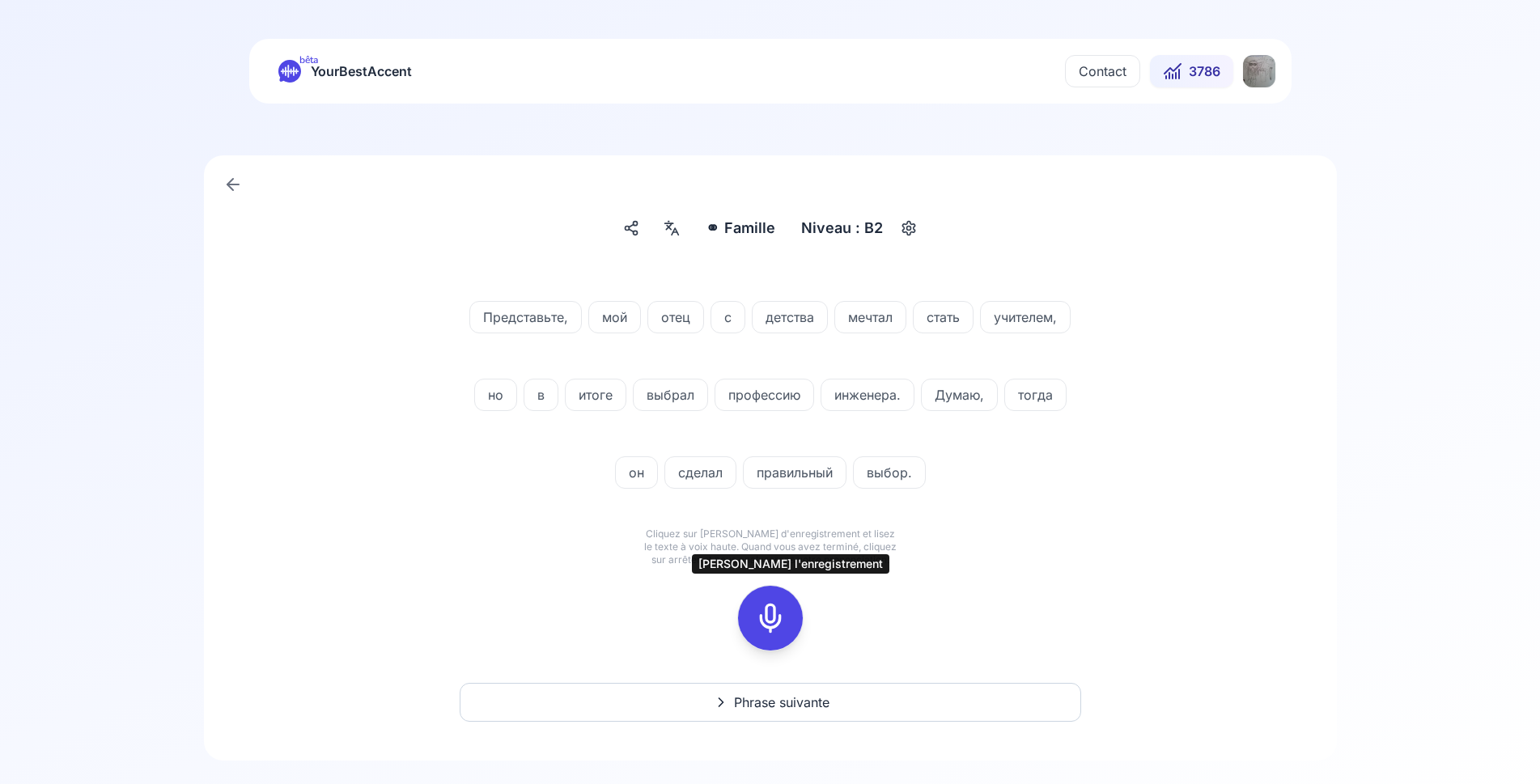
click at [764, 612] on icon at bounding box center [770, 618] width 32 height 32
click at [775, 618] on icon at bounding box center [770, 618] width 32 height 32
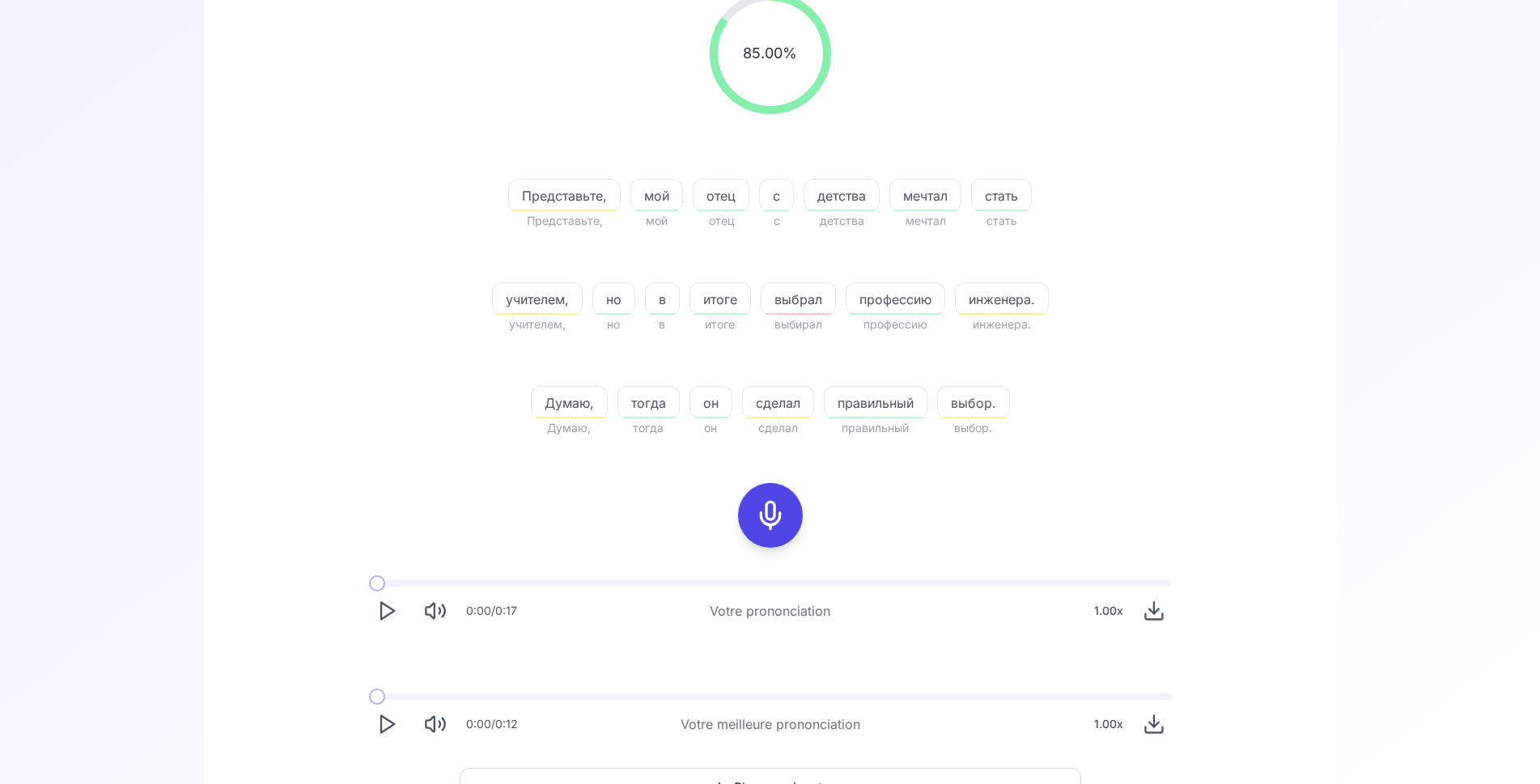
scroll to position [330, 0]
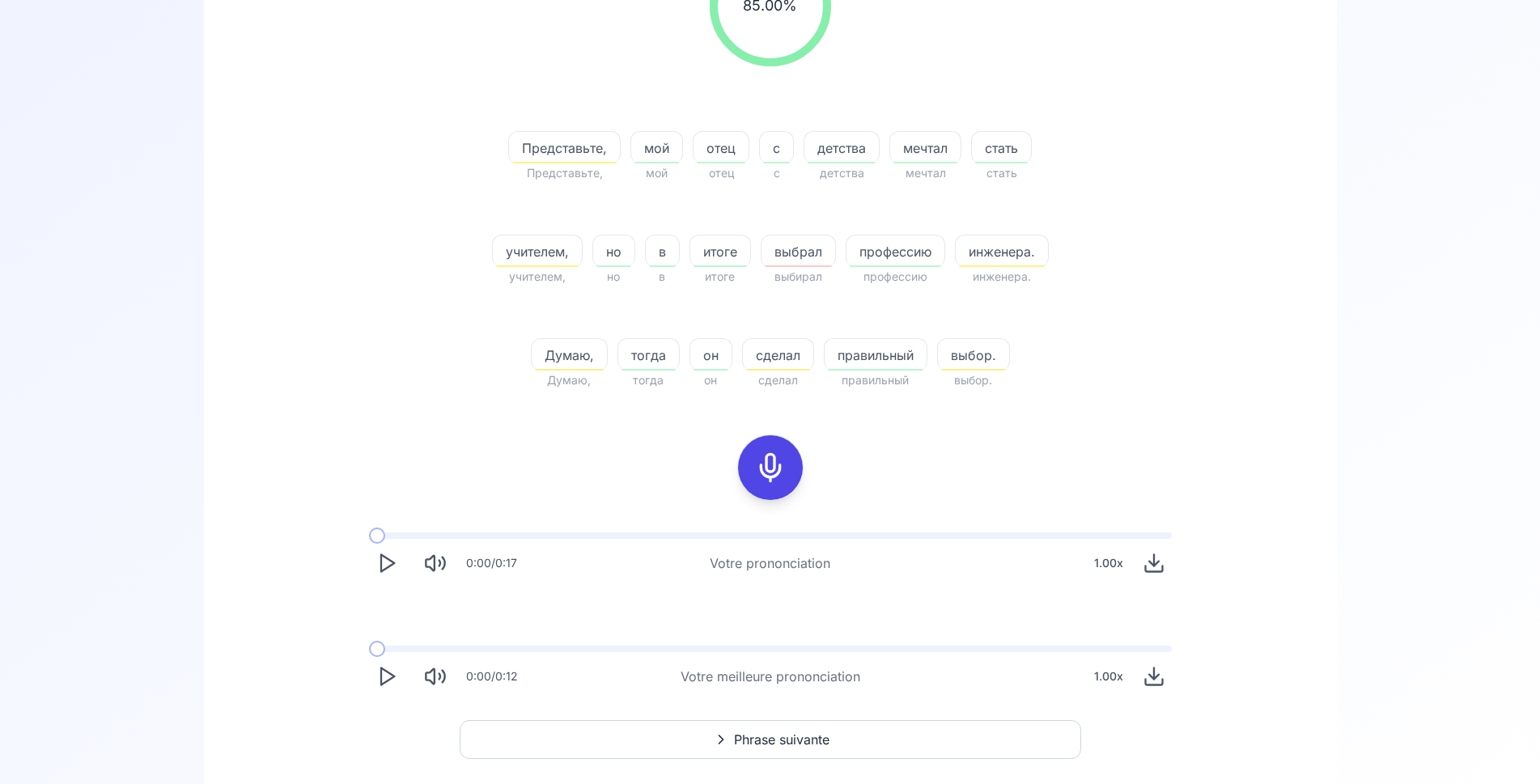
click at [391, 679] on polygon "Play" at bounding box center [388, 676] width 13 height 17
click at [392, 674] on polygon "Play" at bounding box center [388, 676] width 13 height 17
click at [775, 478] on icon at bounding box center [770, 468] width 32 height 32
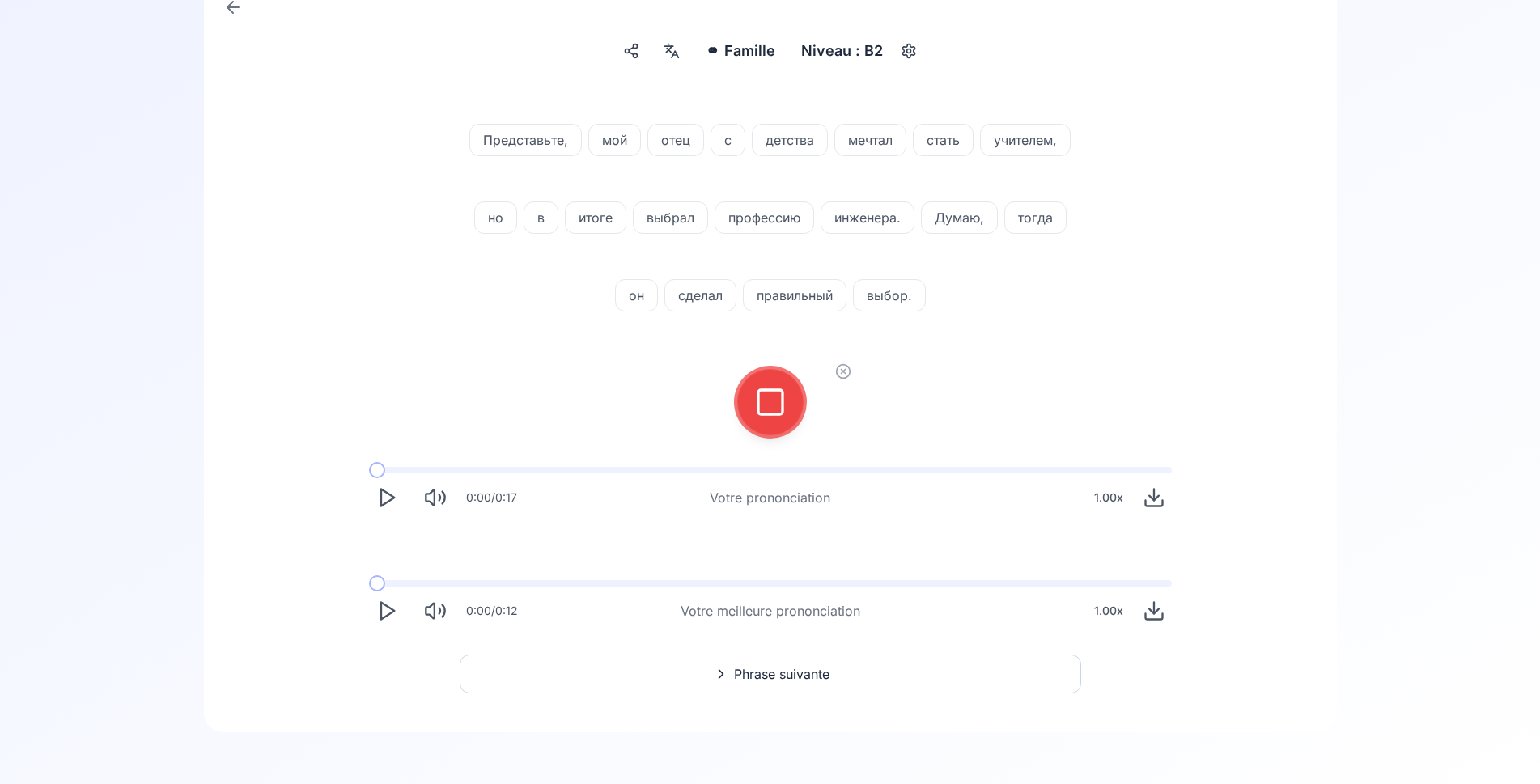
scroll to position [177, 0]
click at [766, 405] on icon at bounding box center [770, 402] width 32 height 32
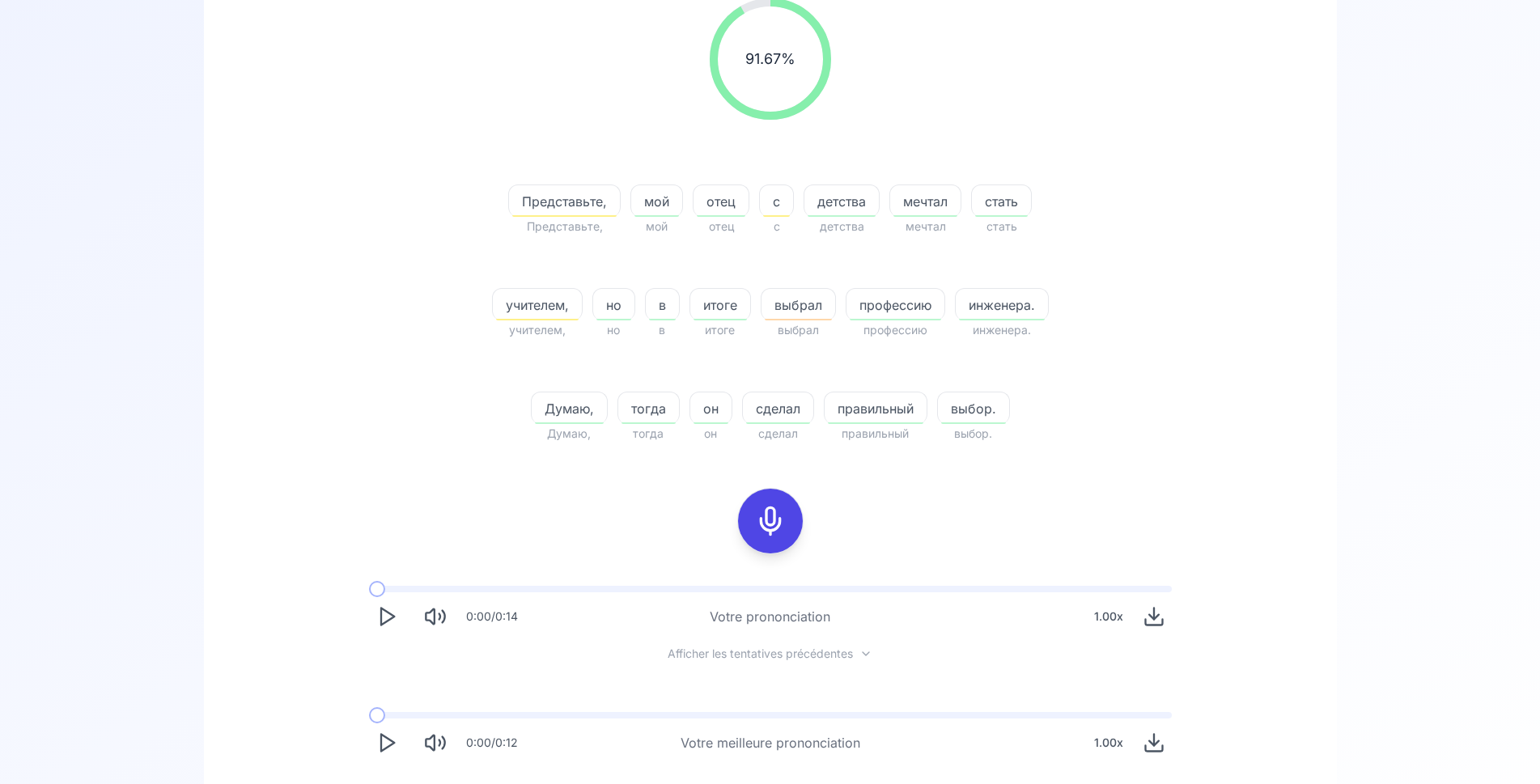
scroll to position [408, 0]
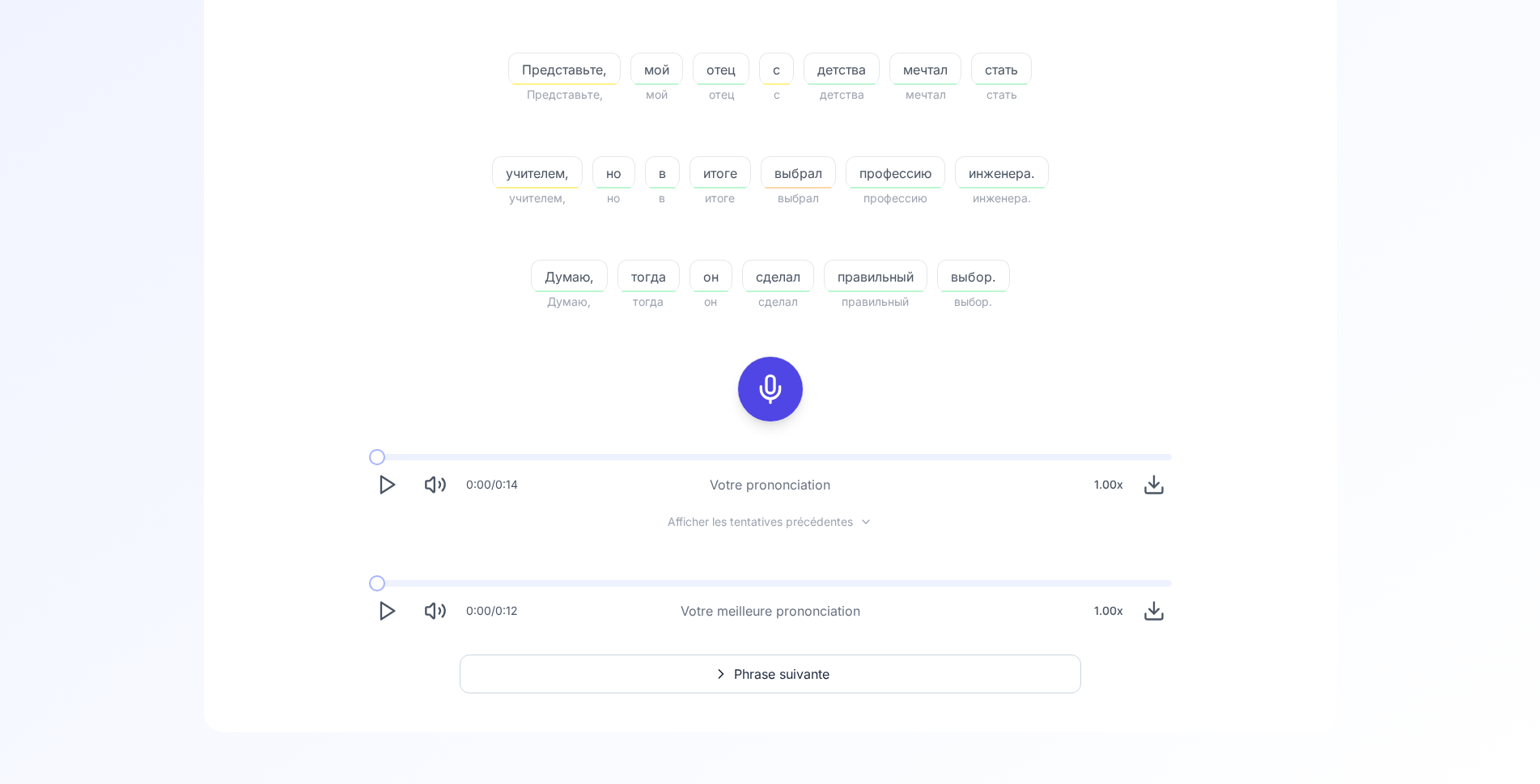
click at [776, 395] on icon at bounding box center [770, 389] width 32 height 32
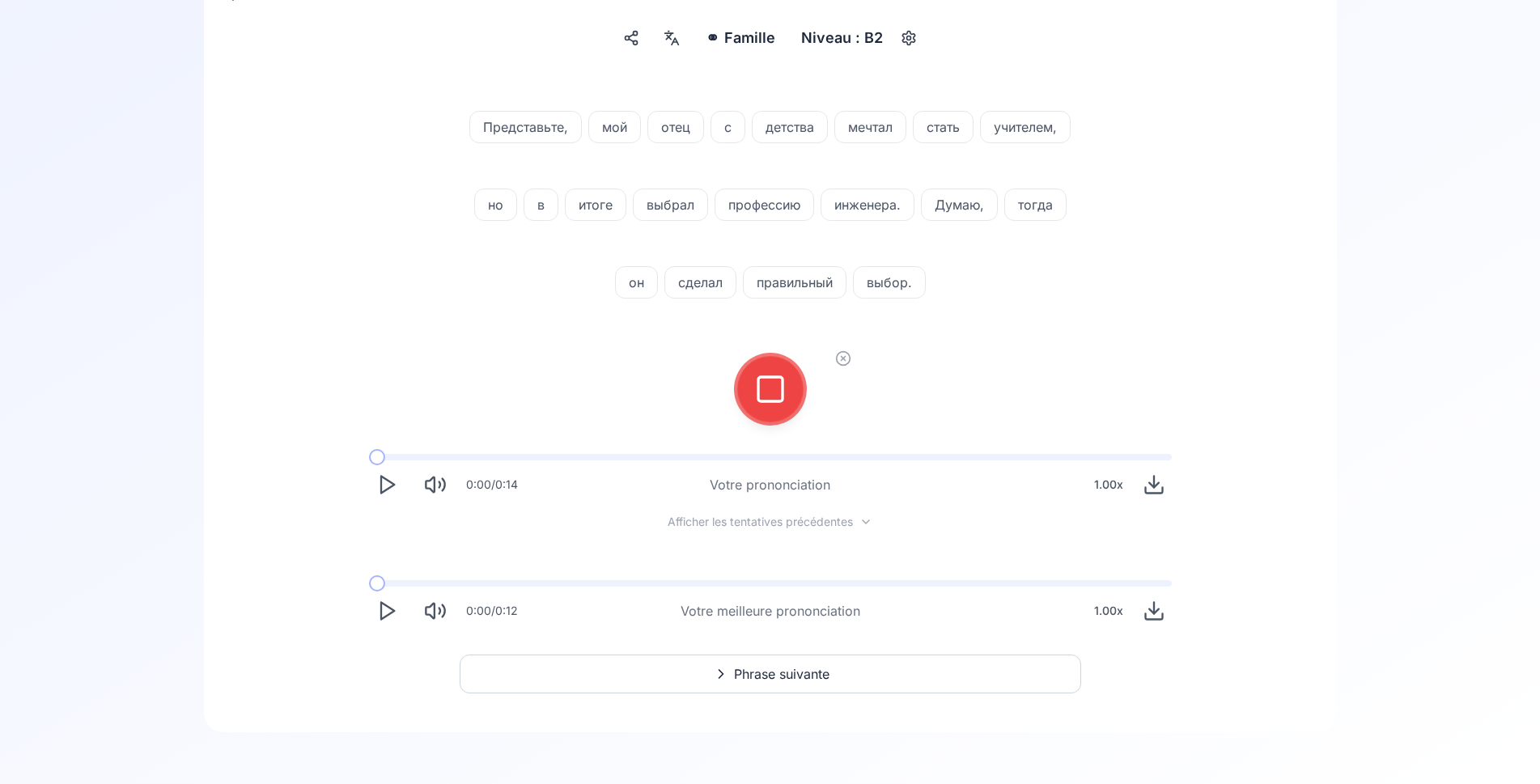
scroll to position [190, 0]
click at [783, 387] on icon at bounding box center [770, 389] width 32 height 32
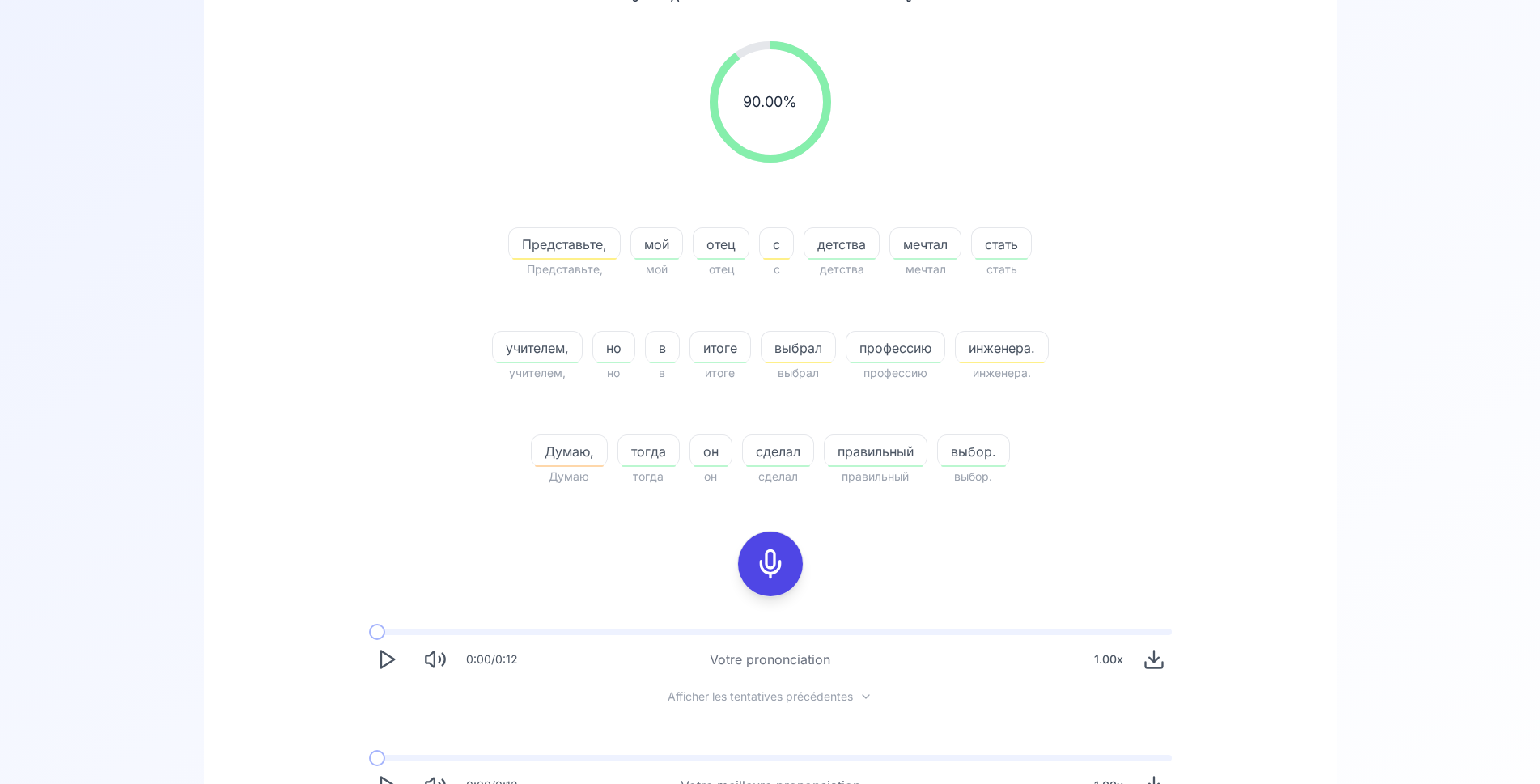
scroll to position [355, 0]
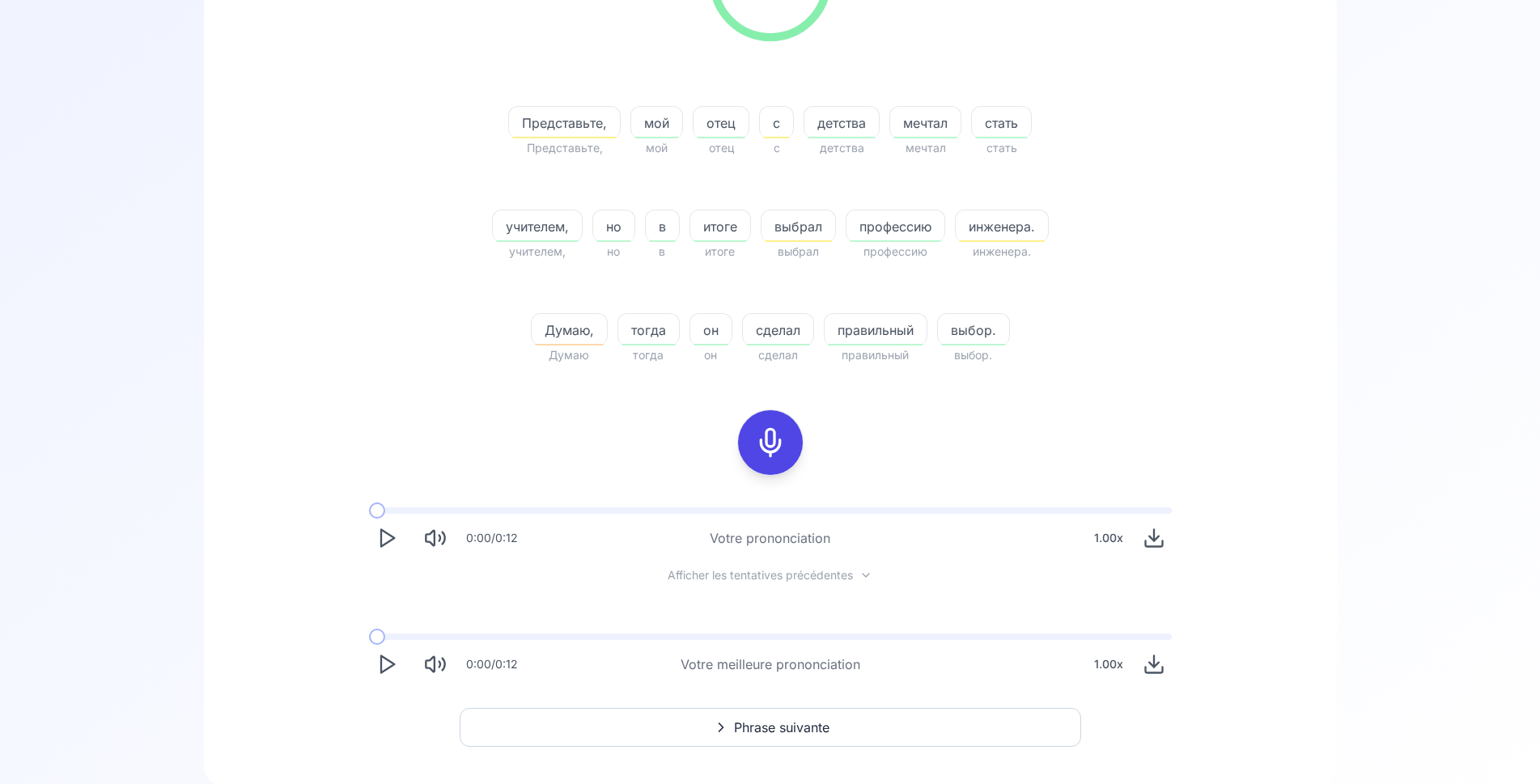
click at [389, 536] on icon "Play" at bounding box center [387, 538] width 22 height 22
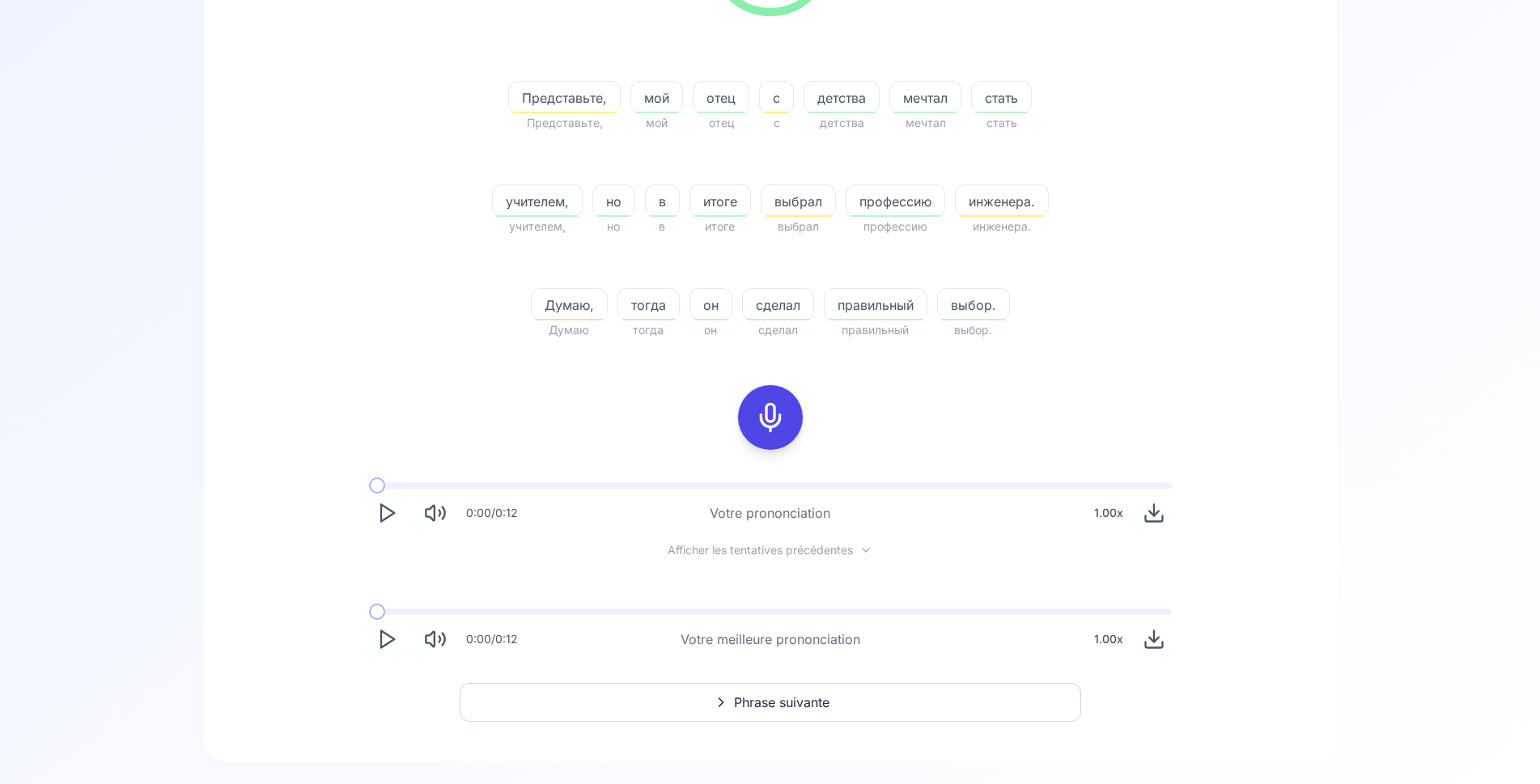
scroll to position [408, 0]
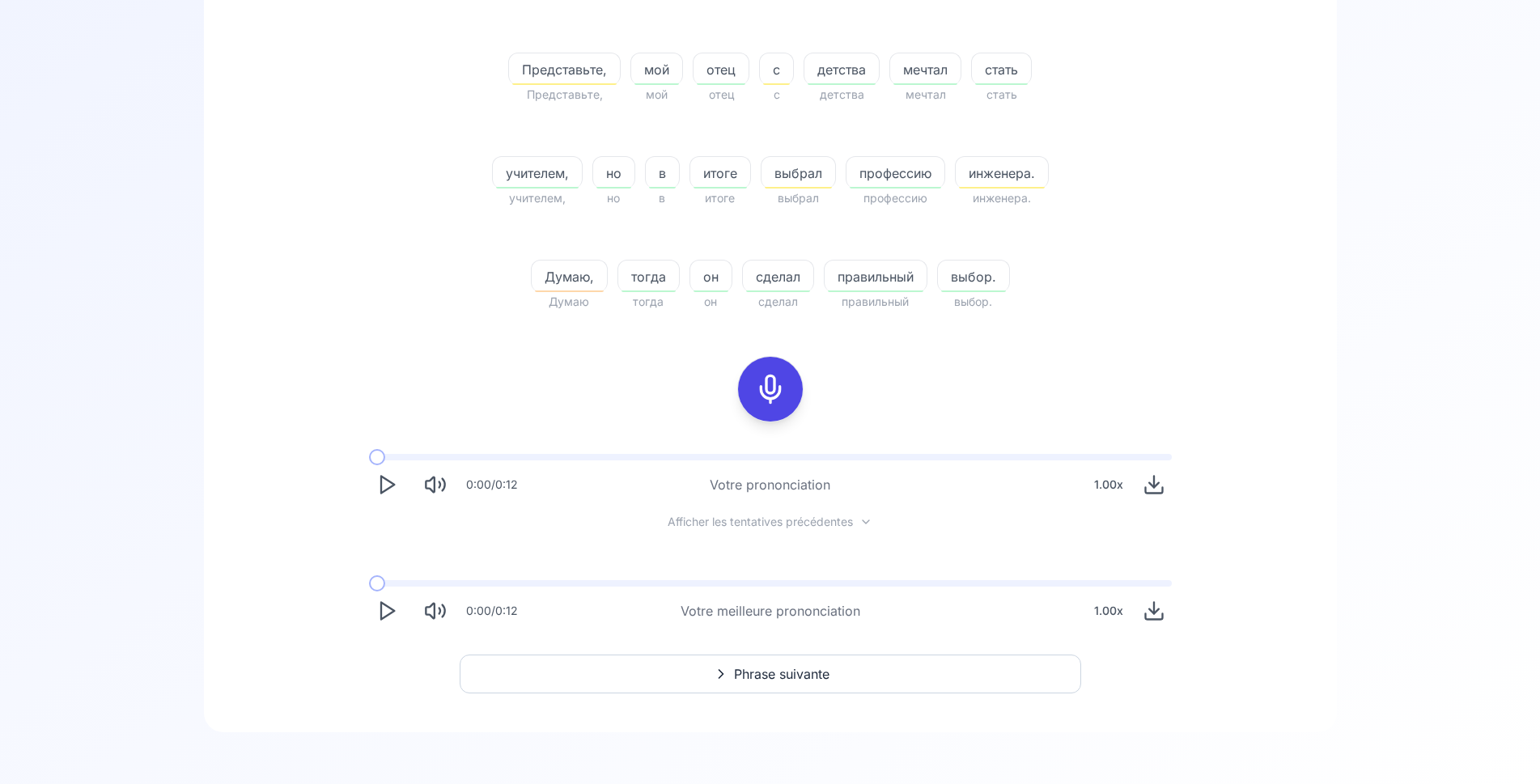
click at [389, 610] on icon "Play" at bounding box center [387, 610] width 22 height 22
click at [793, 670] on span "Phrase suivante" at bounding box center [782, 674] width 96 height 19
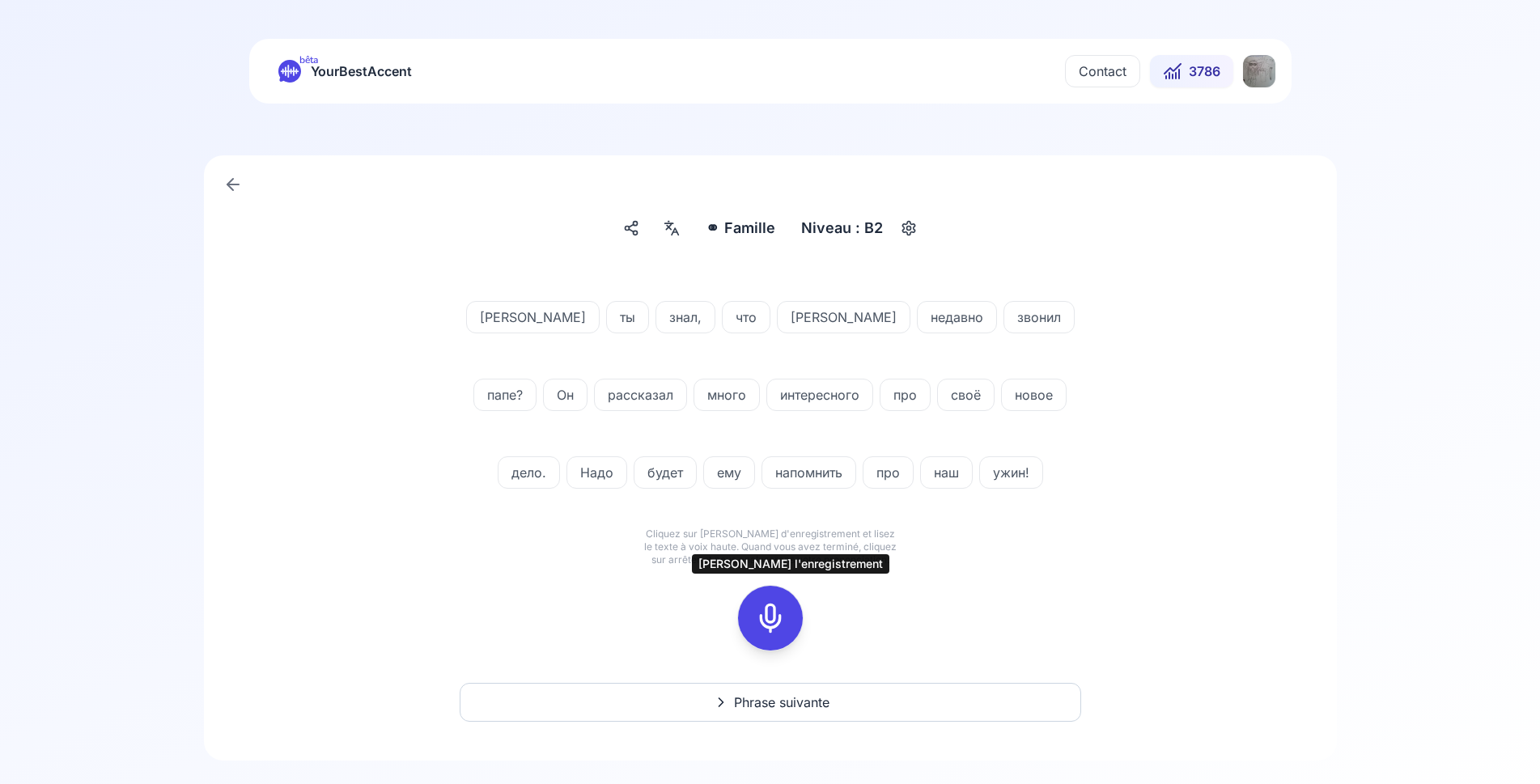
click at [775, 617] on icon at bounding box center [770, 618] width 32 height 32
click at [762, 621] on icon at bounding box center [770, 618] width 32 height 32
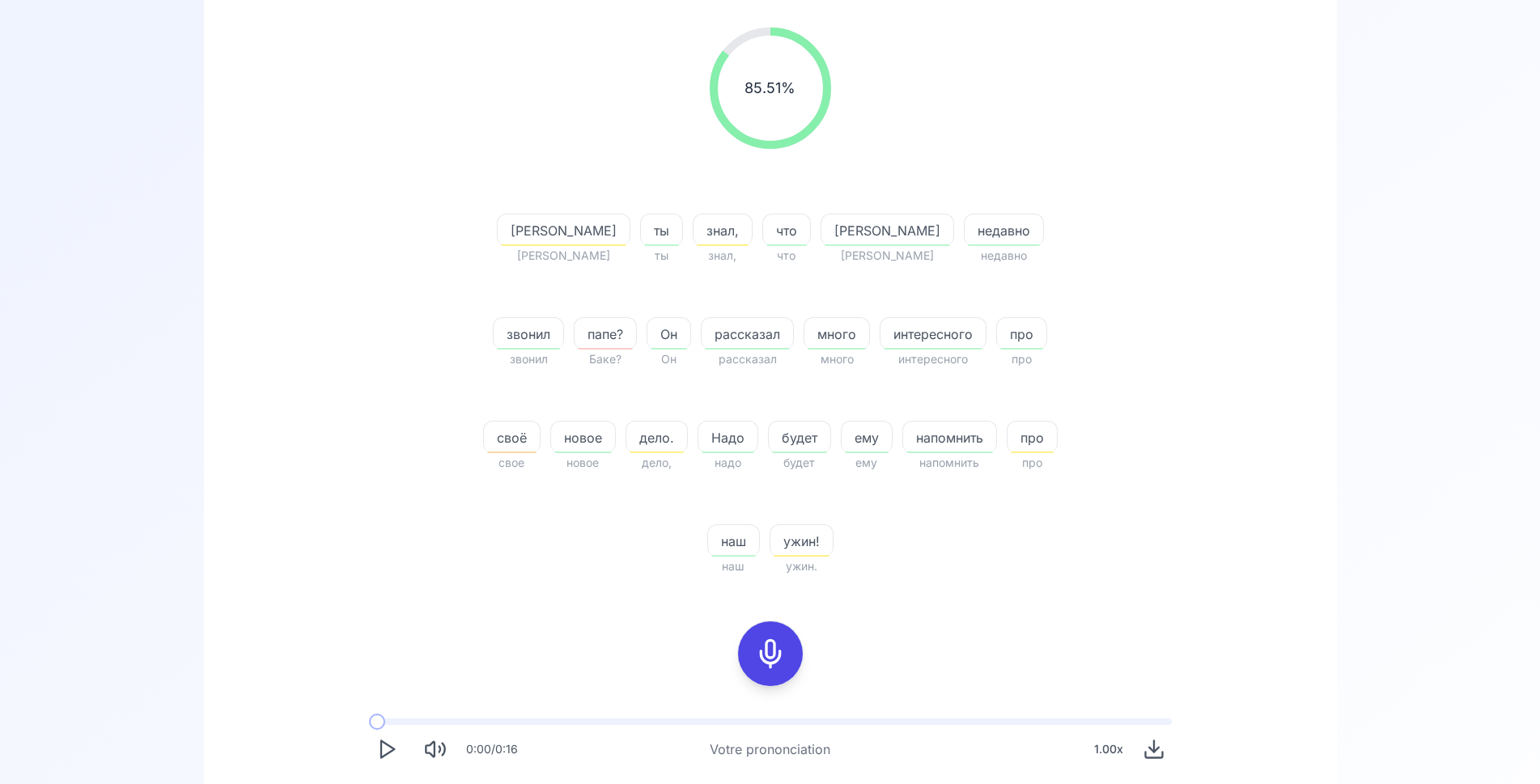
scroll to position [395, 0]
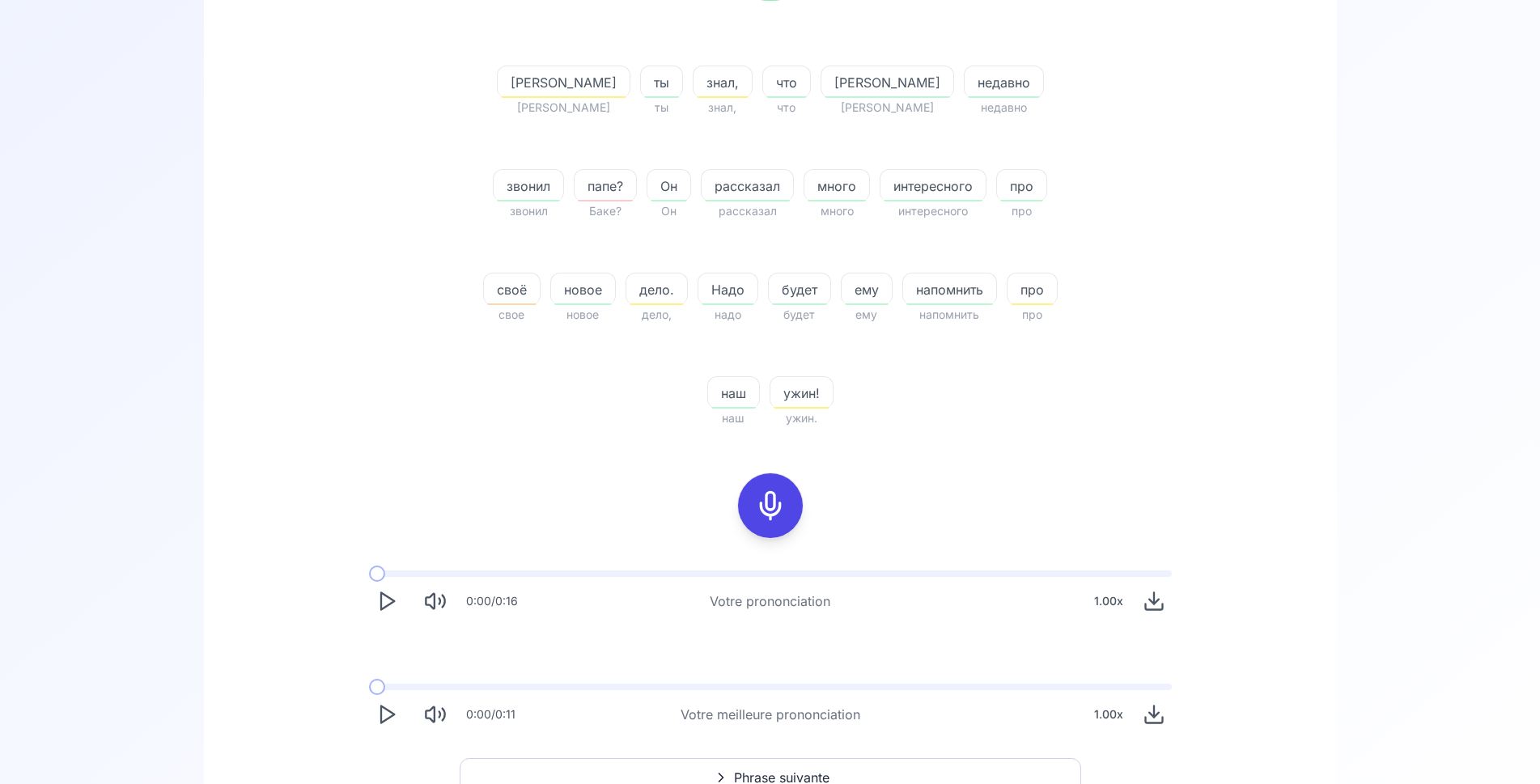
click at [383, 703] on icon "Play" at bounding box center [387, 714] width 22 height 22
click at [379, 684] on span at bounding box center [374, 687] width 9 height 6
click at [773, 490] on icon at bounding box center [770, 506] width 32 height 32
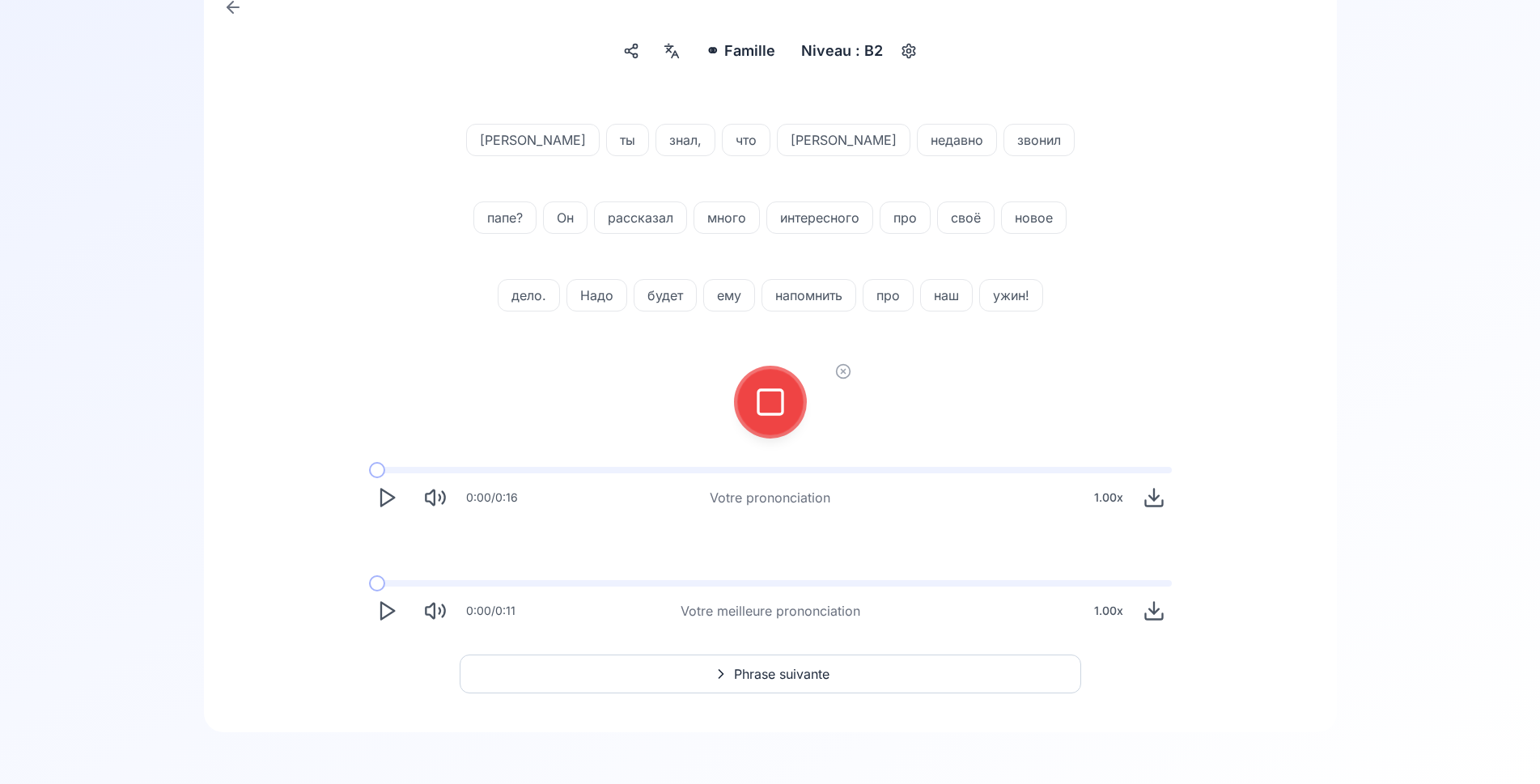
click at [779, 410] on icon at bounding box center [770, 402] width 32 height 32
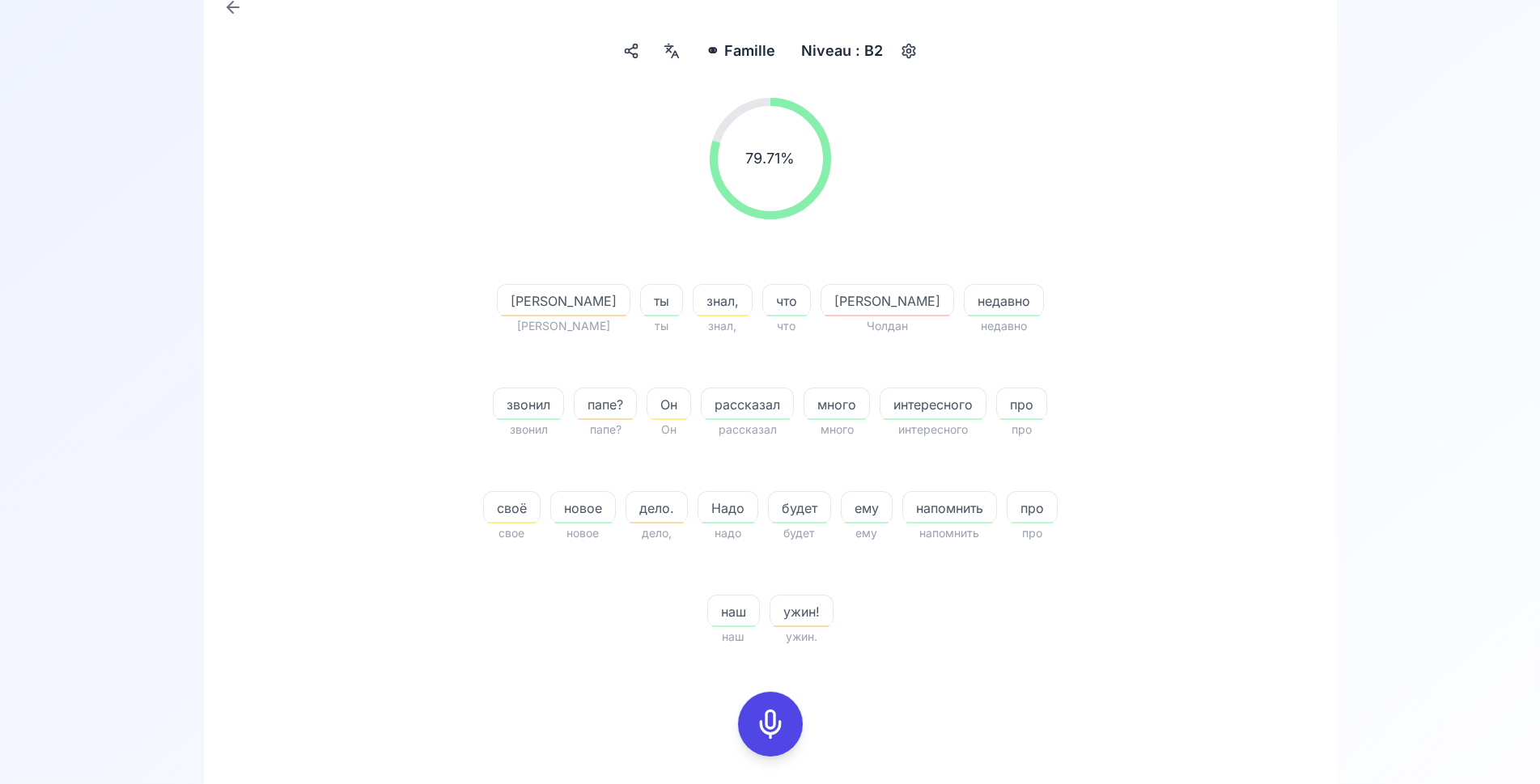
click at [769, 708] on icon at bounding box center [770, 724] width 32 height 32
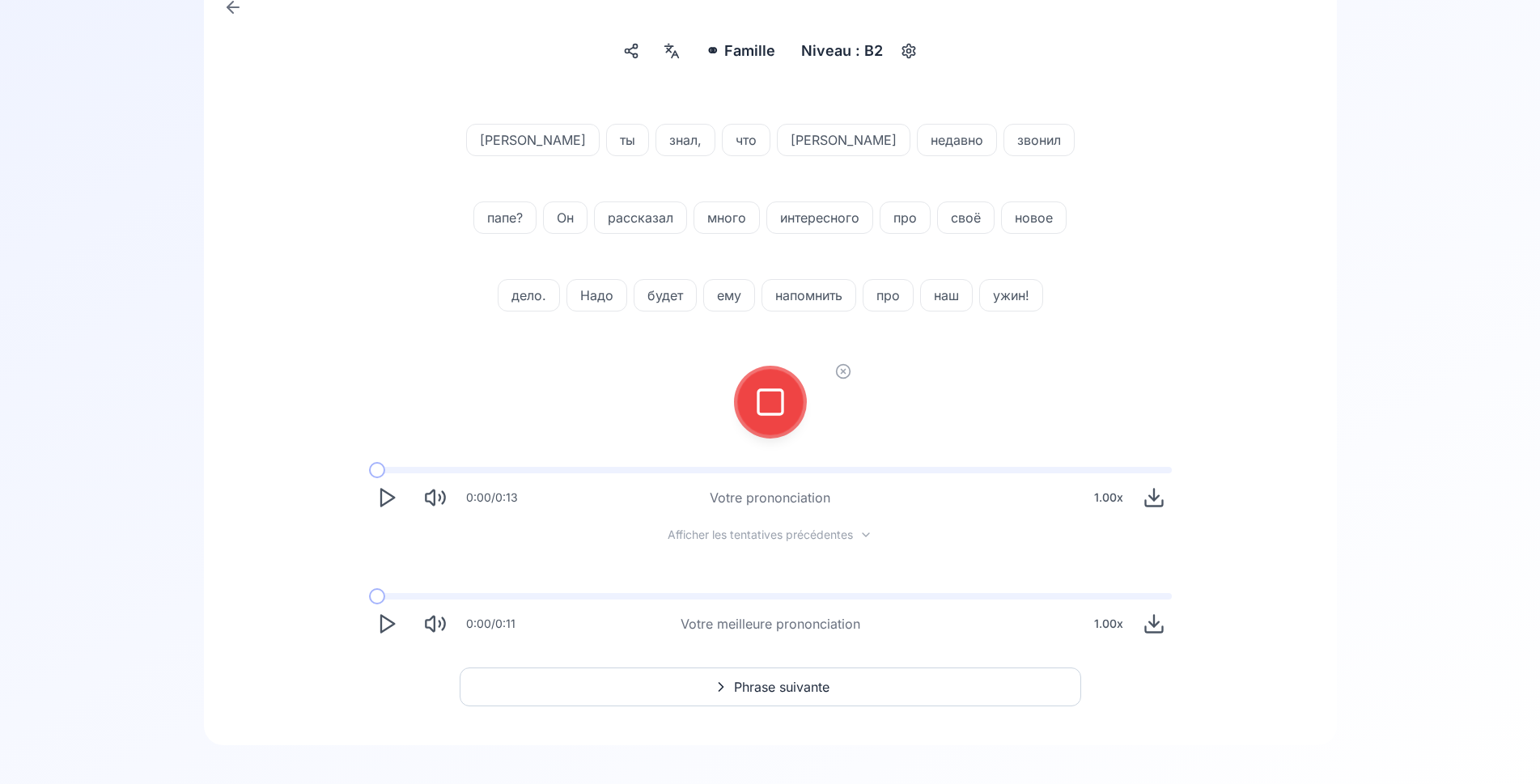
click at [780, 407] on icon at bounding box center [770, 402] width 32 height 32
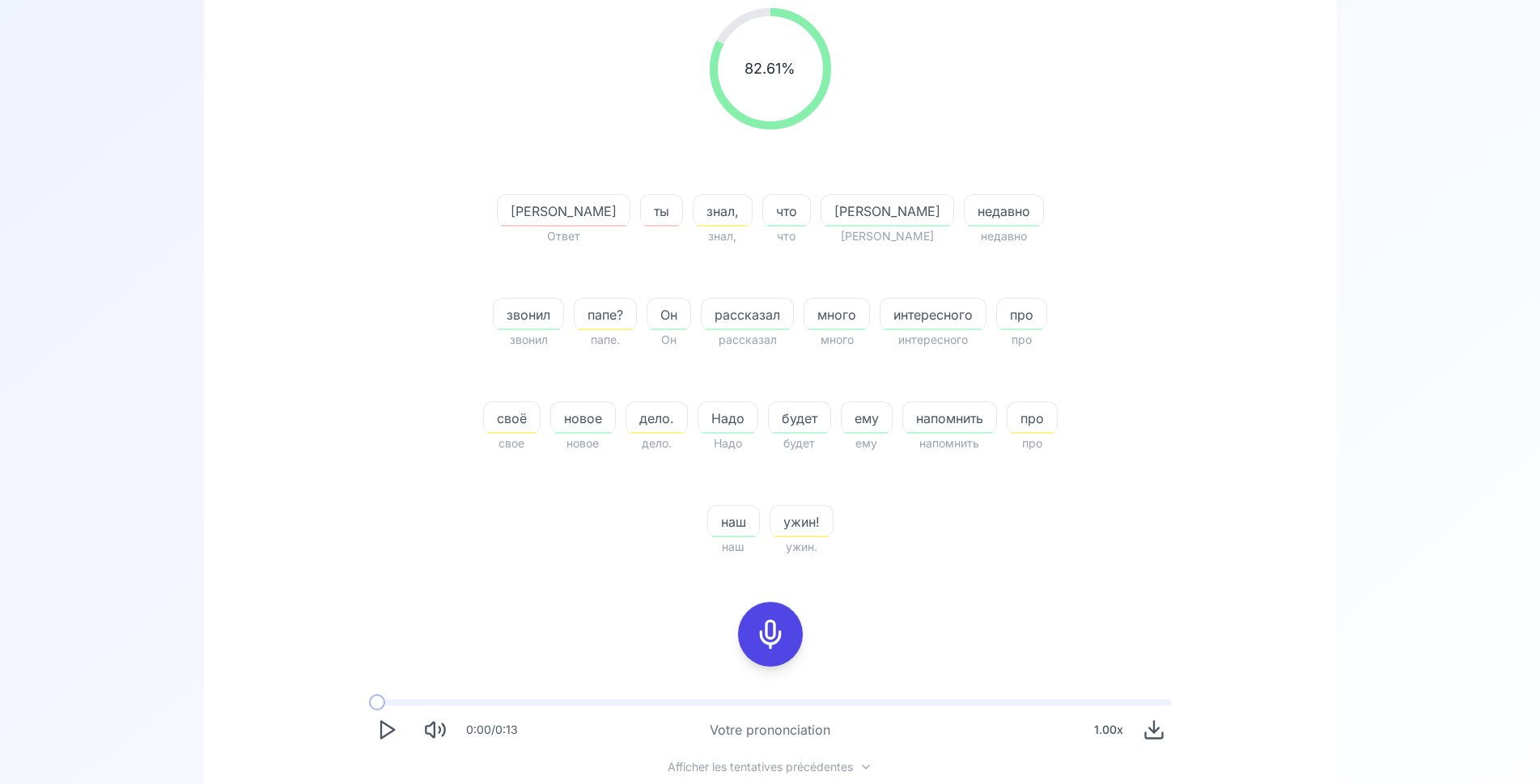
scroll to position [342, 0]
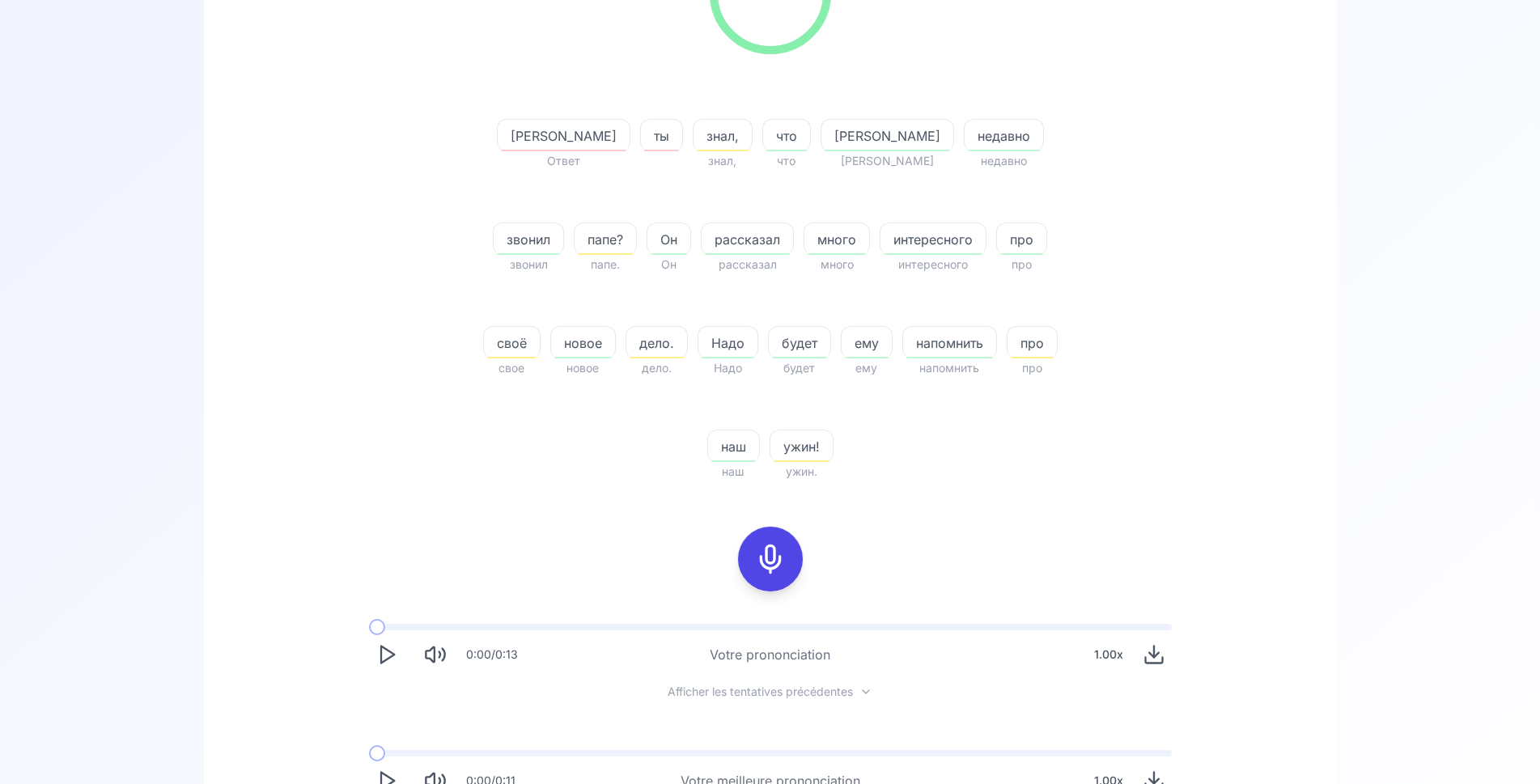
click at [387, 643] on icon "Play" at bounding box center [387, 654] width 22 height 22
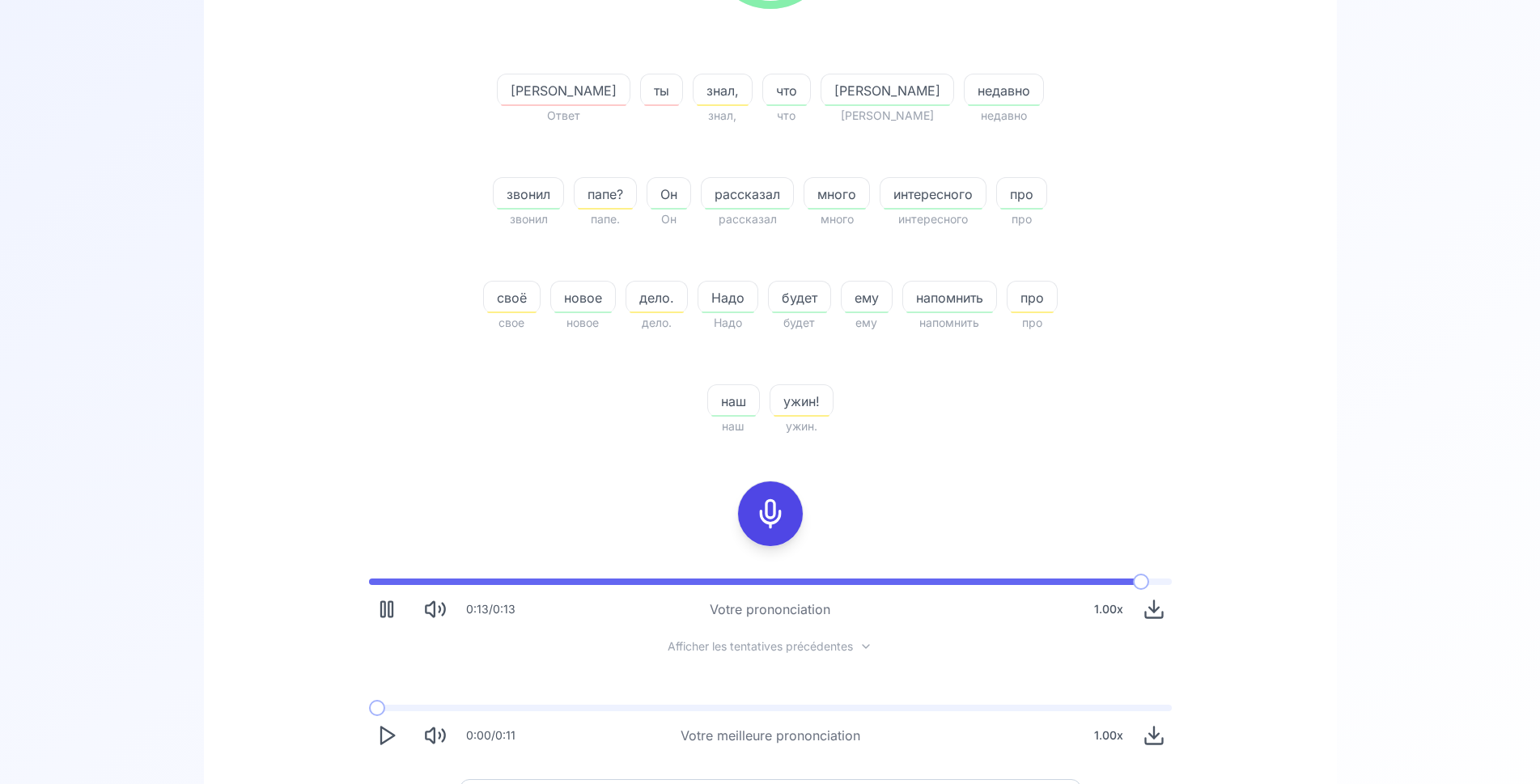
scroll to position [408, 0]
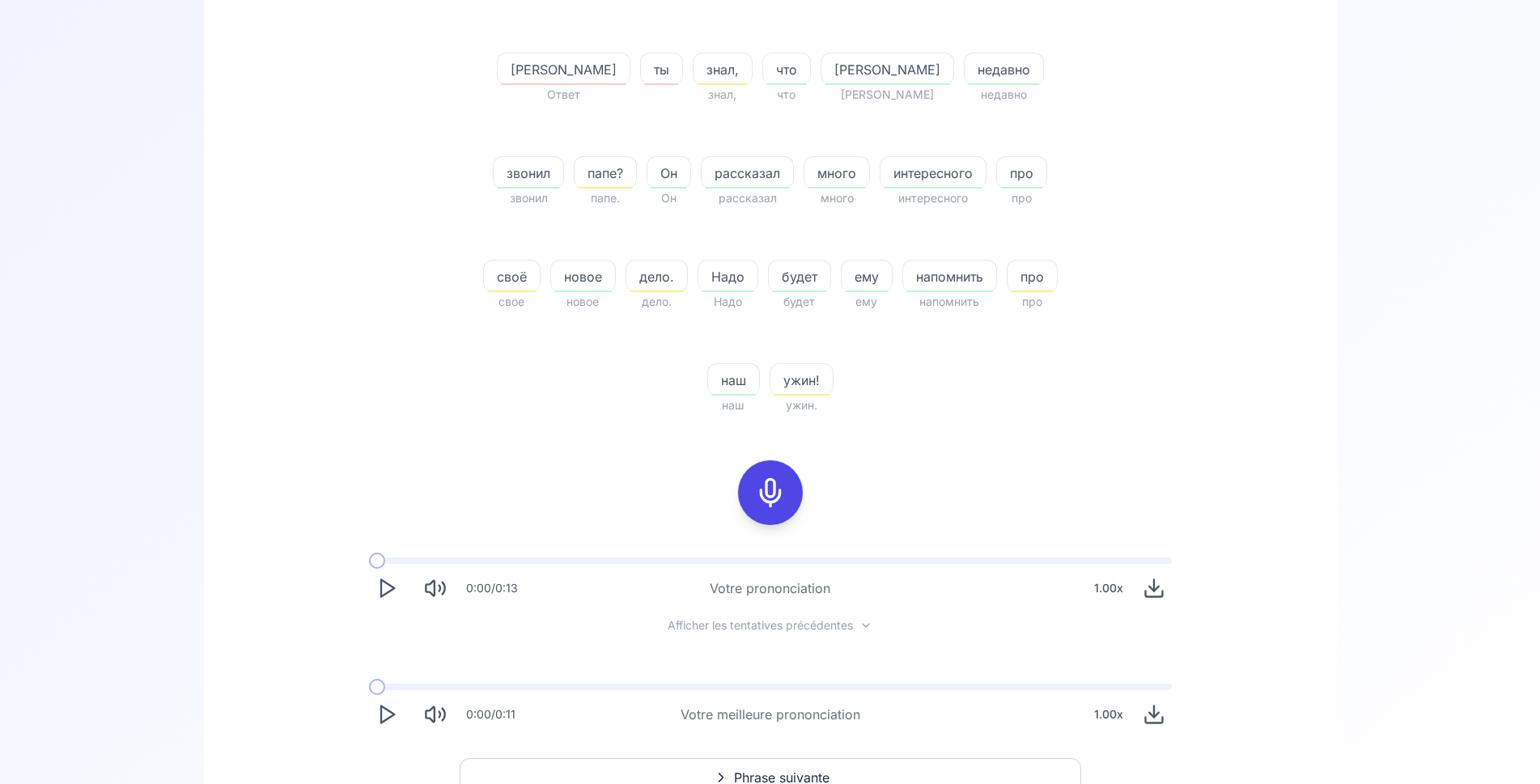
click at [731, 758] on button "Phrase suivante" at bounding box center [770, 778] width 622 height 39
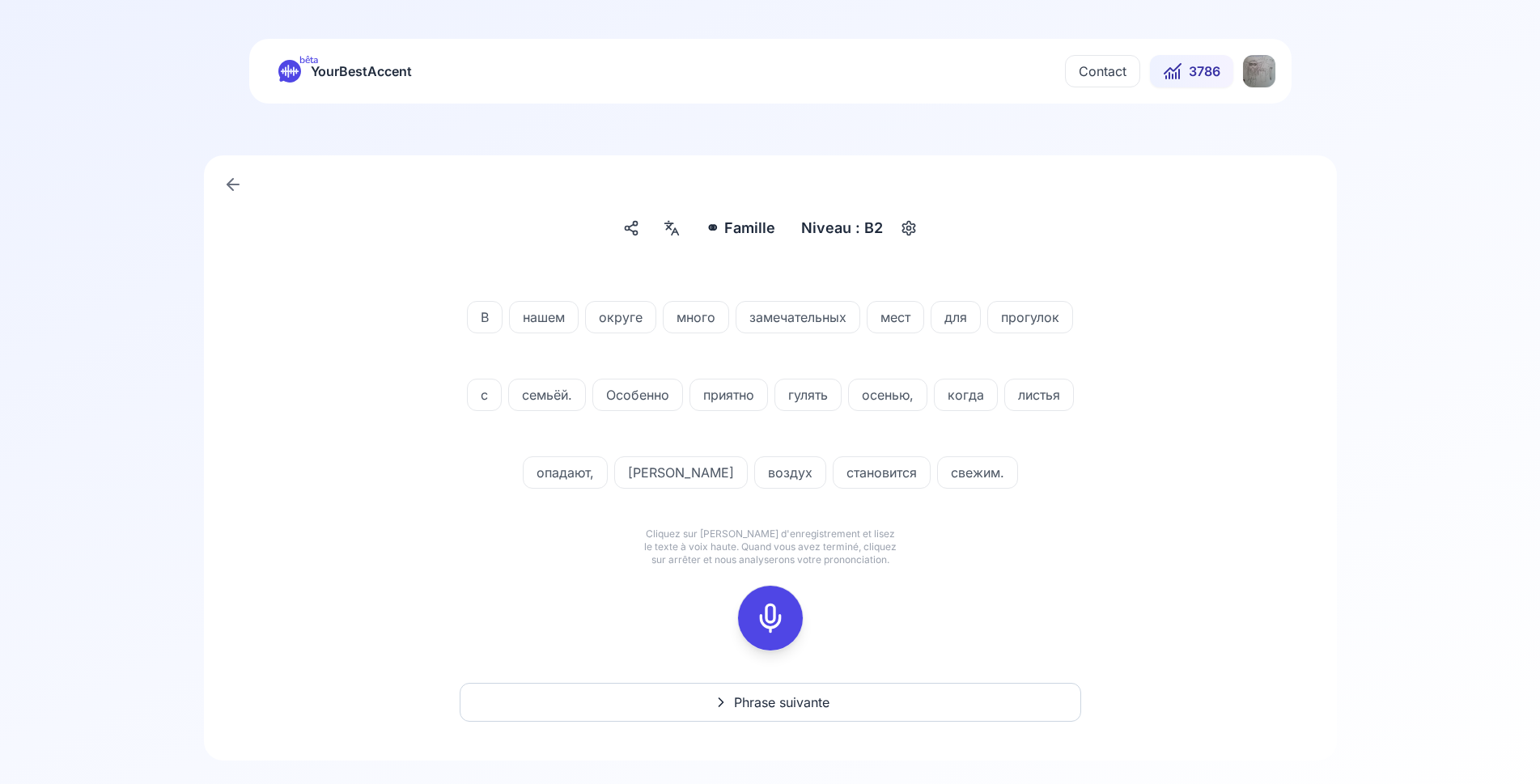
click at [758, 616] on rect at bounding box center [770, 618] width 24 height 24
click at [792, 617] on button at bounding box center [770, 618] width 65 height 65
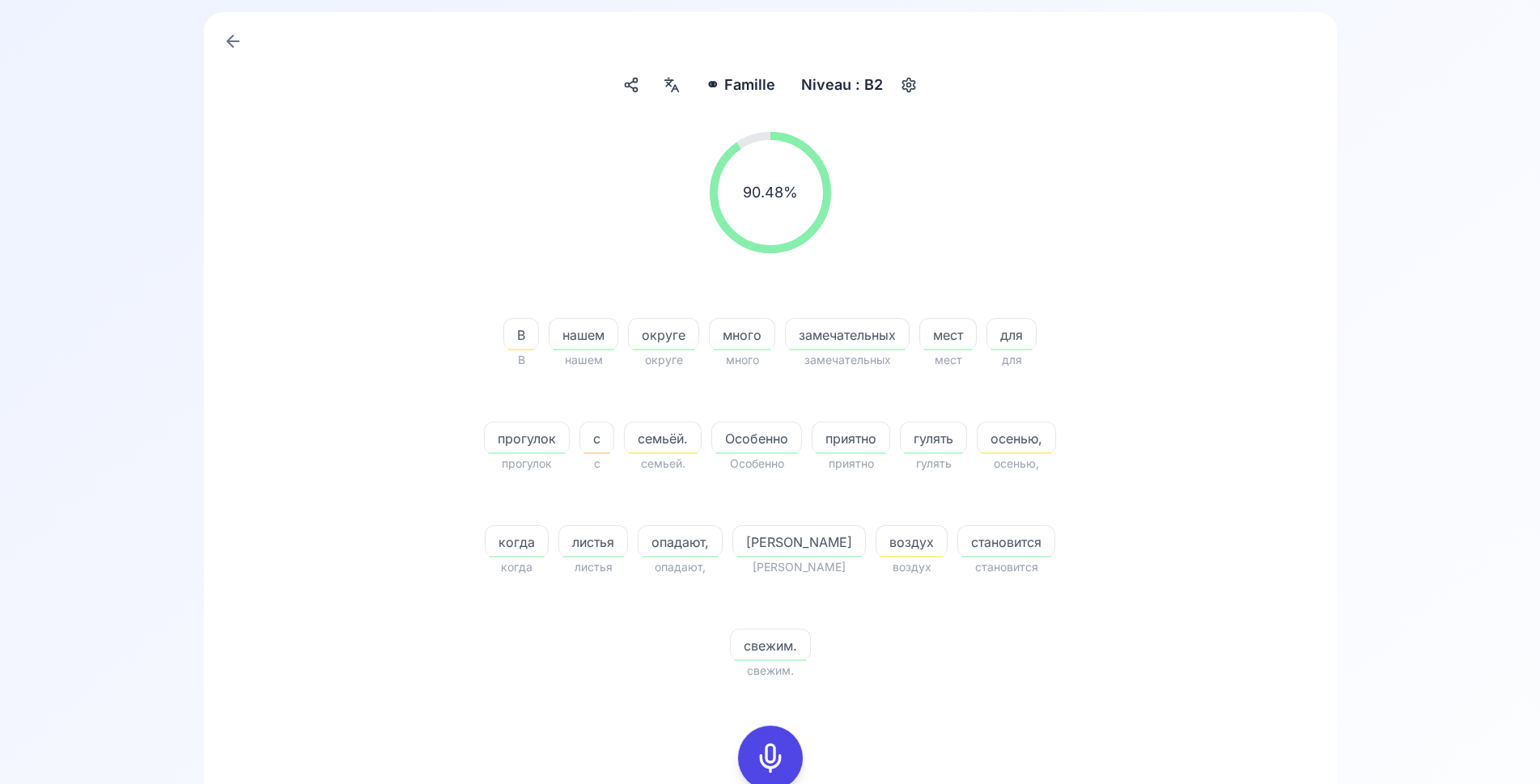
scroll to position [330, 0]
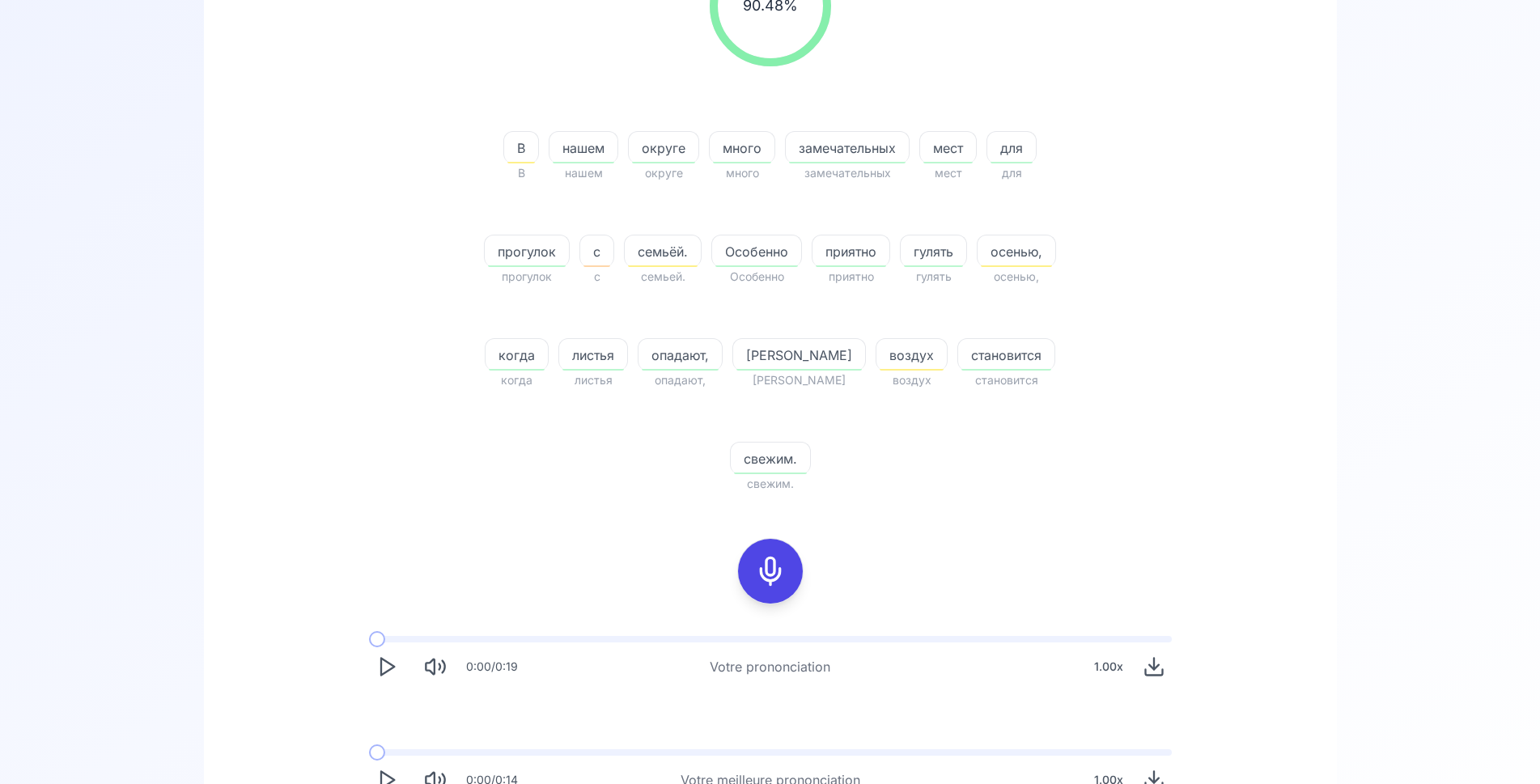
click at [762, 555] on icon at bounding box center [770, 571] width 32 height 32
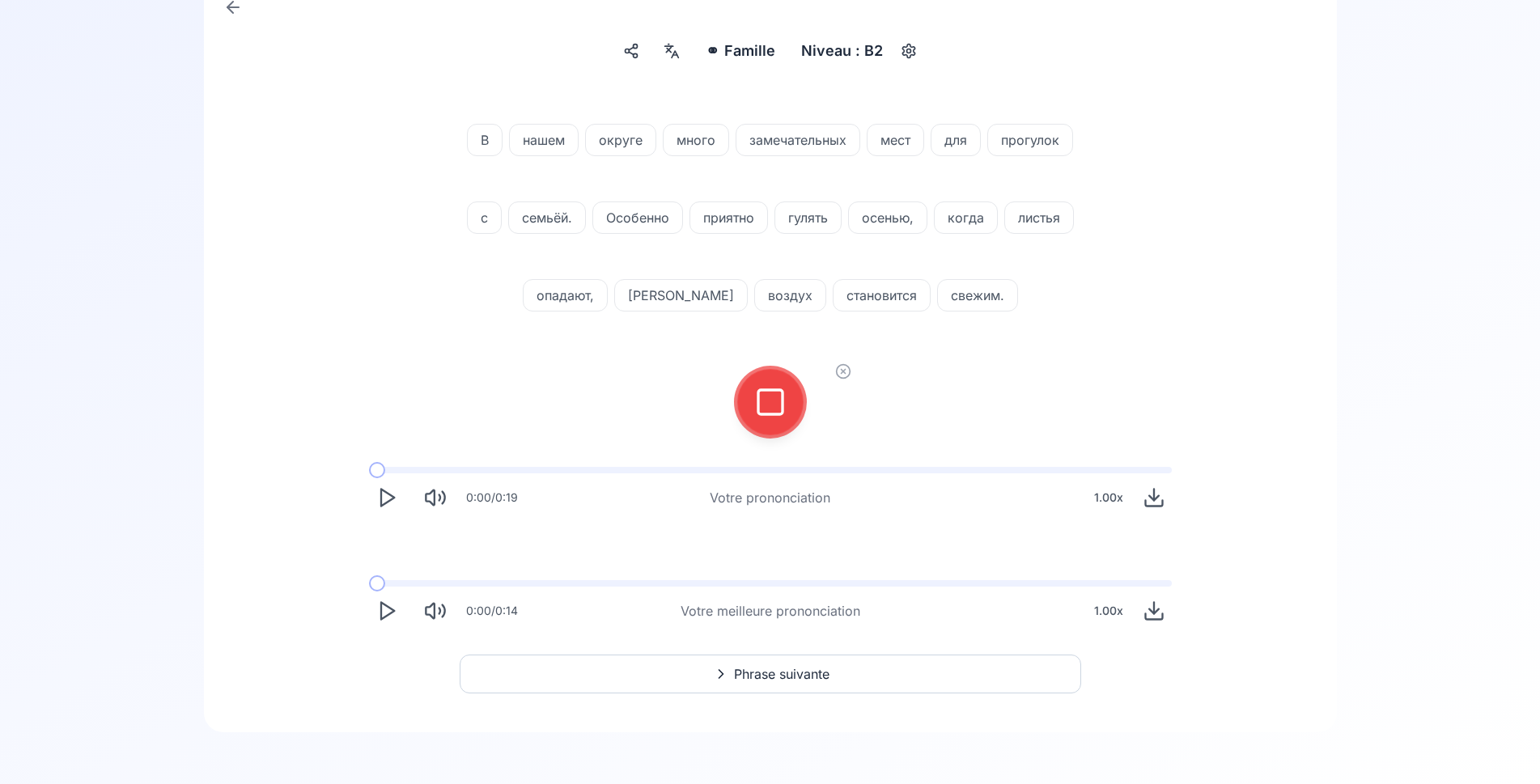
scroll to position [177, 0]
click at [766, 408] on icon at bounding box center [770, 402] width 32 height 32
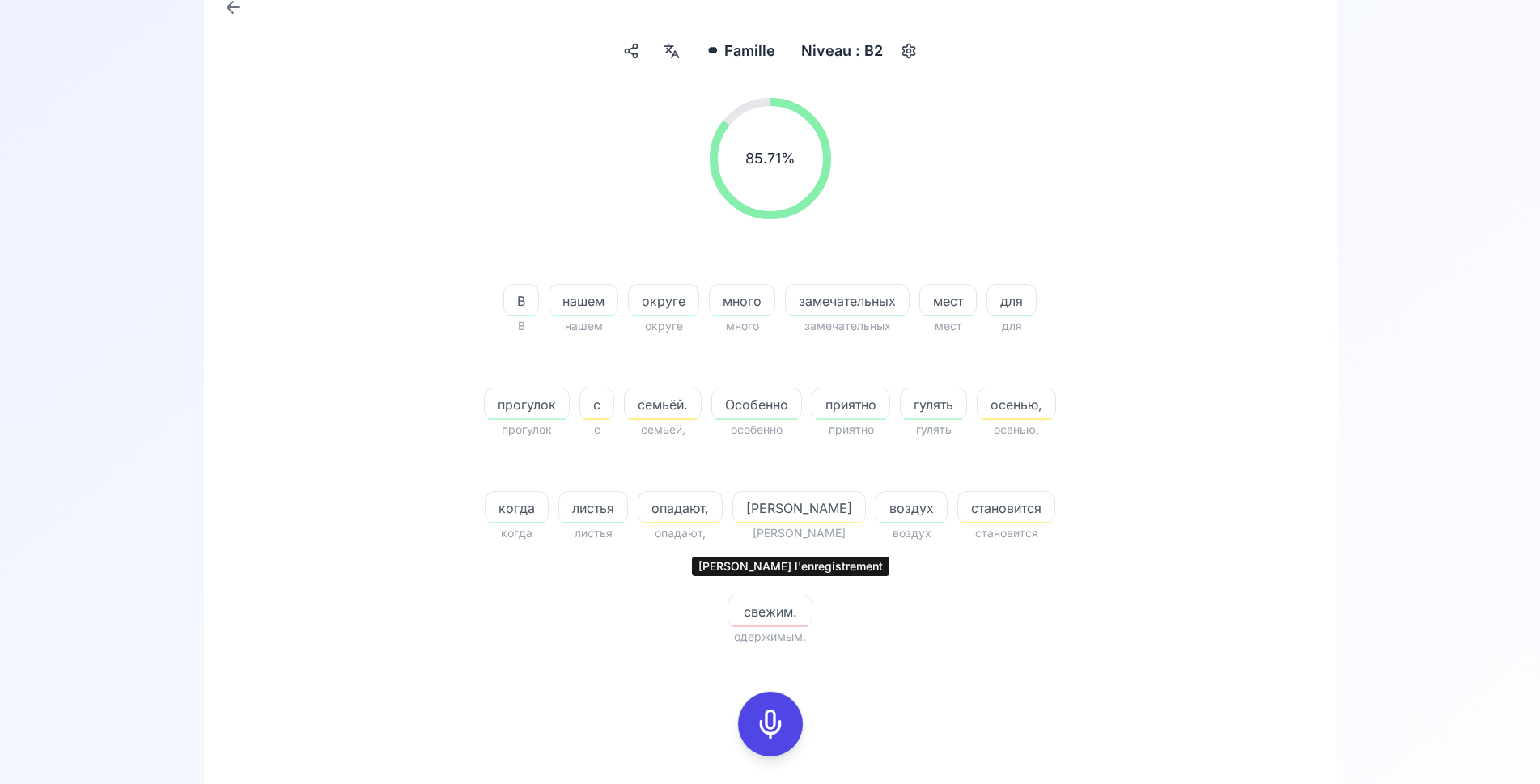
click at [777, 708] on icon at bounding box center [770, 724] width 32 height 32
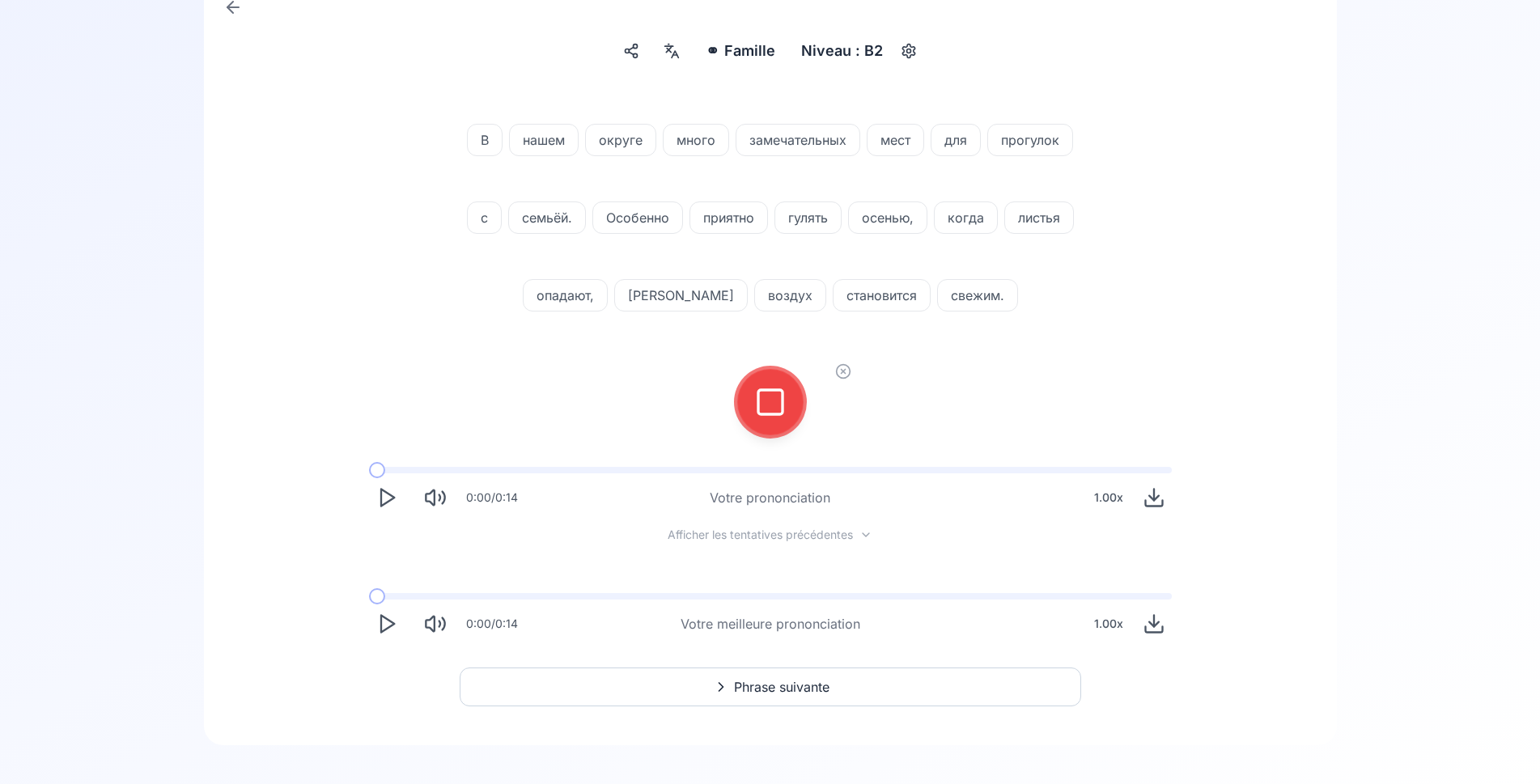
click at [781, 407] on icon at bounding box center [770, 402] width 32 height 32
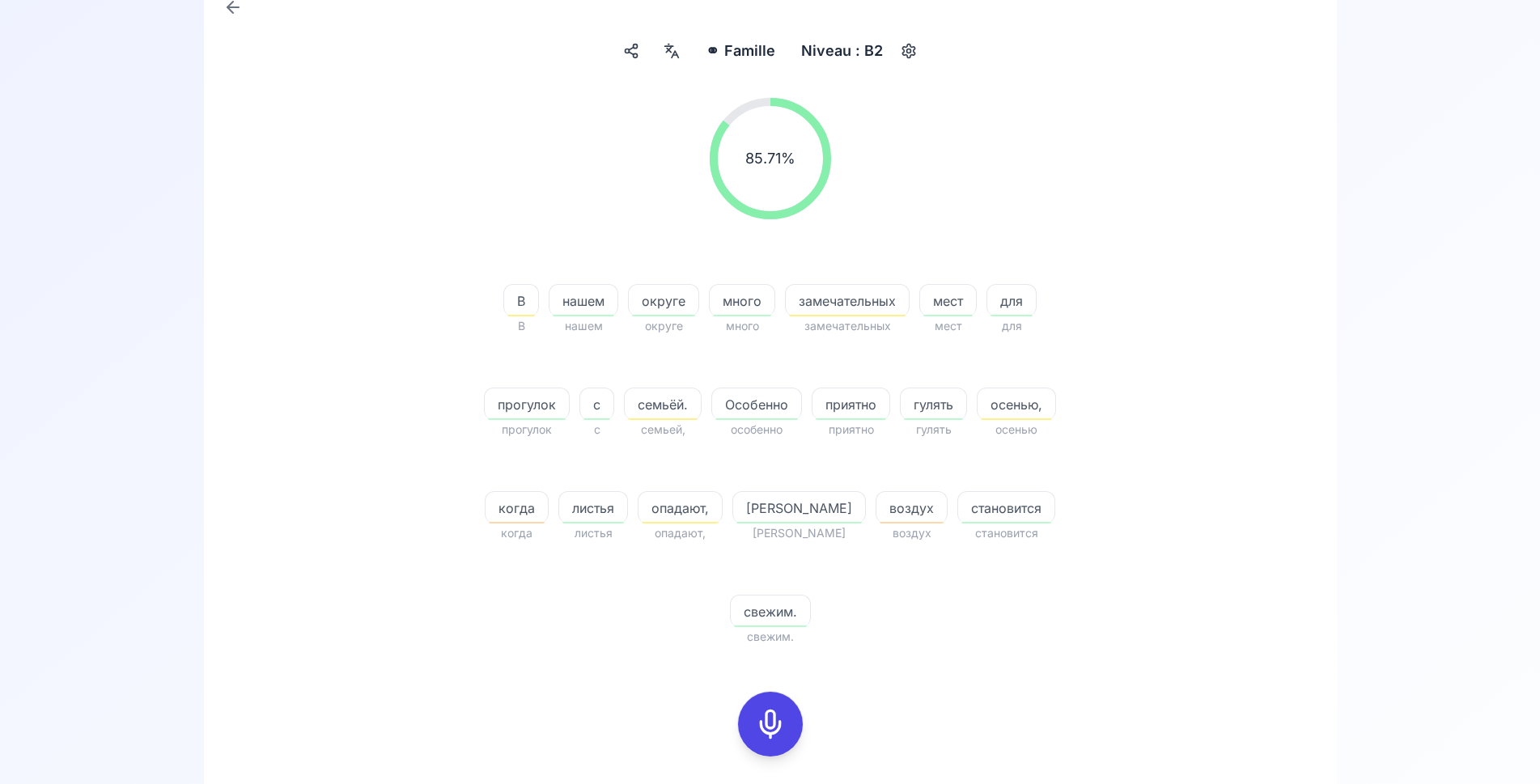
click at [755, 692] on div at bounding box center [770, 725] width 39 height 65
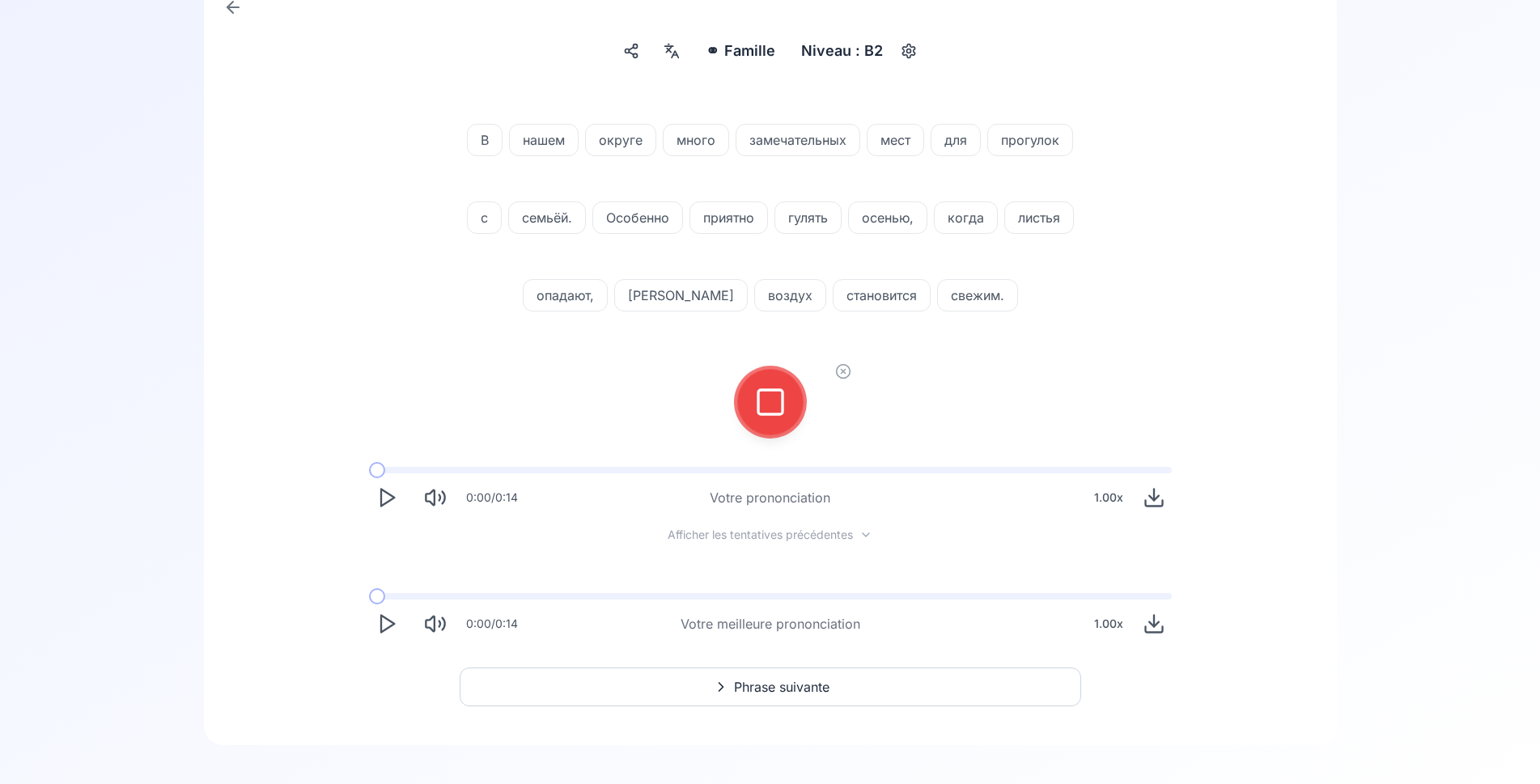
click at [765, 399] on icon at bounding box center [770, 402] width 32 height 32
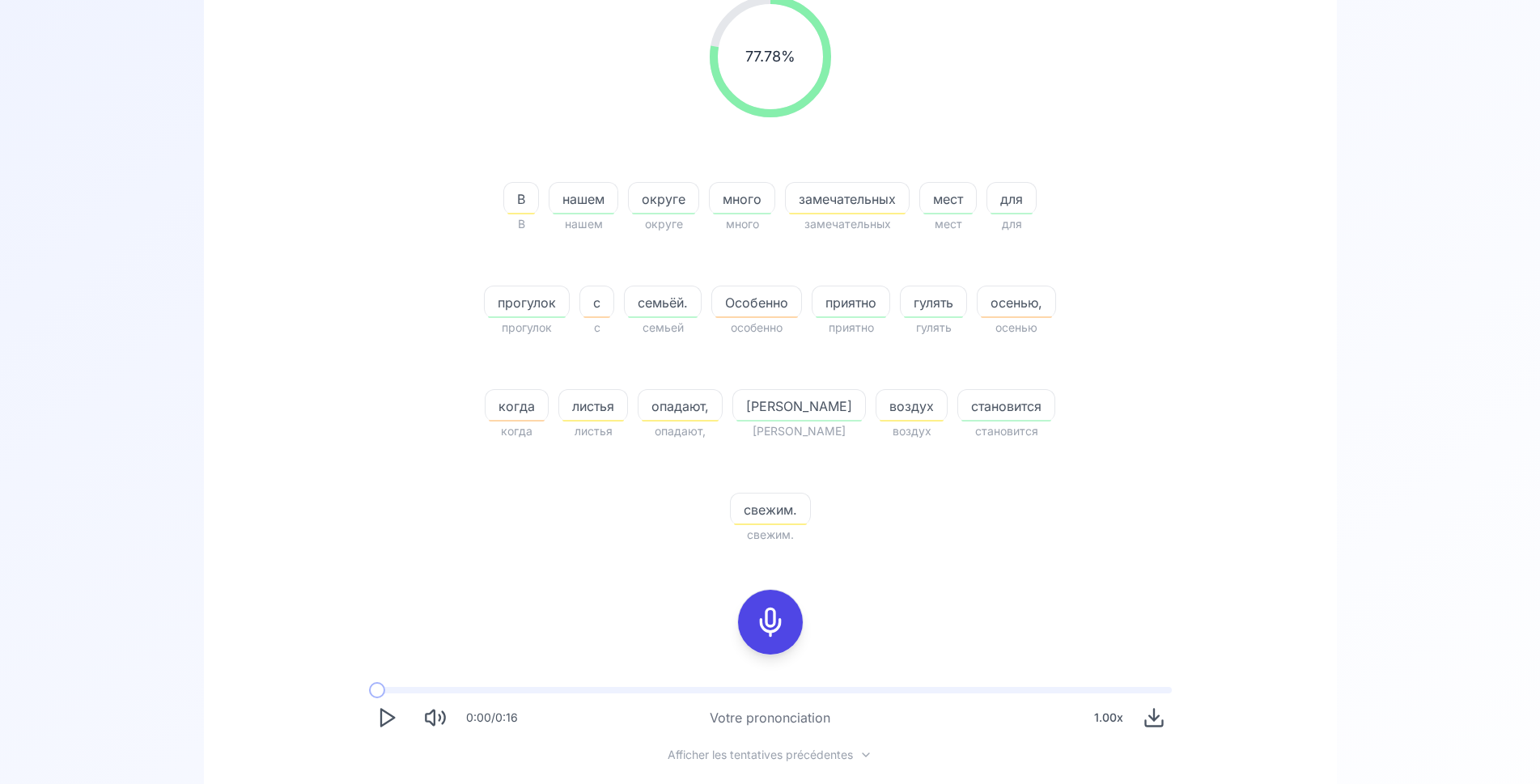
scroll to position [408, 0]
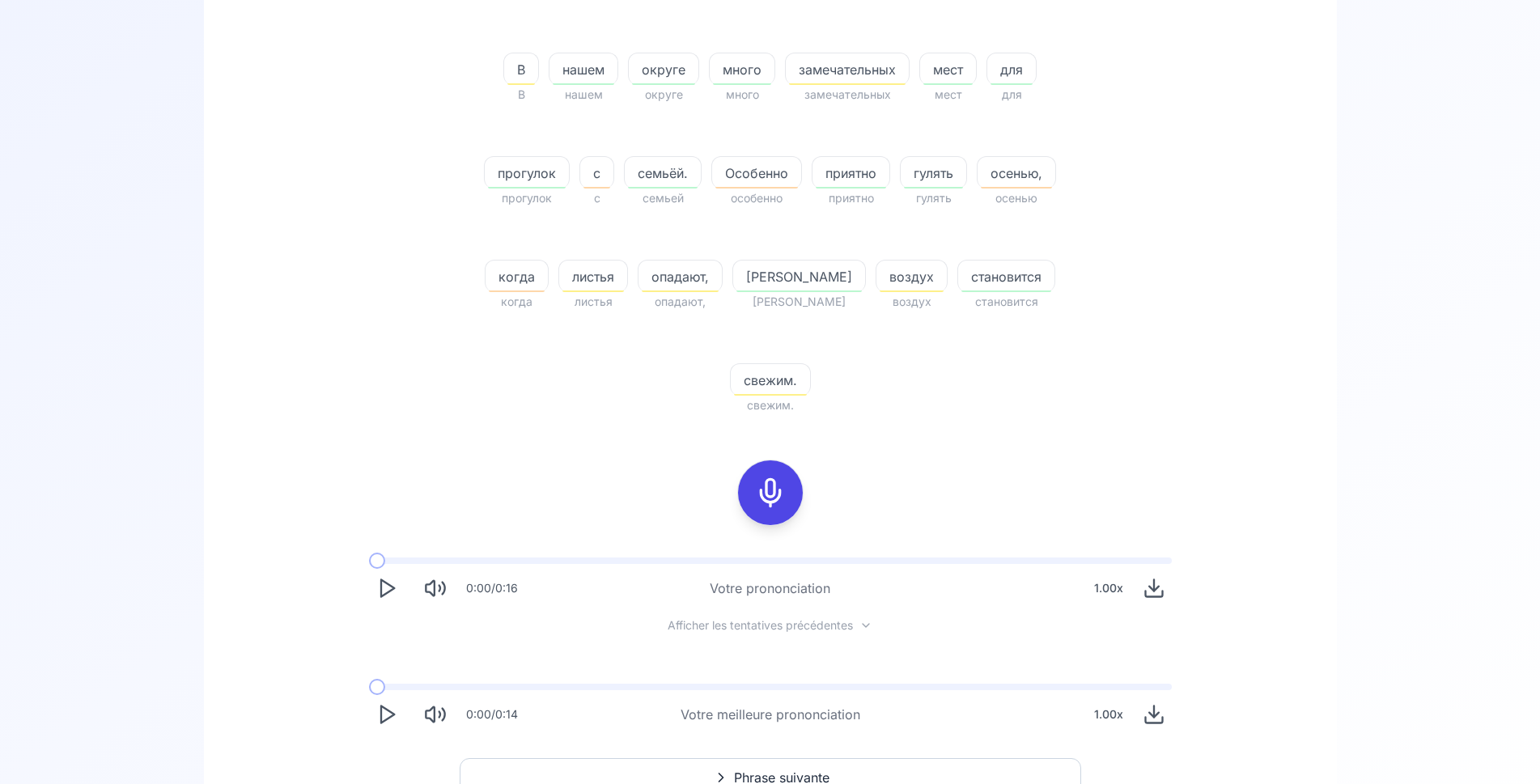
click at [386, 706] on polygon "Play" at bounding box center [388, 714] width 13 height 17
click at [391, 703] on icon "Play" at bounding box center [387, 714] width 22 height 22
click at [780, 477] on icon at bounding box center [770, 493] width 32 height 32
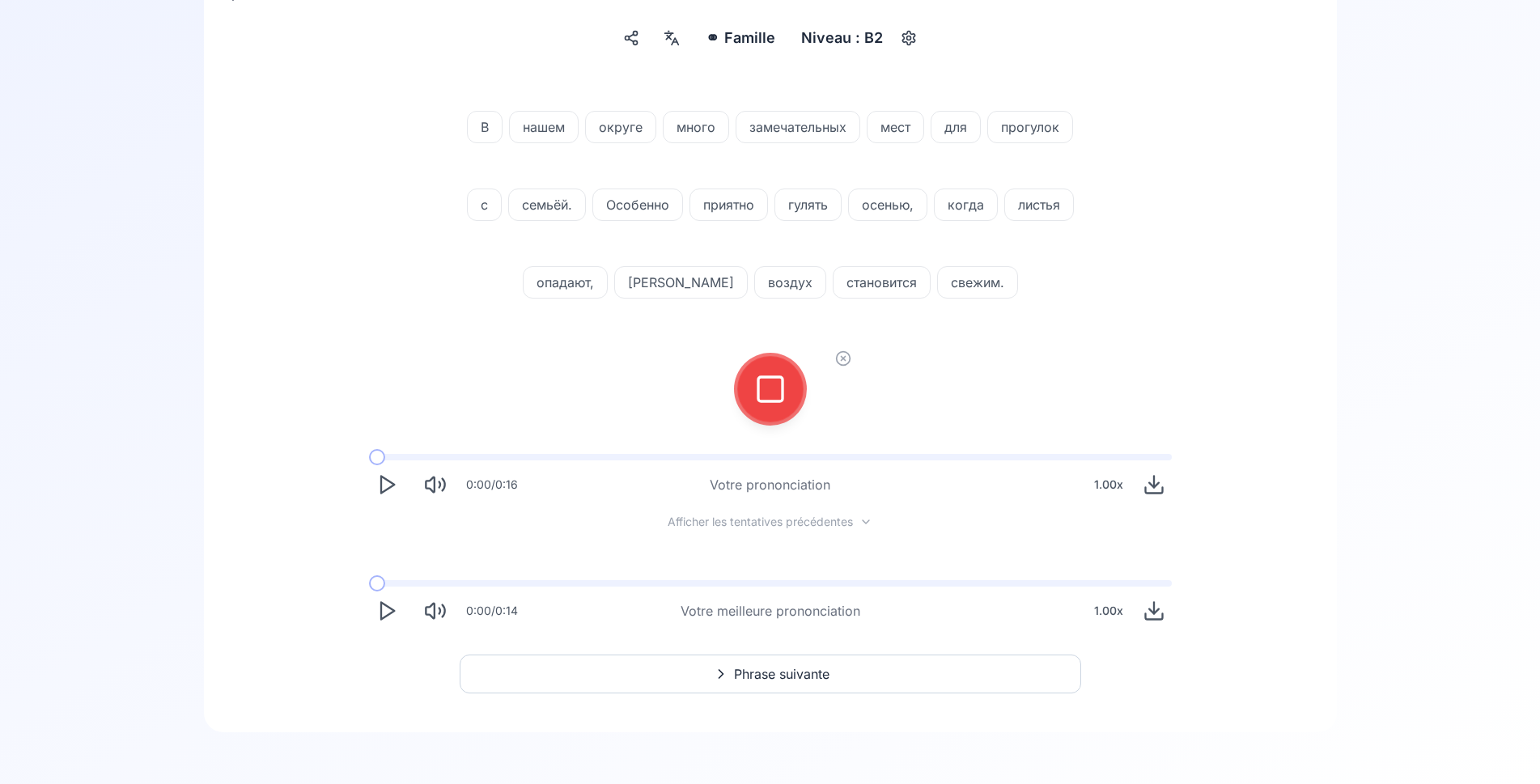
scroll to position [190, 0]
click at [780, 392] on icon at bounding box center [770, 389] width 32 height 32
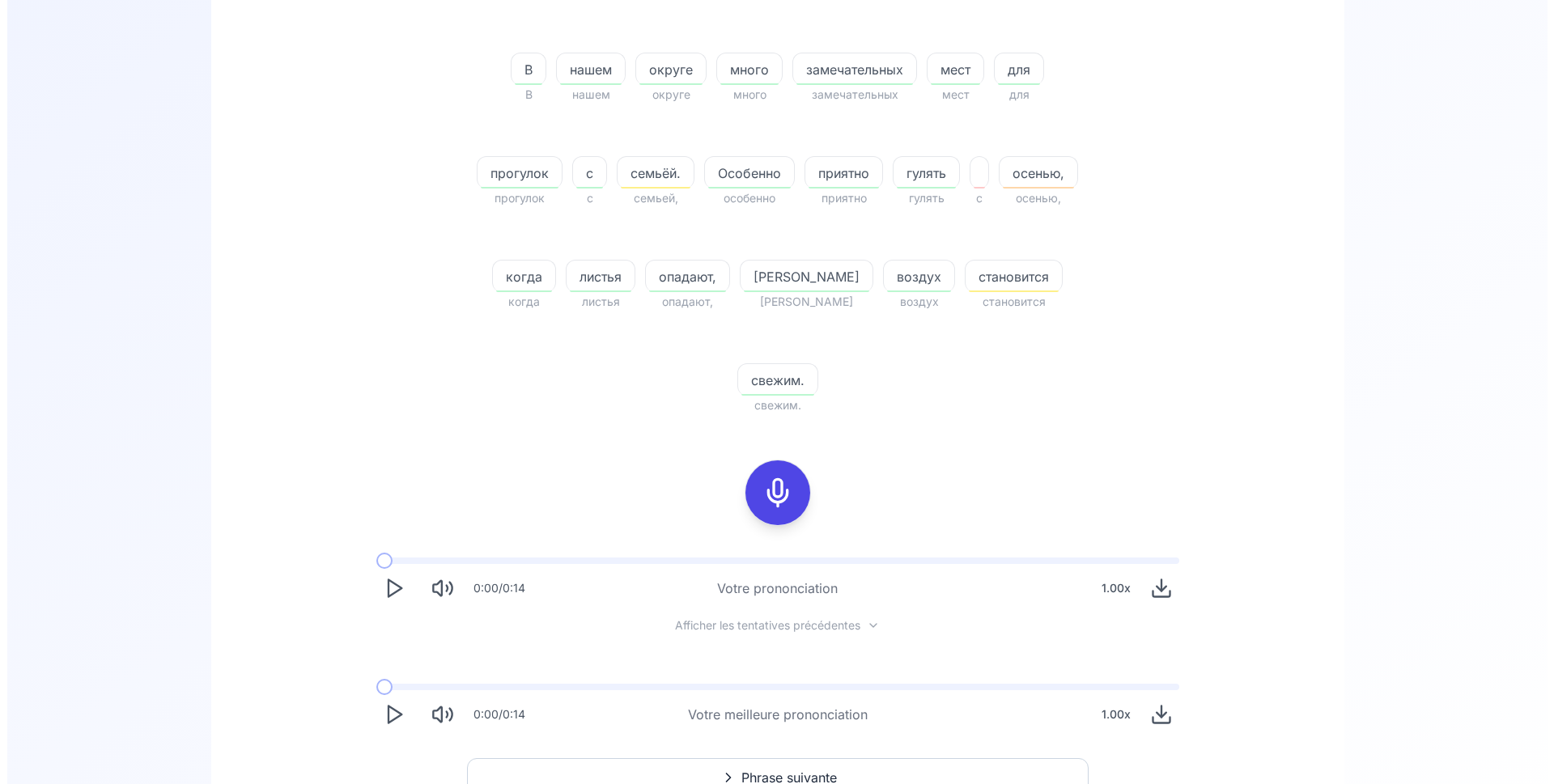
scroll to position [0, 0]
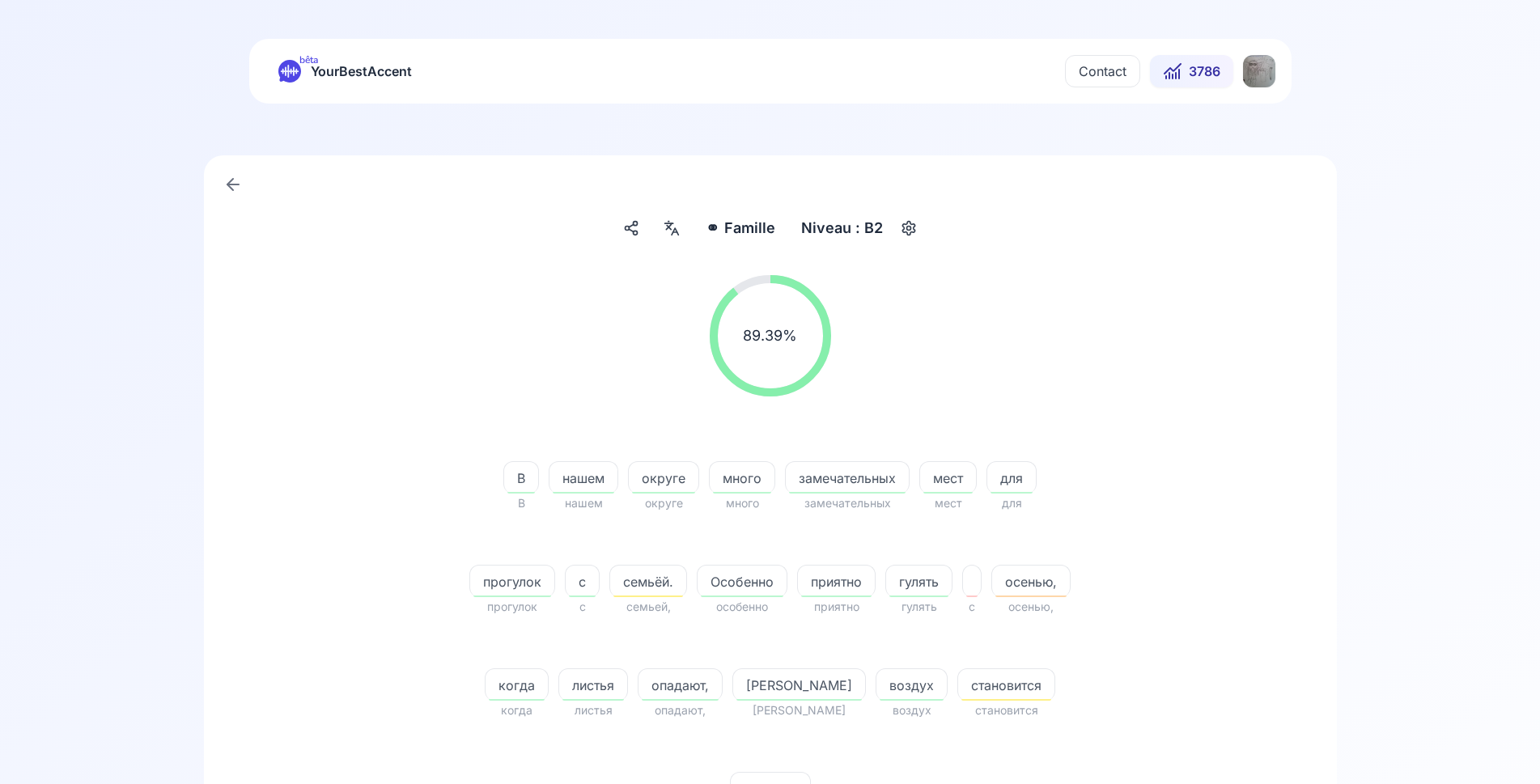
click at [1208, 73] on span "3786" at bounding box center [1205, 71] width 32 height 19
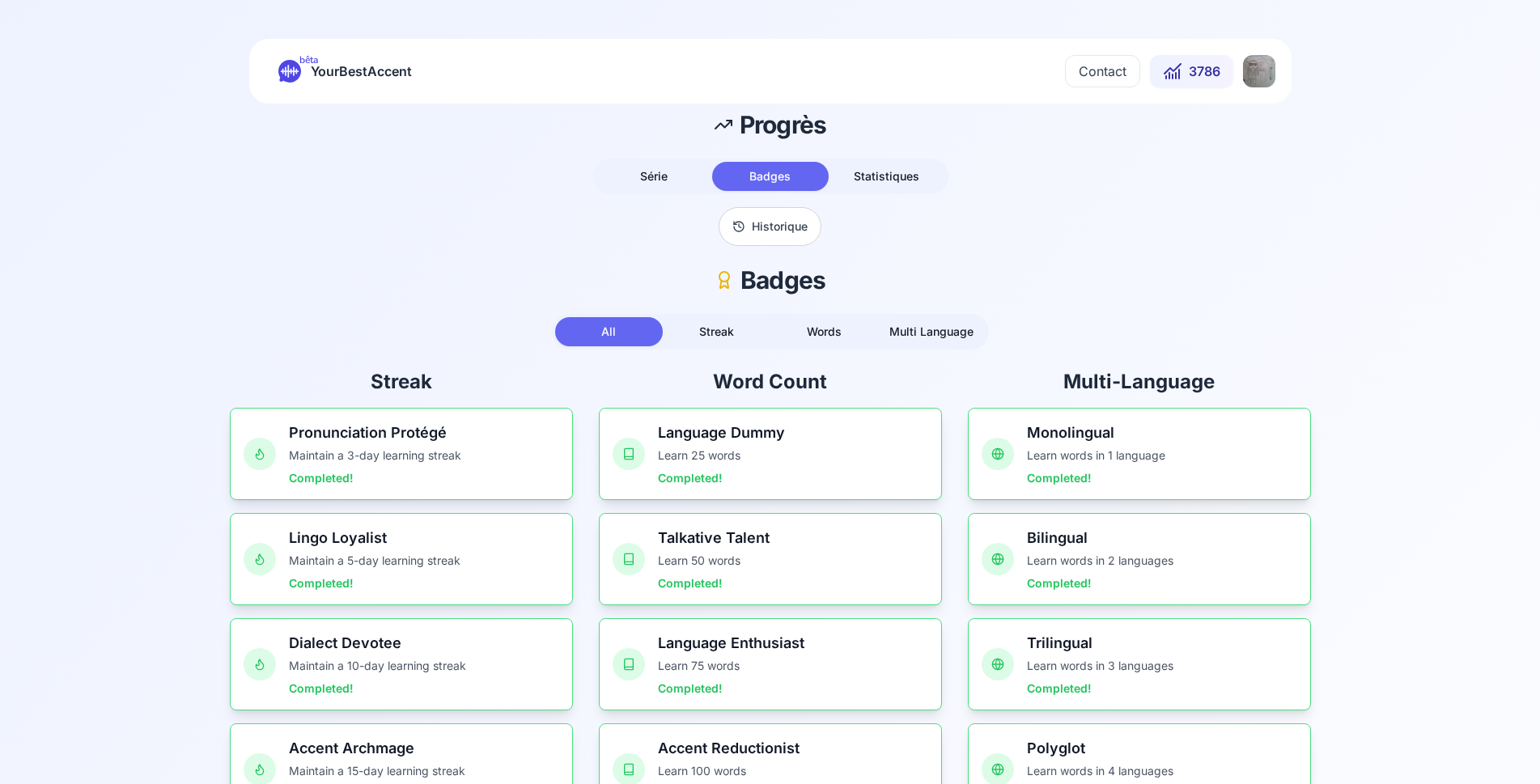
click at [1255, 69] on html "bêta YourBestAccent Contact 3786 Progrès Série Badges Statistiques Historique B…" at bounding box center [770, 392] width 1540 height 784
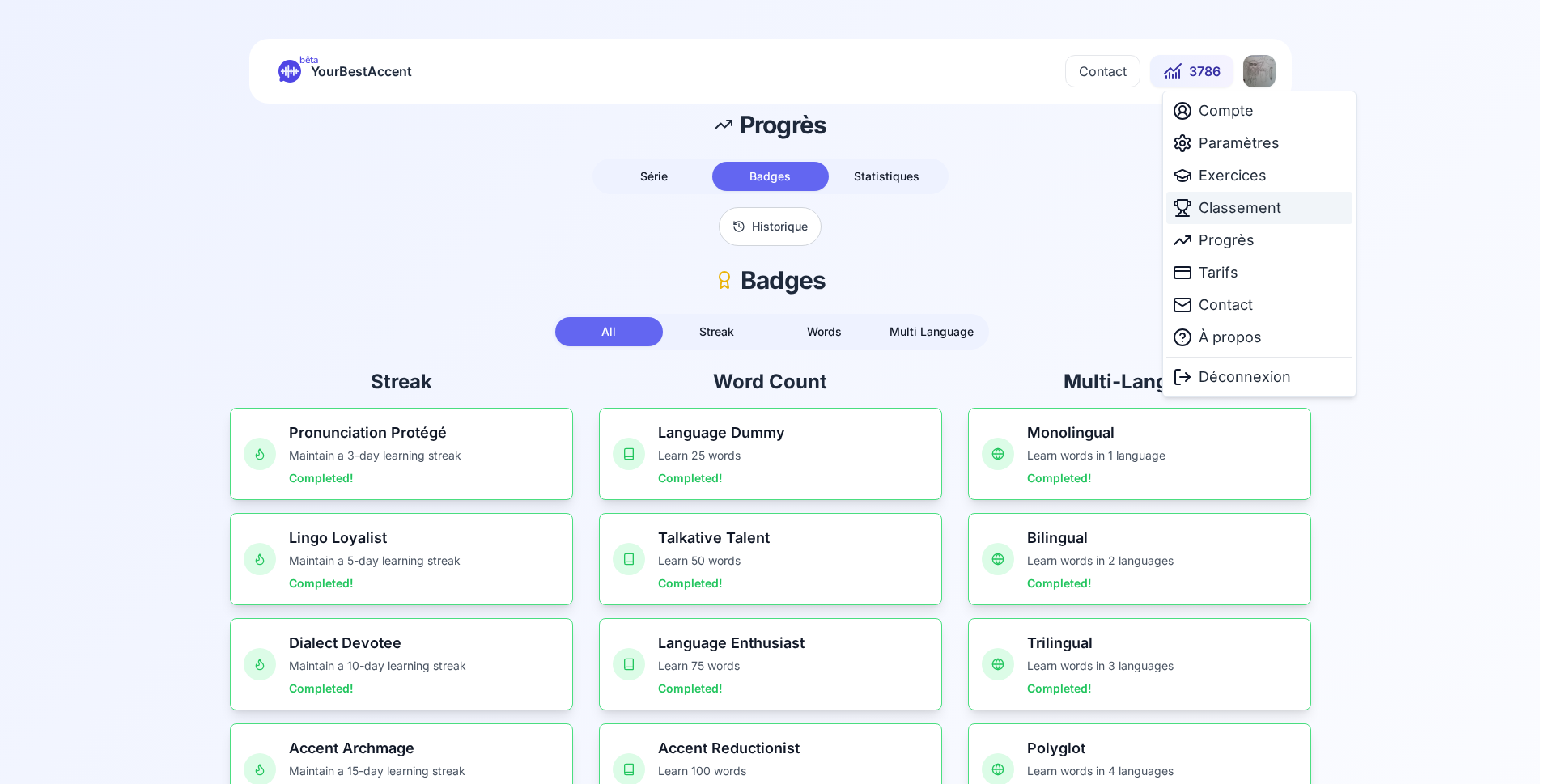
click at [1228, 207] on span "Classement" at bounding box center [1239, 208] width 83 height 22
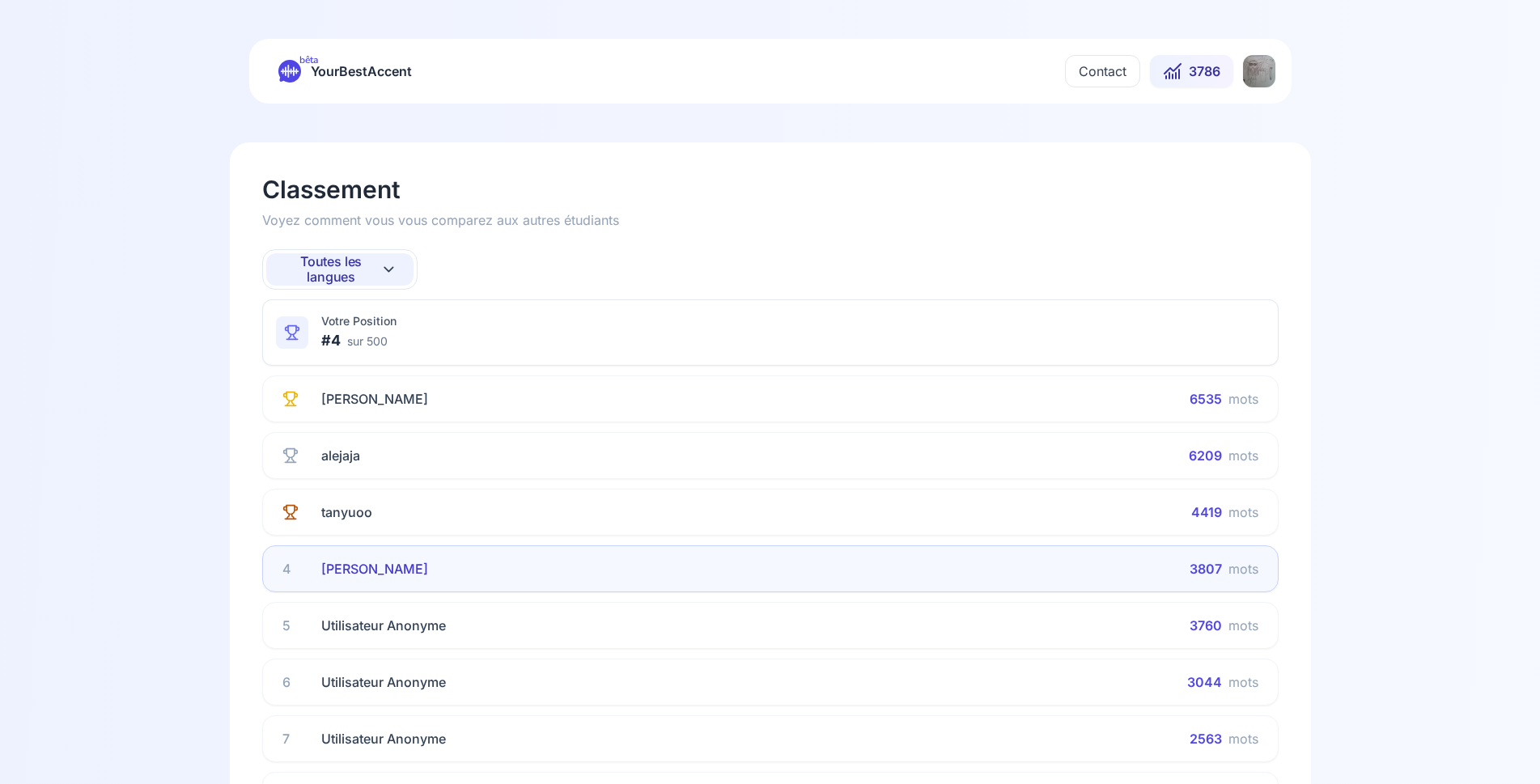
click at [342, 268] on span "Toutes les langues" at bounding box center [331, 269] width 98 height 31
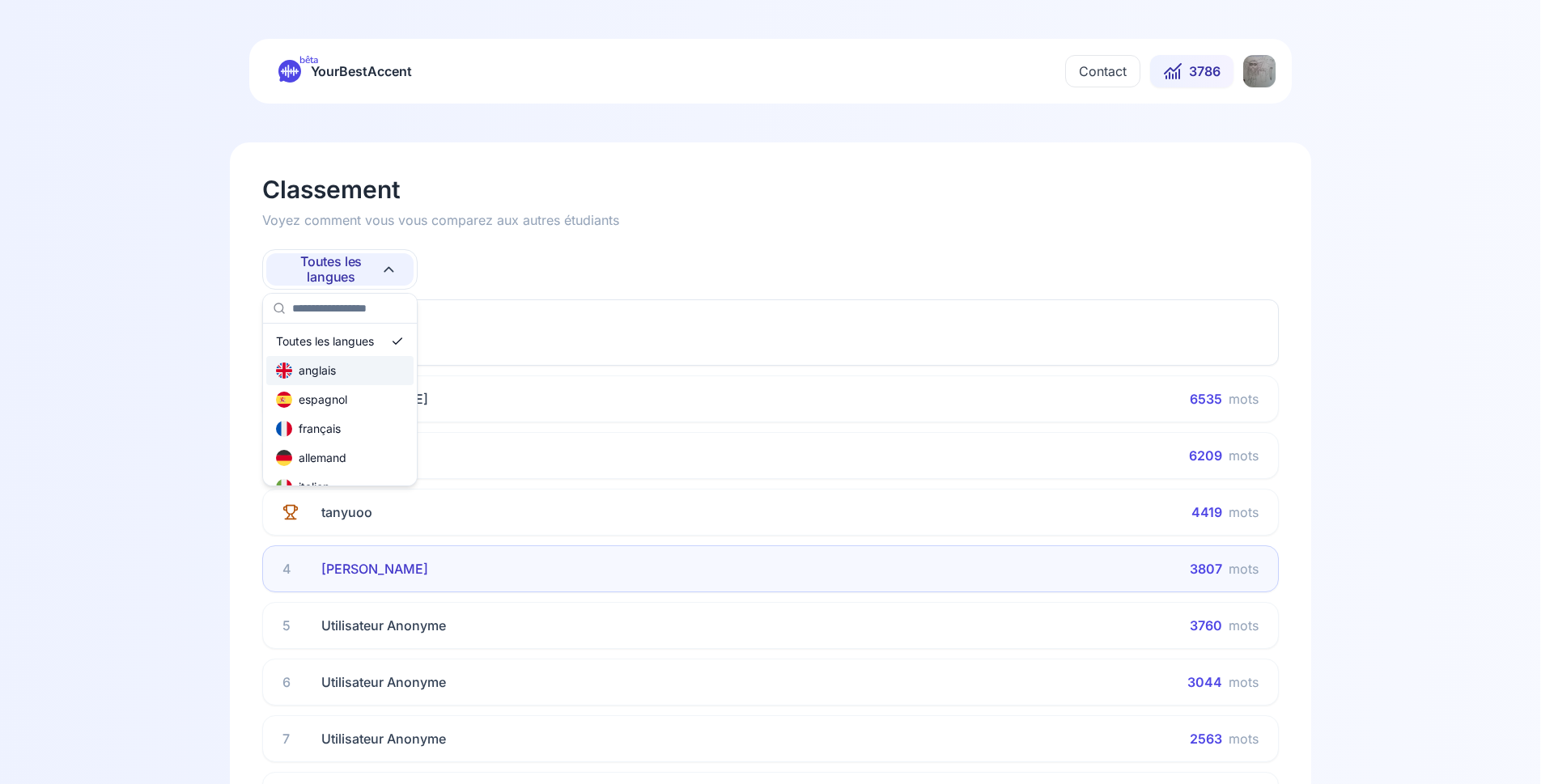
click at [348, 374] on div "anglais" at bounding box center [340, 370] width 148 height 29
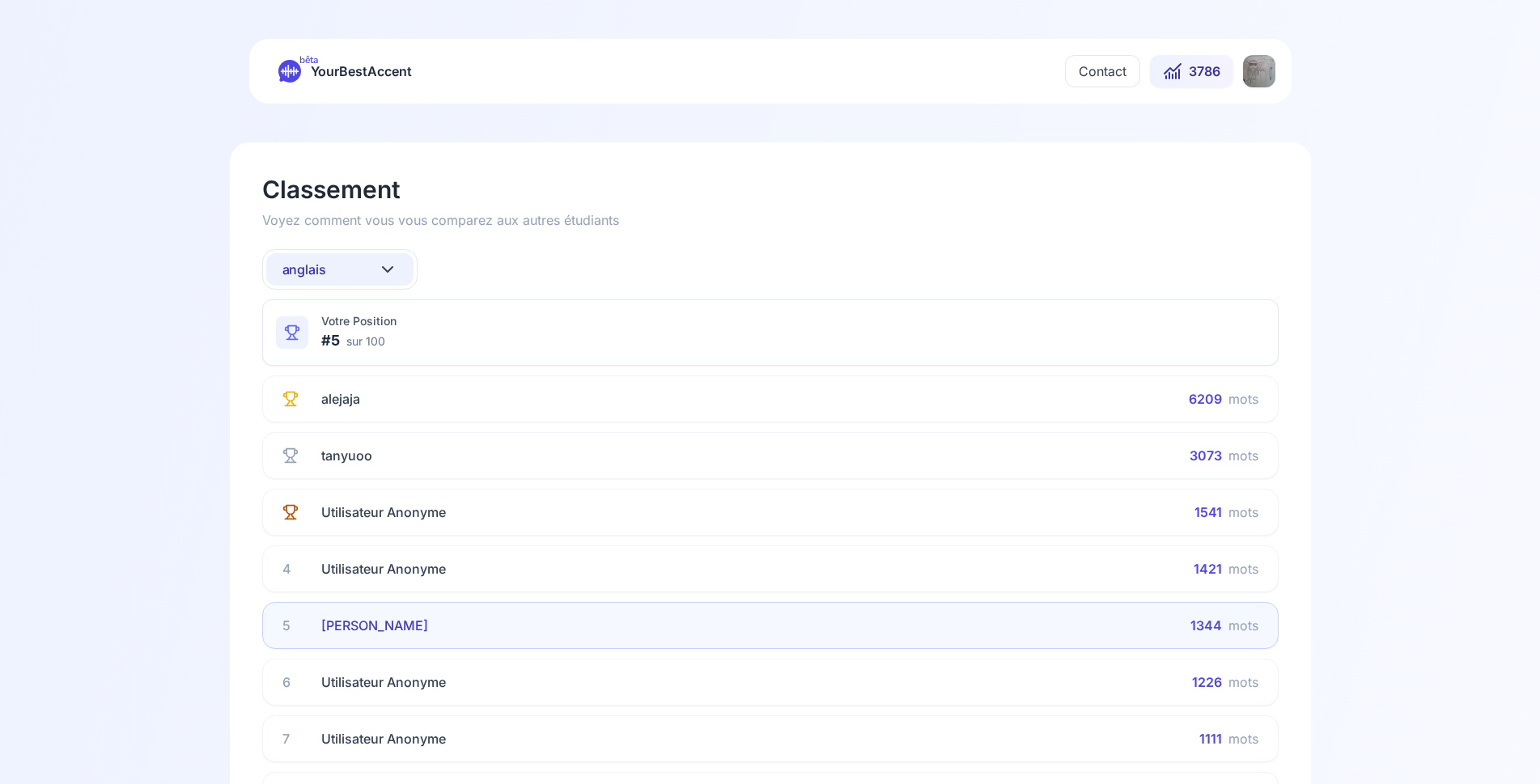
click at [332, 265] on button "anglais" at bounding box center [340, 269] width 148 height 32
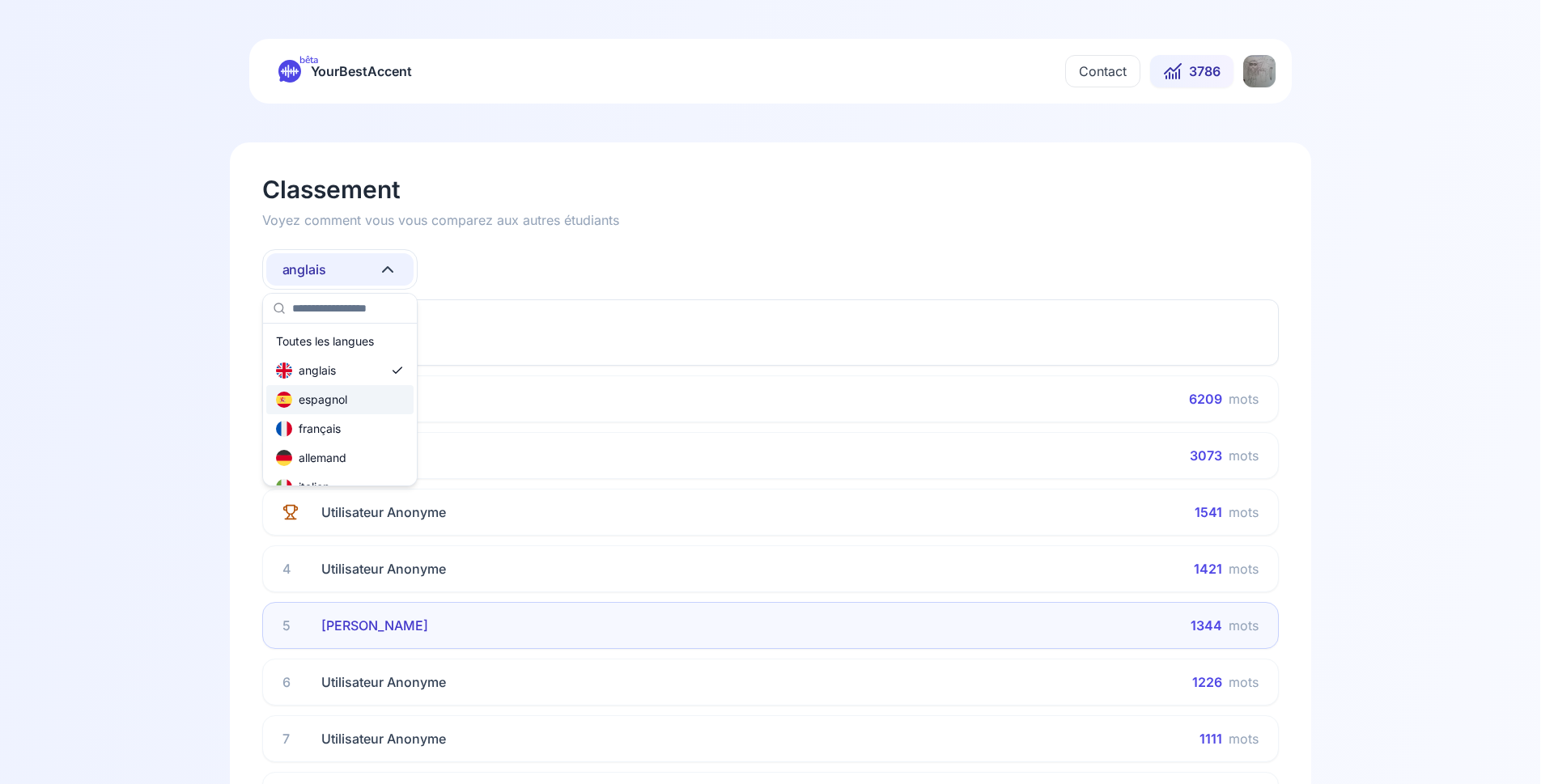
scroll to position [97, 0]
click at [316, 479] on div "russe" at bounding box center [301, 477] width 51 height 16
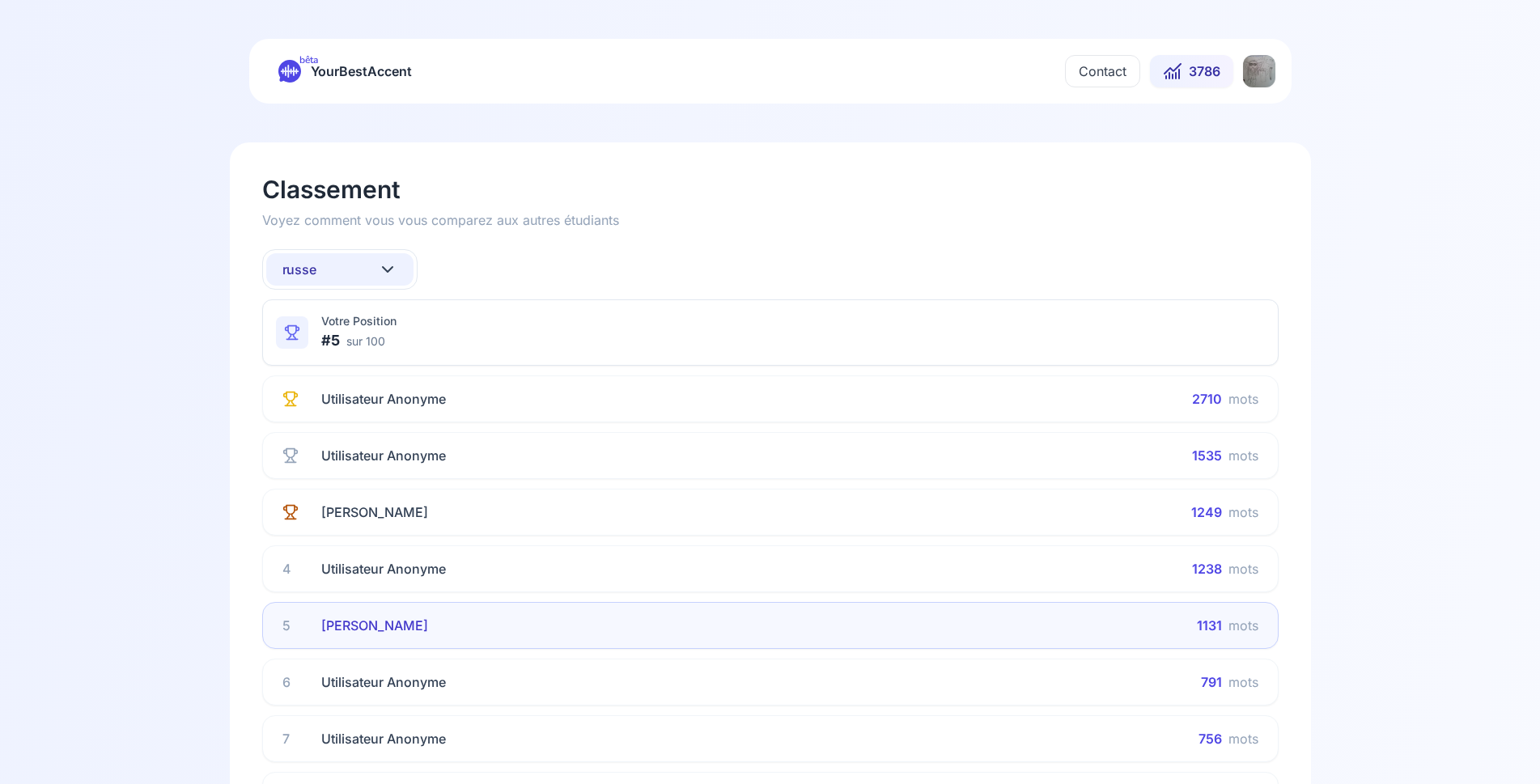
click at [317, 275] on button "russe" at bounding box center [340, 269] width 148 height 32
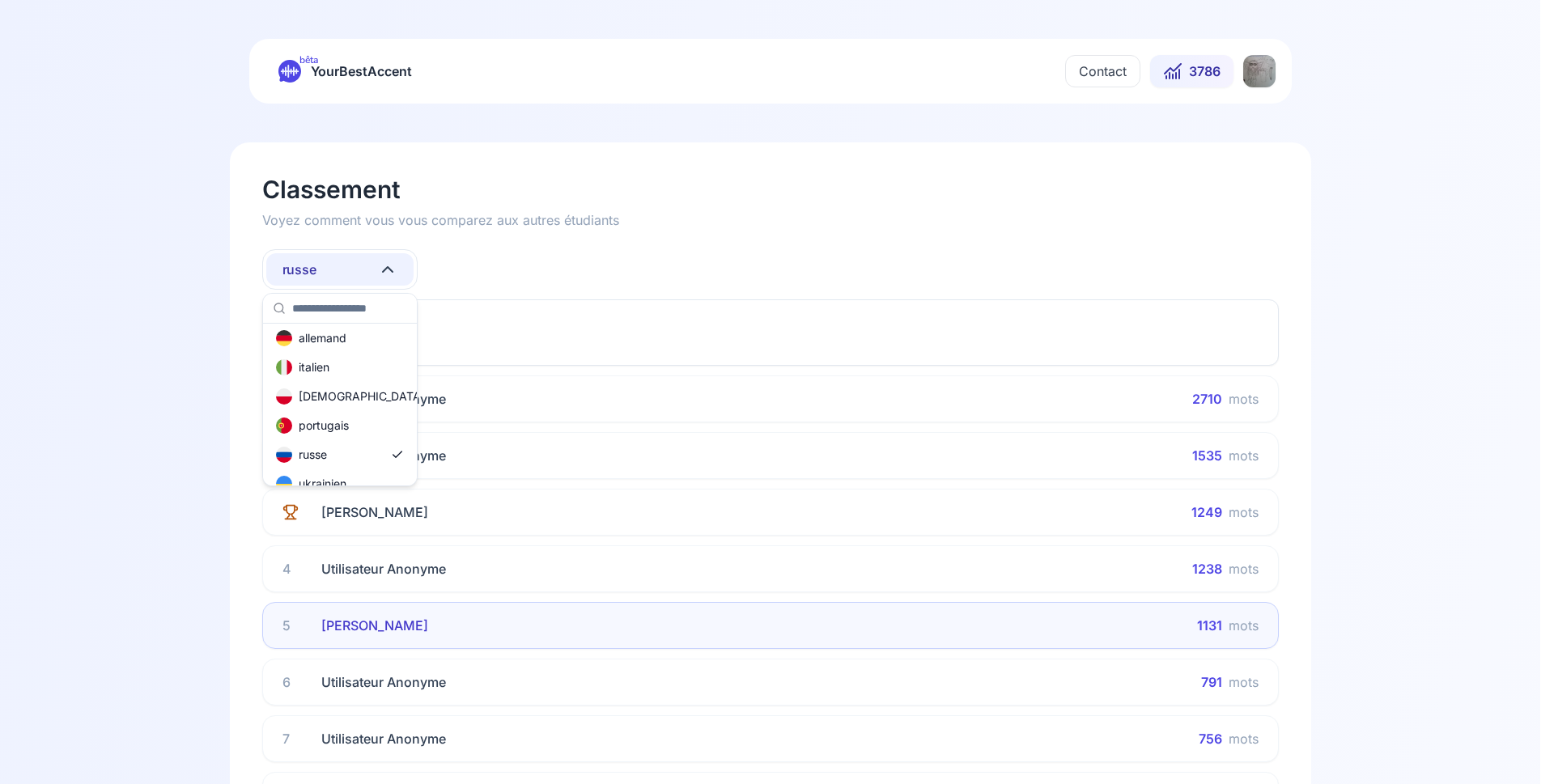
scroll to position [0, 0]
click at [331, 465] on div "allemand" at bounding box center [311, 457] width 71 height 16
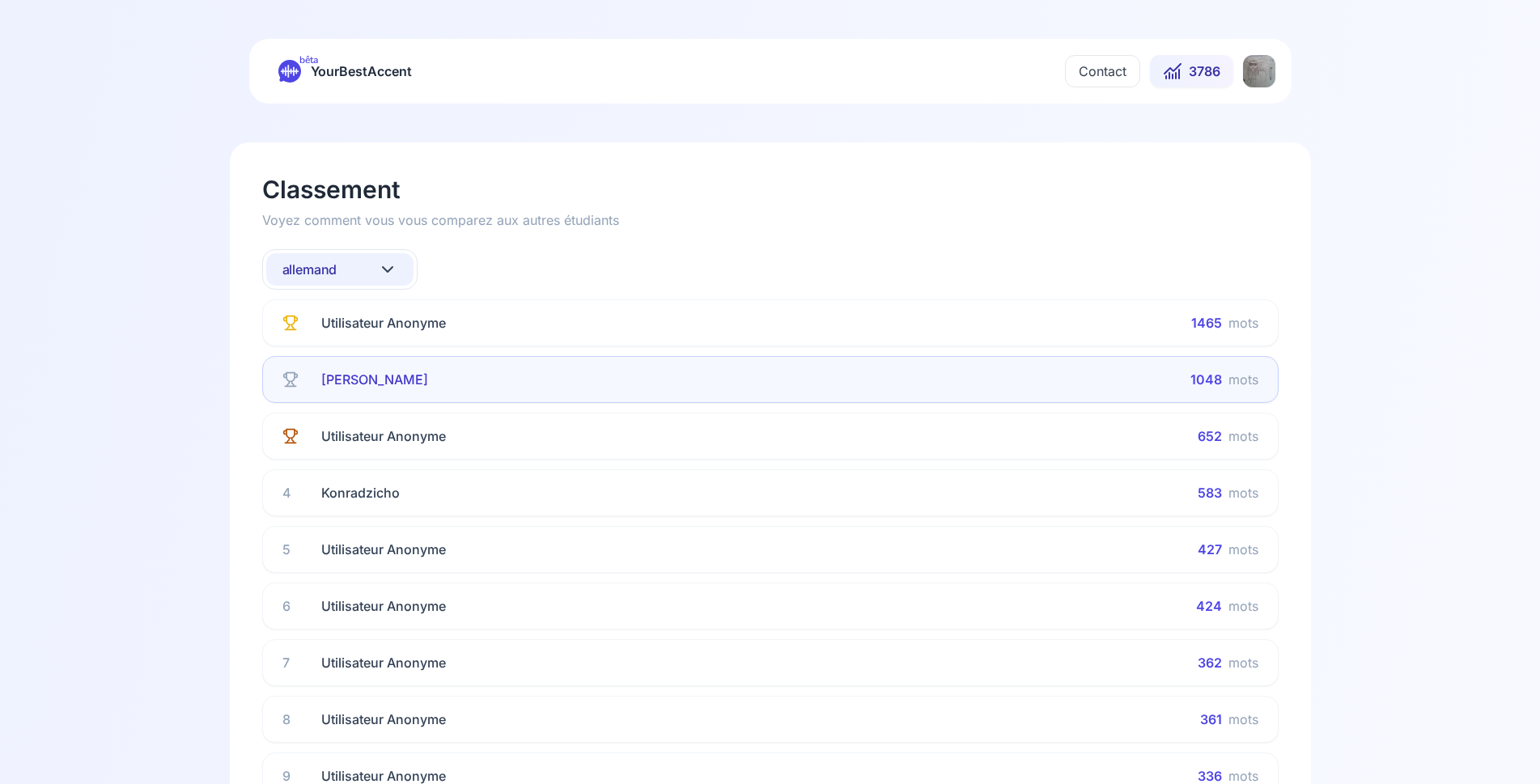
click at [347, 268] on button "allemand" at bounding box center [340, 269] width 148 height 32
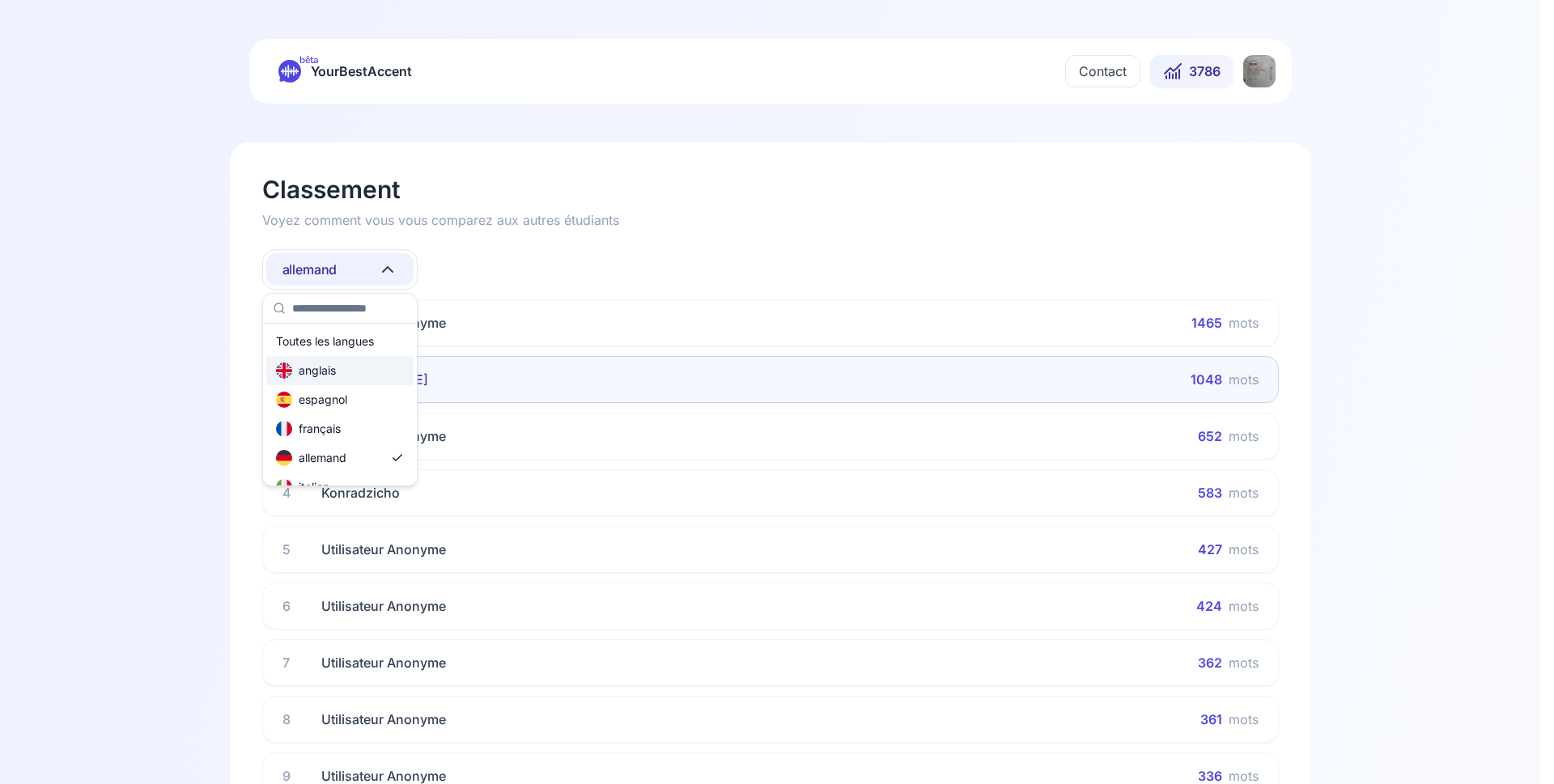
click at [346, 366] on div "anglais" at bounding box center [340, 370] width 148 height 29
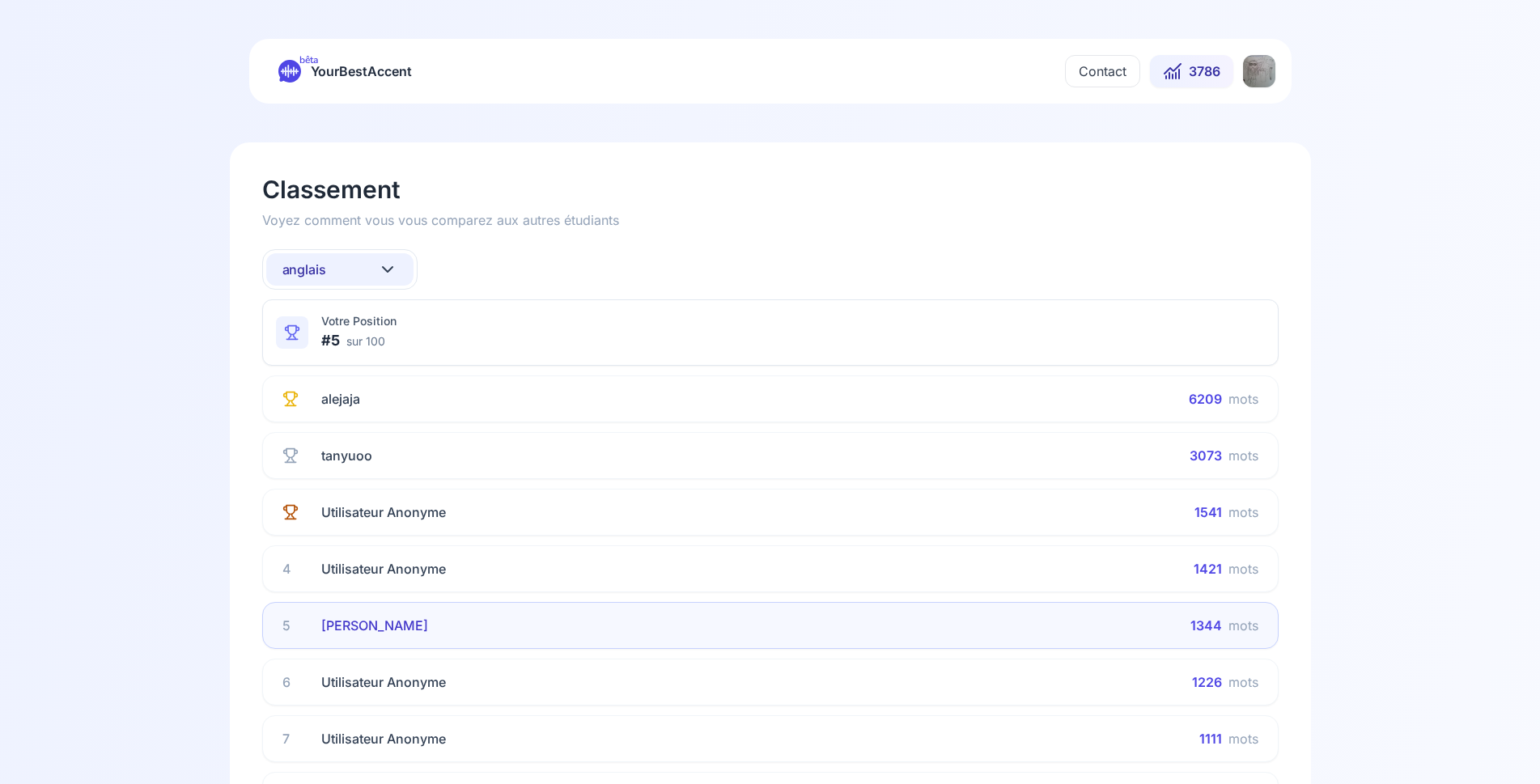
click at [351, 273] on button "anglais" at bounding box center [340, 269] width 148 height 32
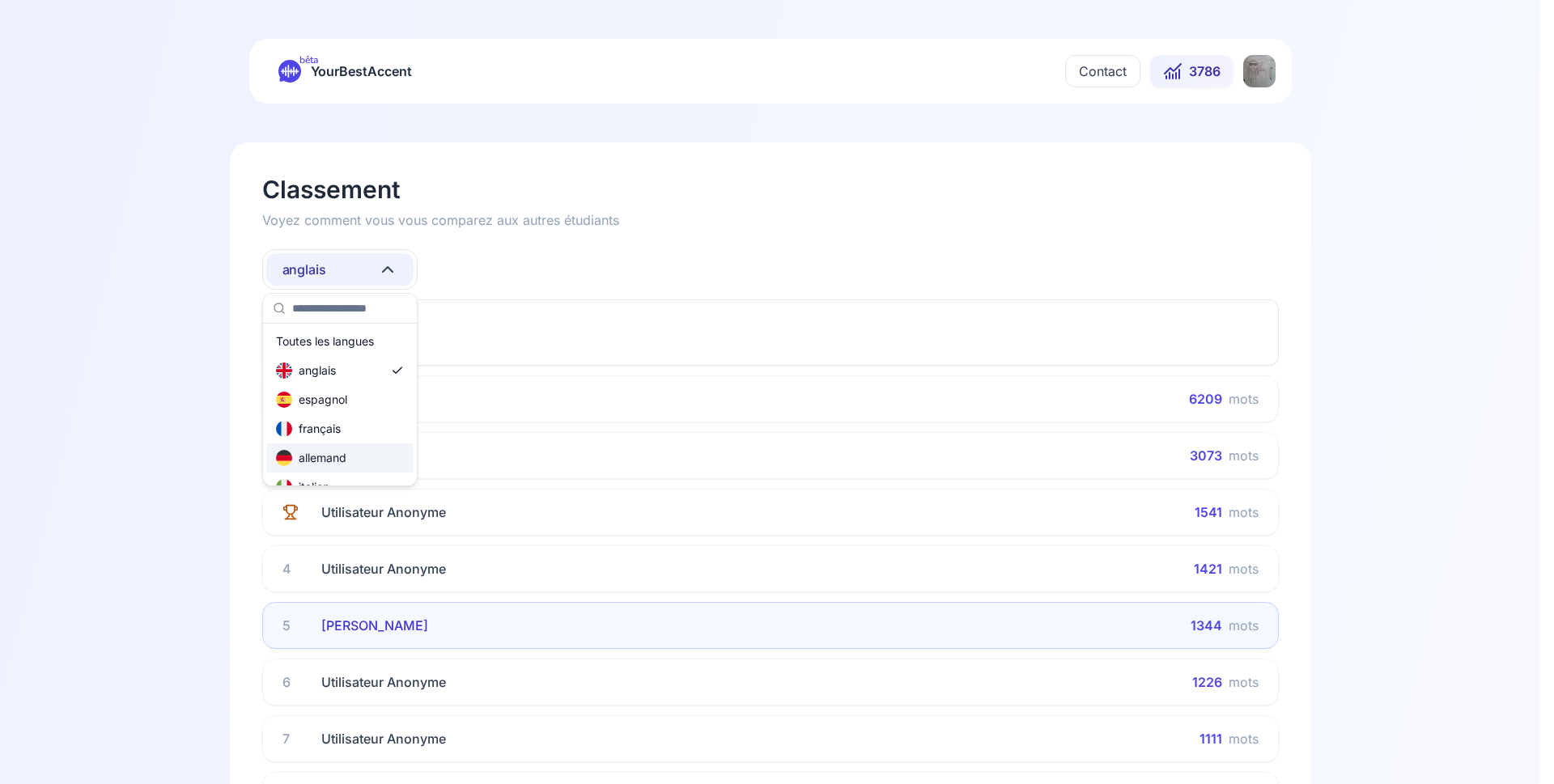
scroll to position [97, 0]
click at [327, 478] on div "russe" at bounding box center [301, 477] width 51 height 16
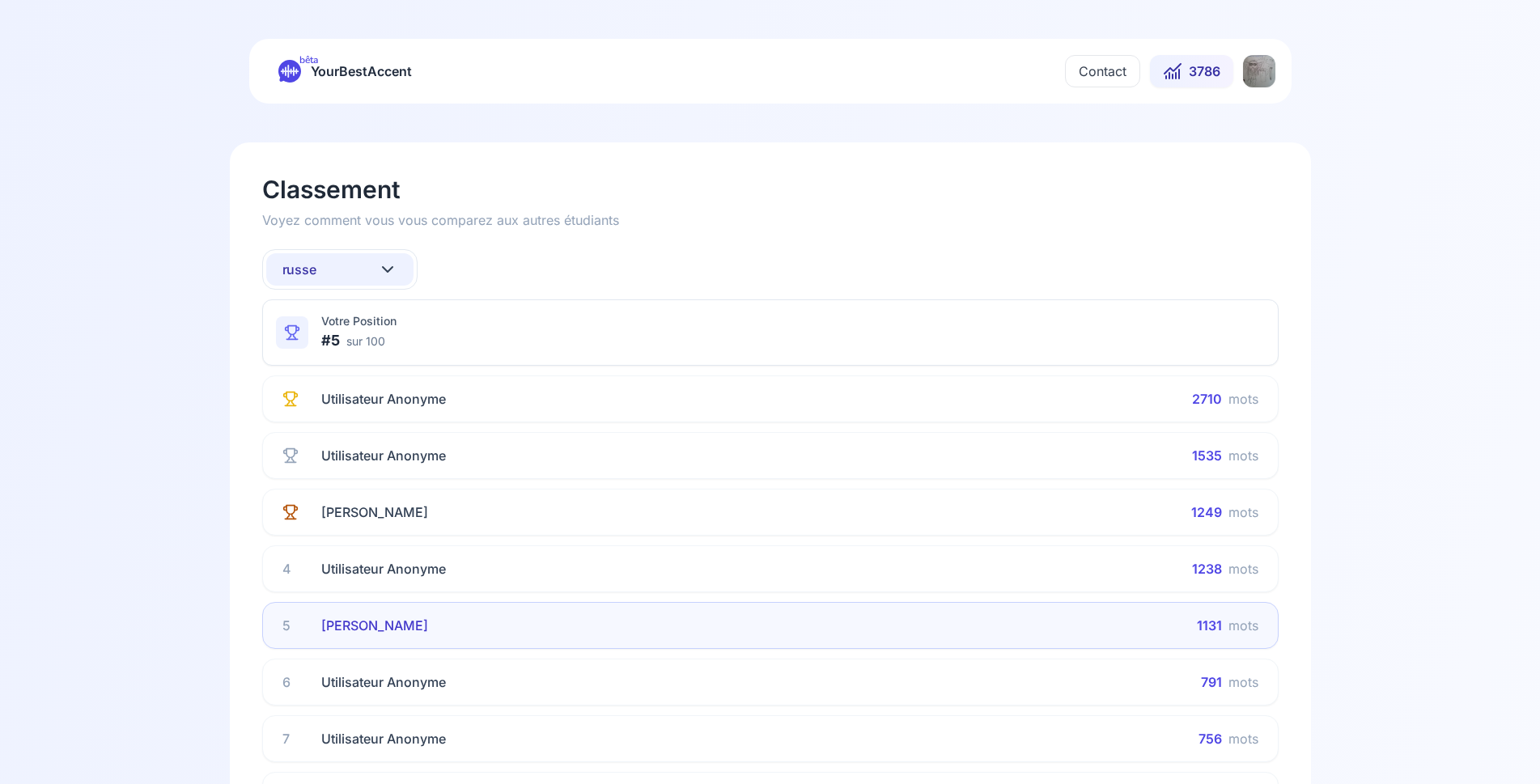
click at [333, 258] on button "russe" at bounding box center [340, 269] width 148 height 32
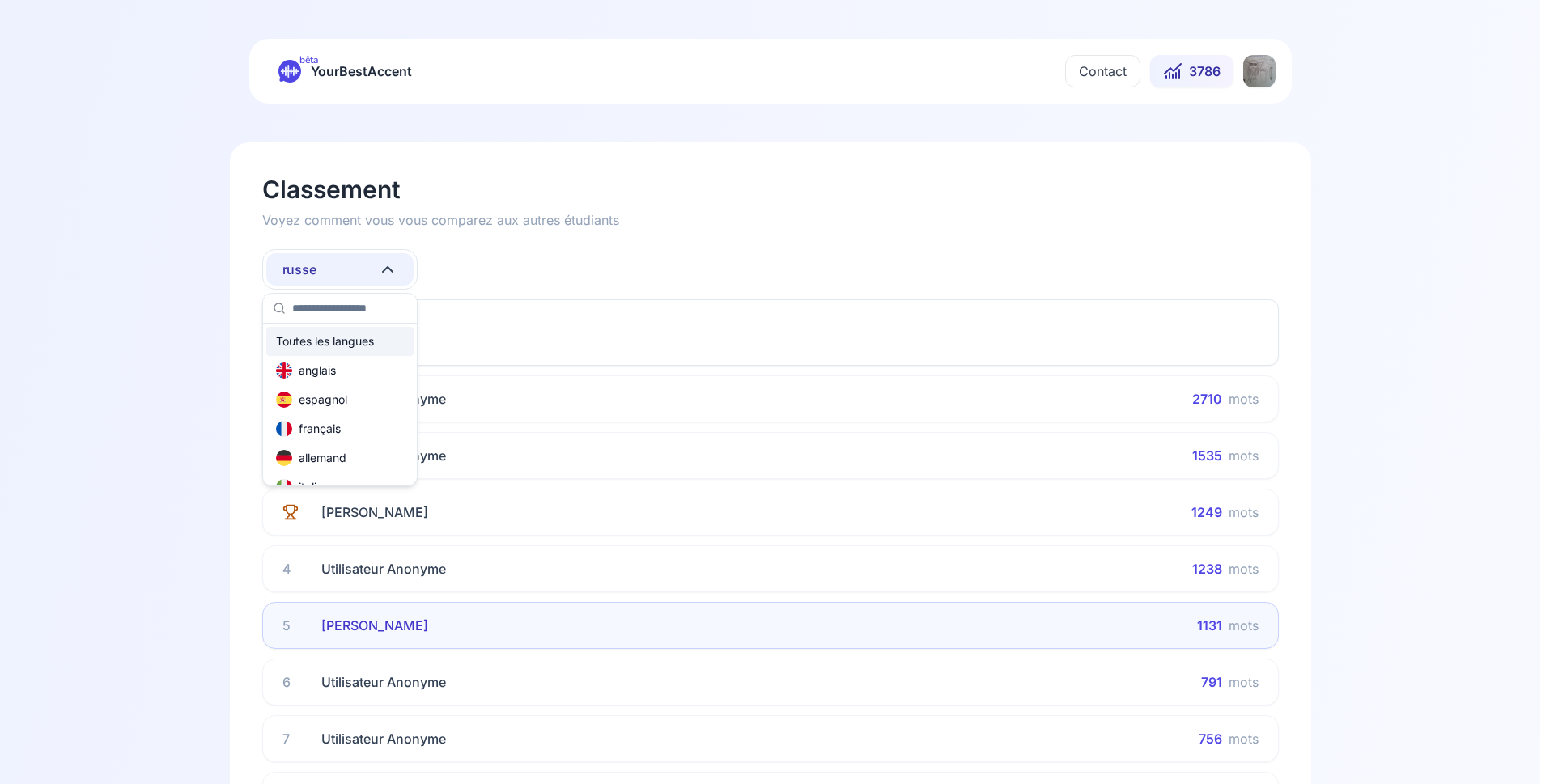
click at [339, 333] on div "Toutes les langues" at bounding box center [325, 341] width 98 height 16
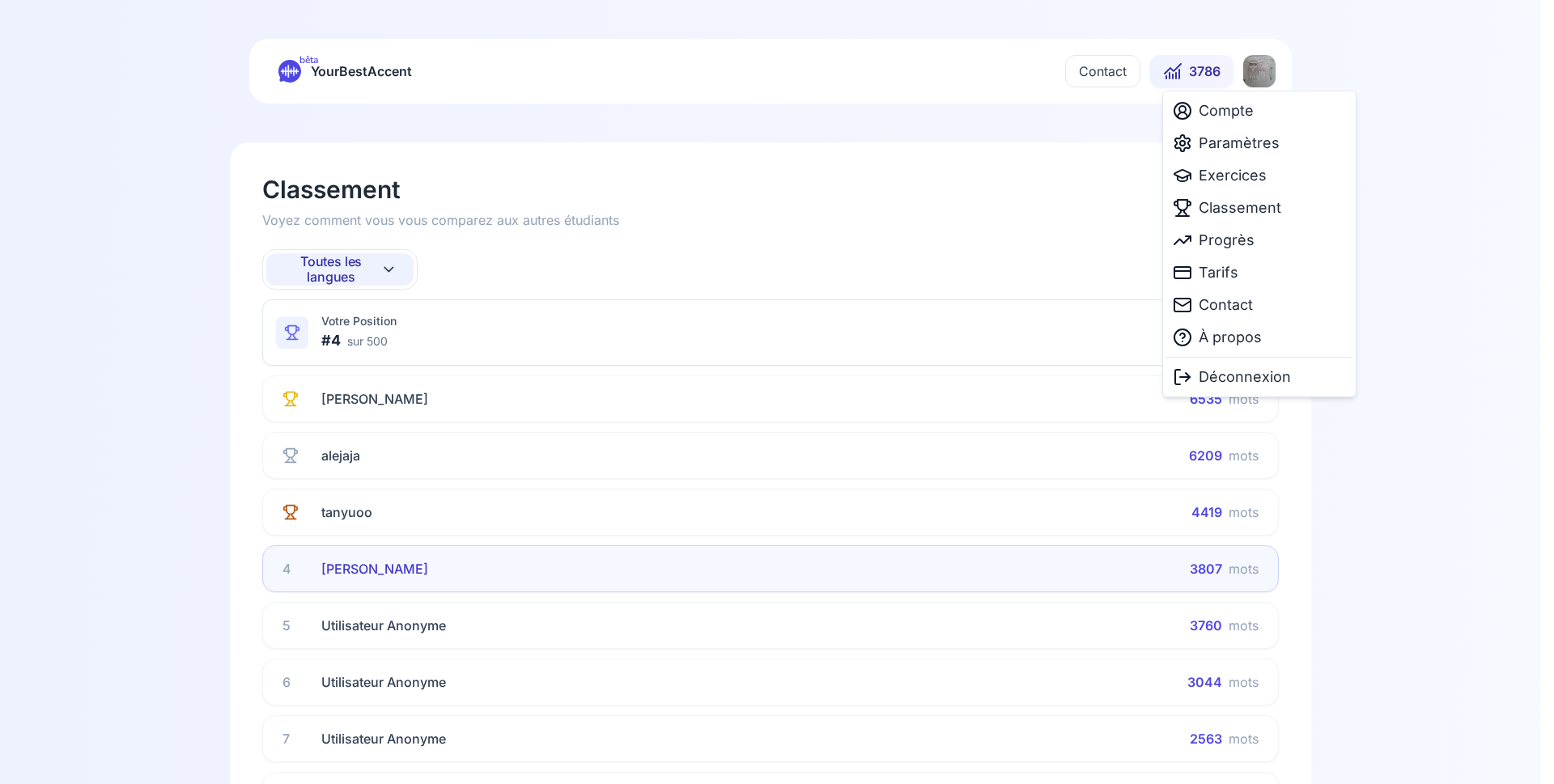
click at [1263, 71] on html "bêta YourBestAccent Contact 3786 Classement Voyez comment vous vous comparez au…" at bounding box center [777, 392] width 1554 height 784
click at [338, 254] on html "bêta YourBestAccent Contact 3786 Classement Voyez comment vous vous comparez au…" at bounding box center [777, 392] width 1554 height 784
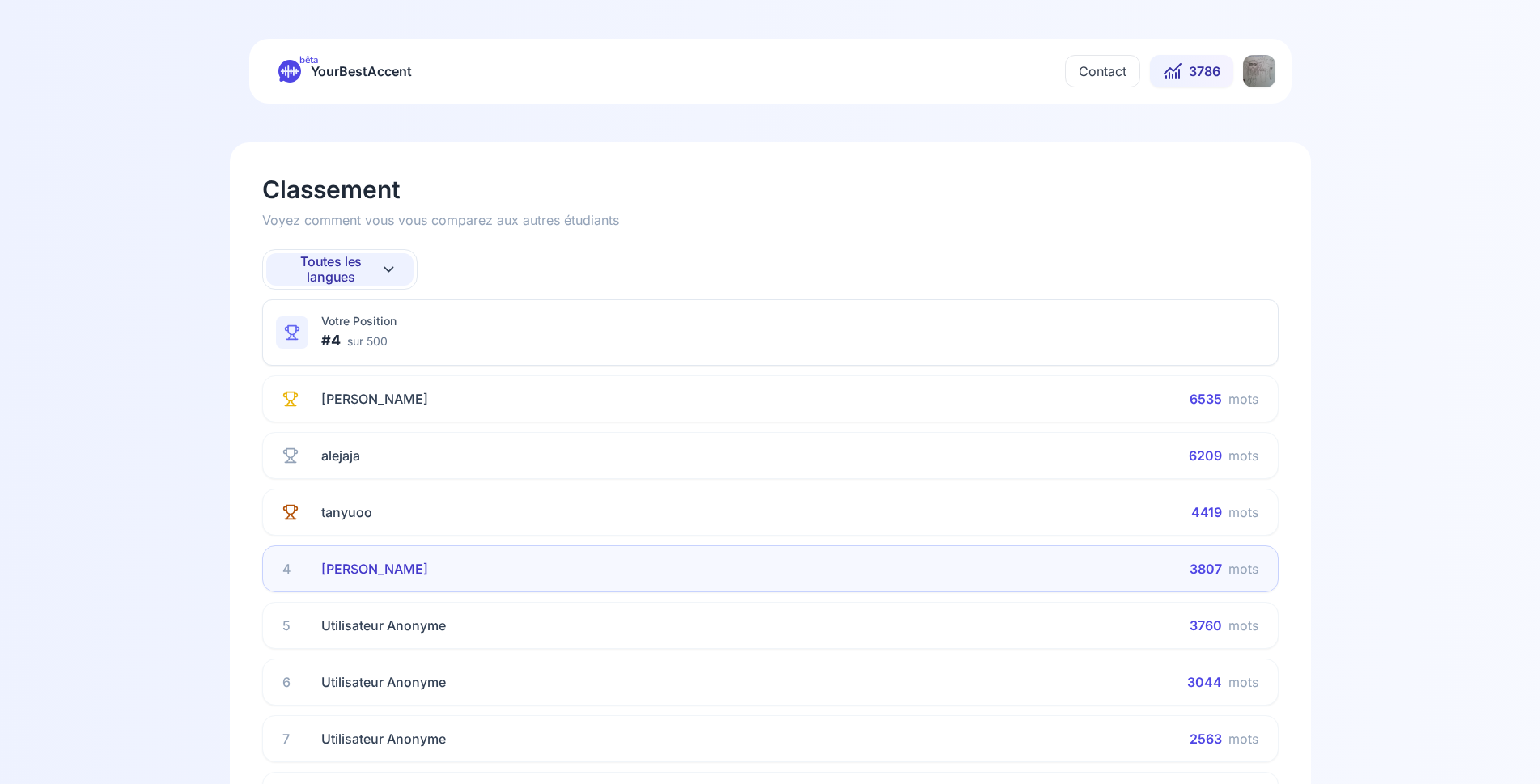
click at [351, 268] on span "Toutes les langues" at bounding box center [331, 269] width 98 height 31
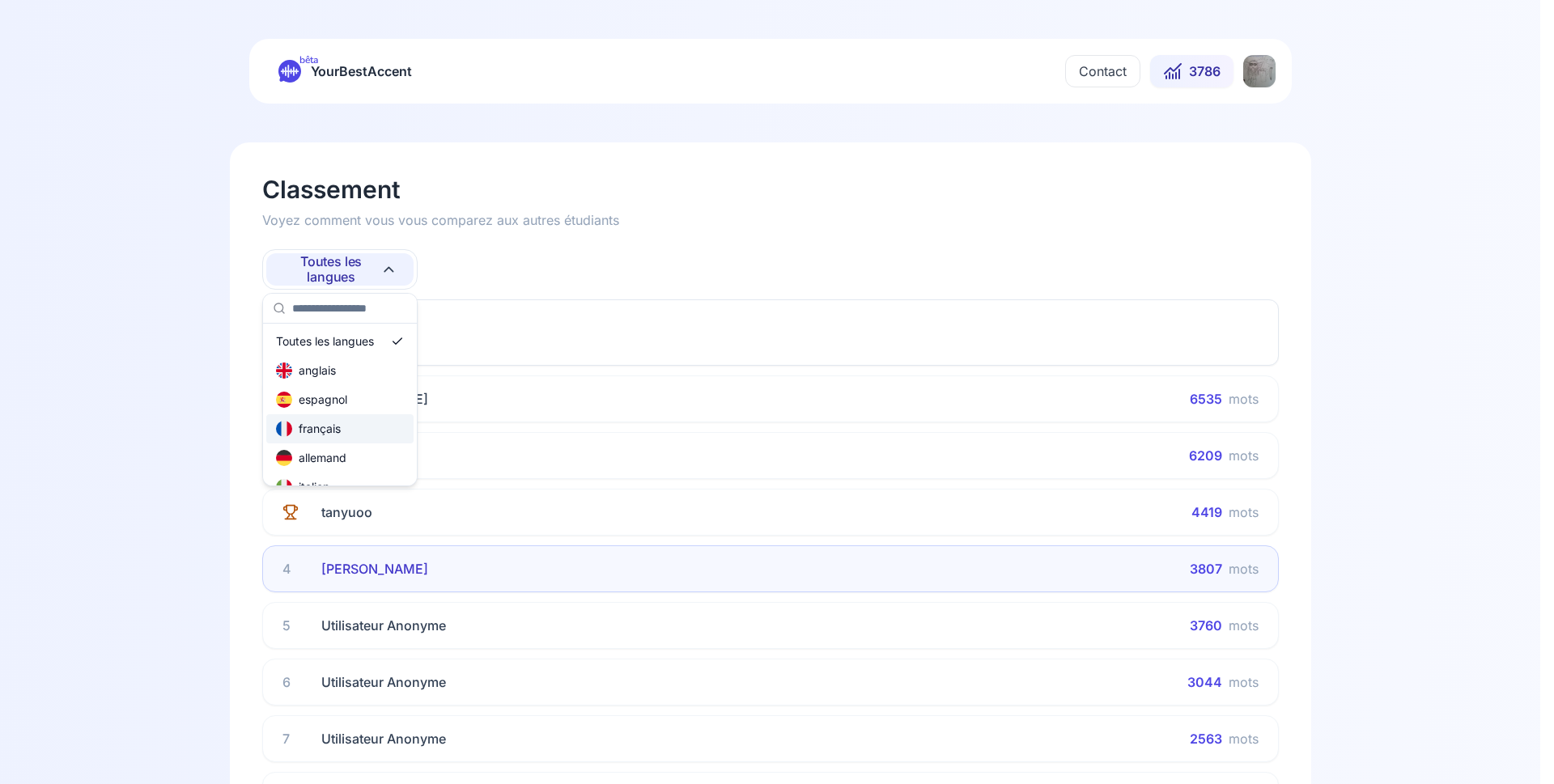
click at [361, 429] on div "français" at bounding box center [340, 428] width 148 height 29
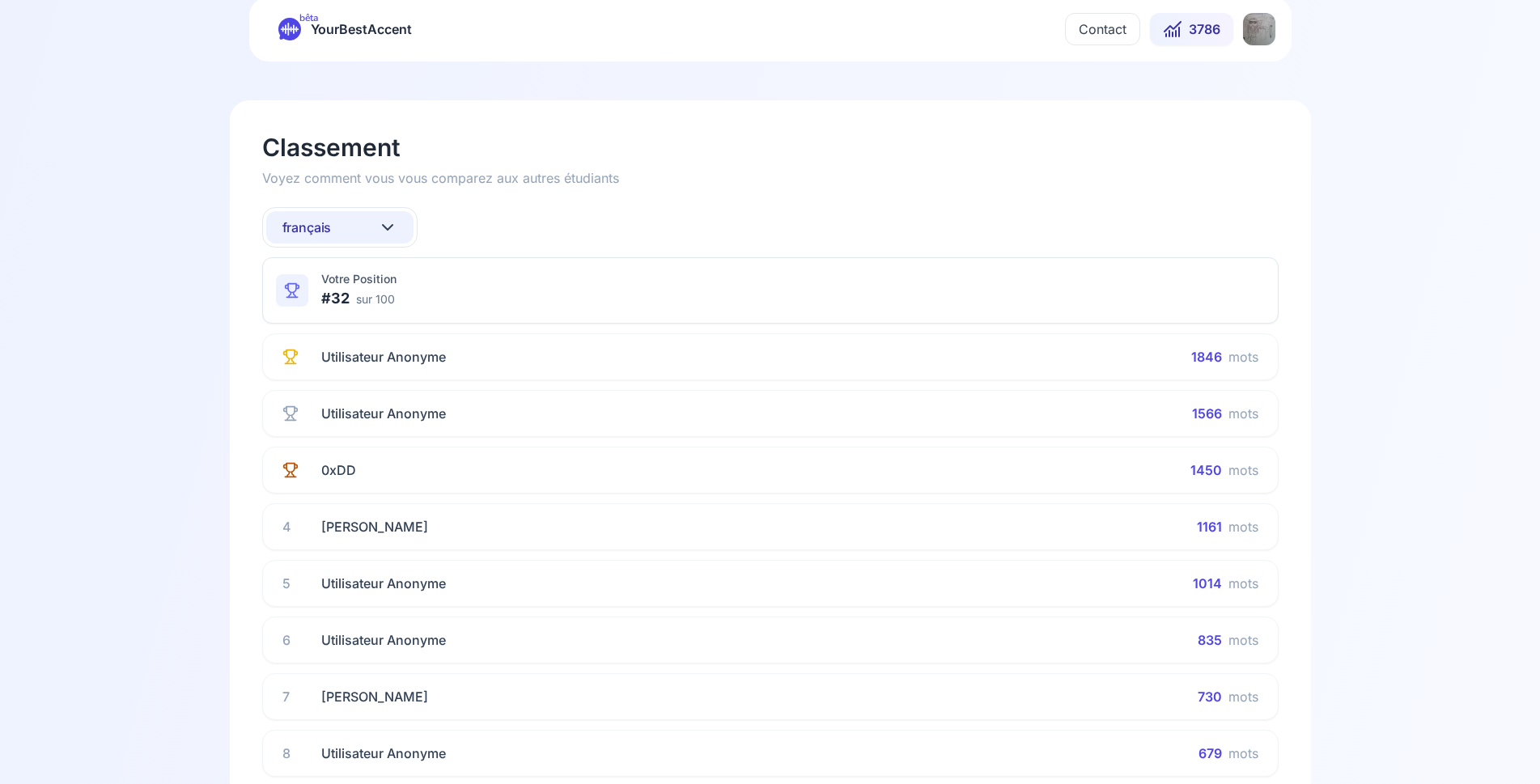
scroll to position [0, 0]
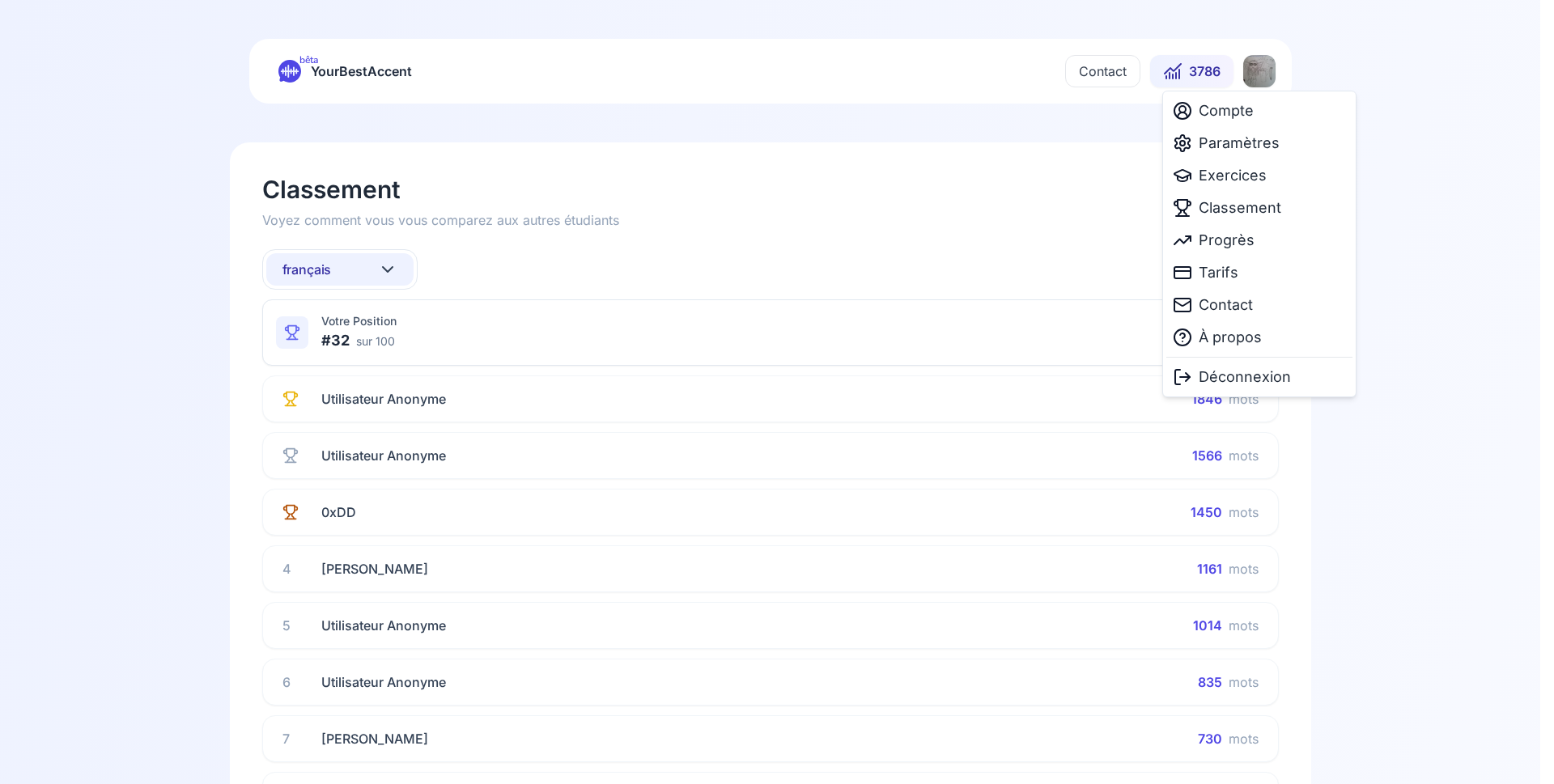
click at [1248, 76] on html "bêta YourBestAccent Contact 3786 Classement Voyez comment vous vous comparez au…" at bounding box center [777, 392] width 1554 height 784
click at [1236, 145] on span "Paramètres" at bounding box center [1238, 143] width 81 height 22
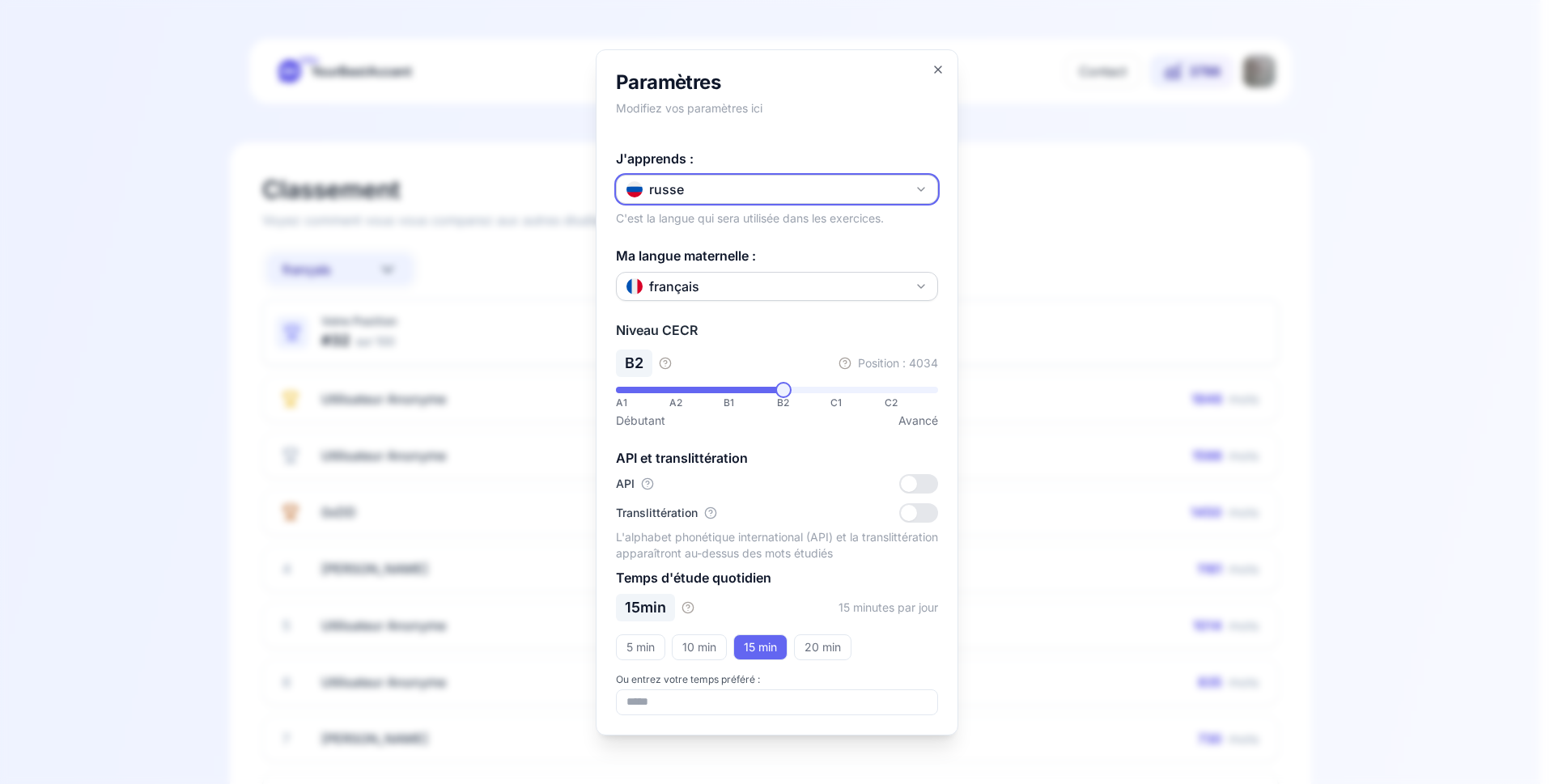
click at [731, 192] on button "russe" at bounding box center [777, 188] width 322 height 29
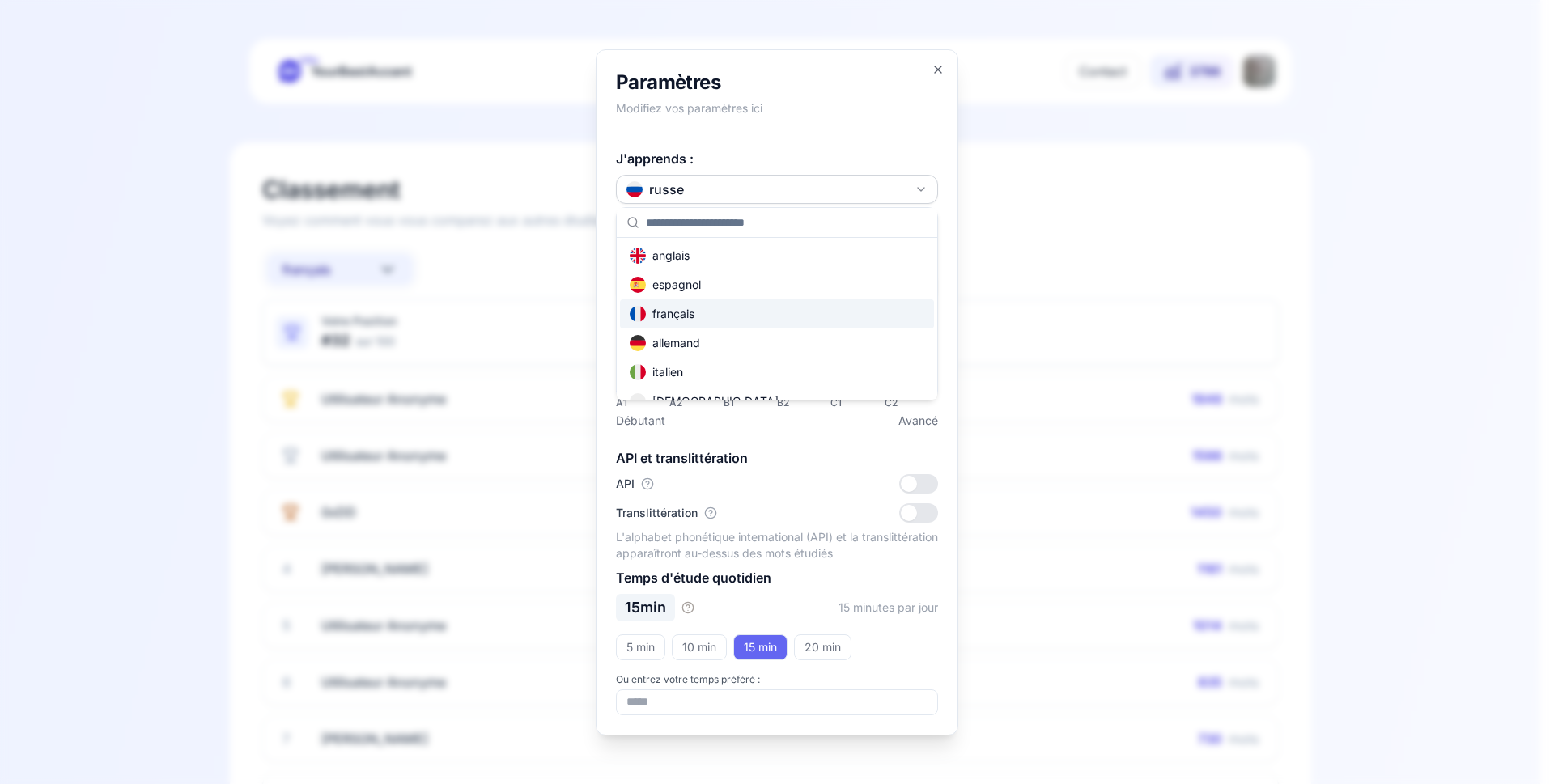
click at [706, 320] on div "français" at bounding box center [777, 314] width 314 height 29
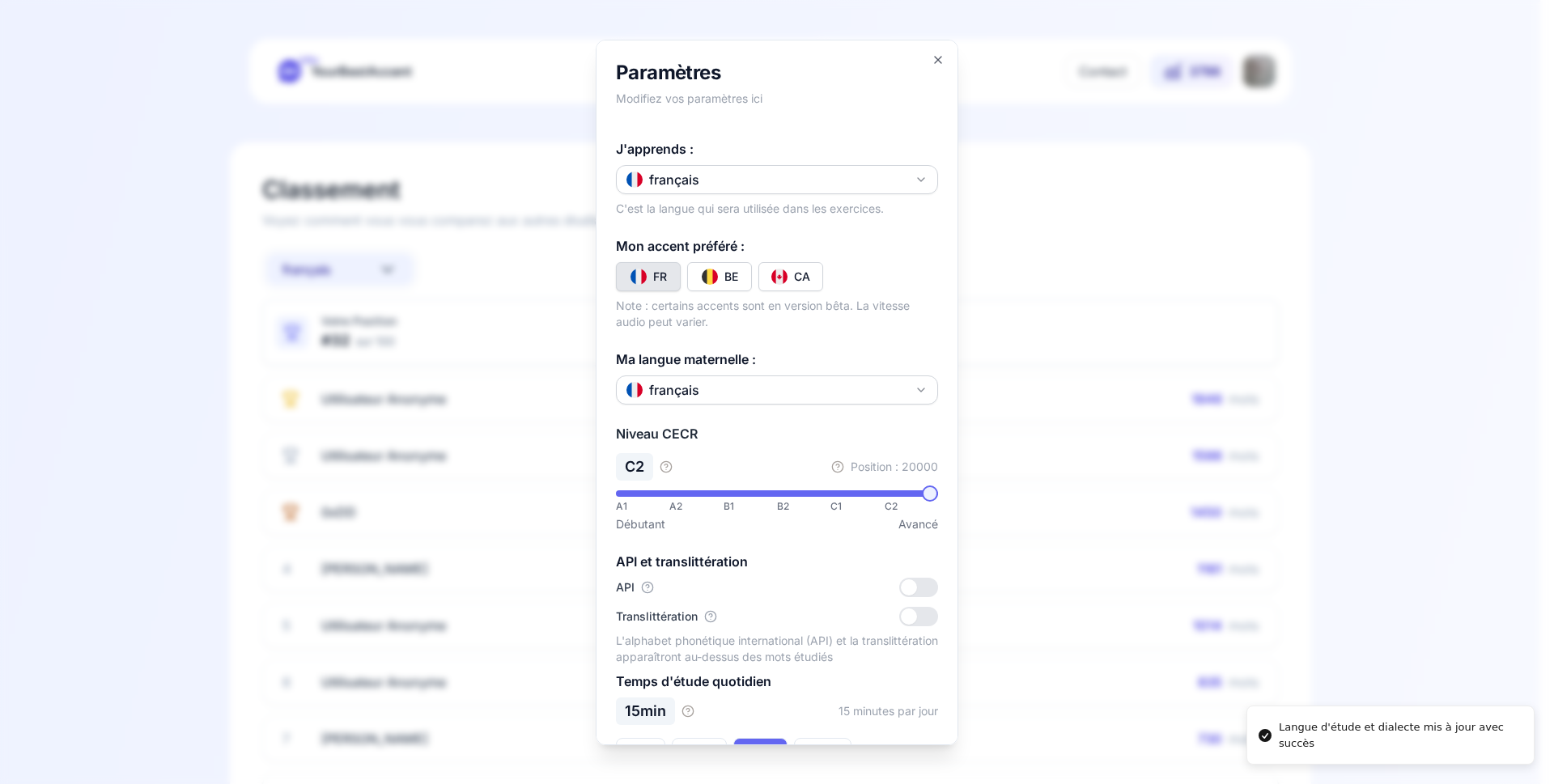
click at [1087, 490] on div at bounding box center [777, 392] width 1554 height 784
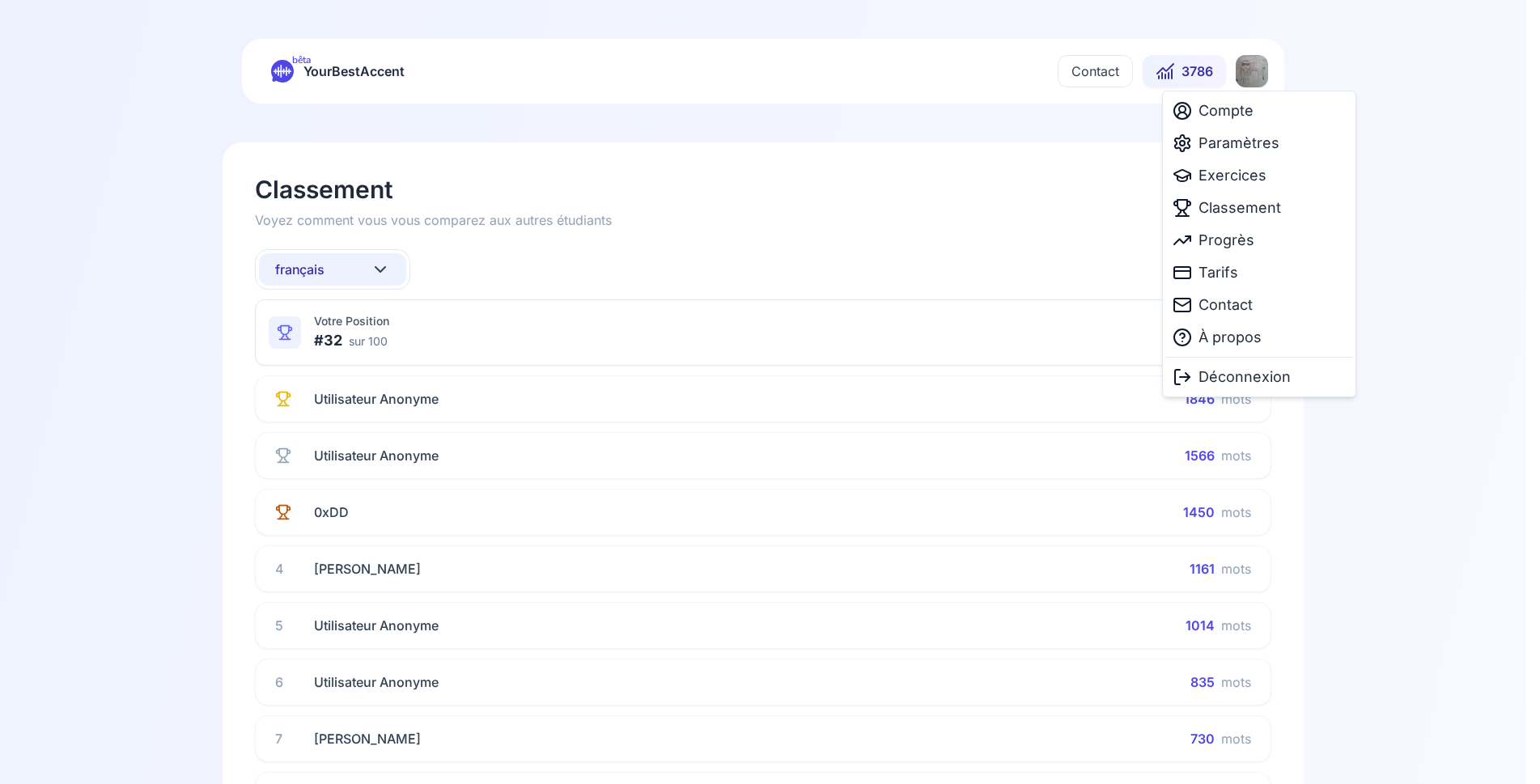
click at [1249, 71] on html "bêta YourBestAccent Contact 3786 Classement Voyez comment vous vous comparez au…" at bounding box center [770, 392] width 1540 height 784
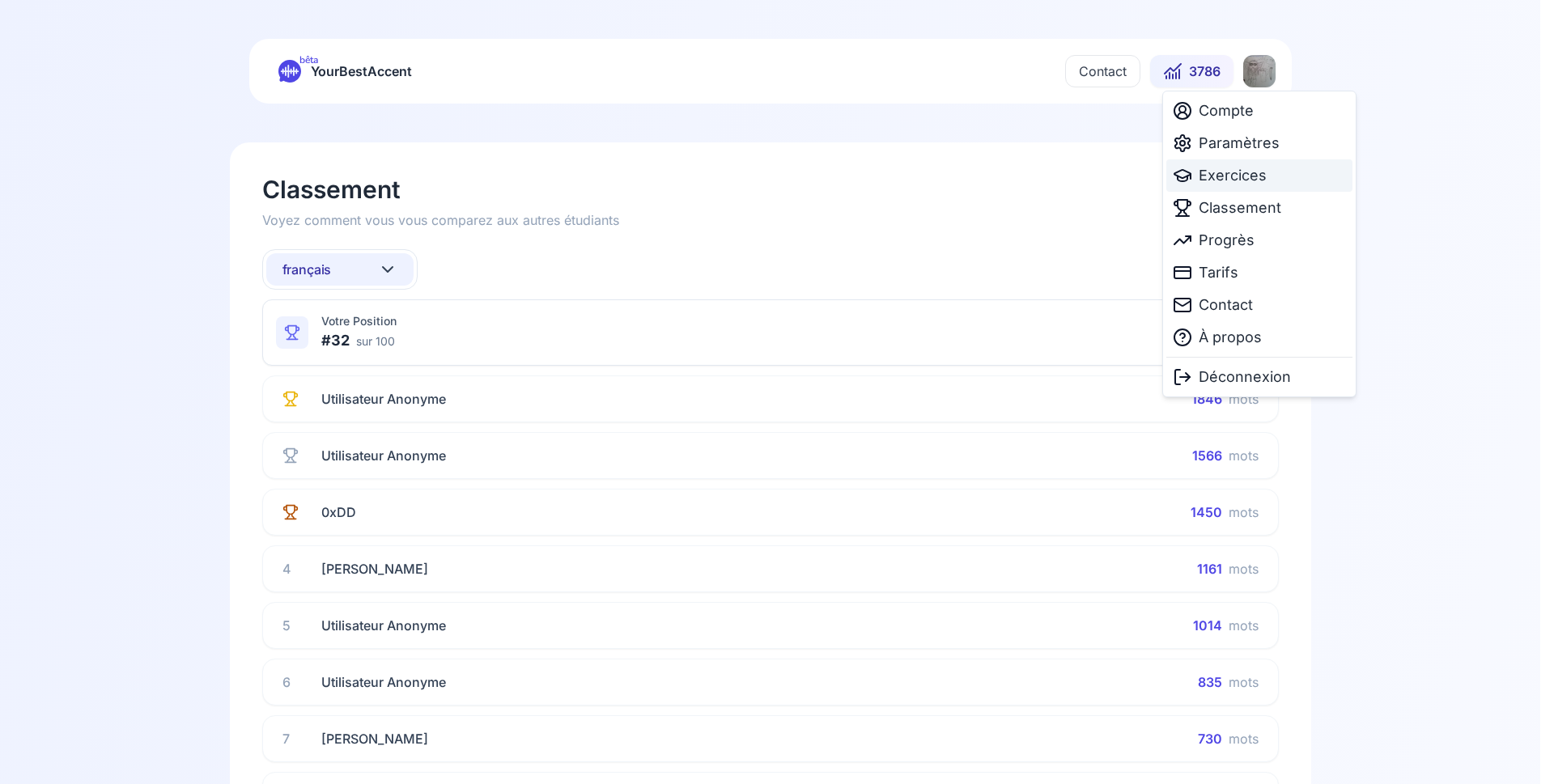
click at [1229, 169] on span "Exercices" at bounding box center [1232, 175] width 68 height 22
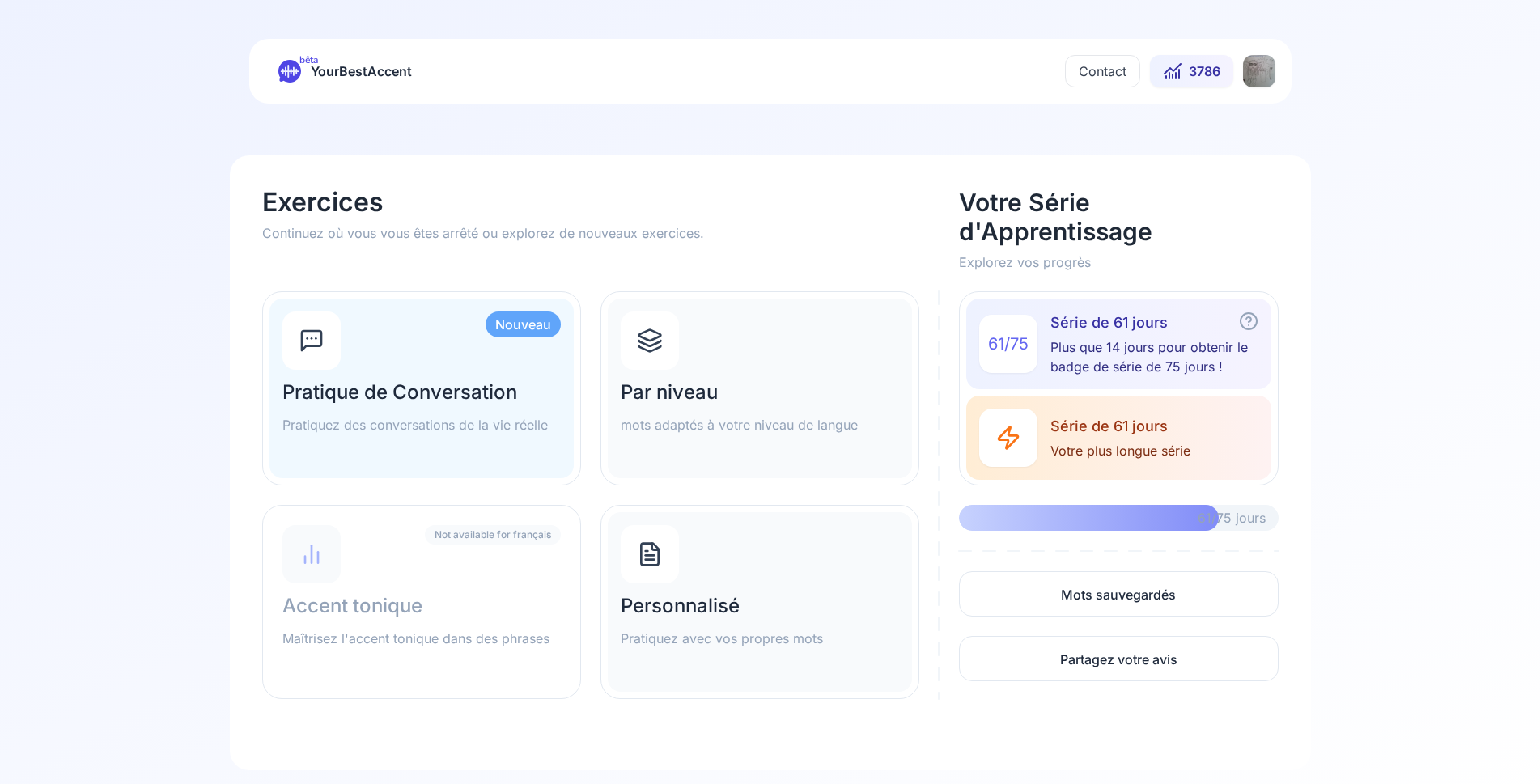
click at [685, 388] on h2 "Par niveau" at bounding box center [760, 392] width 278 height 26
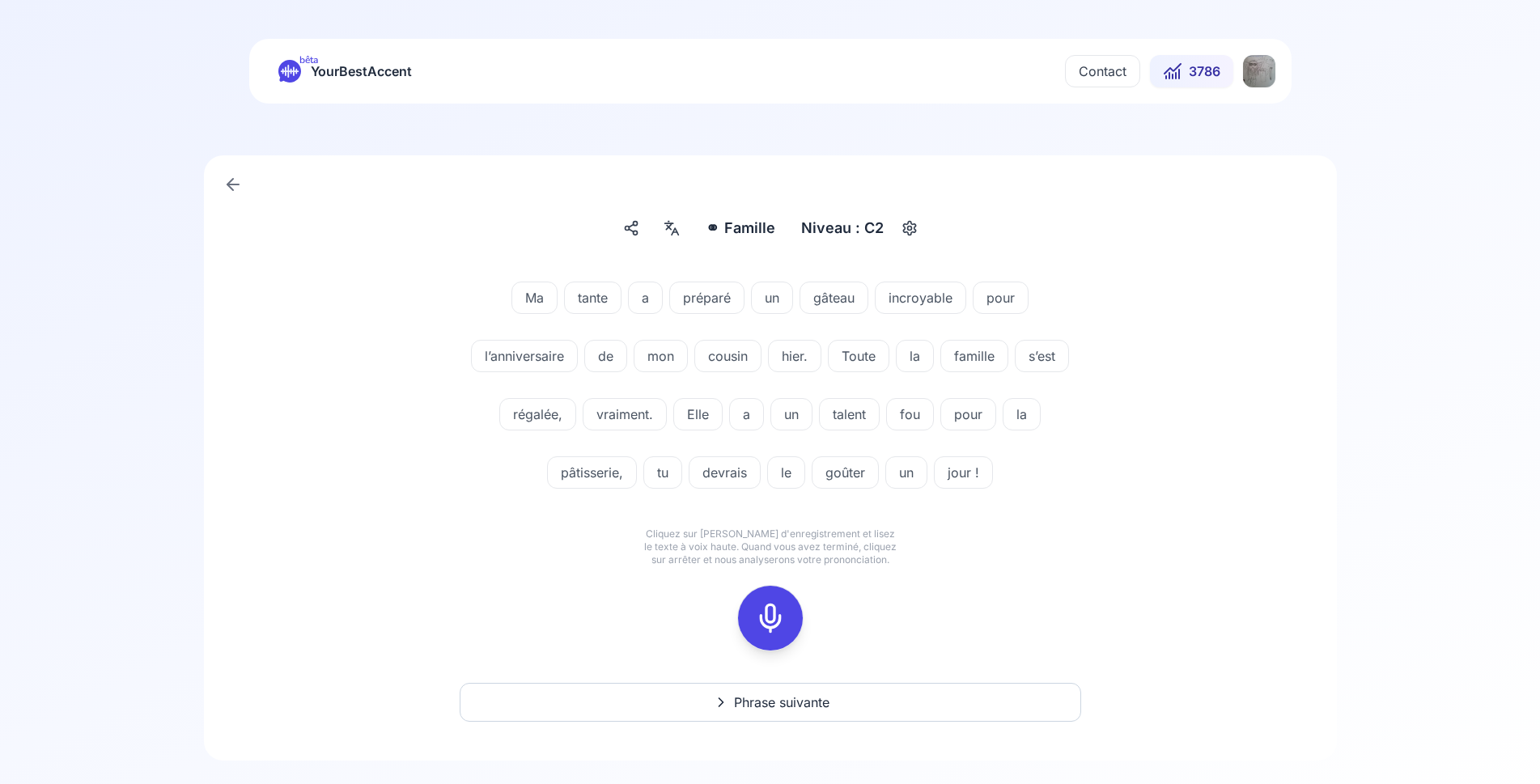
click at [777, 608] on icon at bounding box center [770, 618] width 32 height 32
click at [773, 608] on icon at bounding box center [770, 618] width 32 height 32
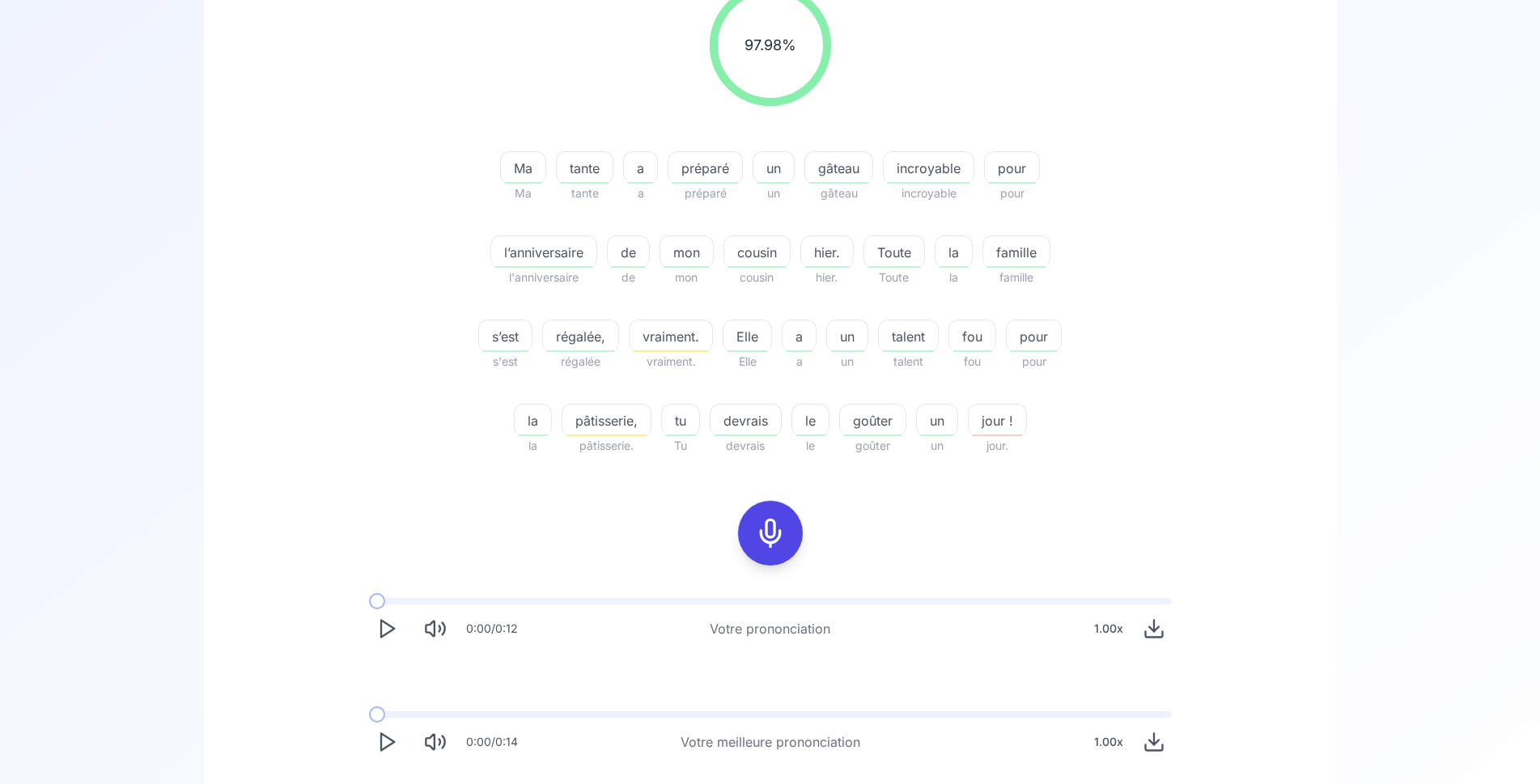
scroll to position [413, 0]
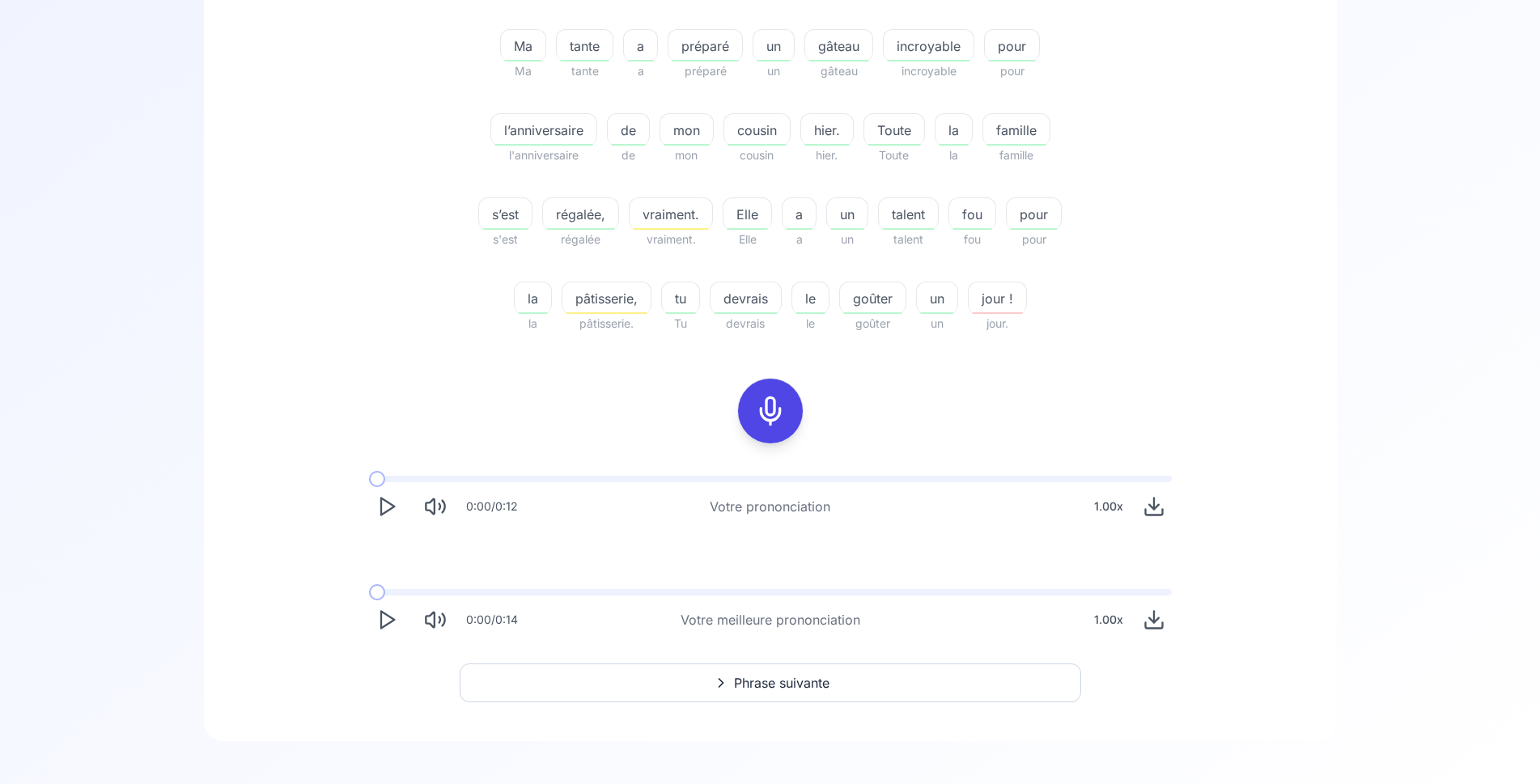
click at [794, 684] on span "Phrase suivante" at bounding box center [782, 682] width 96 height 19
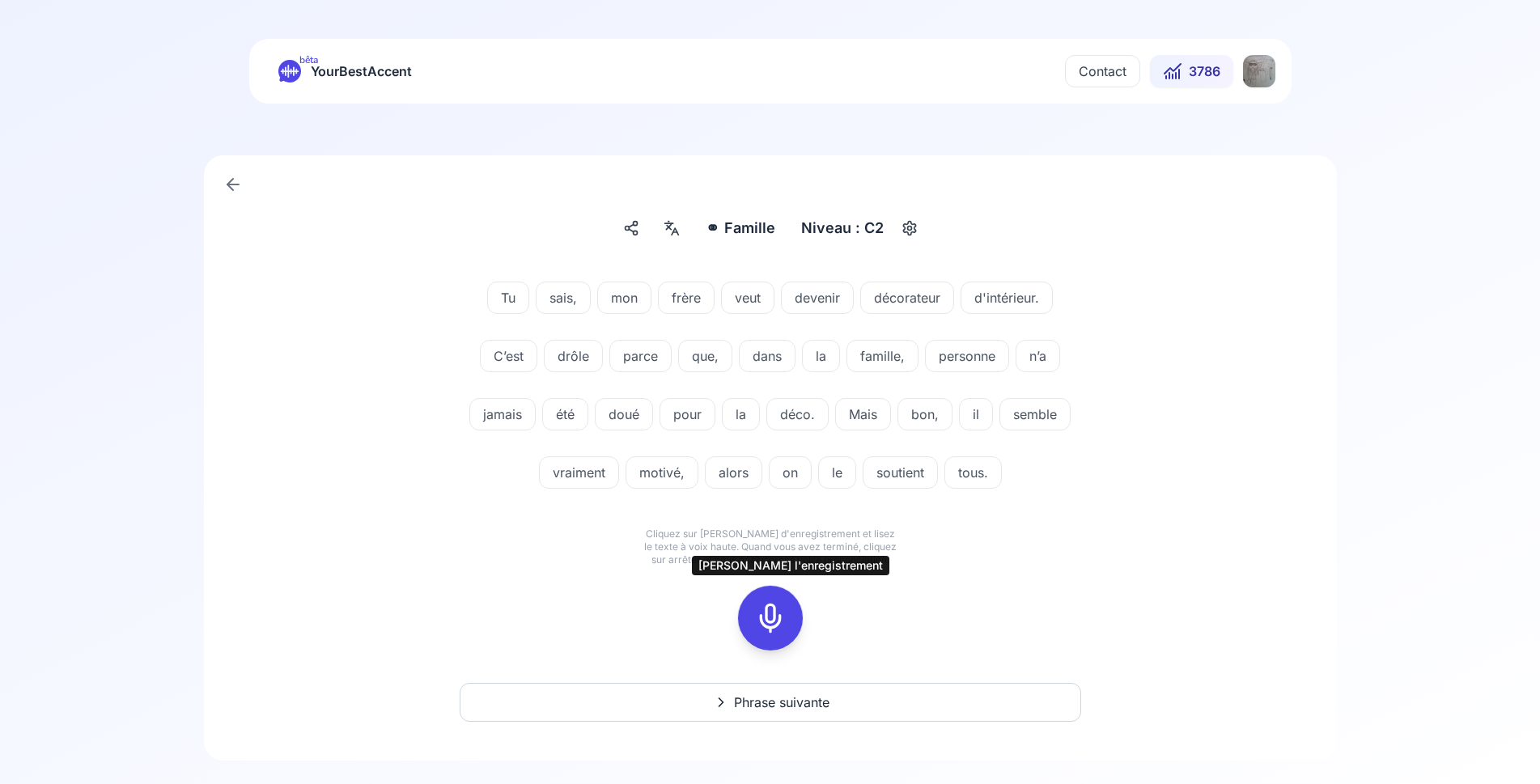
click at [781, 623] on icon at bounding box center [770, 618] width 32 height 32
click at [757, 623] on icon at bounding box center [770, 618] width 32 height 32
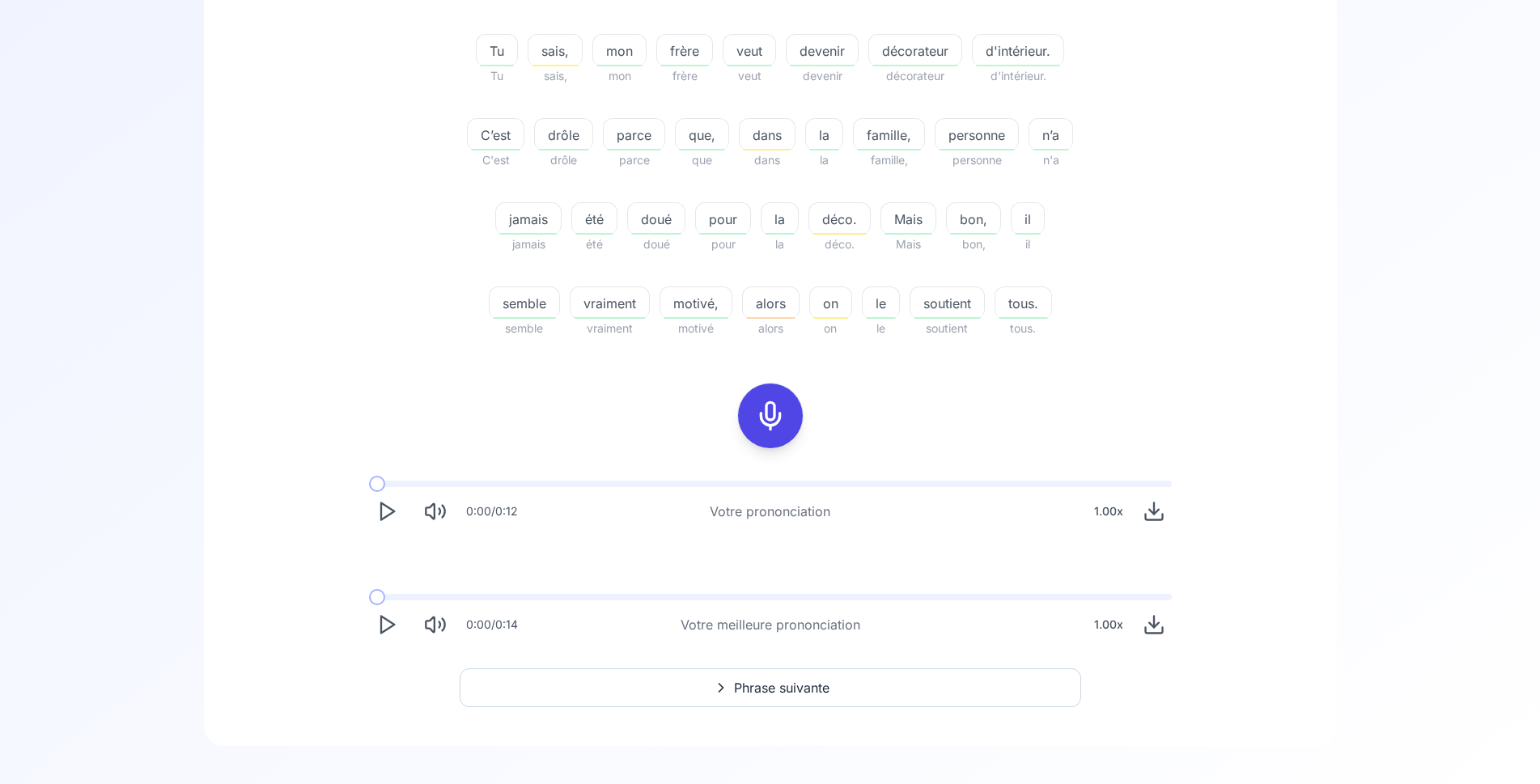
scroll to position [421, 0]
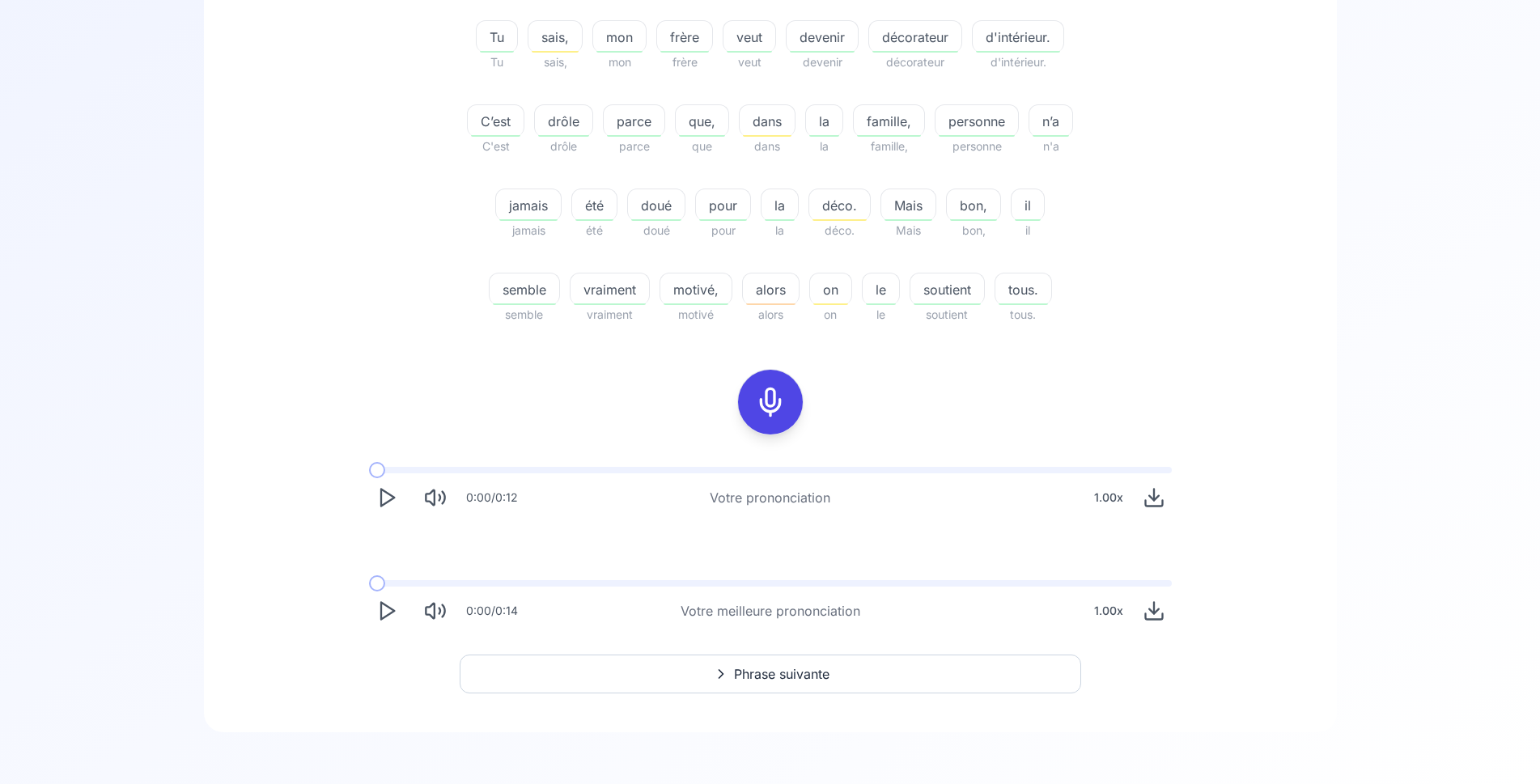
click at [781, 664] on span "Phrase suivante" at bounding box center [782, 674] width 96 height 19
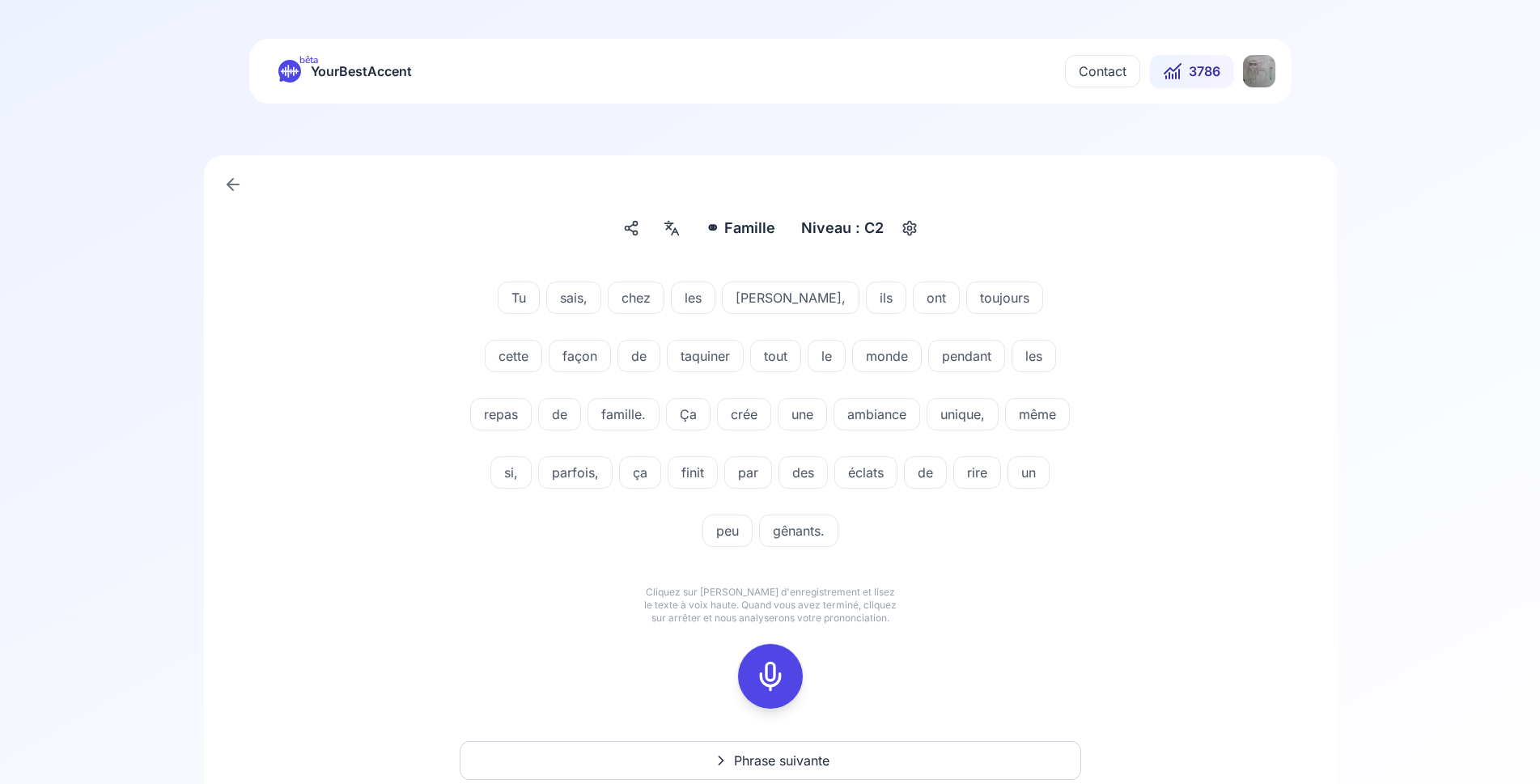
click at [768, 673] on icon at bounding box center [770, 676] width 32 height 32
click at [769, 687] on icon at bounding box center [770, 676] width 32 height 32
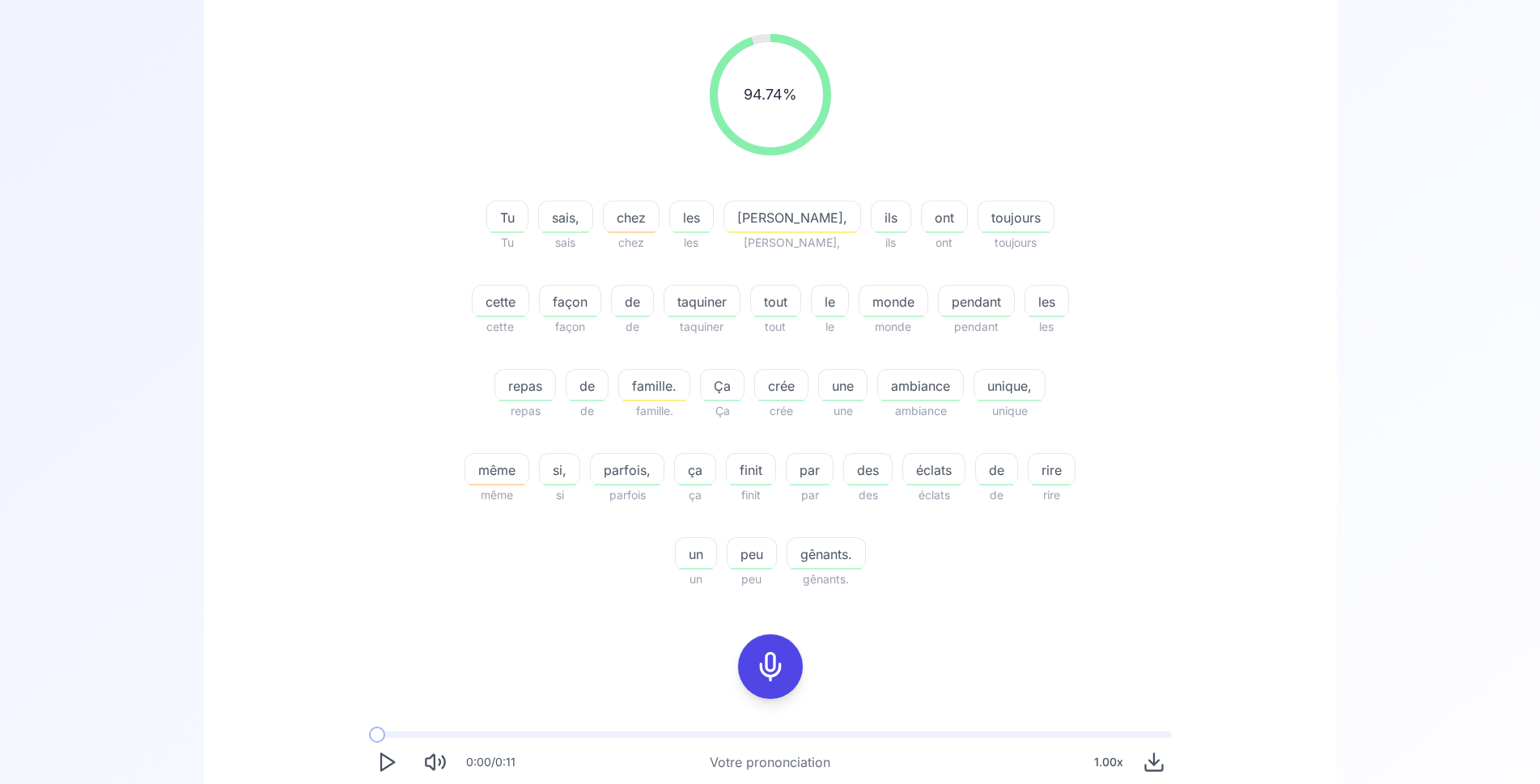
scroll to position [413, 0]
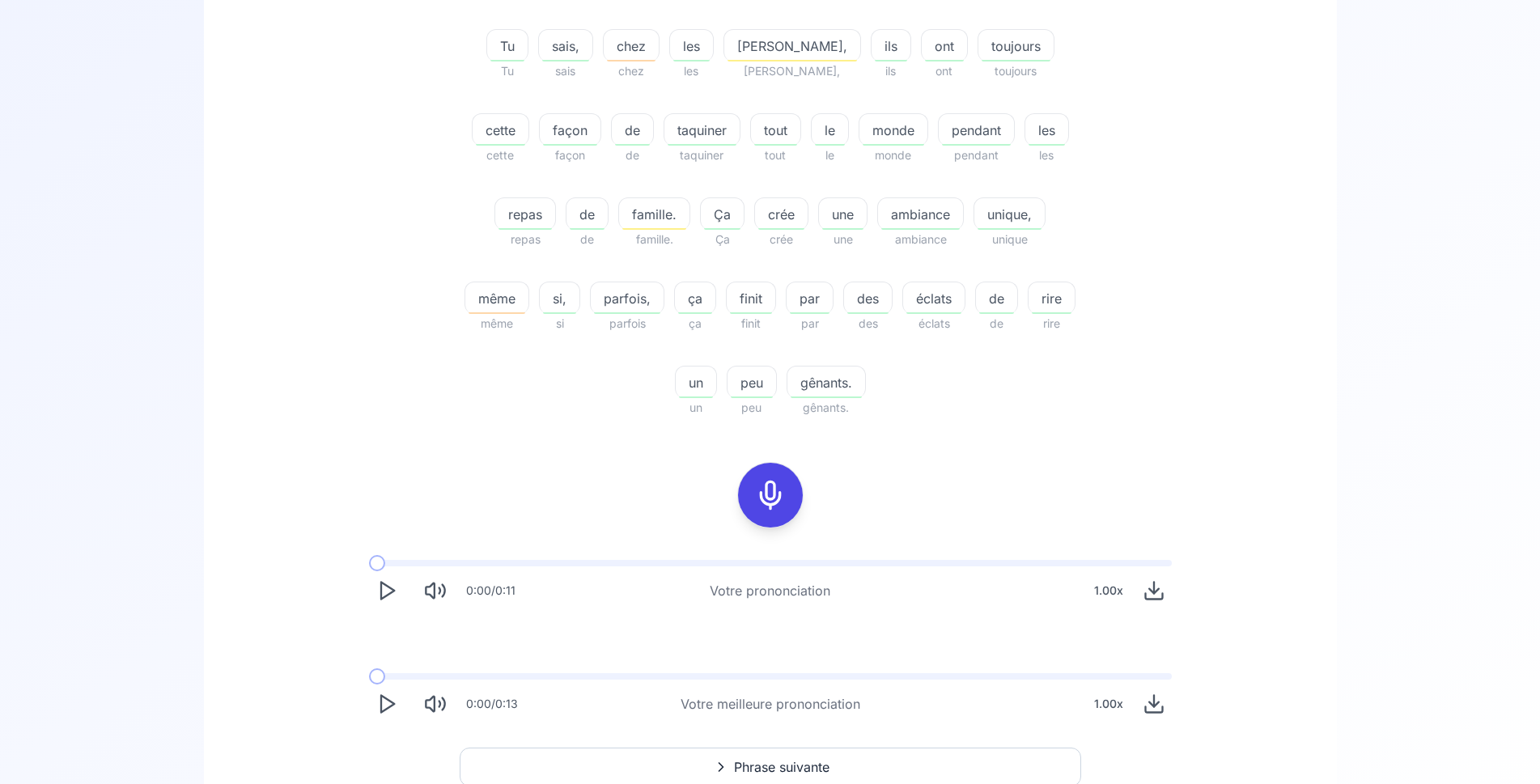
click at [787, 762] on span "Phrase suivante" at bounding box center [782, 766] width 96 height 19
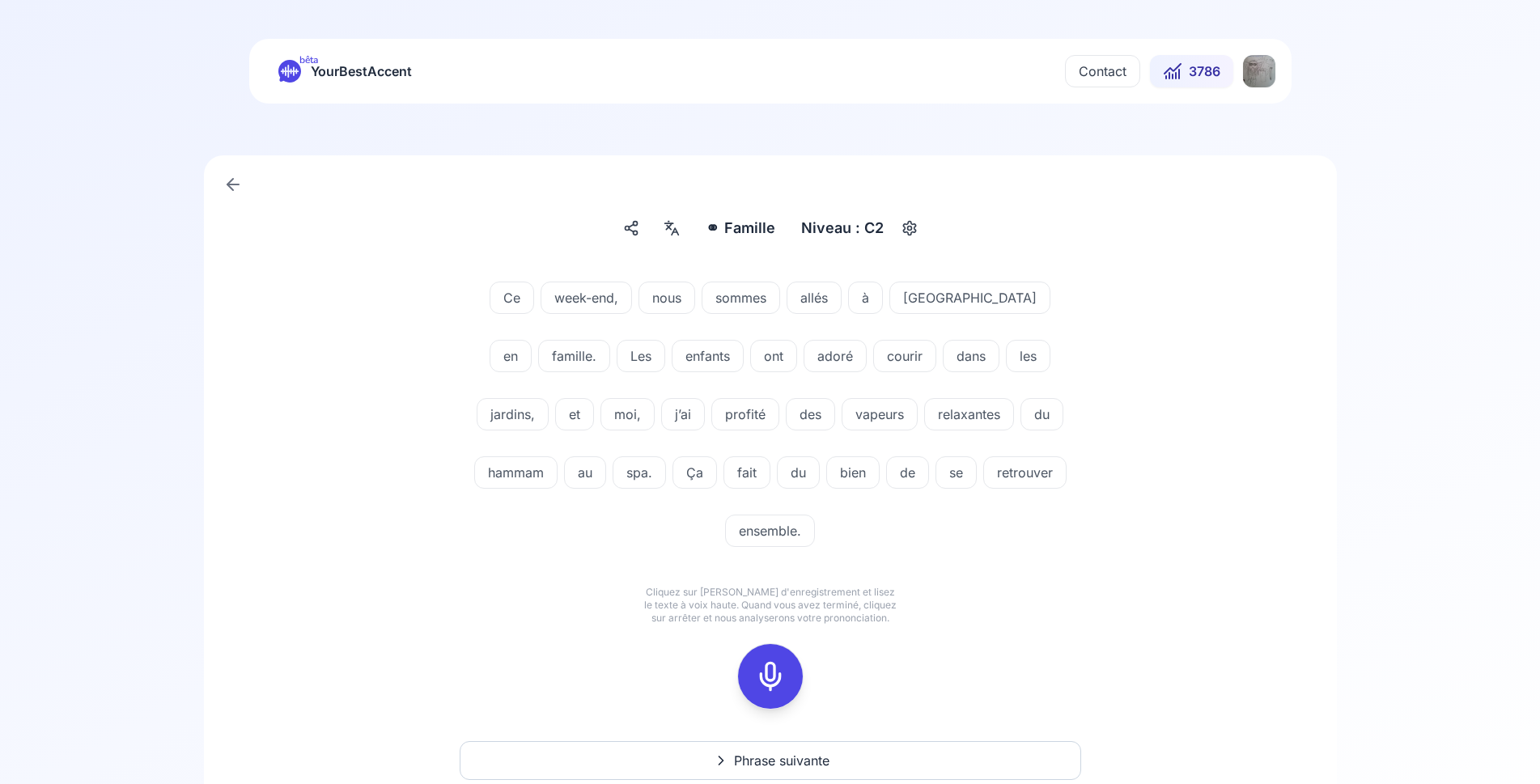
click at [770, 661] on icon at bounding box center [770, 676] width 32 height 32
click at [768, 661] on icon at bounding box center [770, 676] width 32 height 32
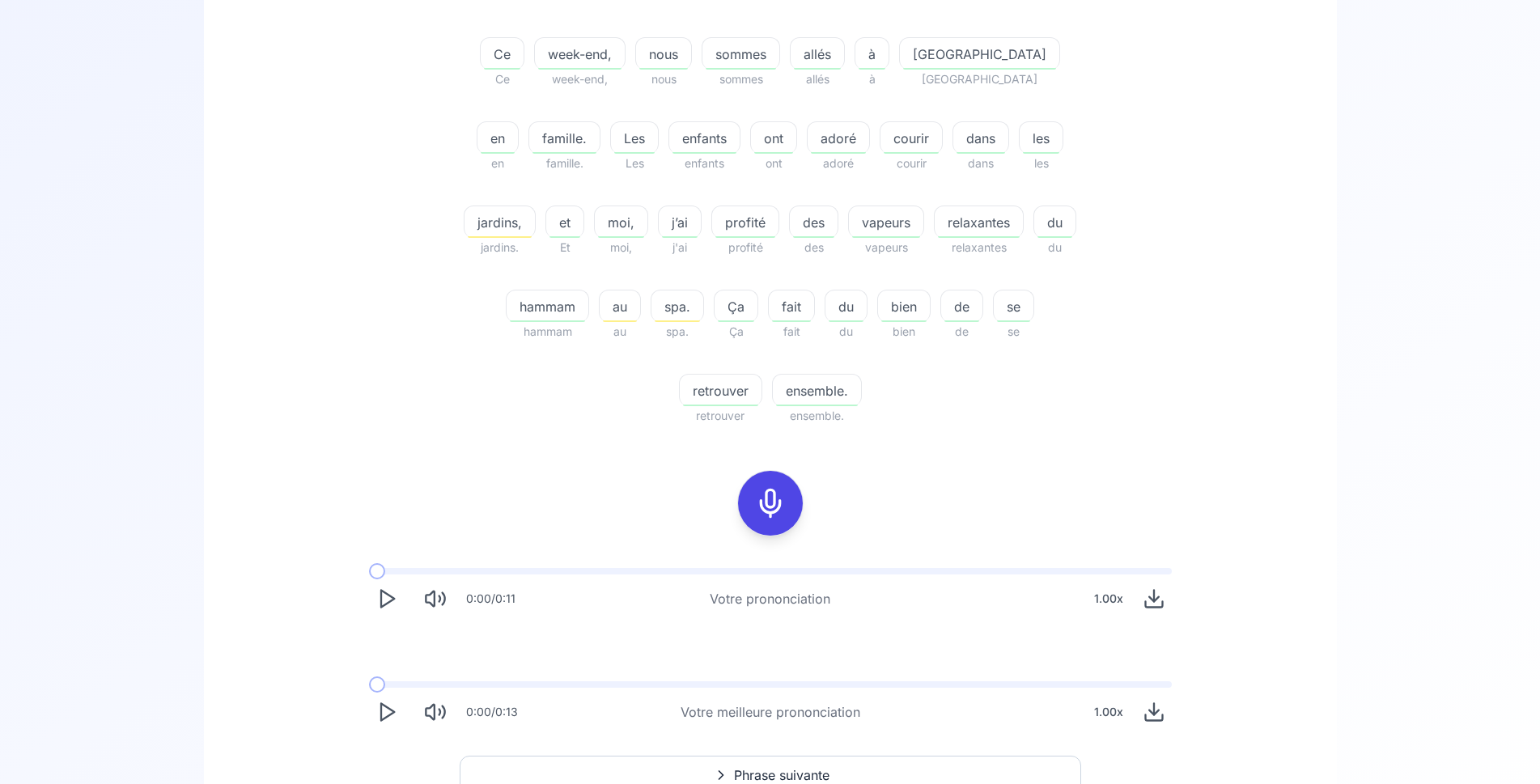
scroll to position [495, 0]
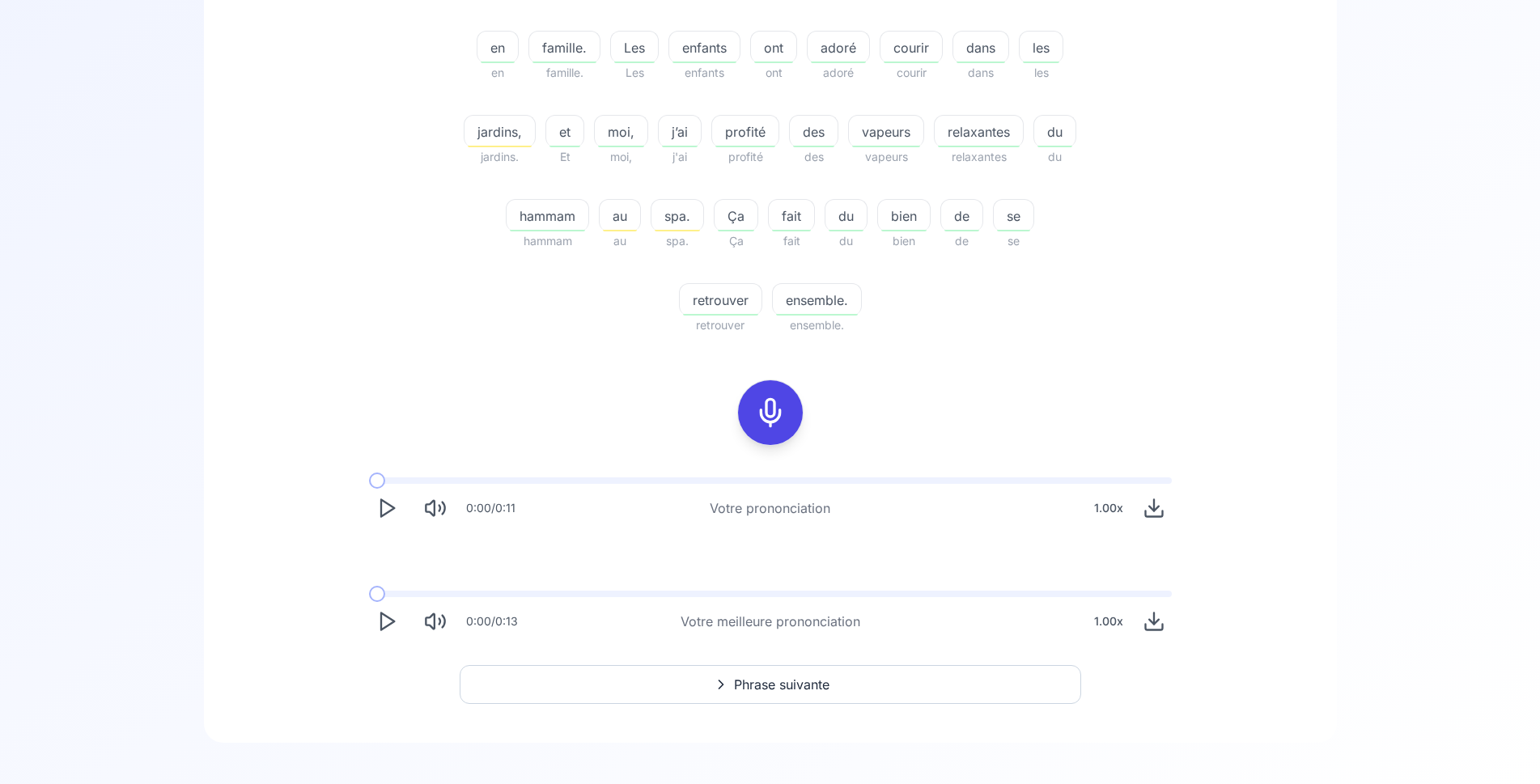
click at [784, 687] on span "Phrase suivante" at bounding box center [782, 684] width 96 height 19
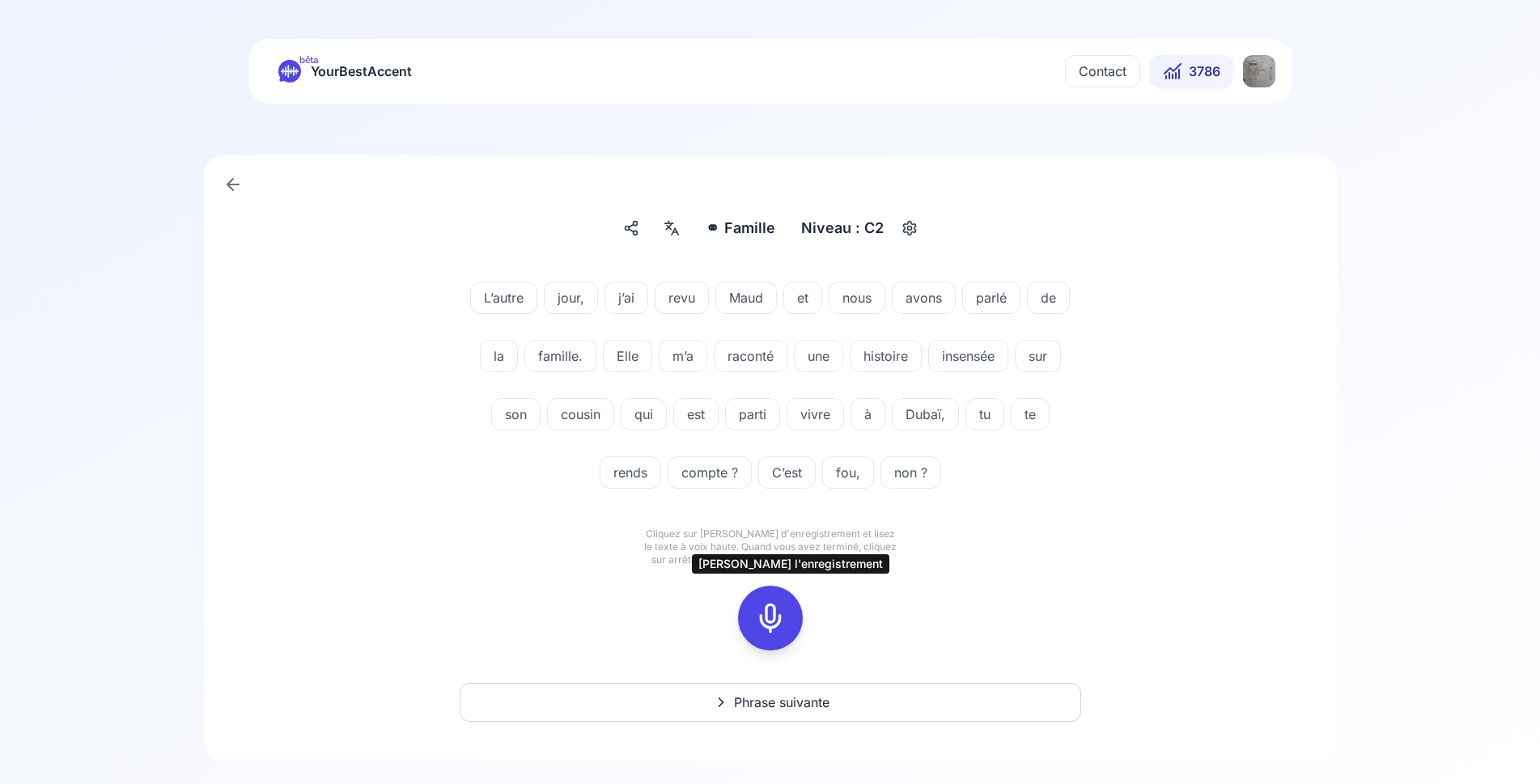
click at [781, 635] on div at bounding box center [770, 618] width 39 height 65
click at [760, 621] on icon at bounding box center [770, 618] width 32 height 32
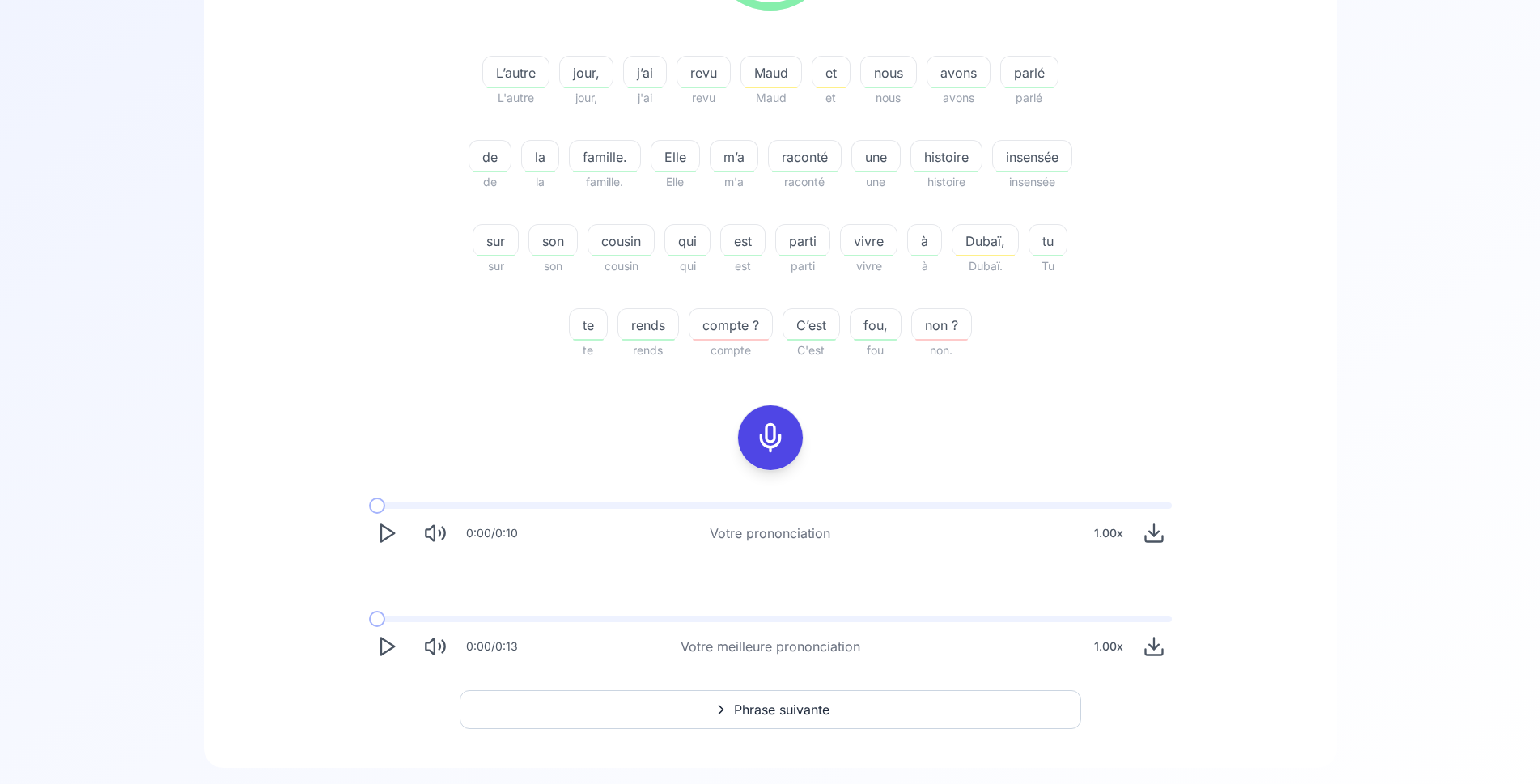
scroll to position [421, 0]
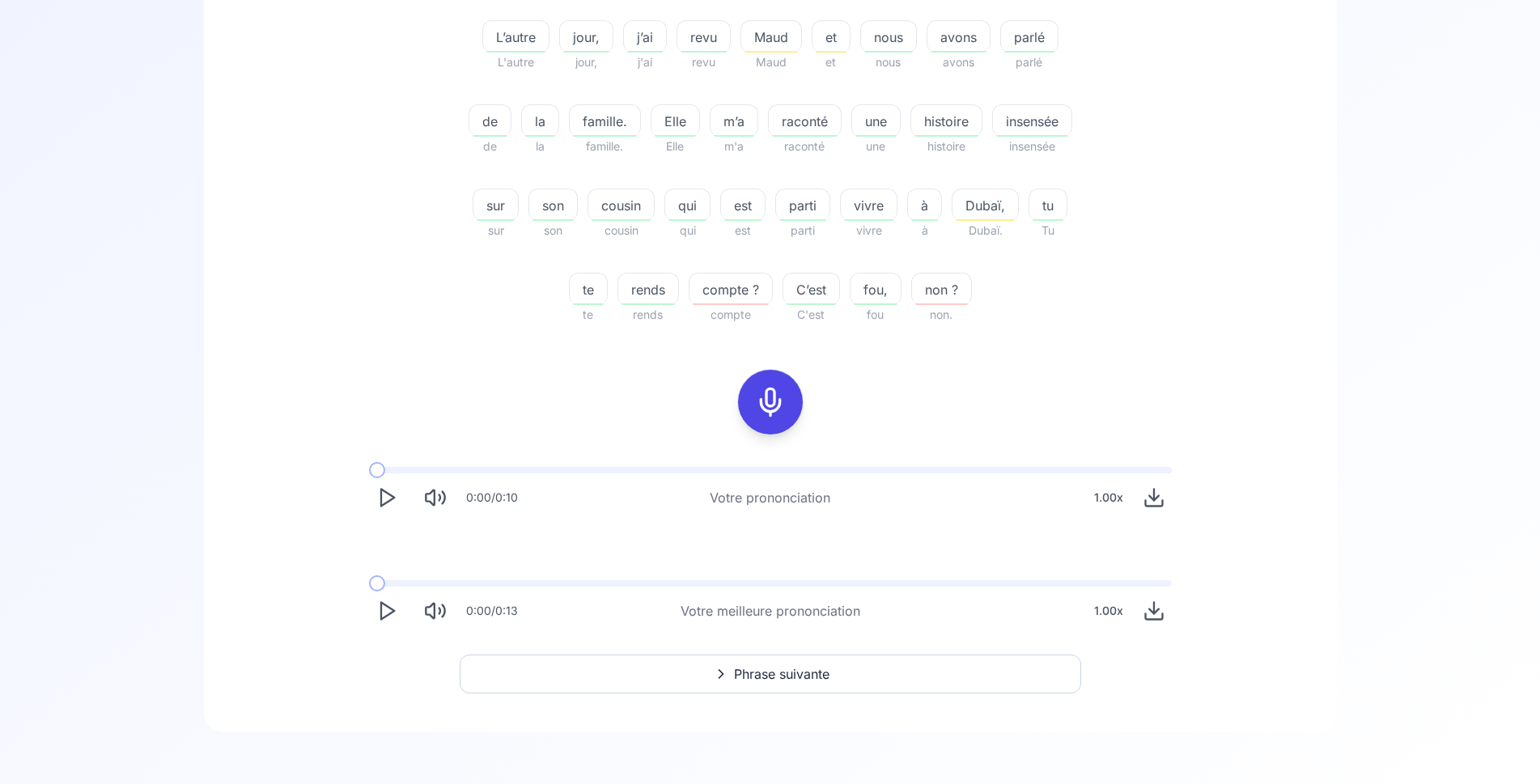
click at [804, 683] on span "Phrase suivante" at bounding box center [782, 674] width 96 height 19
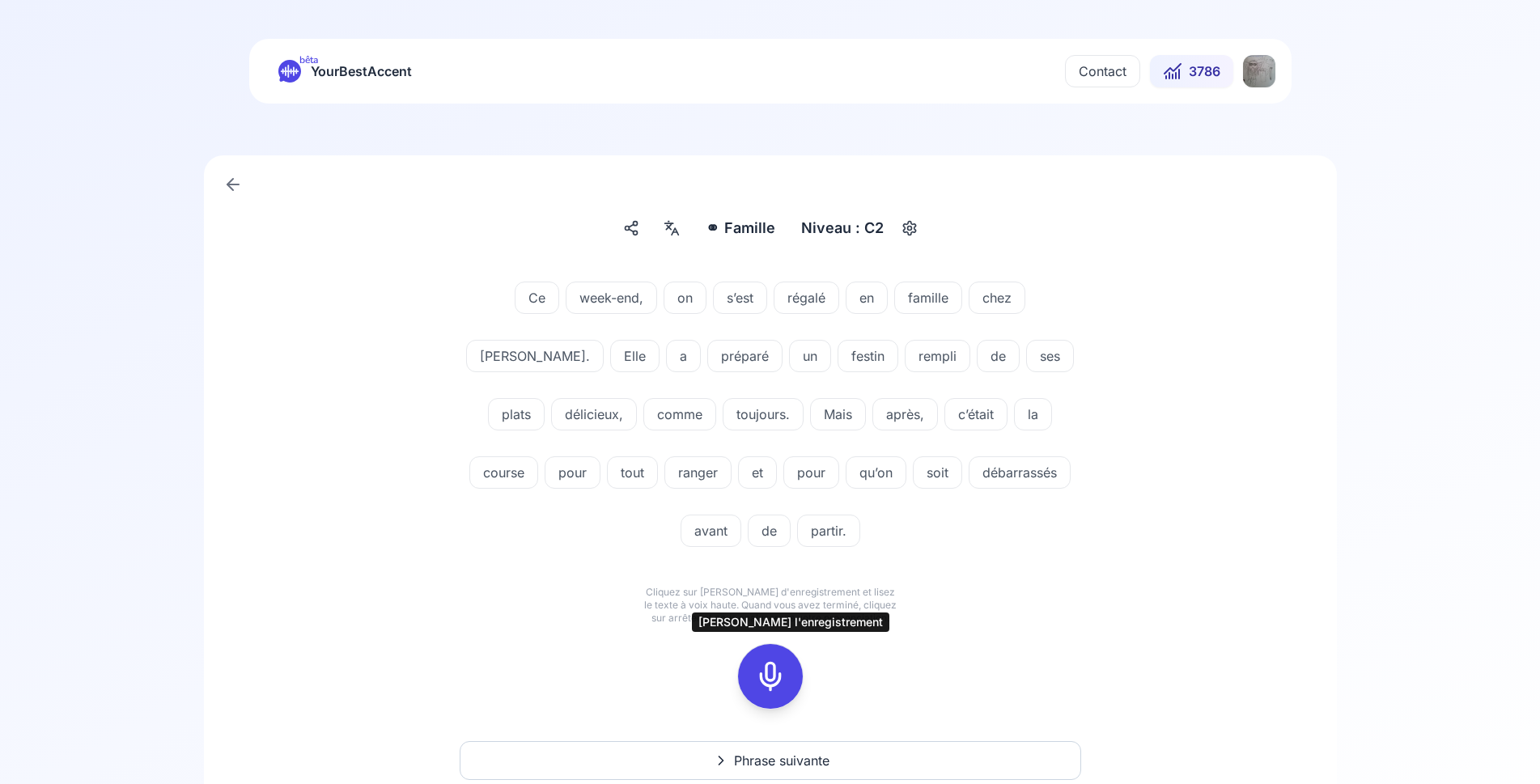
click at [770, 682] on icon at bounding box center [770, 676] width 32 height 32
click at [773, 685] on icon at bounding box center [770, 676] width 32 height 32
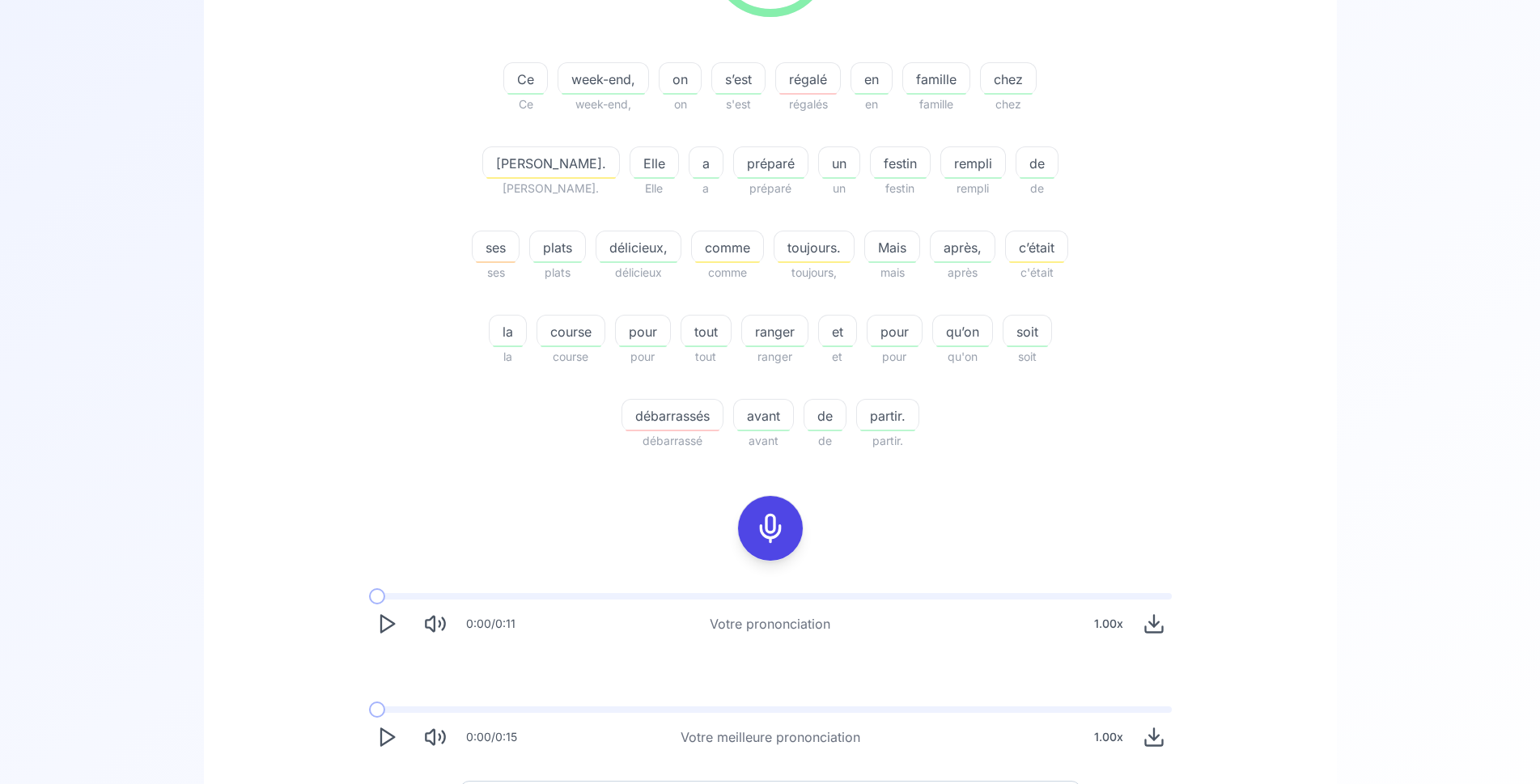
scroll to position [413, 0]
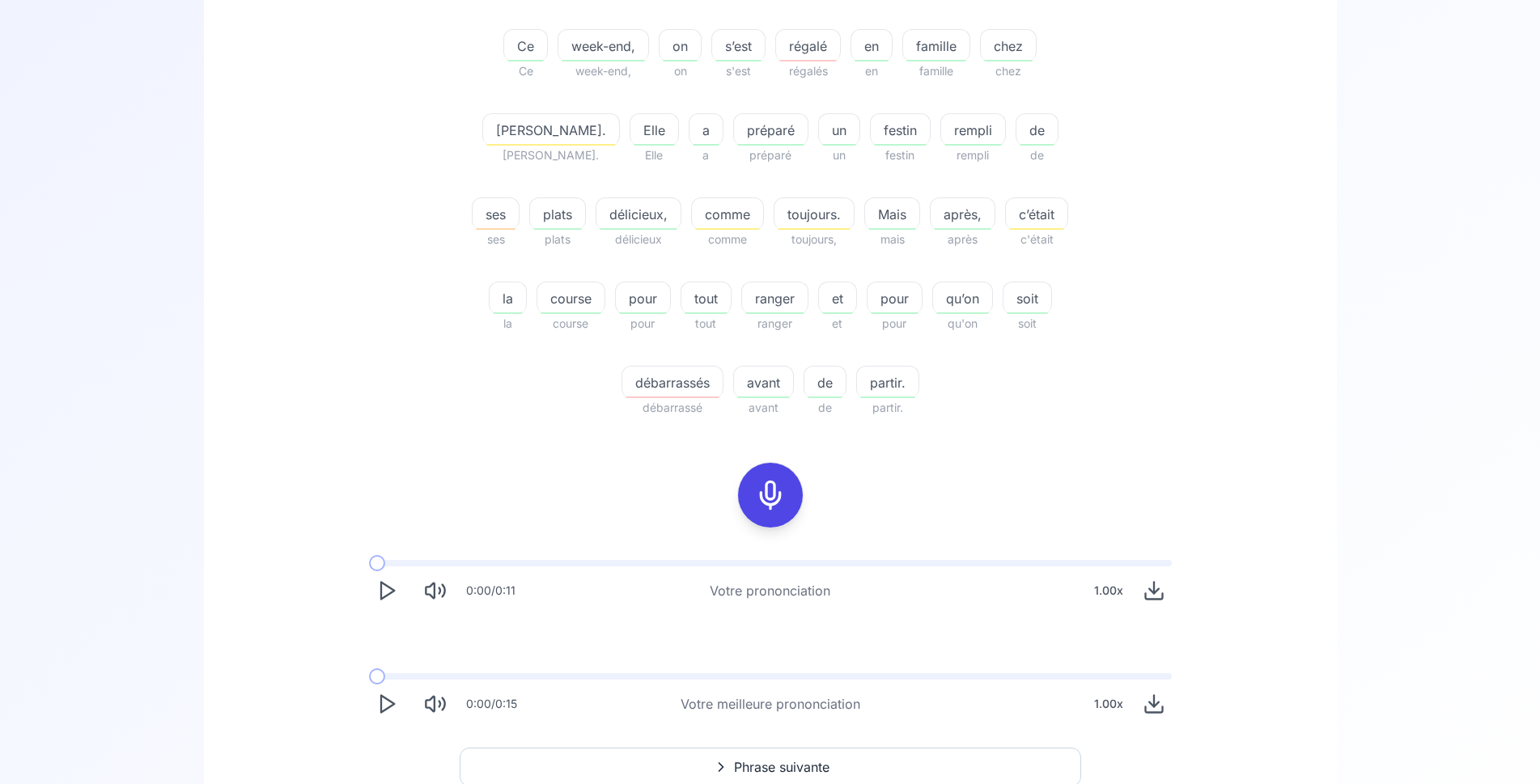
click at [794, 764] on span "Phrase suivante" at bounding box center [782, 766] width 96 height 19
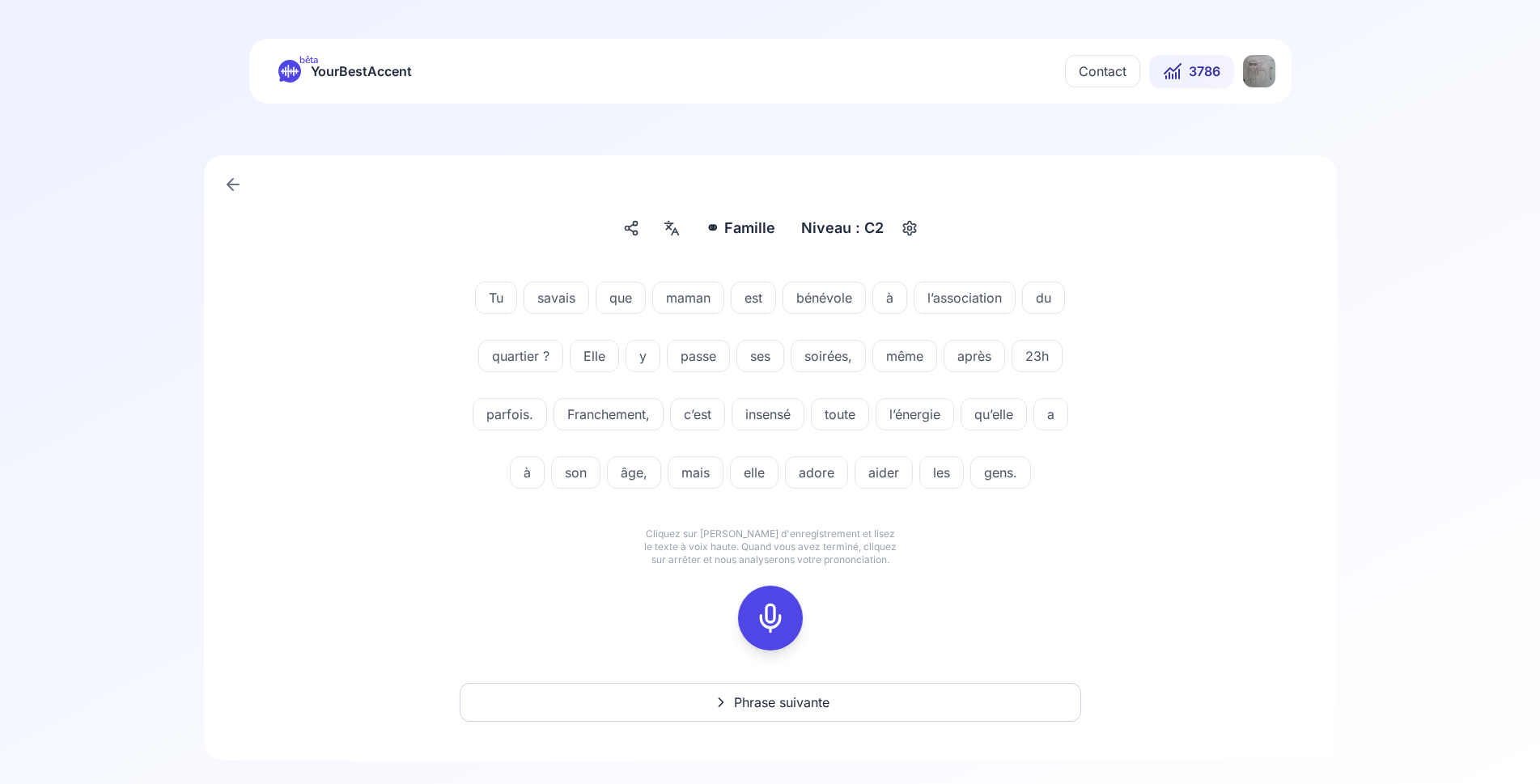
click at [768, 609] on icon at bounding box center [770, 618] width 32 height 32
click at [770, 600] on div at bounding box center [770, 618] width 39 height 65
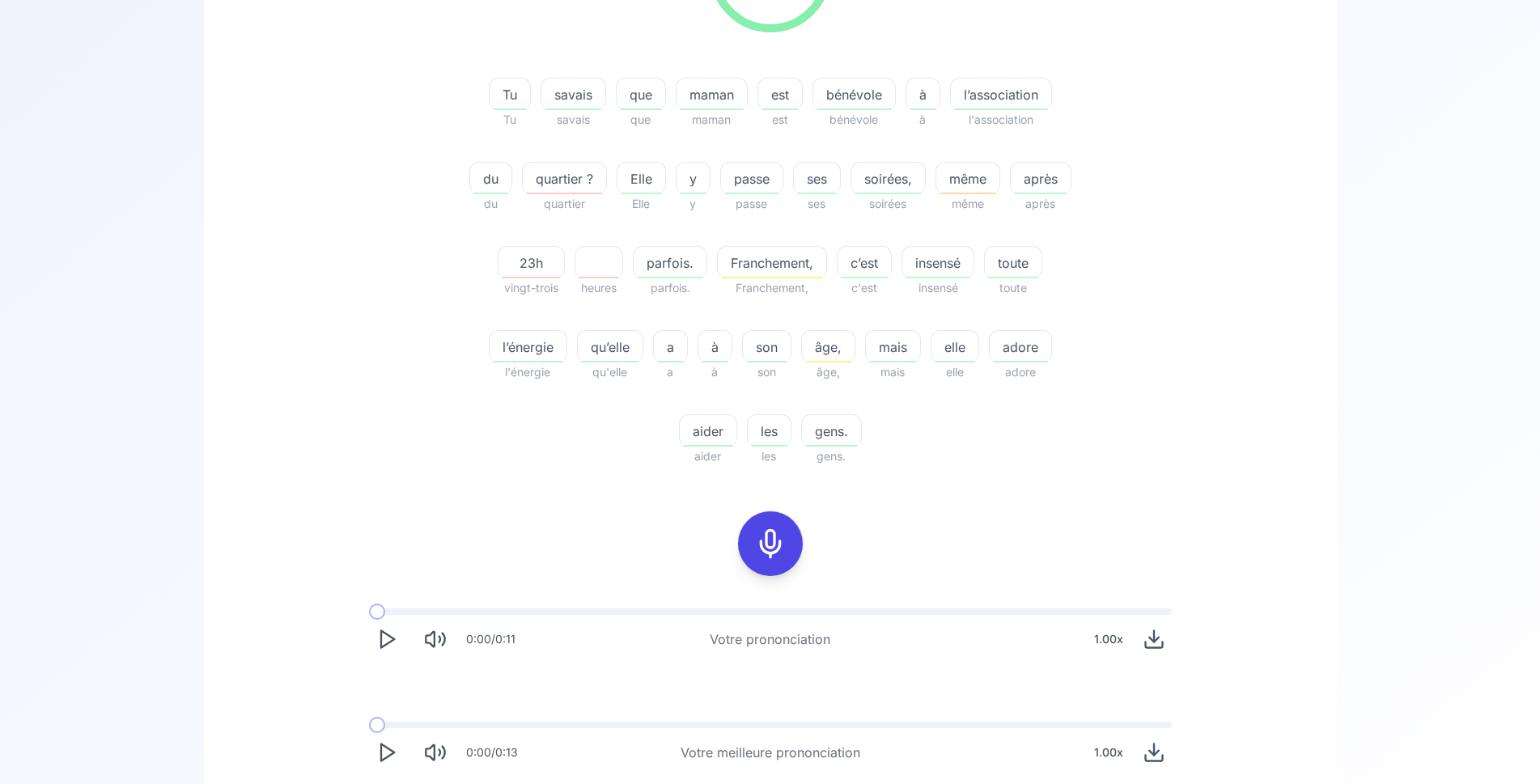
scroll to position [413, 0]
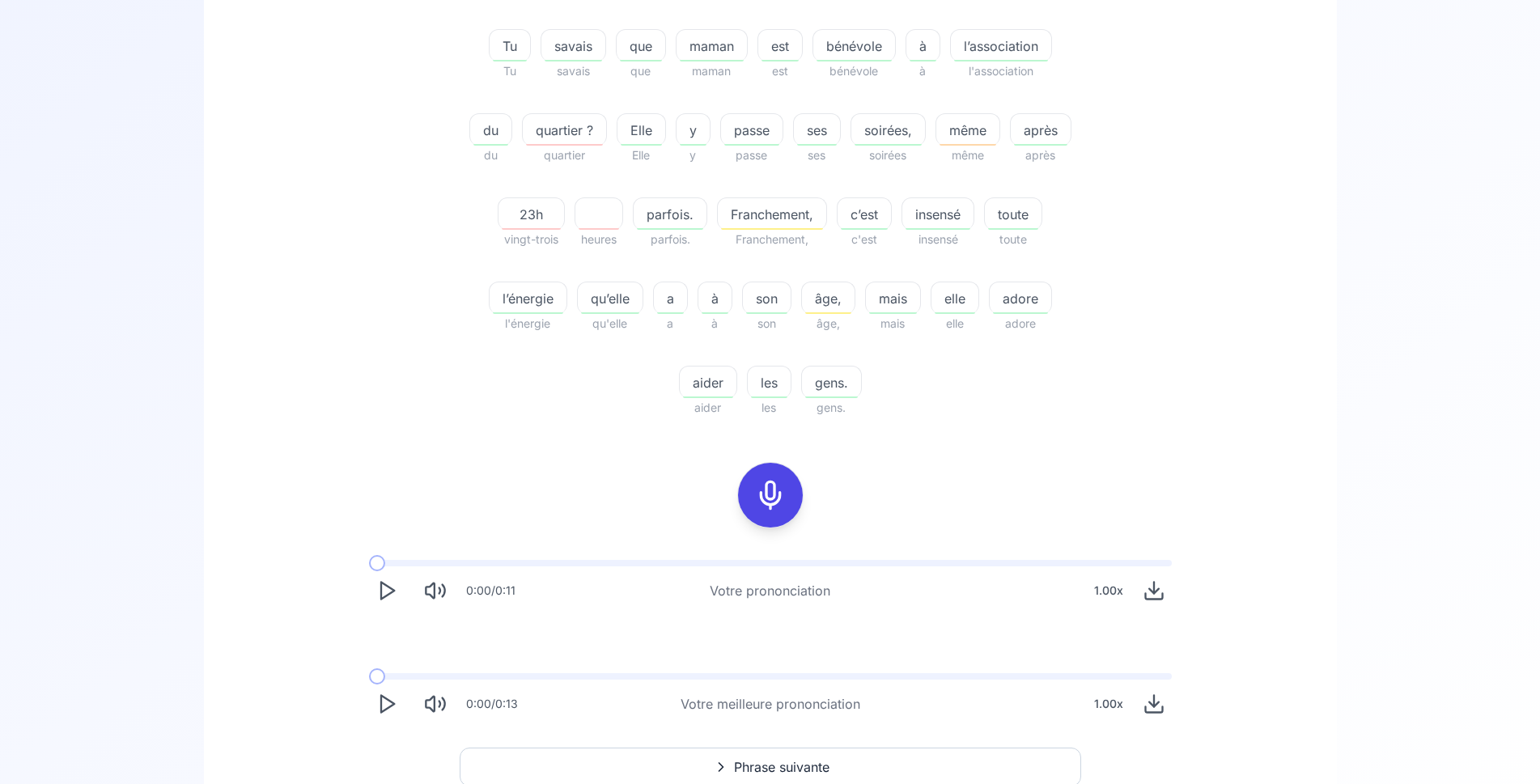
click at [788, 767] on span "Phrase suivante" at bounding box center [782, 766] width 96 height 19
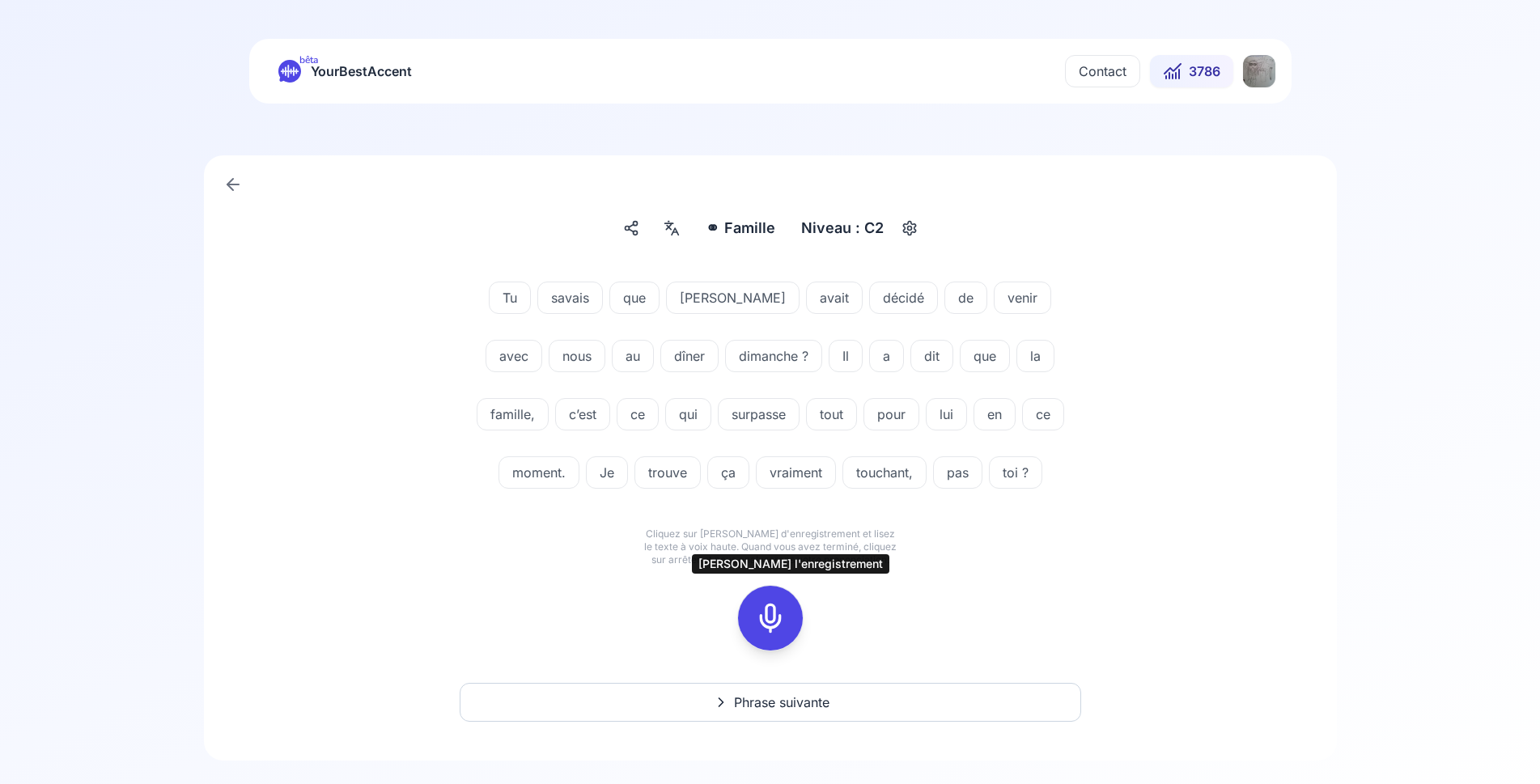
click at [783, 621] on rect at bounding box center [770, 618] width 24 height 24
click at [786, 611] on div at bounding box center [770, 618] width 39 height 65
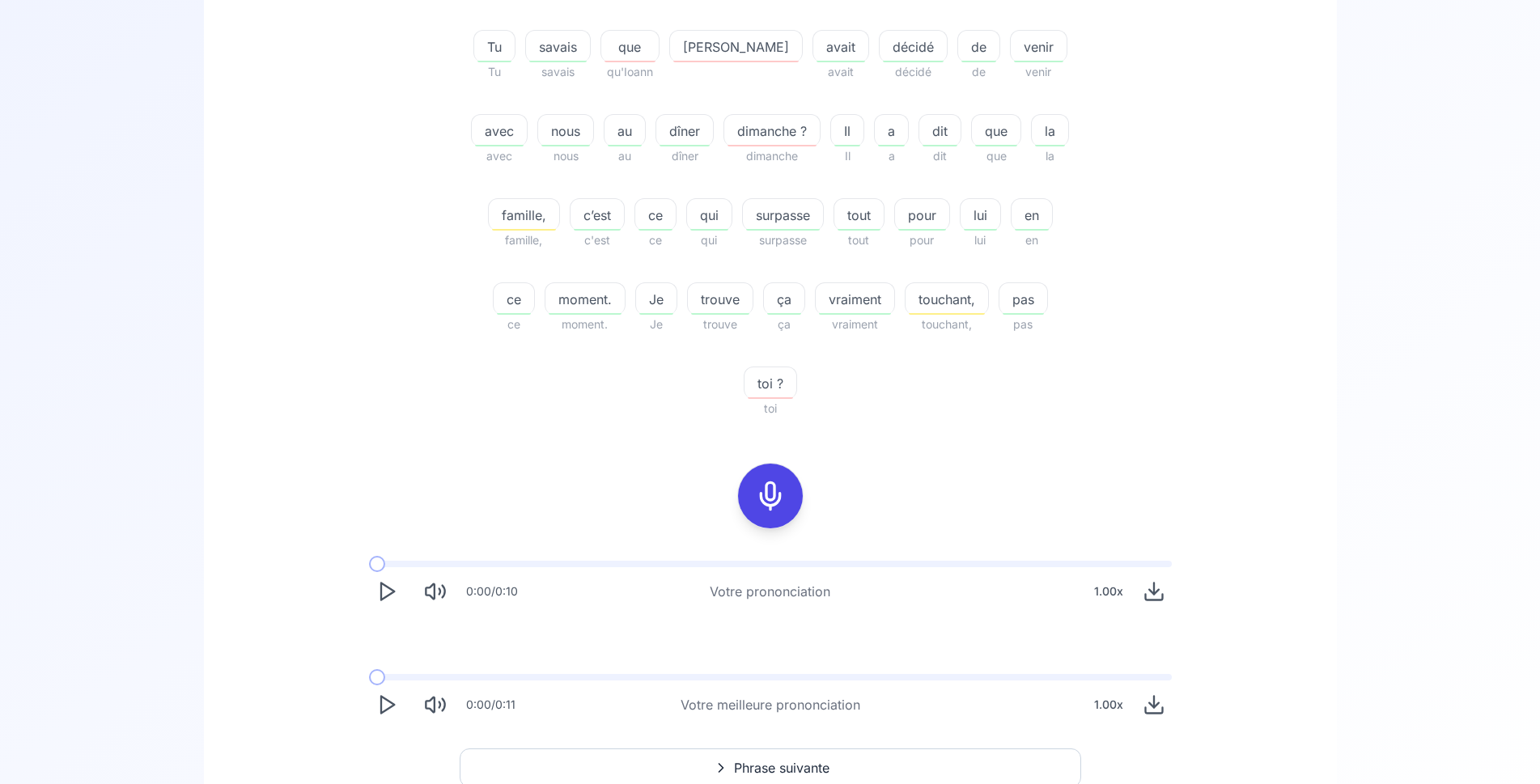
scroll to position [413, 0]
click at [835, 759] on button "Phrase suivante" at bounding box center [770, 767] width 622 height 39
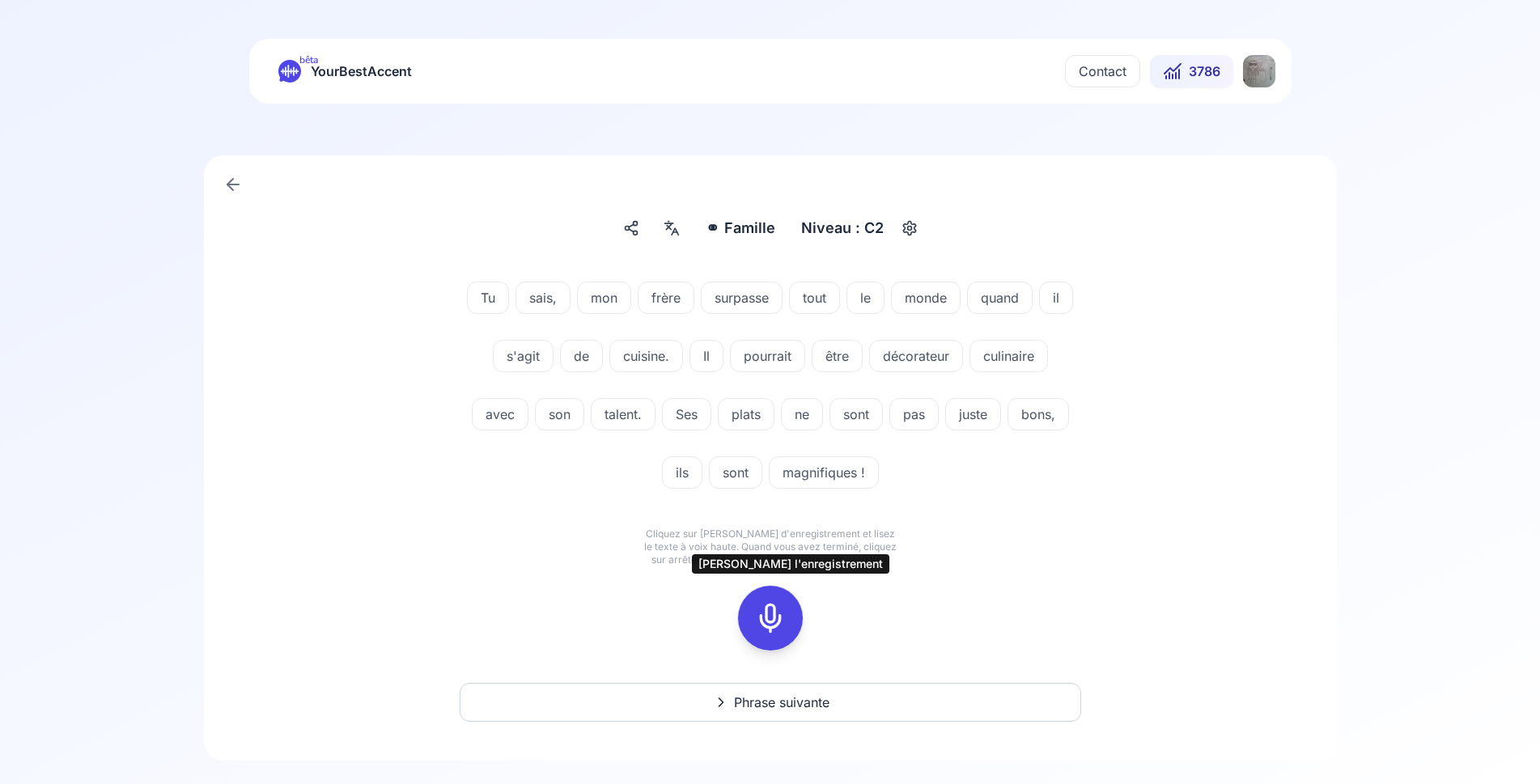
click at [781, 613] on icon at bounding box center [770, 618] width 32 height 32
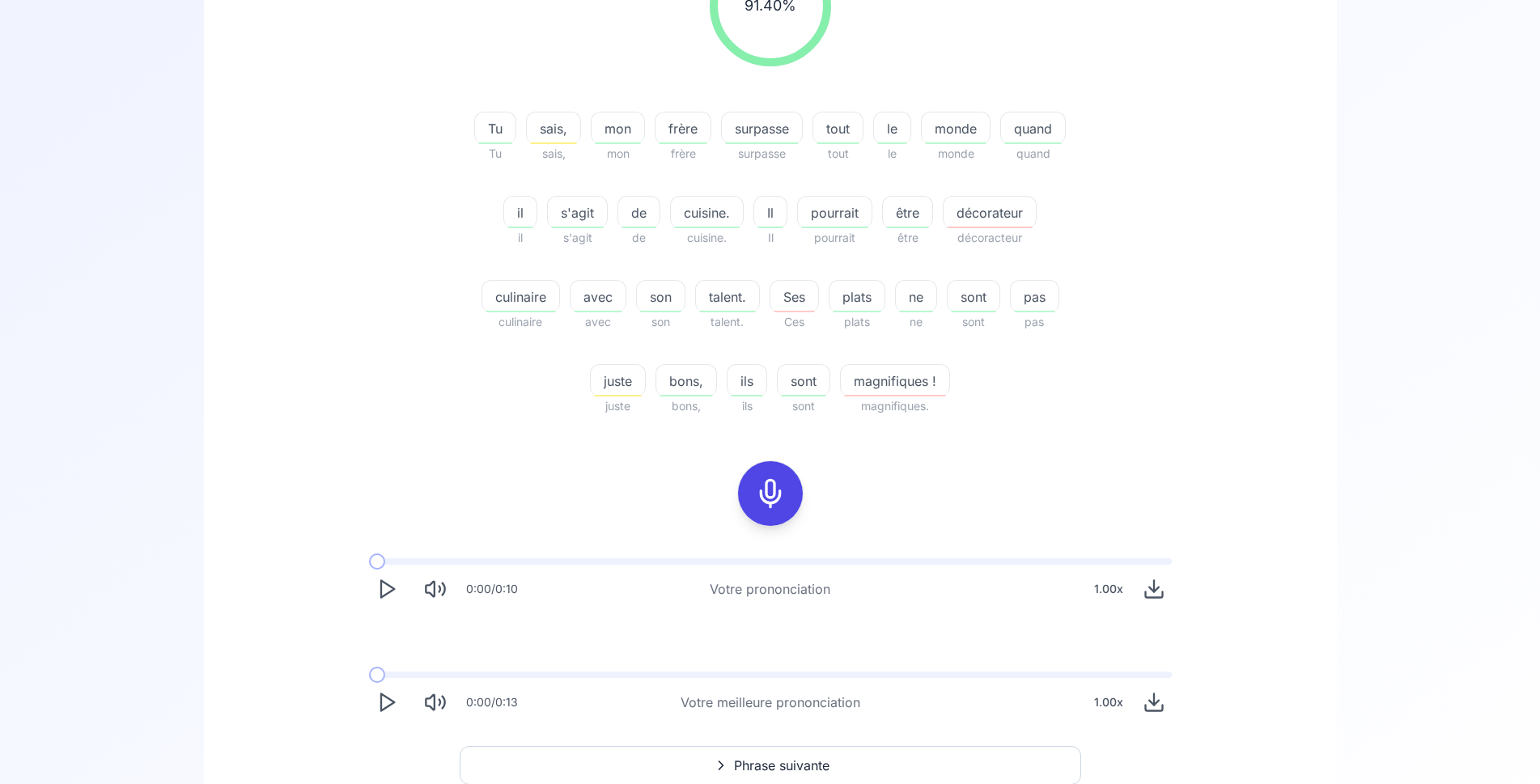
scroll to position [421, 0]
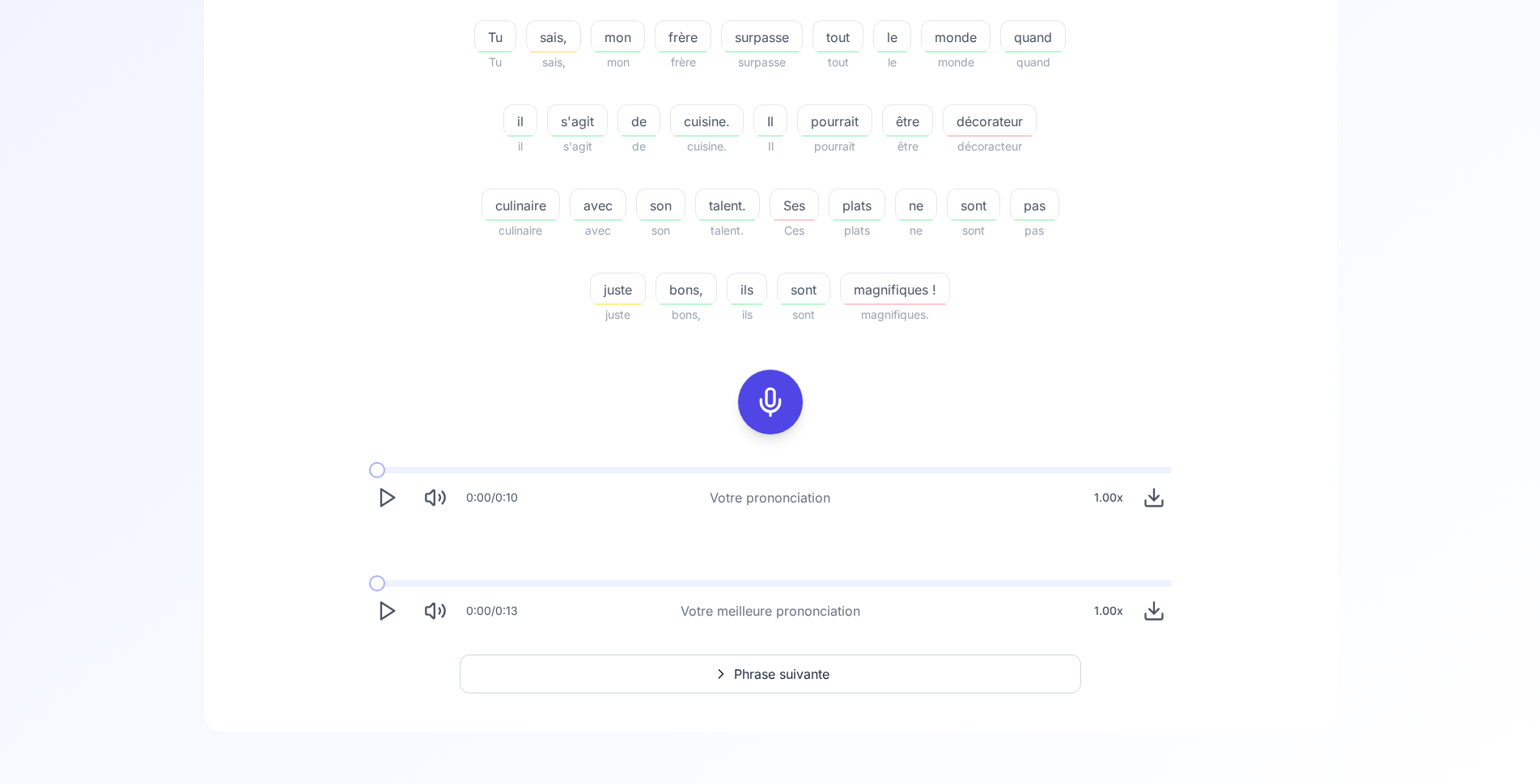
click at [774, 675] on span "Phrase suivante" at bounding box center [782, 674] width 96 height 19
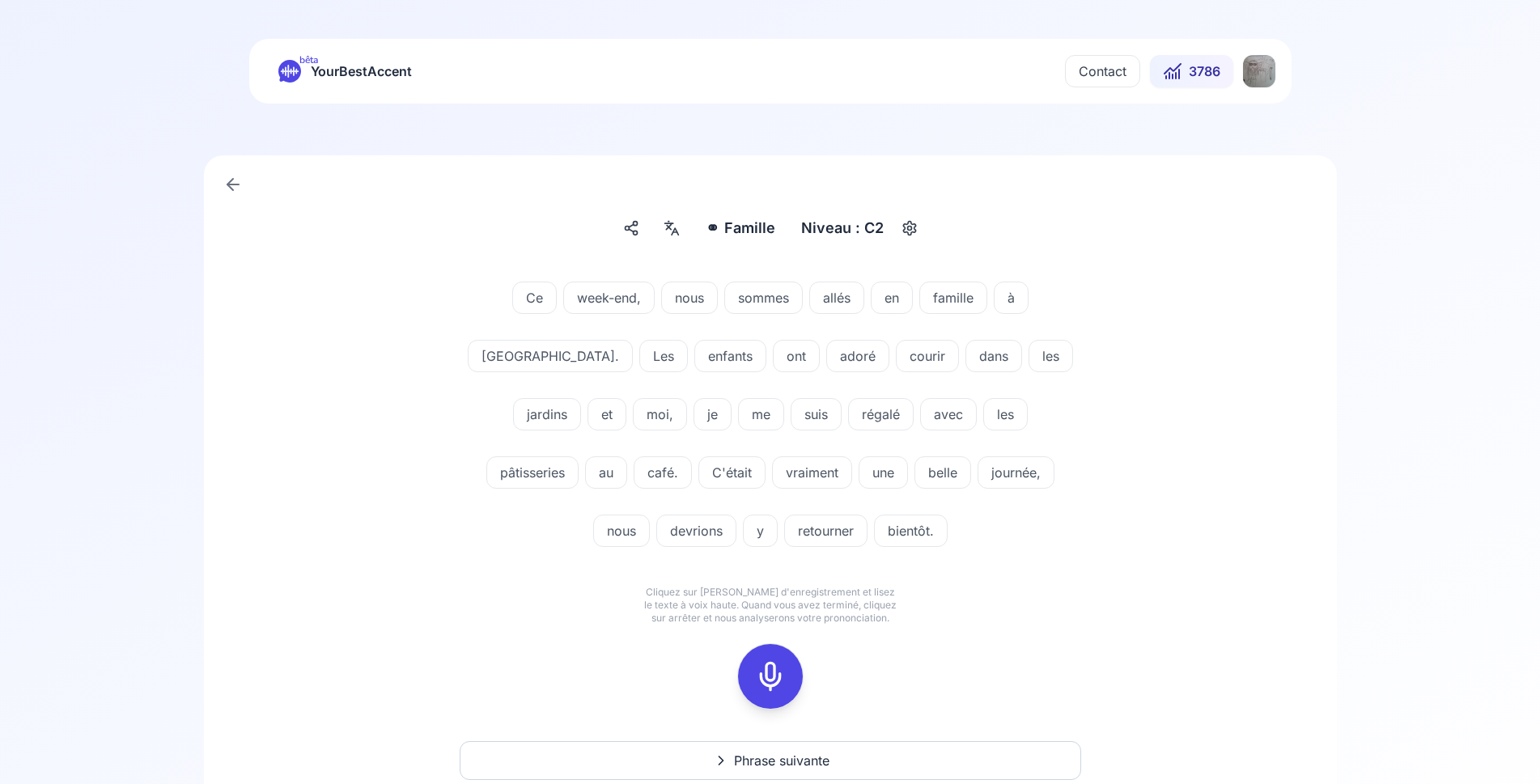
click at [774, 668] on icon at bounding box center [770, 676] width 32 height 32
click at [777, 667] on icon at bounding box center [770, 676] width 32 height 32
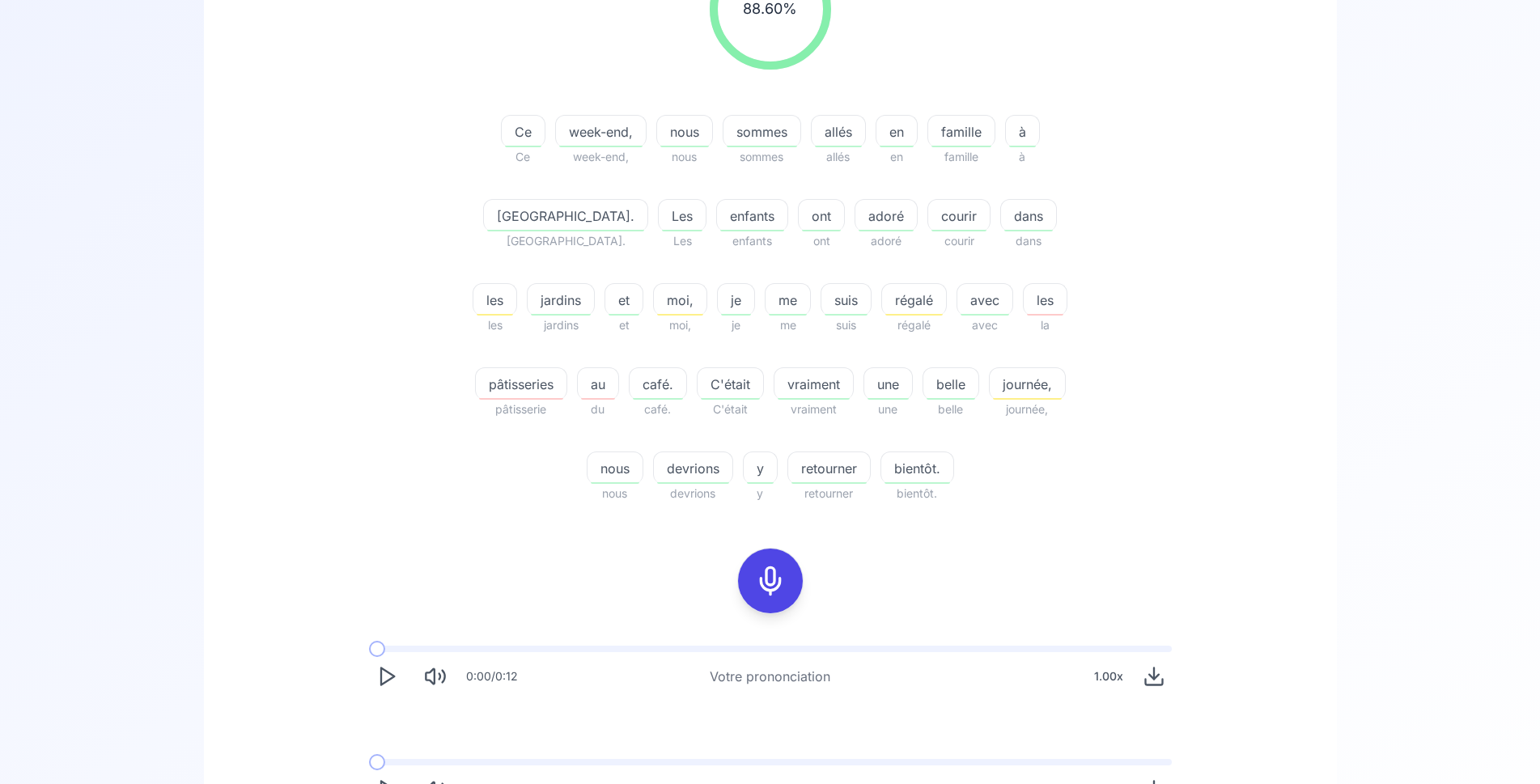
scroll to position [495, 0]
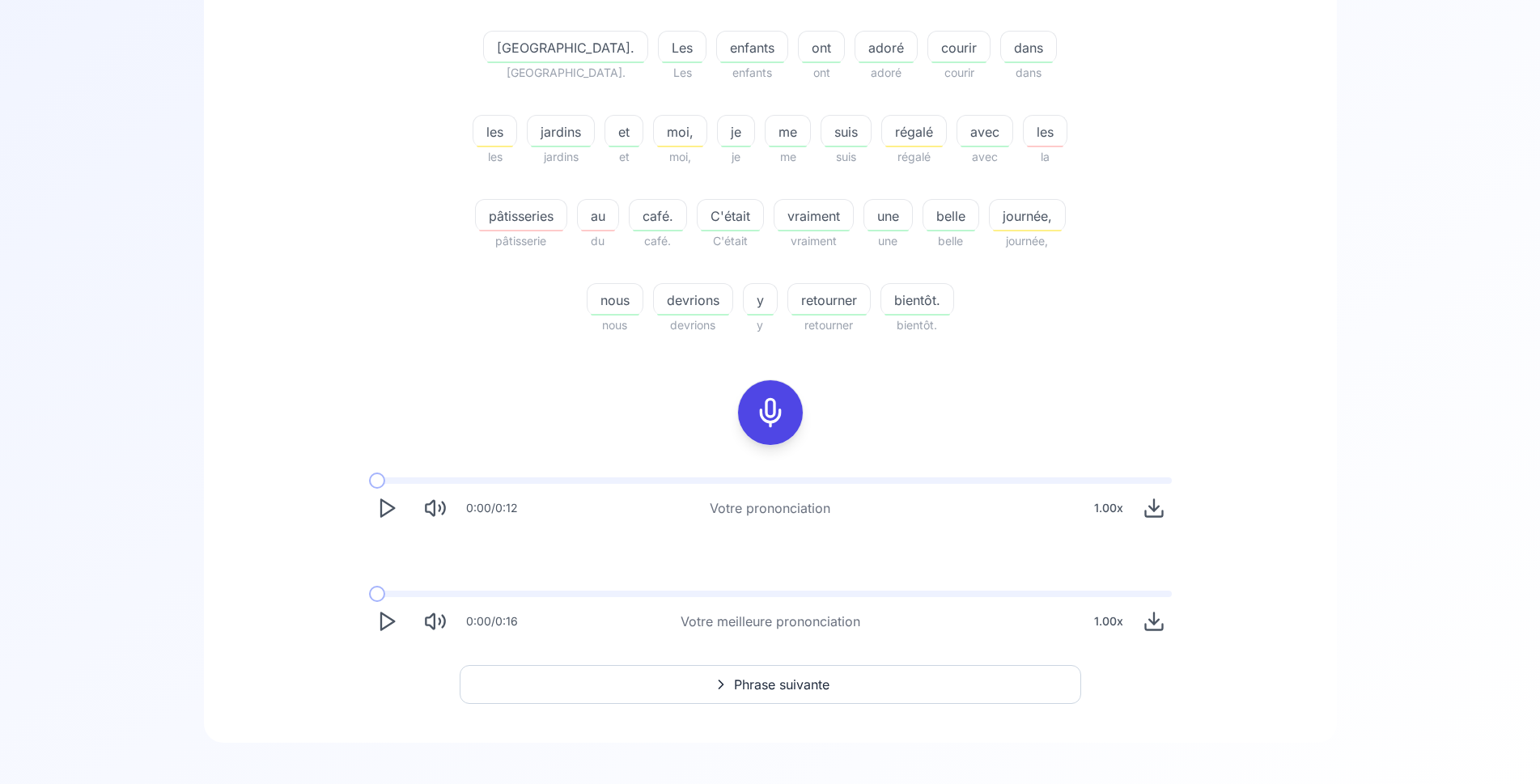
click at [747, 679] on span "Phrase suivante" at bounding box center [782, 684] width 96 height 19
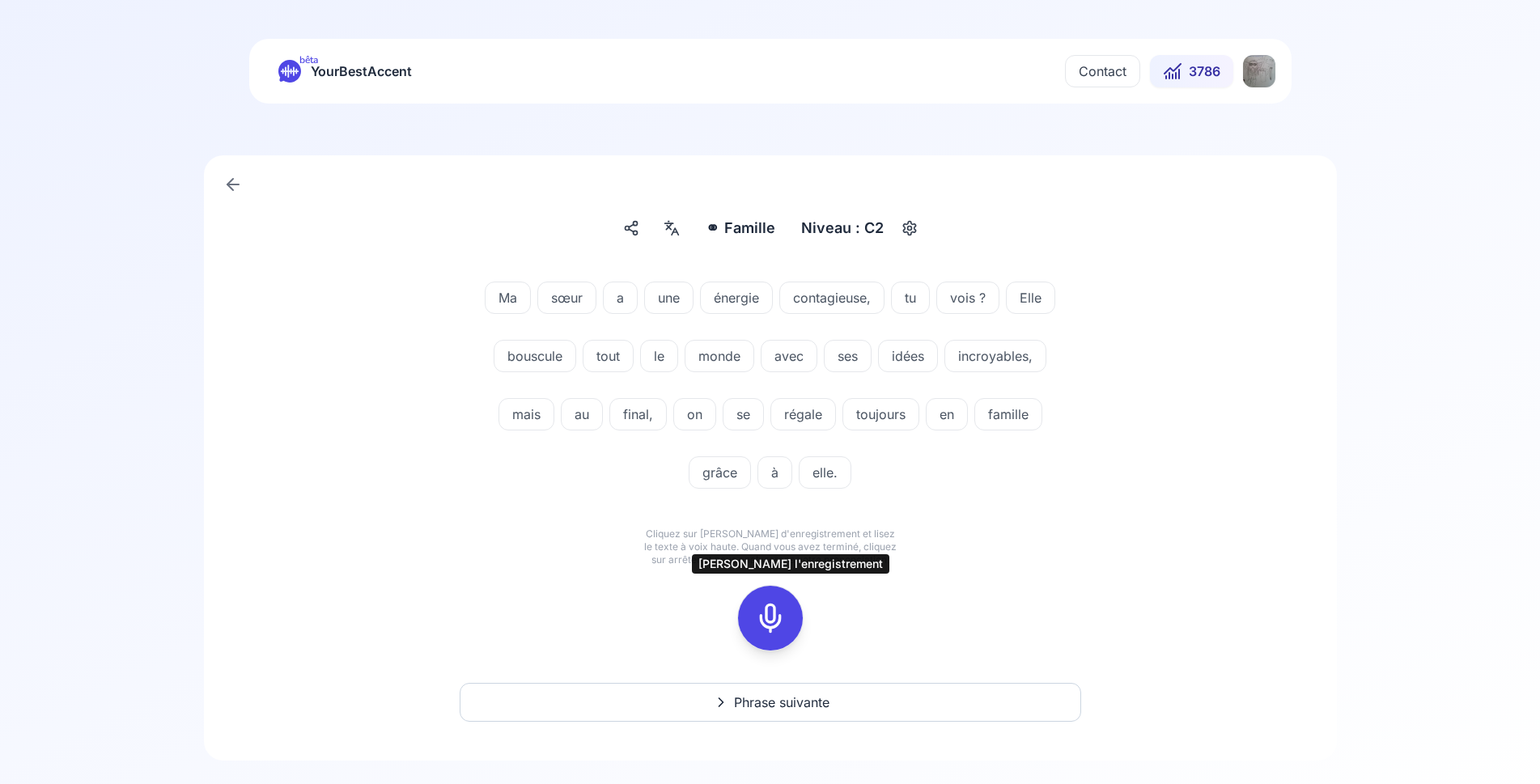
click at [772, 624] on icon at bounding box center [770, 618] width 32 height 32
click at [791, 617] on button at bounding box center [770, 618] width 65 height 65
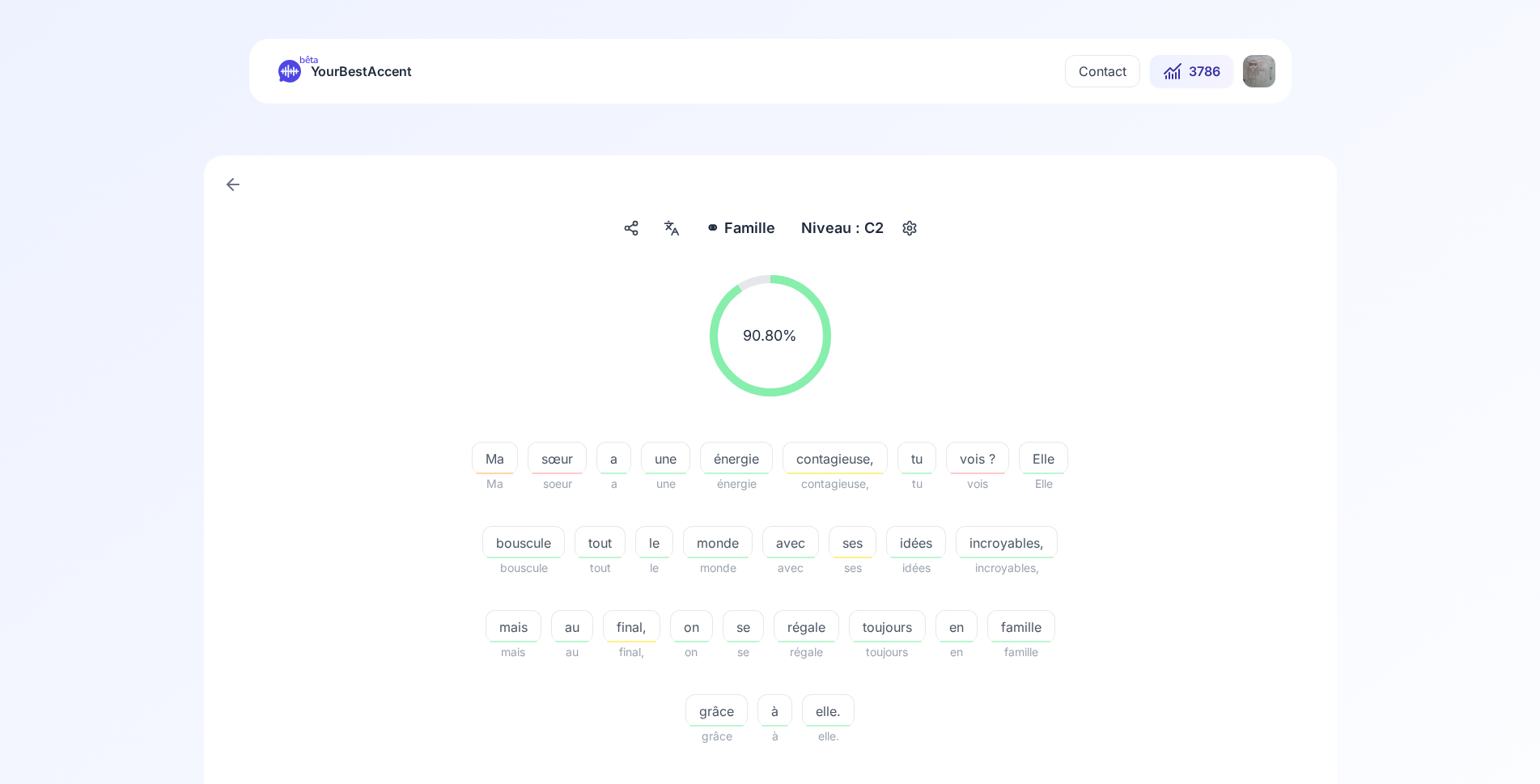
scroll to position [330, 0]
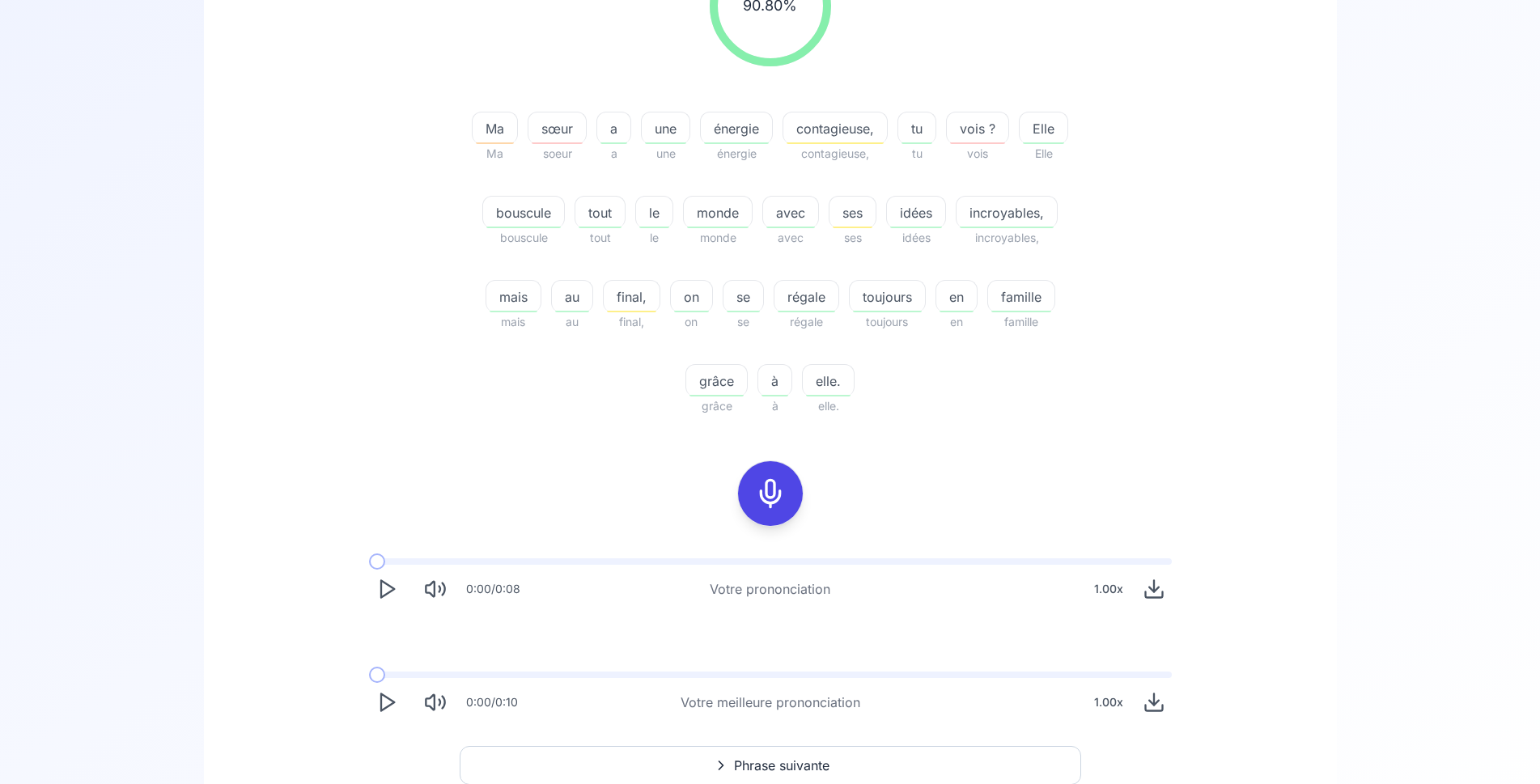
click at [768, 764] on span "Phrase suivante" at bounding box center [782, 765] width 96 height 19
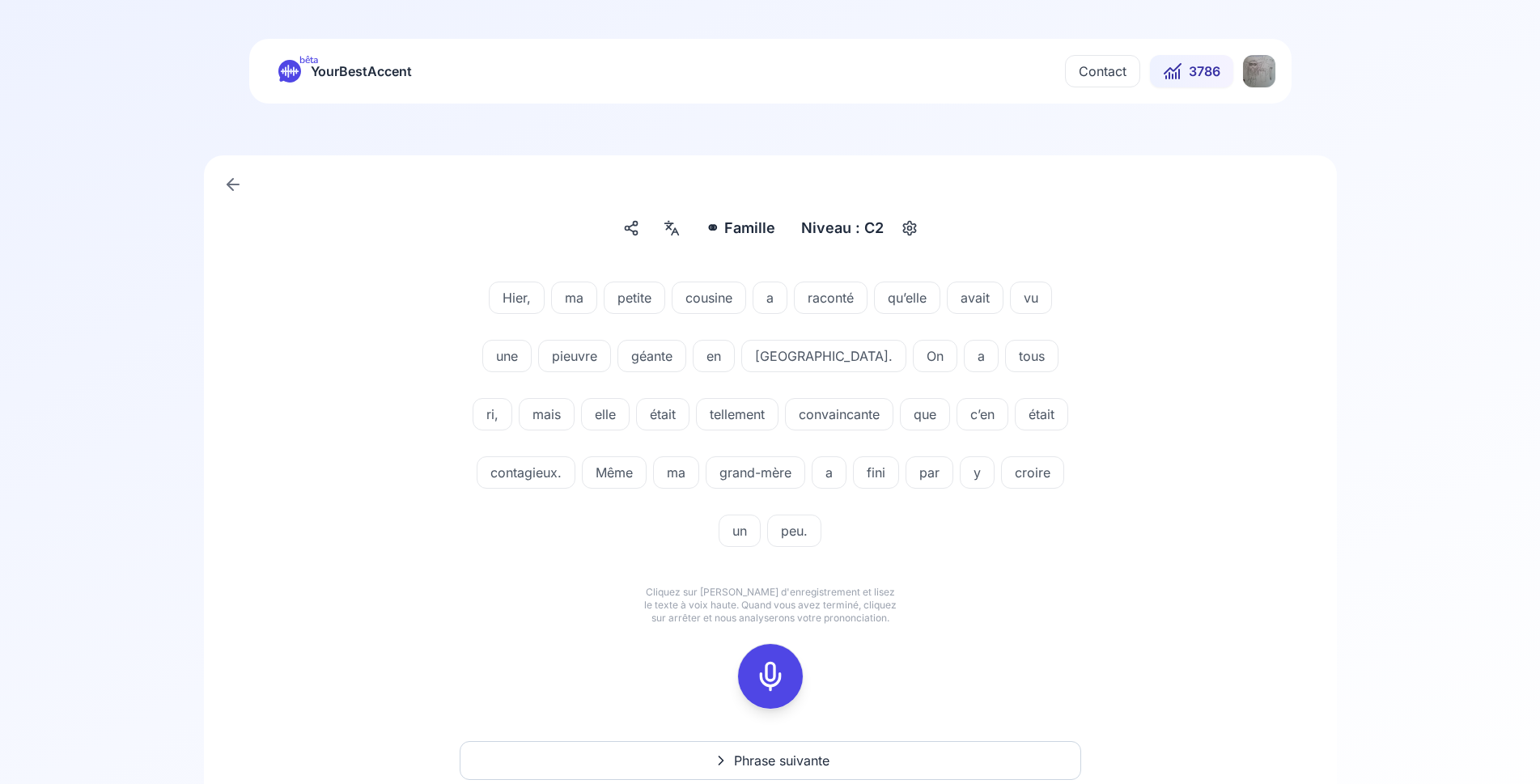
click at [779, 677] on icon at bounding box center [770, 676] width 32 height 32
click at [771, 667] on icon at bounding box center [770, 676] width 32 height 32
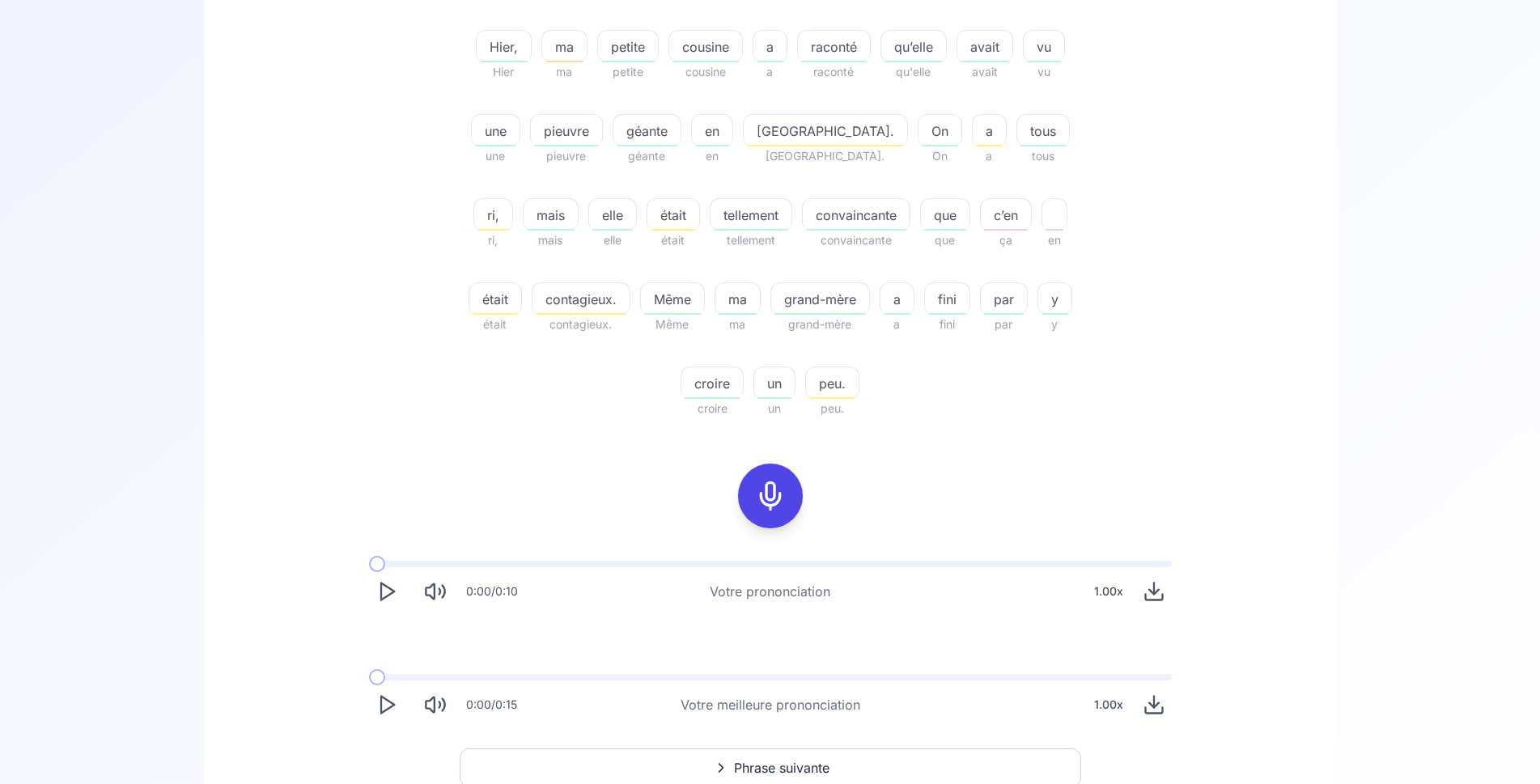
scroll to position [495, 0]
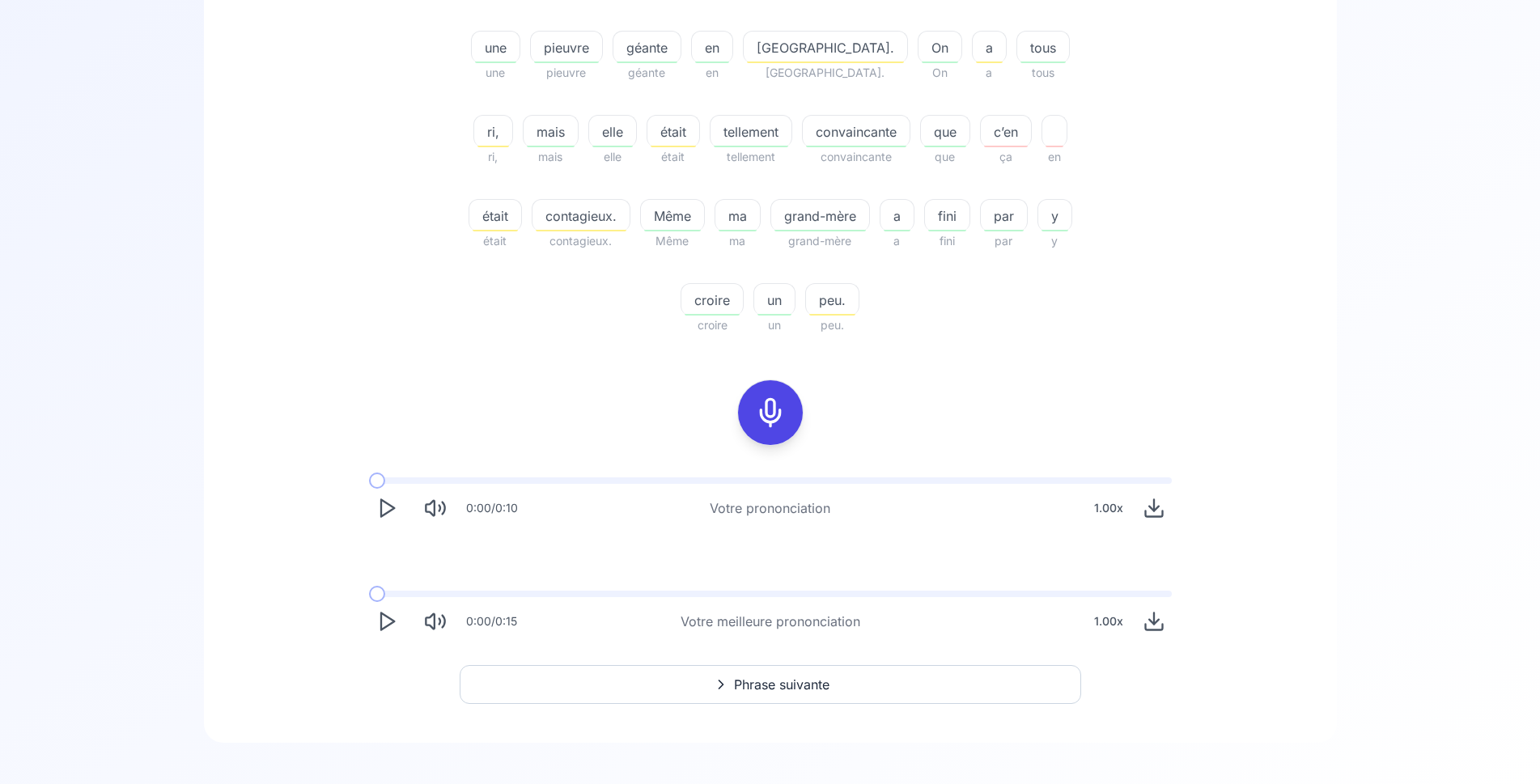
click at [792, 680] on span "Phrase suivante" at bounding box center [782, 684] width 96 height 19
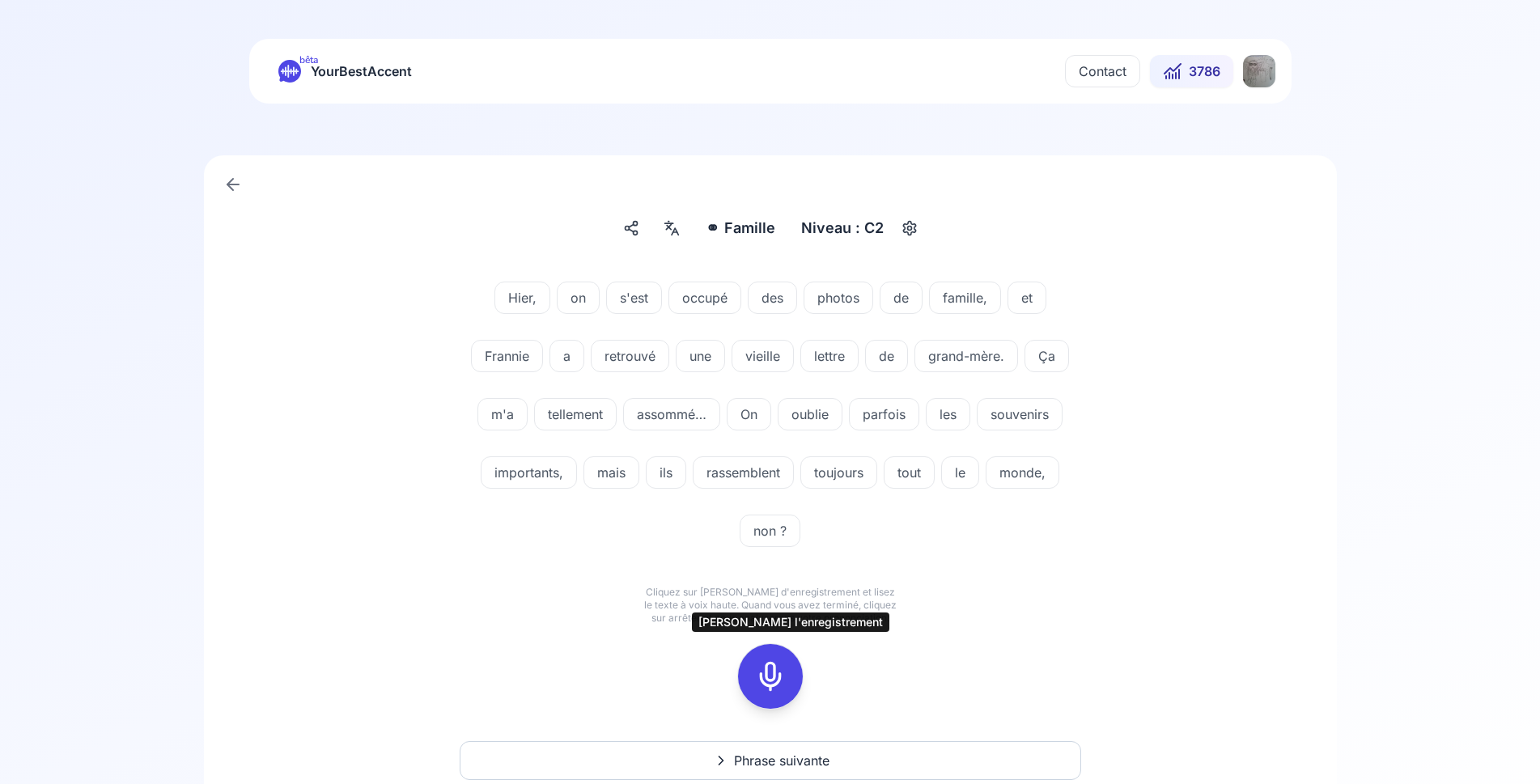
click at [785, 684] on icon at bounding box center [770, 676] width 32 height 32
click at [769, 673] on icon at bounding box center [770, 676] width 32 height 32
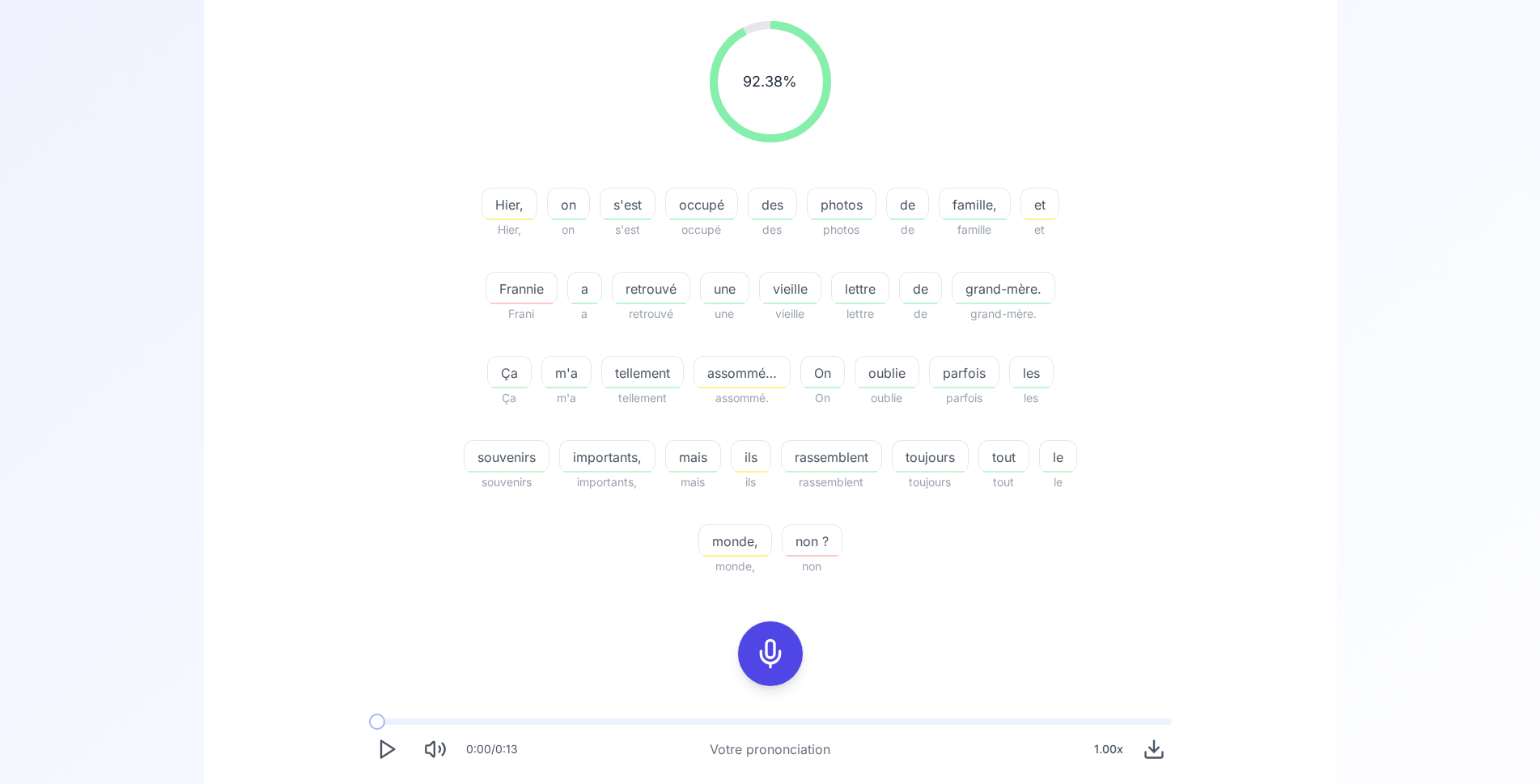
scroll to position [413, 0]
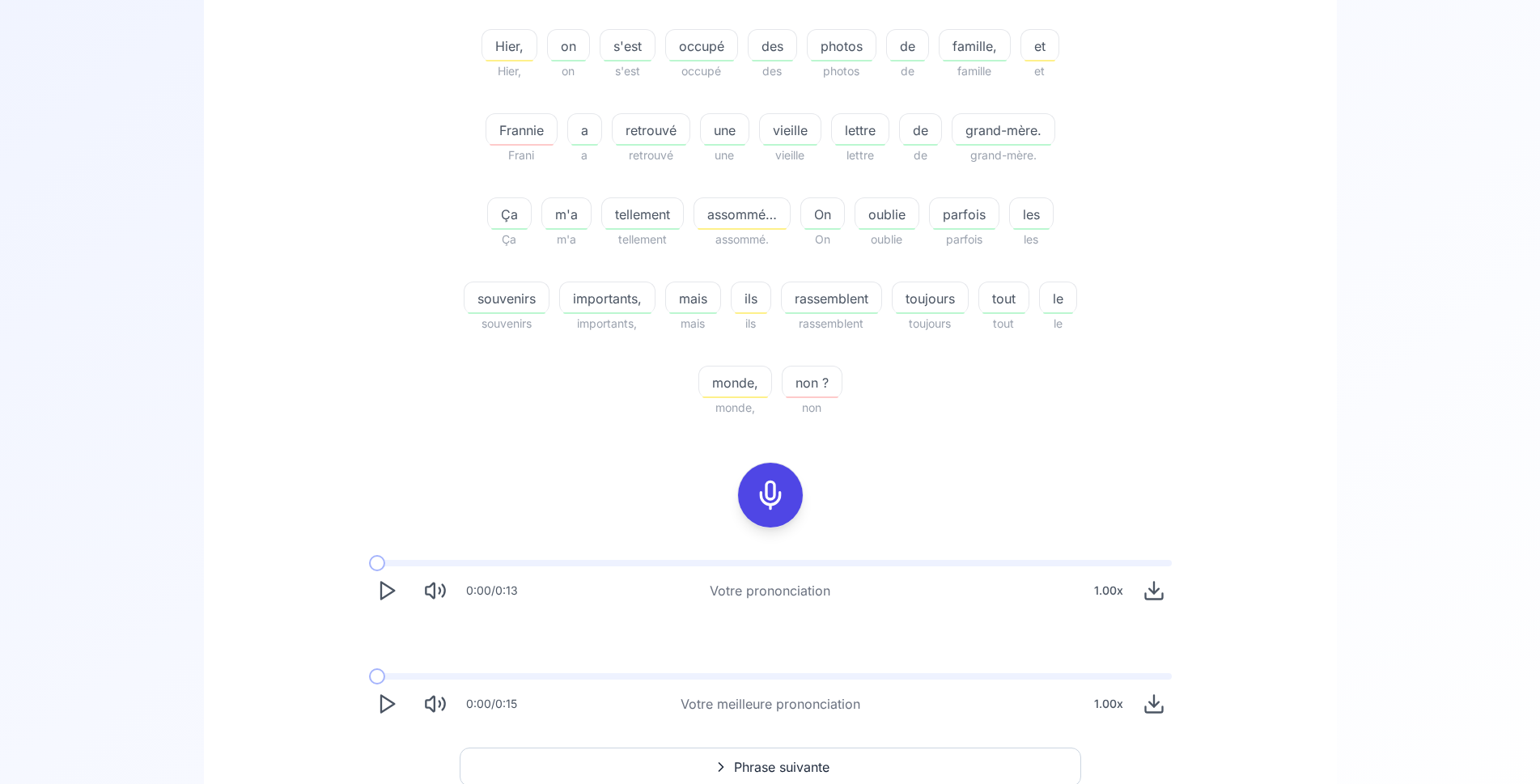
click at [792, 766] on span "Phrase suivante" at bounding box center [782, 766] width 96 height 19
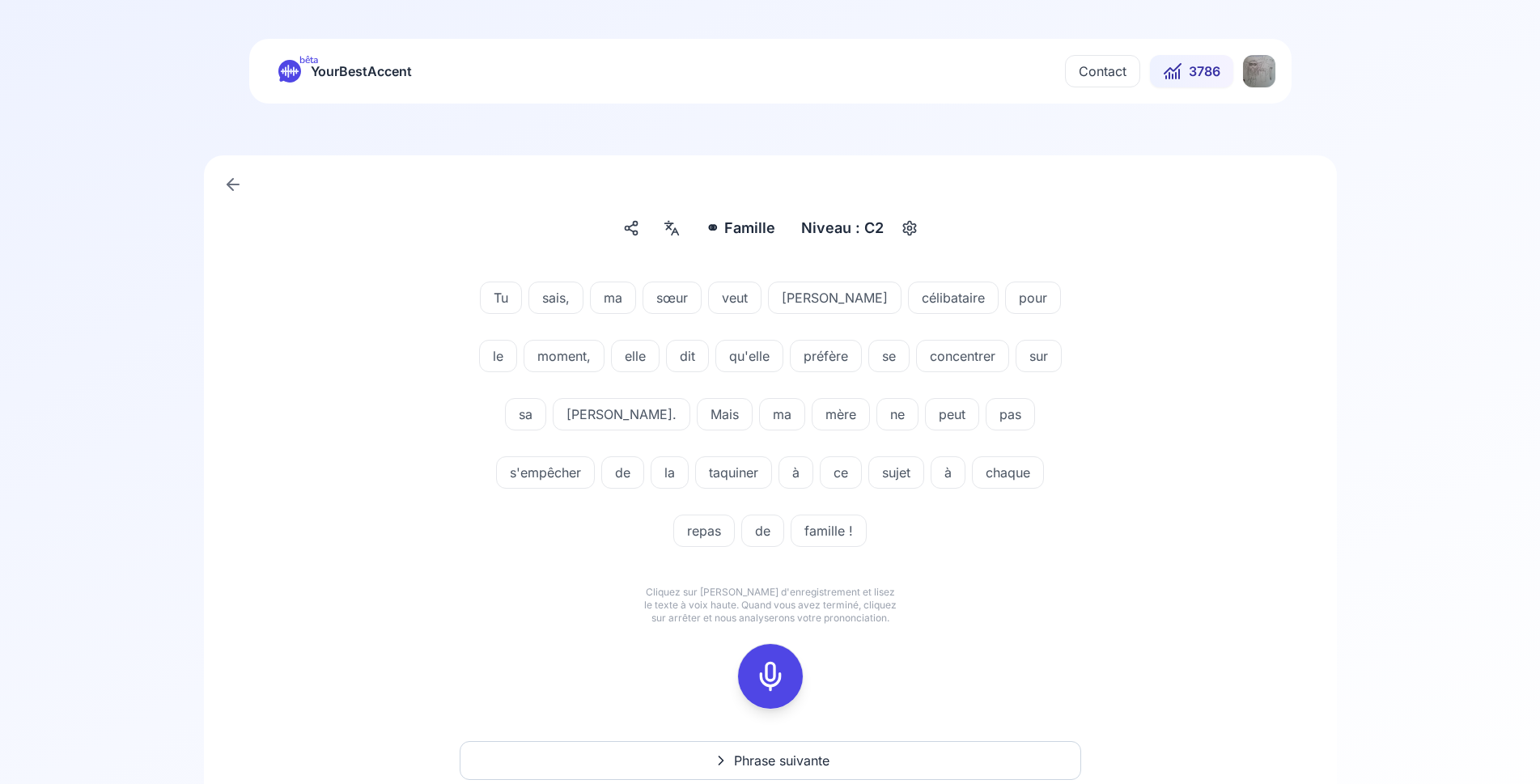
click at [776, 661] on icon at bounding box center [770, 676] width 32 height 32
click at [763, 661] on icon at bounding box center [770, 676] width 32 height 32
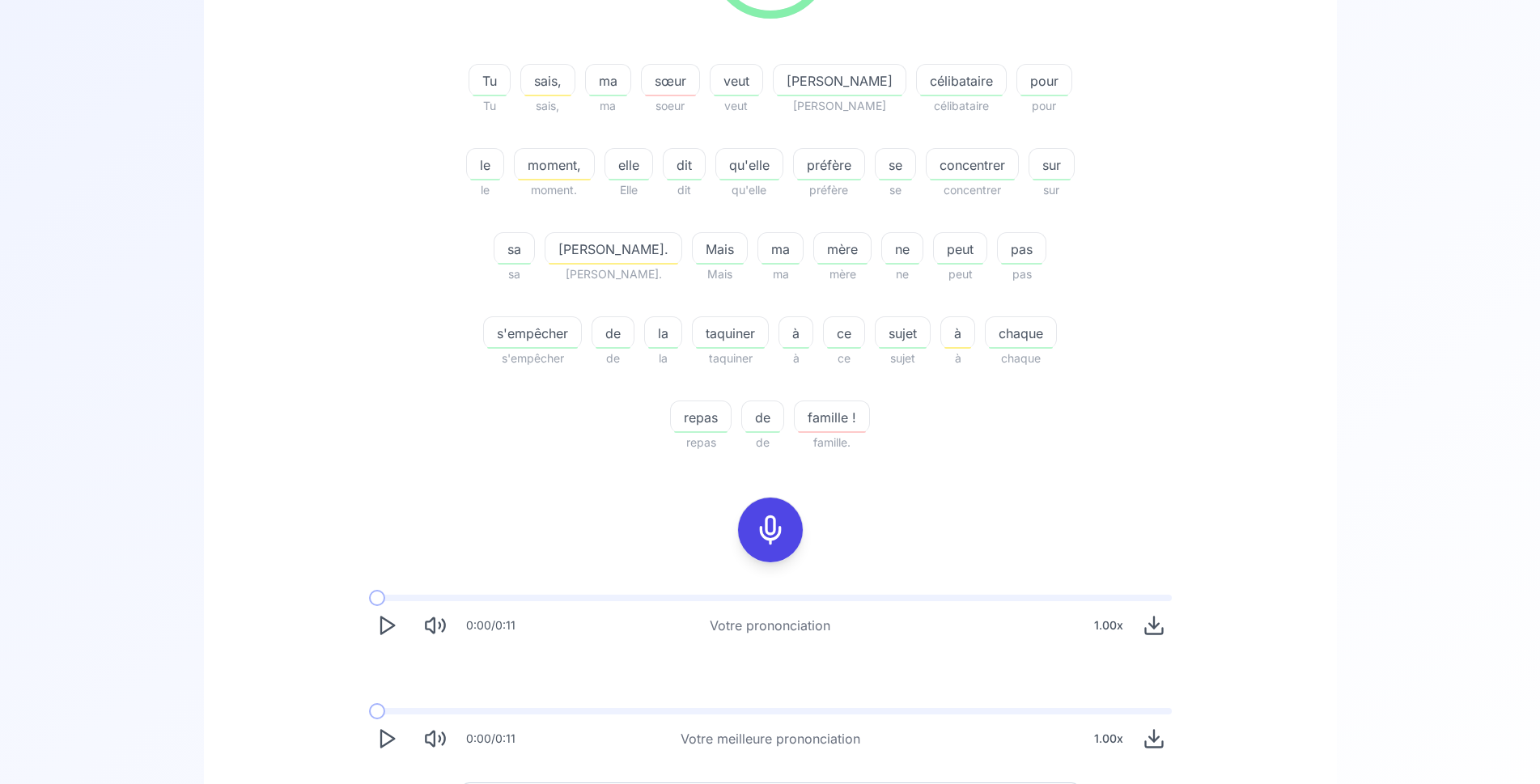
scroll to position [495, 0]
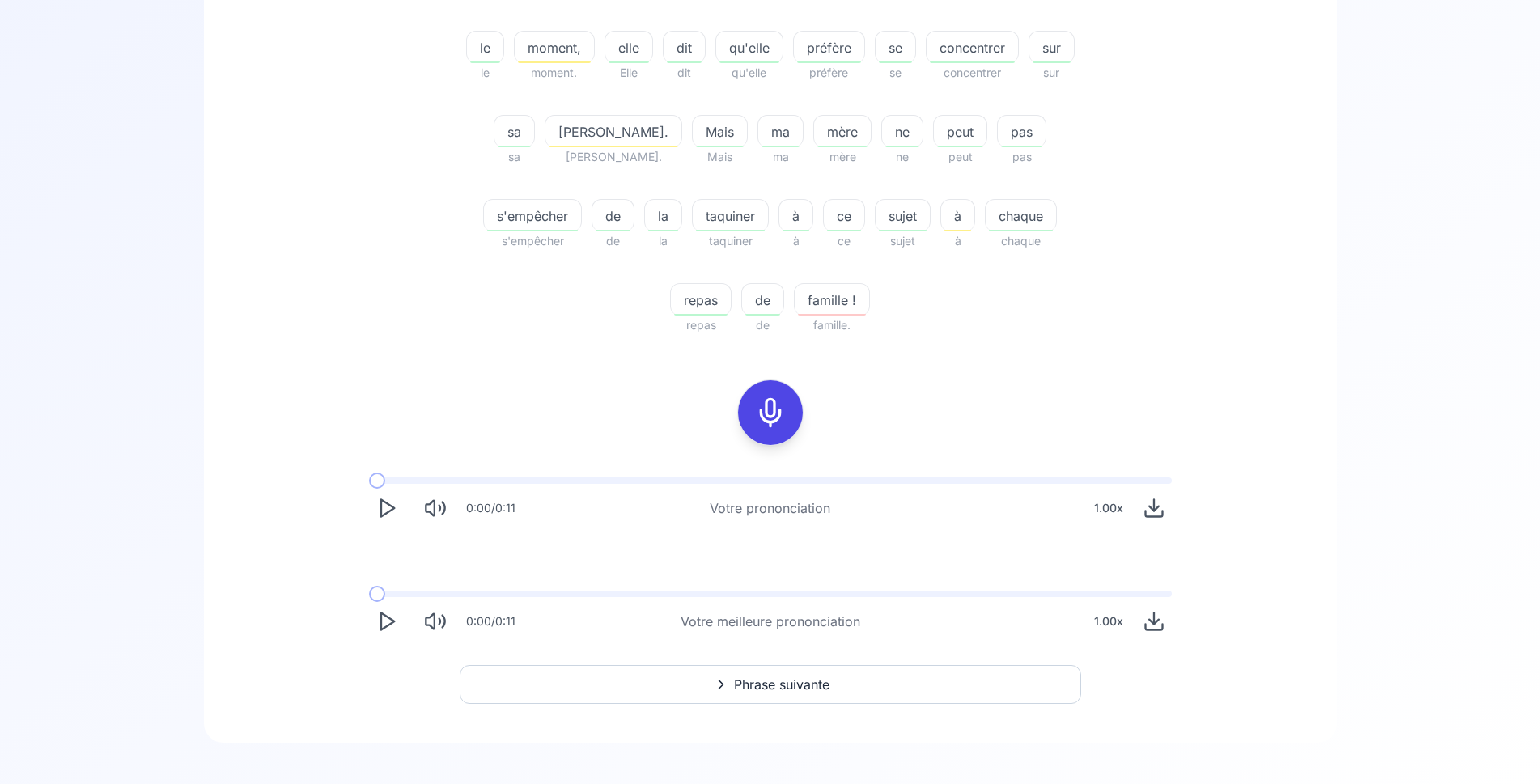
click at [812, 688] on span "Phrase suivante" at bounding box center [782, 684] width 96 height 19
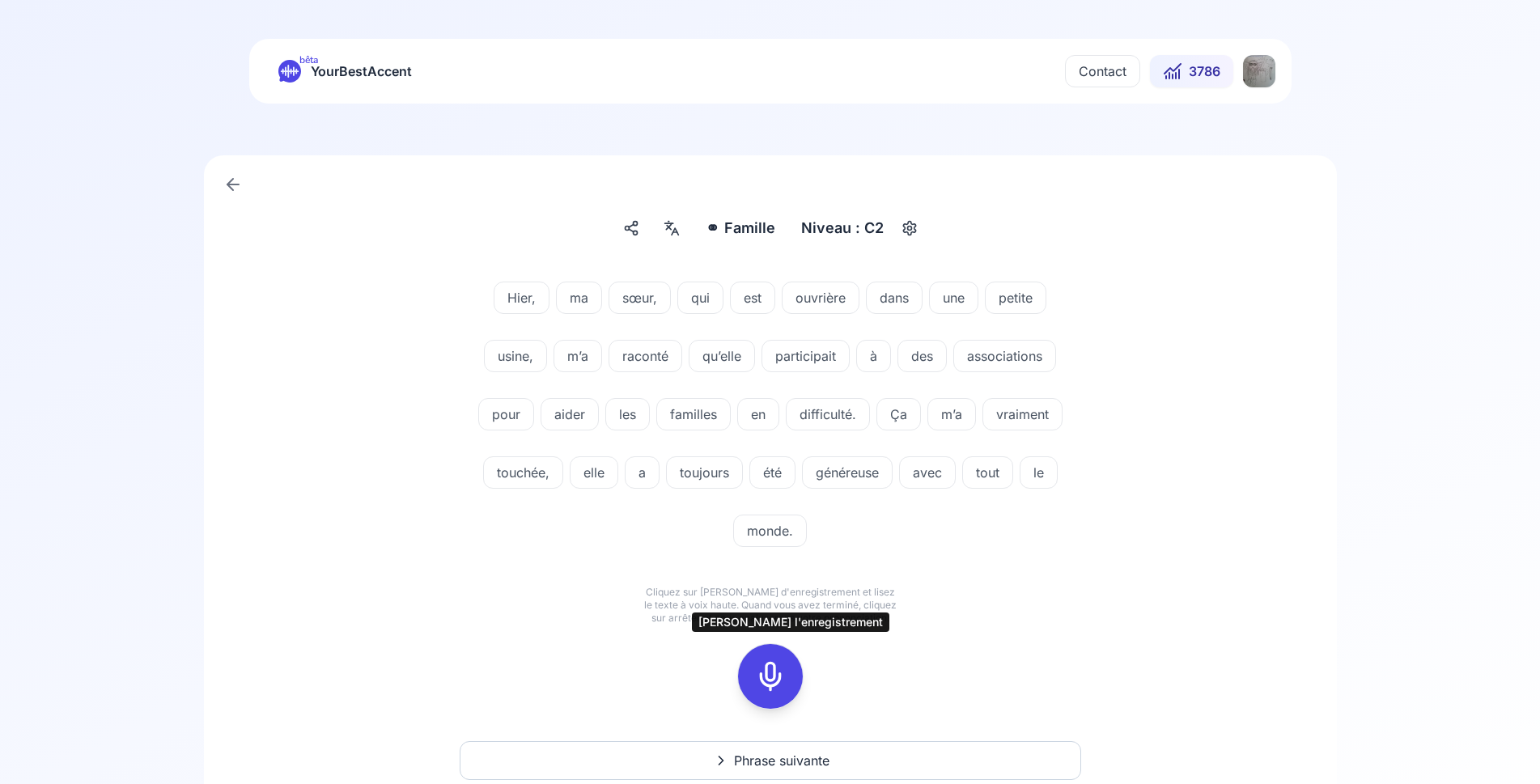
click at [772, 673] on icon at bounding box center [770, 676] width 32 height 32
click at [1013, 759] on button "Phrase suivante" at bounding box center [770, 761] width 622 height 39
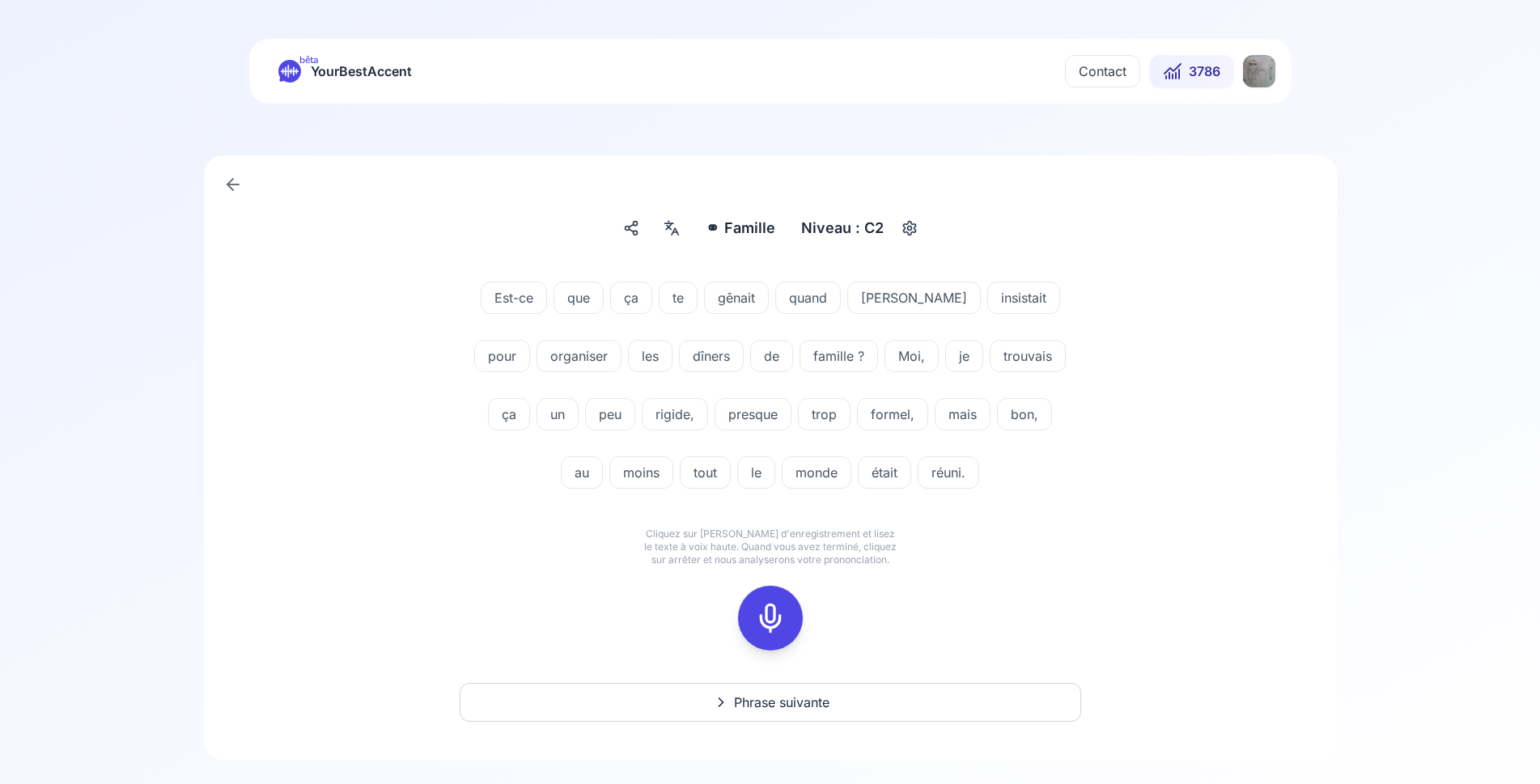
click at [780, 622] on icon at bounding box center [770, 618] width 32 height 32
click at [782, 619] on rect at bounding box center [770, 618] width 24 height 24
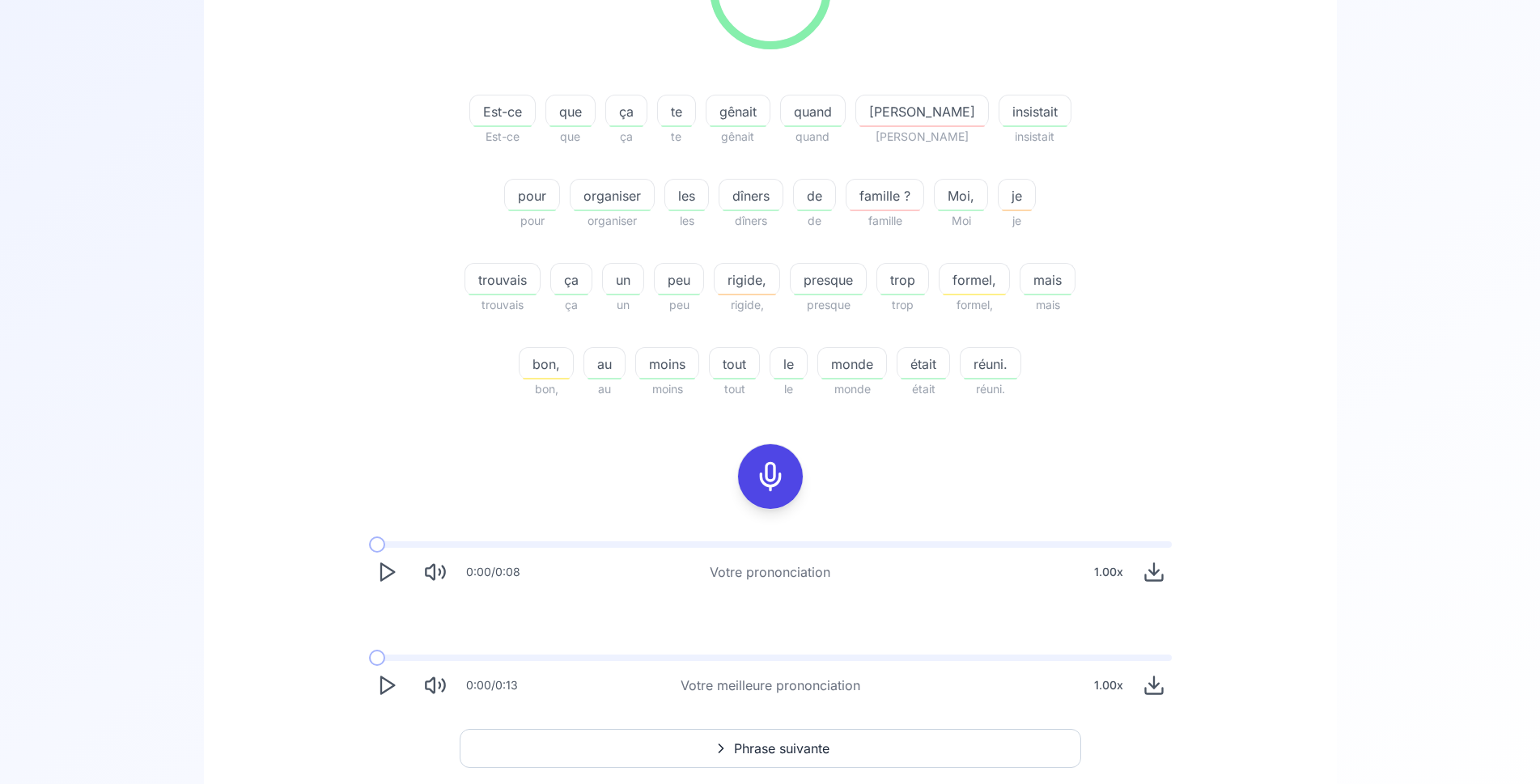
scroll to position [421, 0]
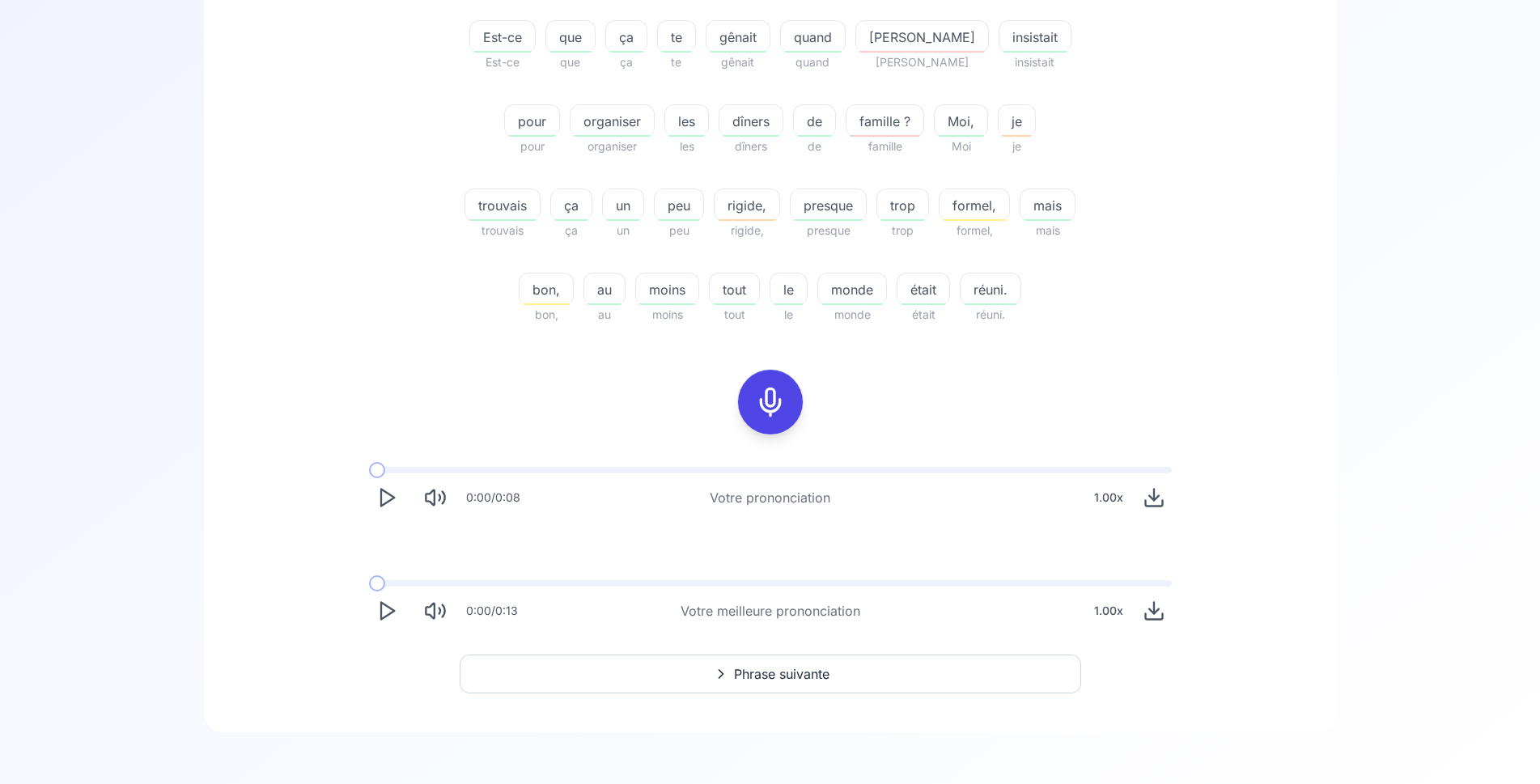
click at [787, 659] on button "Phrase suivante" at bounding box center [770, 674] width 622 height 39
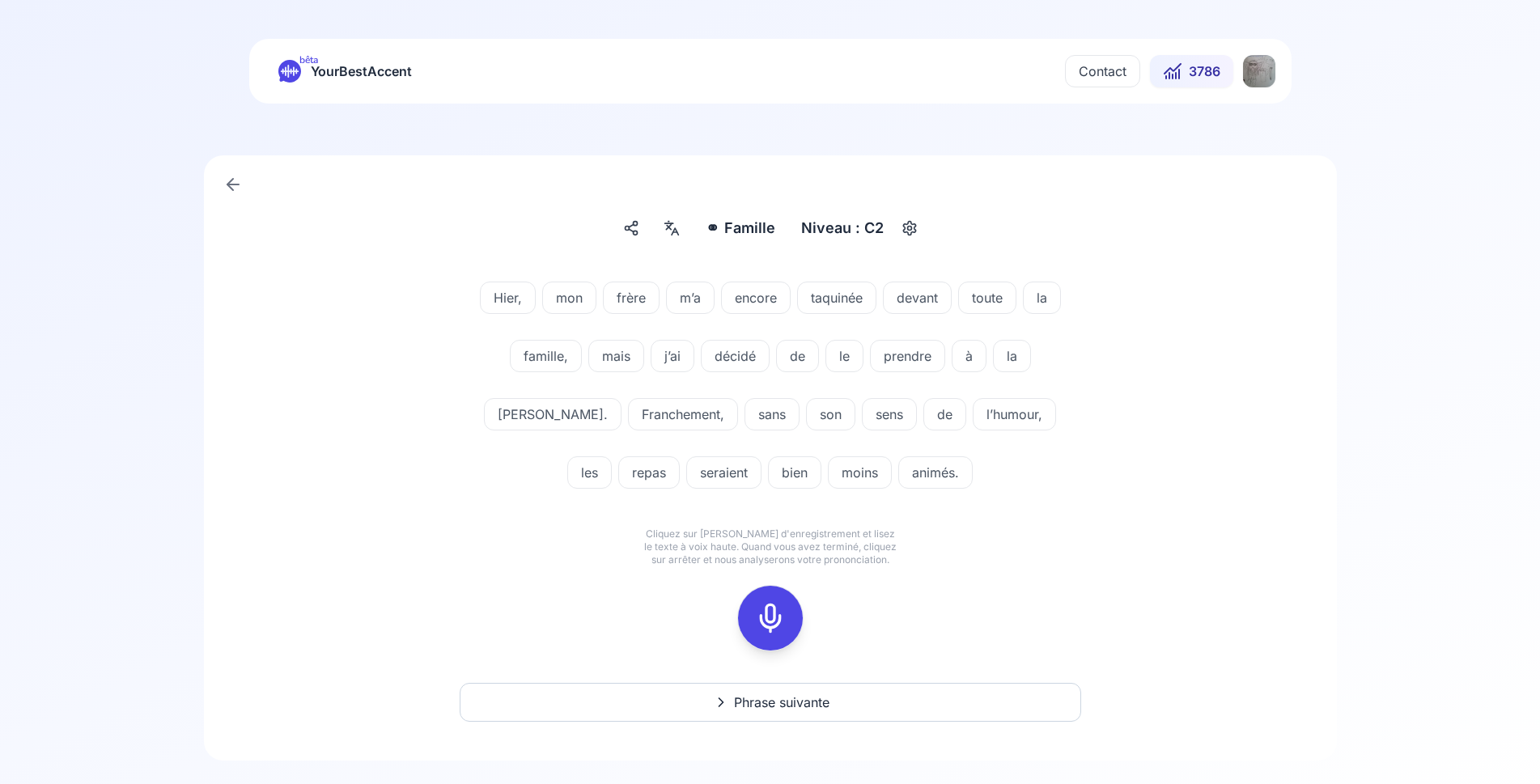
click at [775, 614] on icon at bounding box center [770, 618] width 32 height 32
click at [771, 628] on icon at bounding box center [770, 618] width 32 height 32
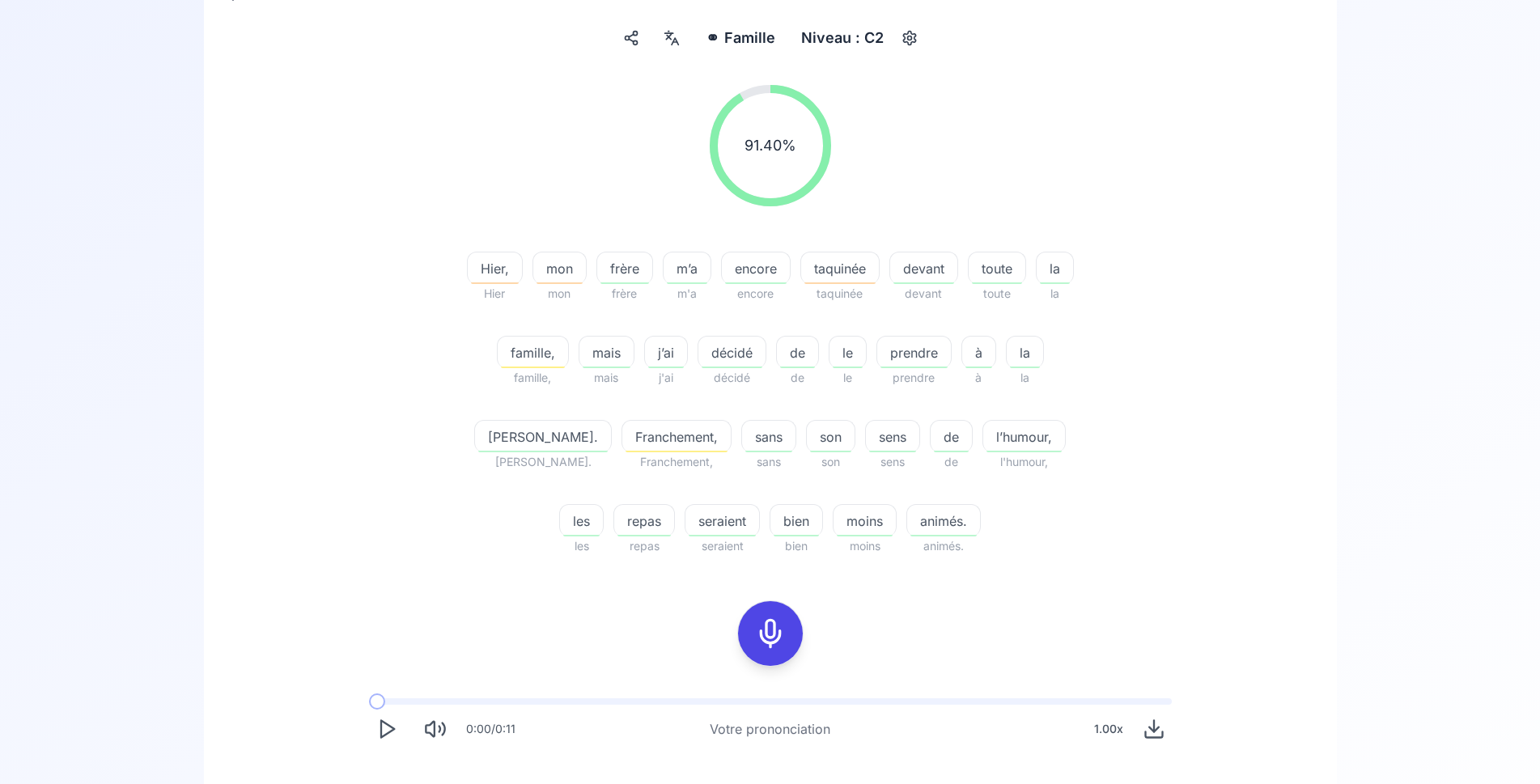
scroll to position [330, 0]
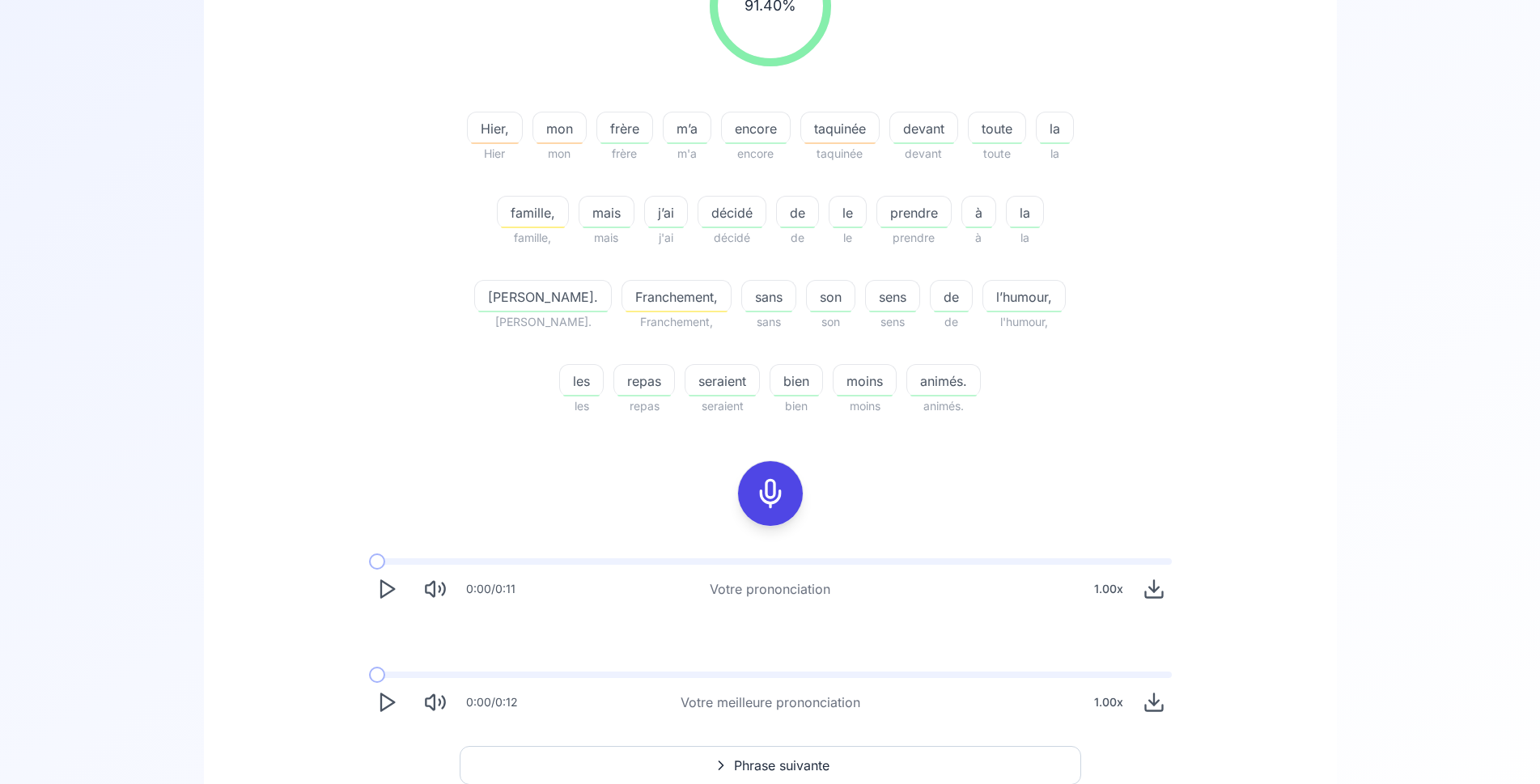
click at [791, 766] on span "Phrase suivante" at bounding box center [782, 765] width 96 height 19
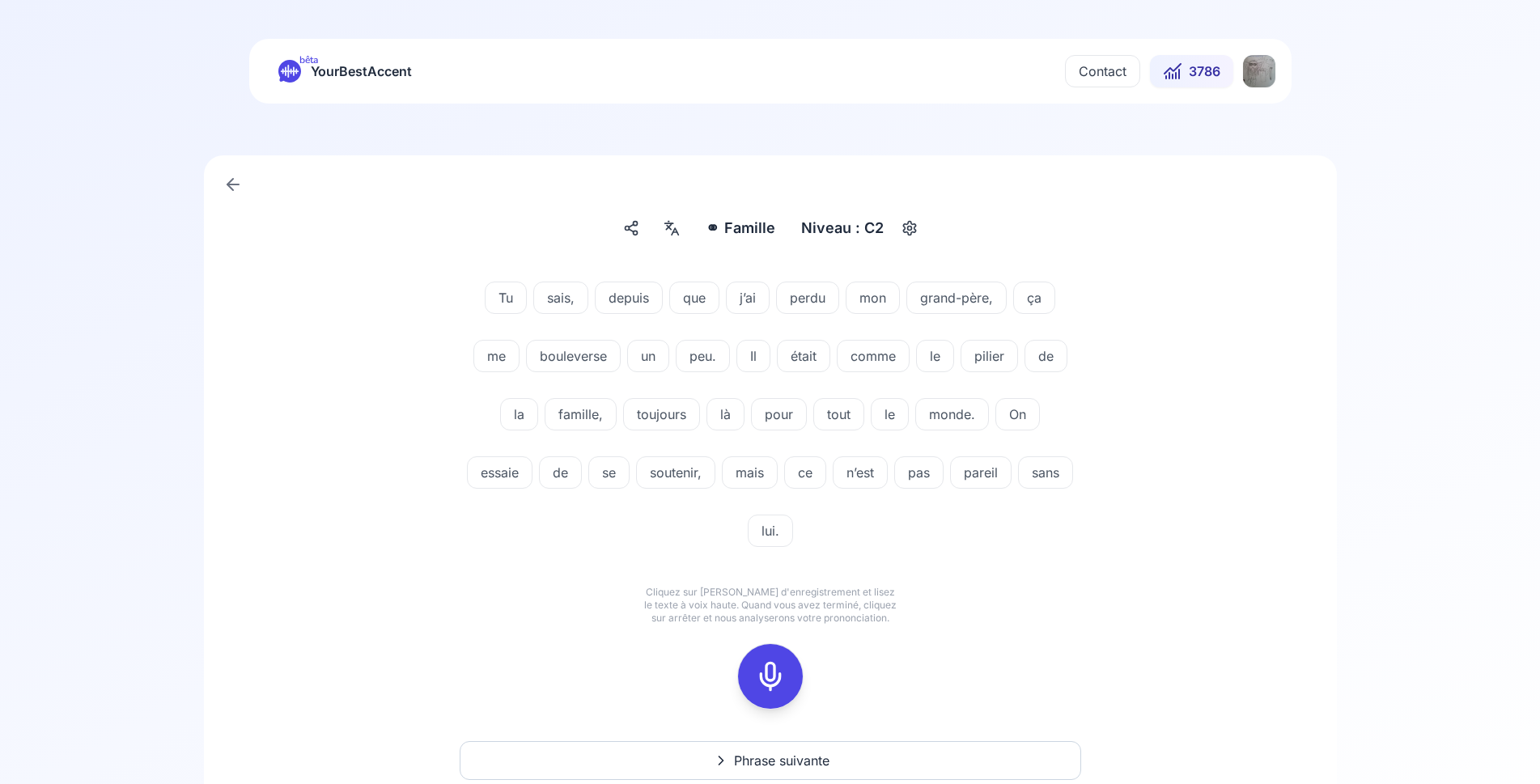
click at [777, 673] on icon at bounding box center [770, 676] width 32 height 32
click at [777, 664] on rect at bounding box center [770, 676] width 24 height 24
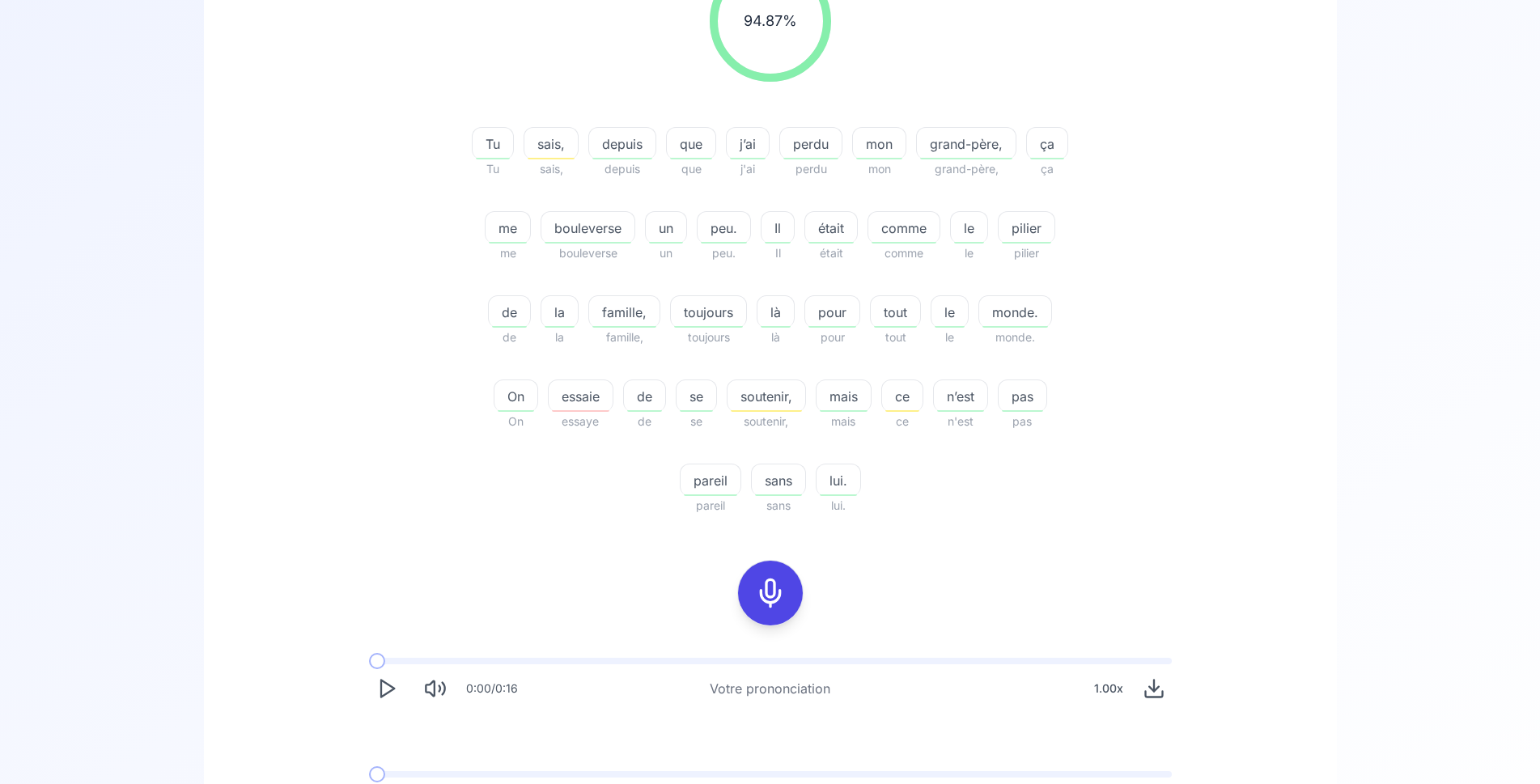
scroll to position [413, 0]
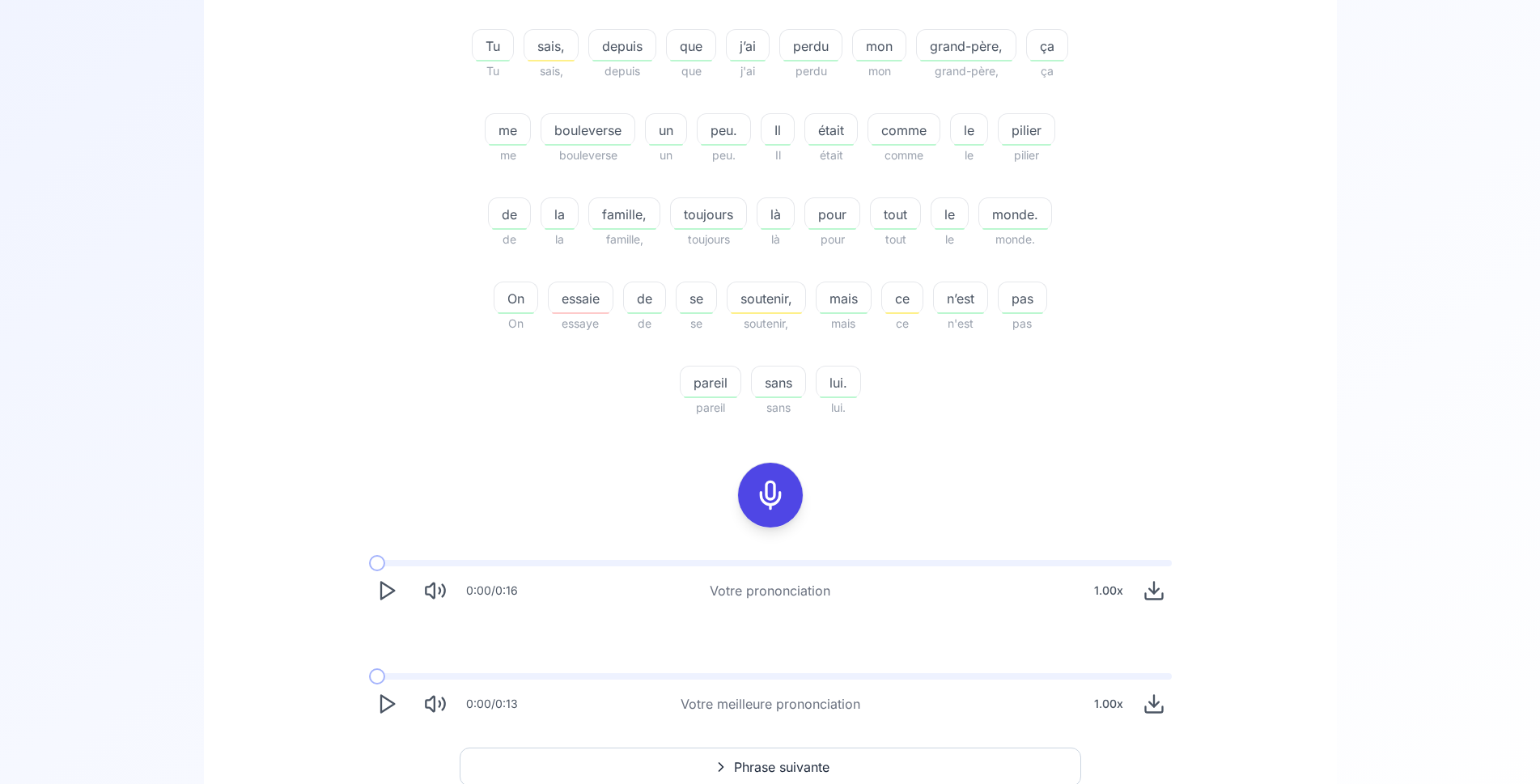
click at [780, 761] on span "Phrase suivante" at bounding box center [782, 766] width 96 height 19
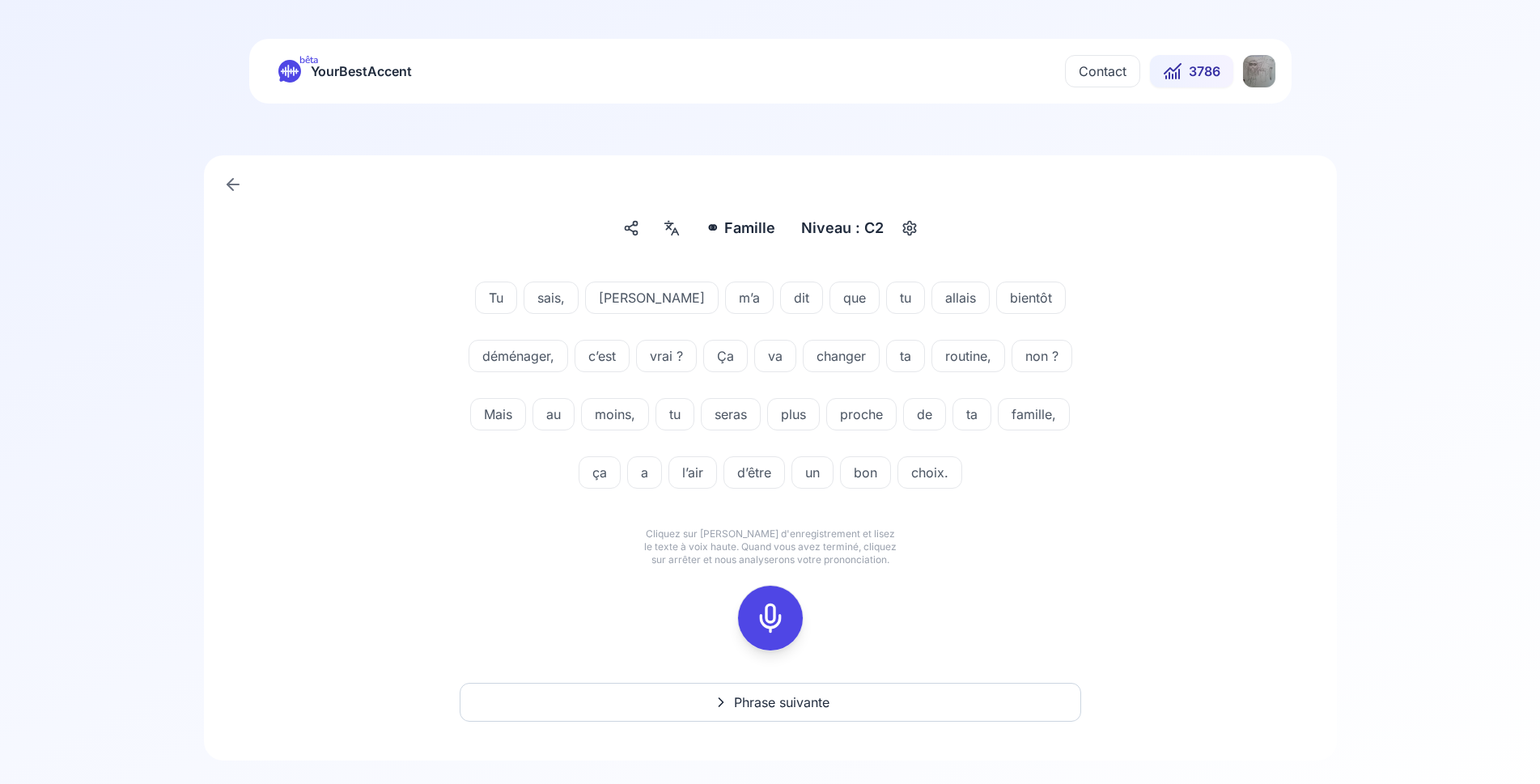
click at [768, 613] on icon at bounding box center [770, 618] width 32 height 32
click at [781, 623] on icon at bounding box center [770, 618] width 32 height 32
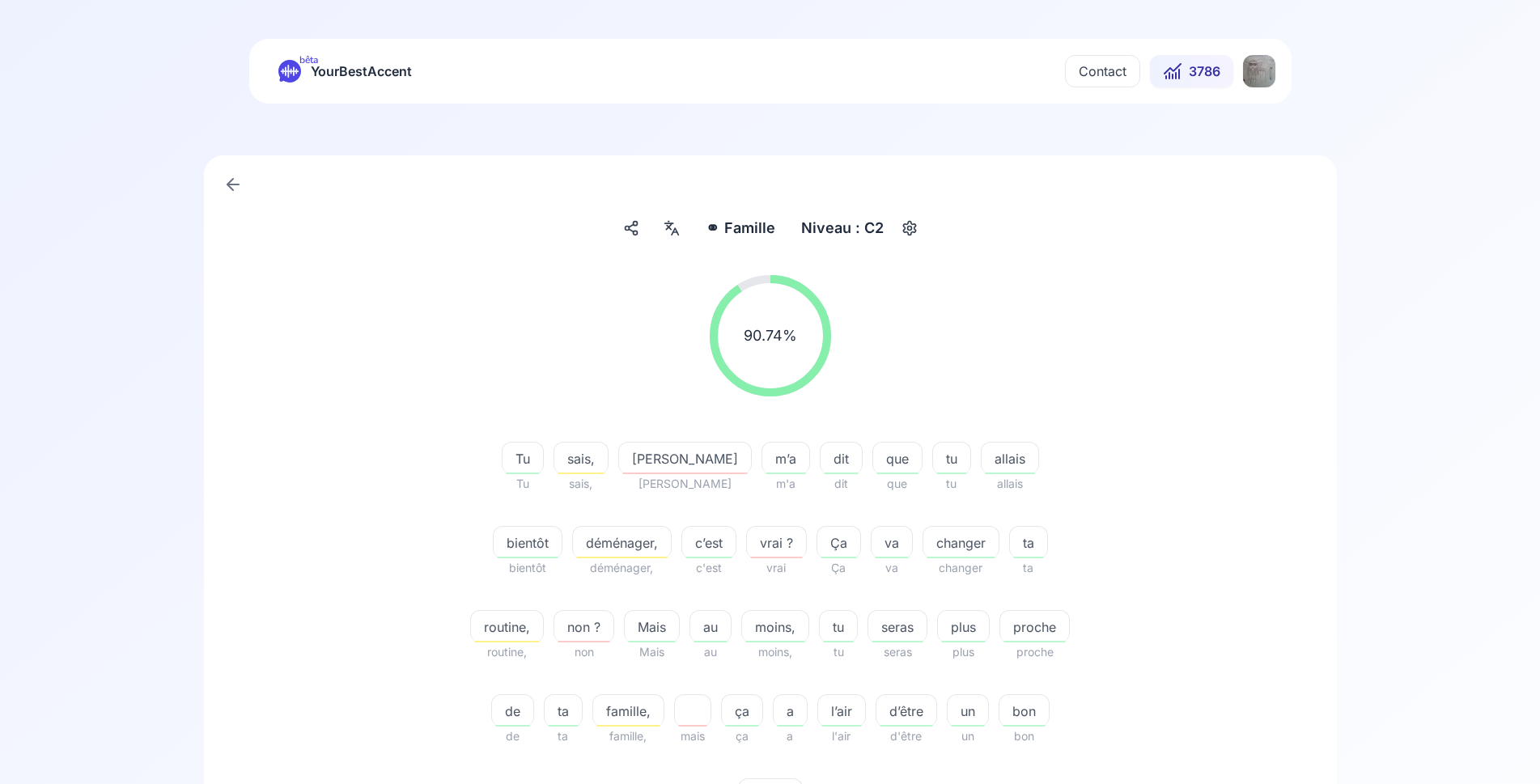
click at [1262, 70] on html "bêta YourBestAccent Contact 3786 ⚭ Famille Famille Niveau : C2 90.74 % 90.74 % …" at bounding box center [770, 392] width 1540 height 784
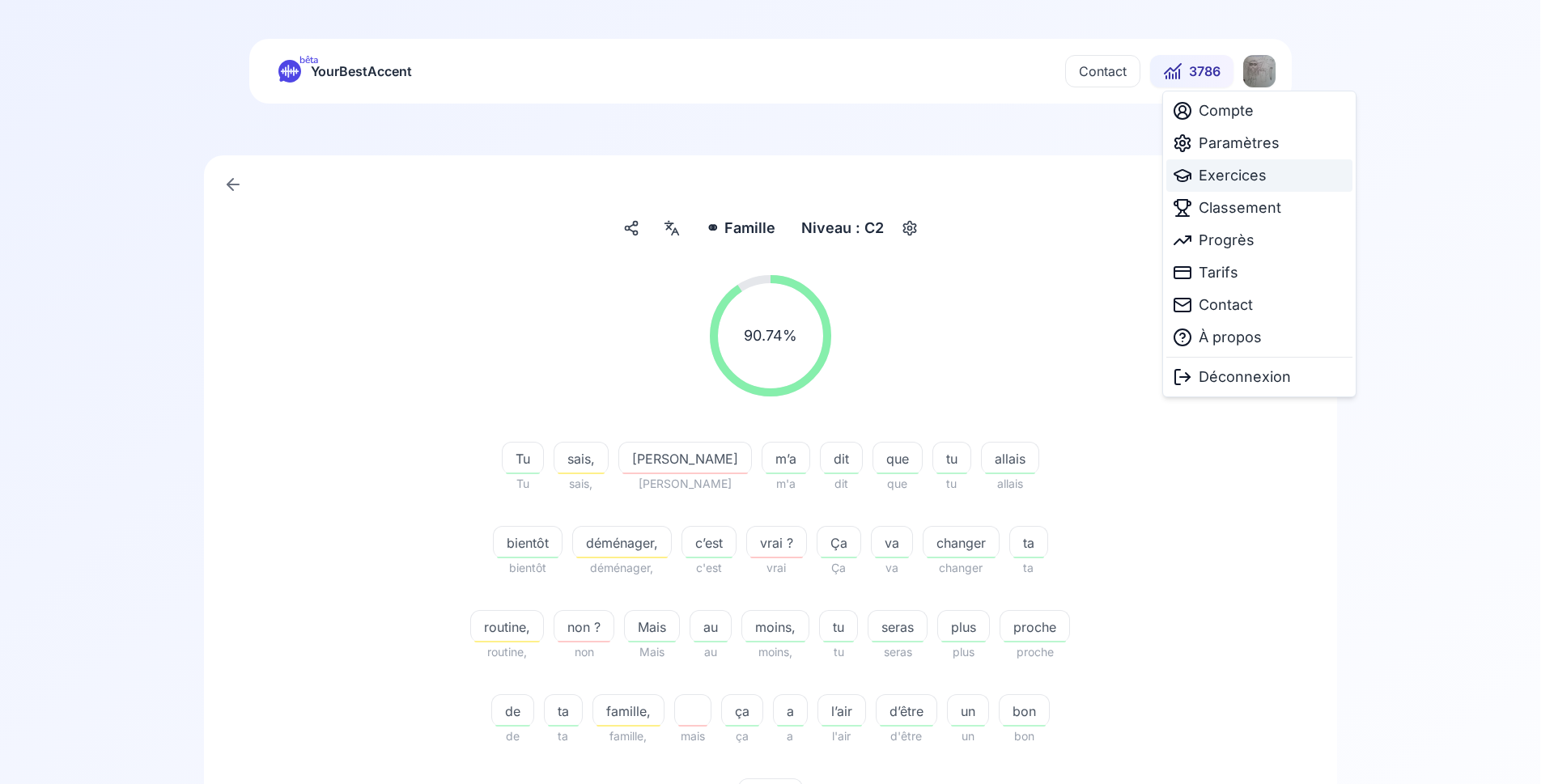
click at [1226, 178] on span "Exercices" at bounding box center [1232, 175] width 68 height 22
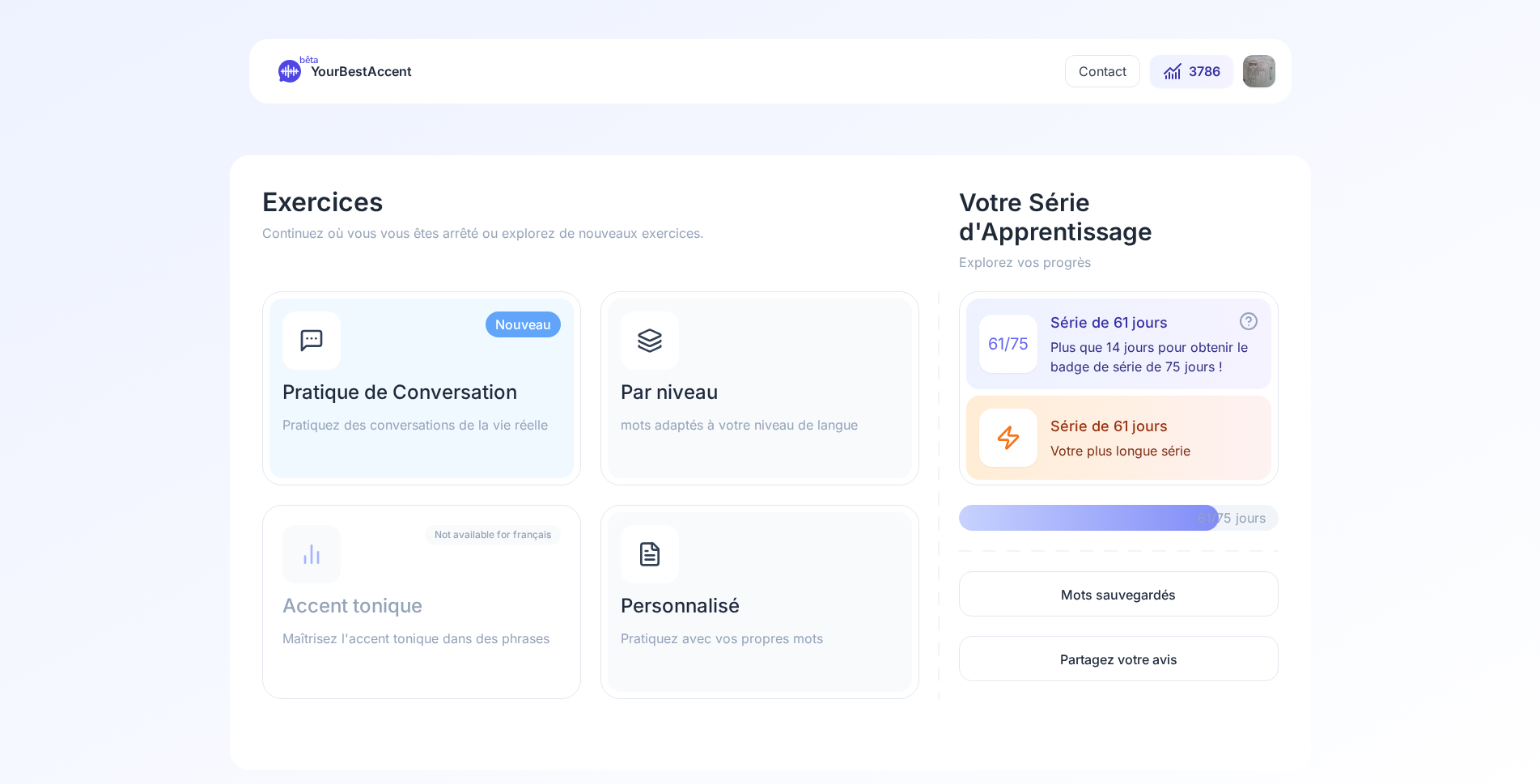
click at [758, 351] on div "Par niveau mots adaptés à votre niveau de langue" at bounding box center [760, 389] width 304 height 180
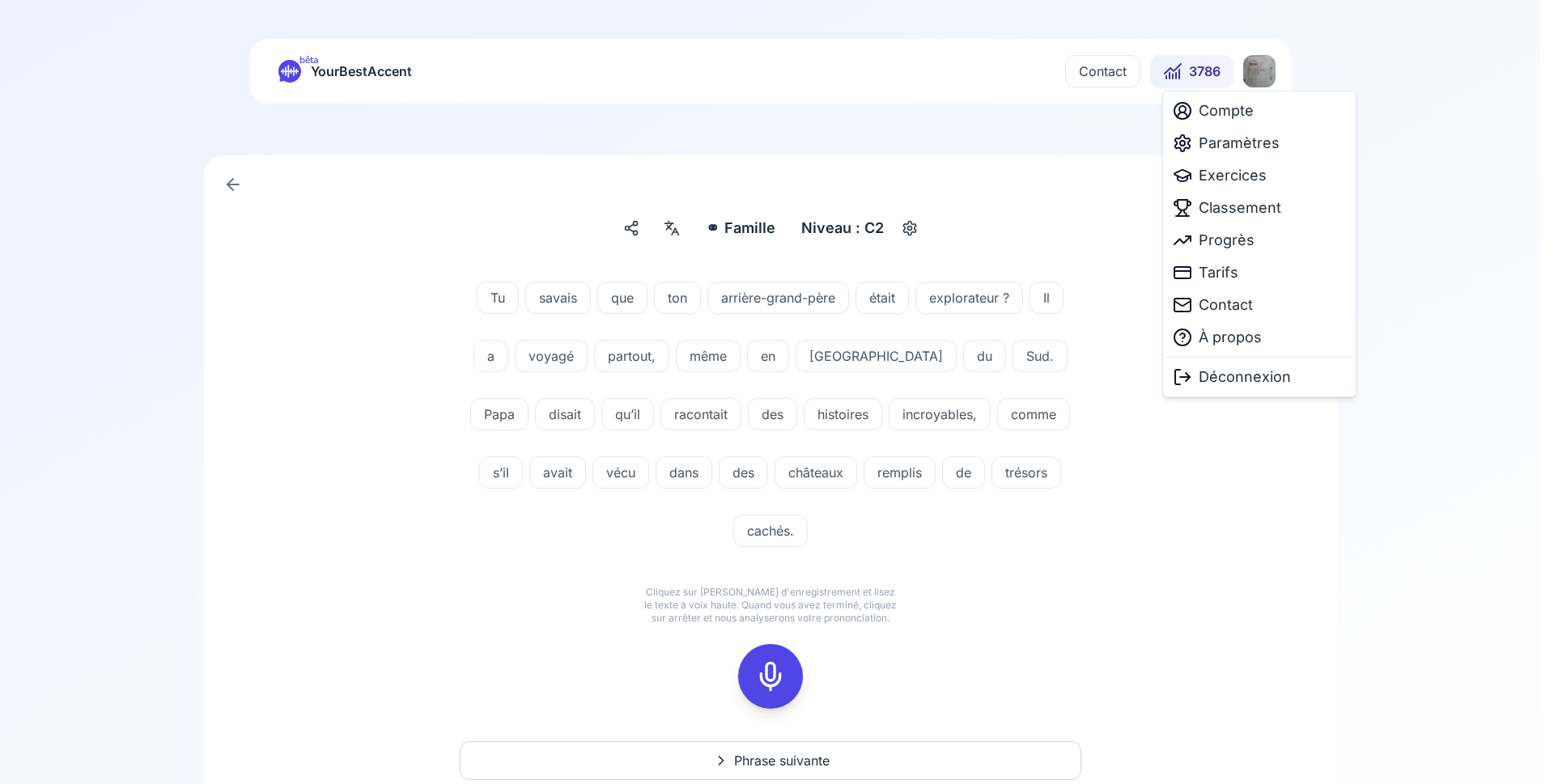
click at [1272, 71] on html "bêta YourBestAccent Contact 3786 ⚭ Famille Famille Niveau : C2 Tu savais que to…" at bounding box center [777, 392] width 1554 height 784
click at [1244, 134] on span "Paramètres" at bounding box center [1238, 143] width 81 height 22
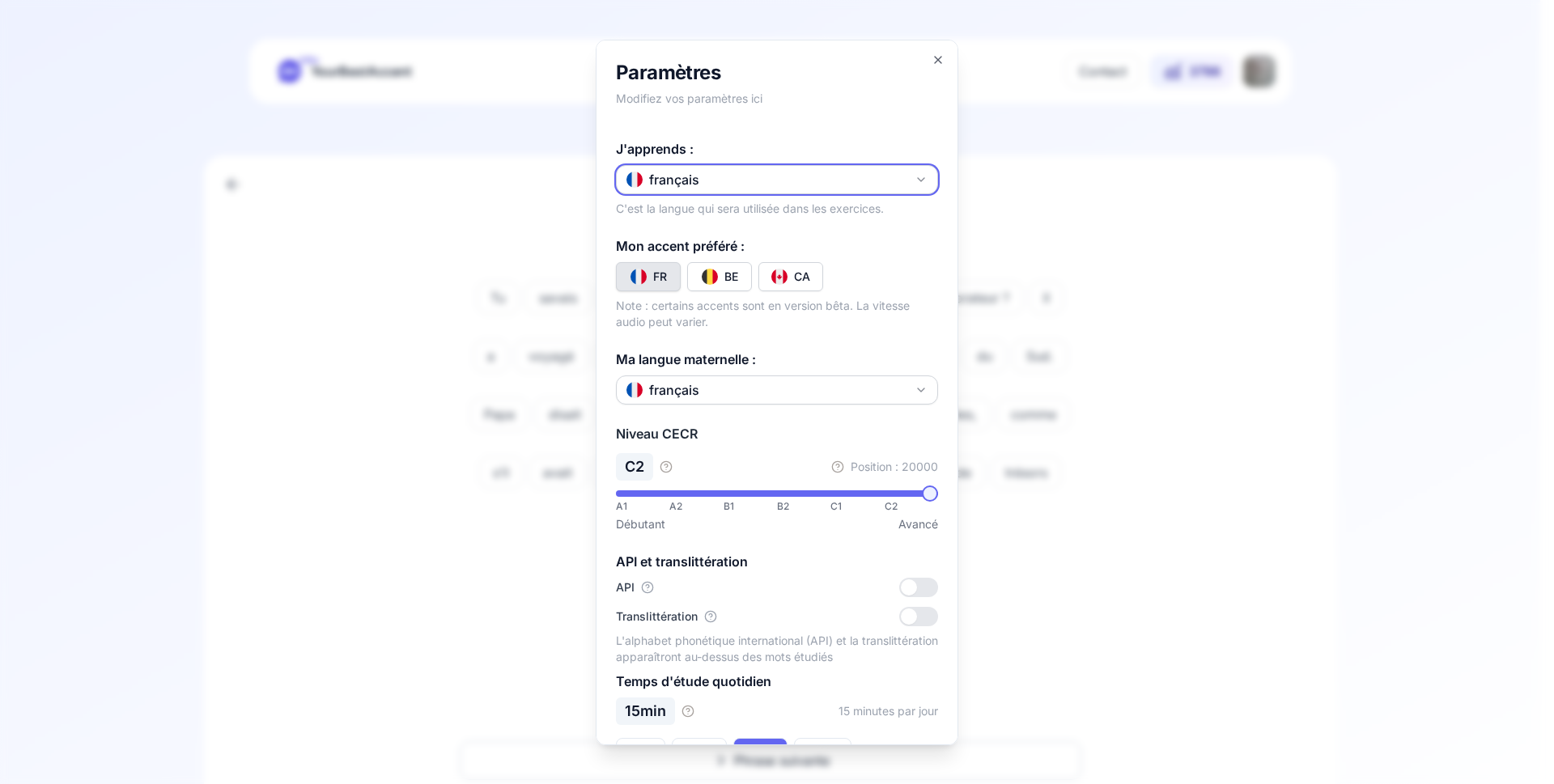
click at [735, 184] on button "français" at bounding box center [777, 178] width 322 height 29
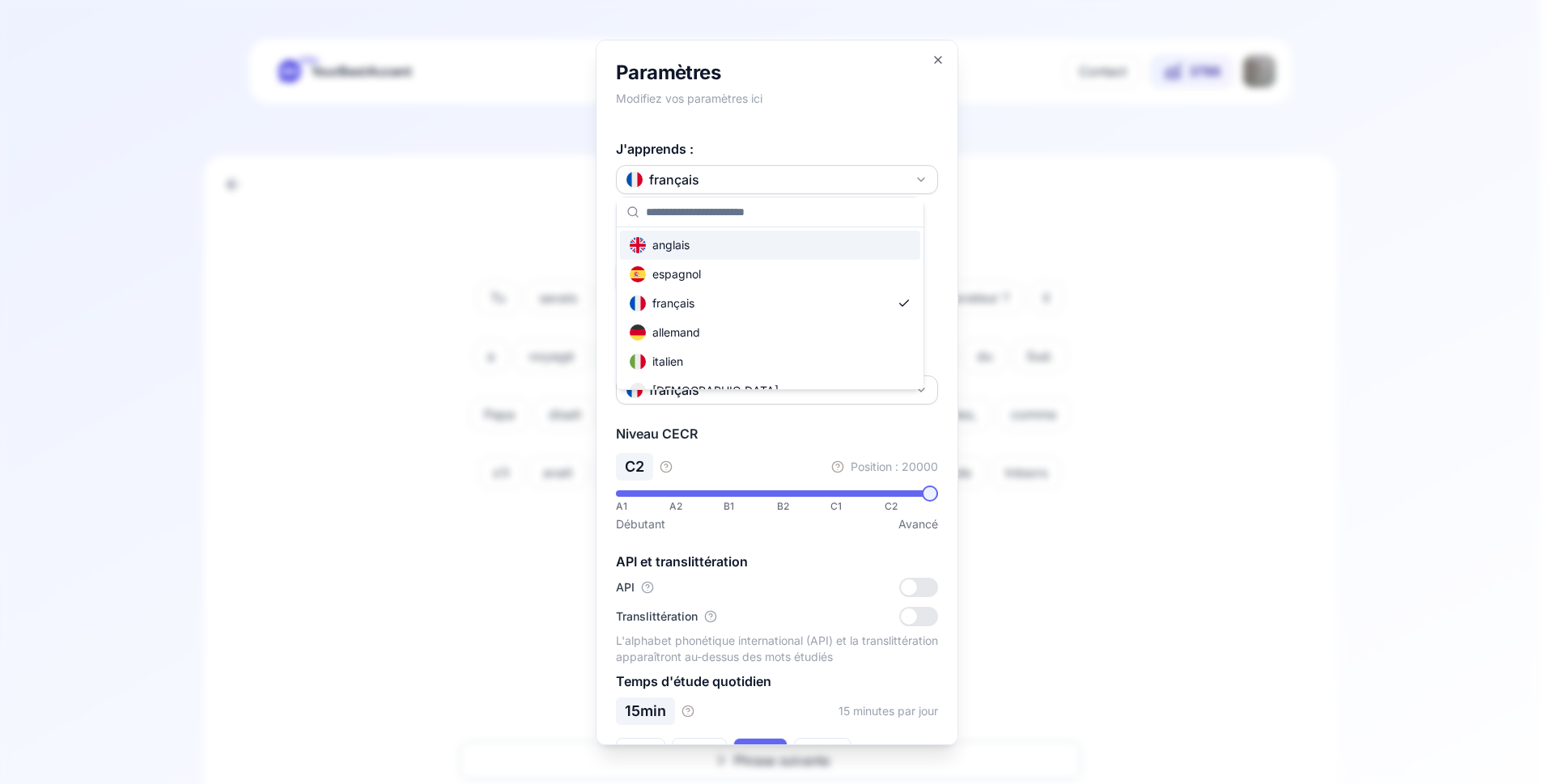
click at [751, 247] on div "anglais" at bounding box center [771, 245] width 301 height 29
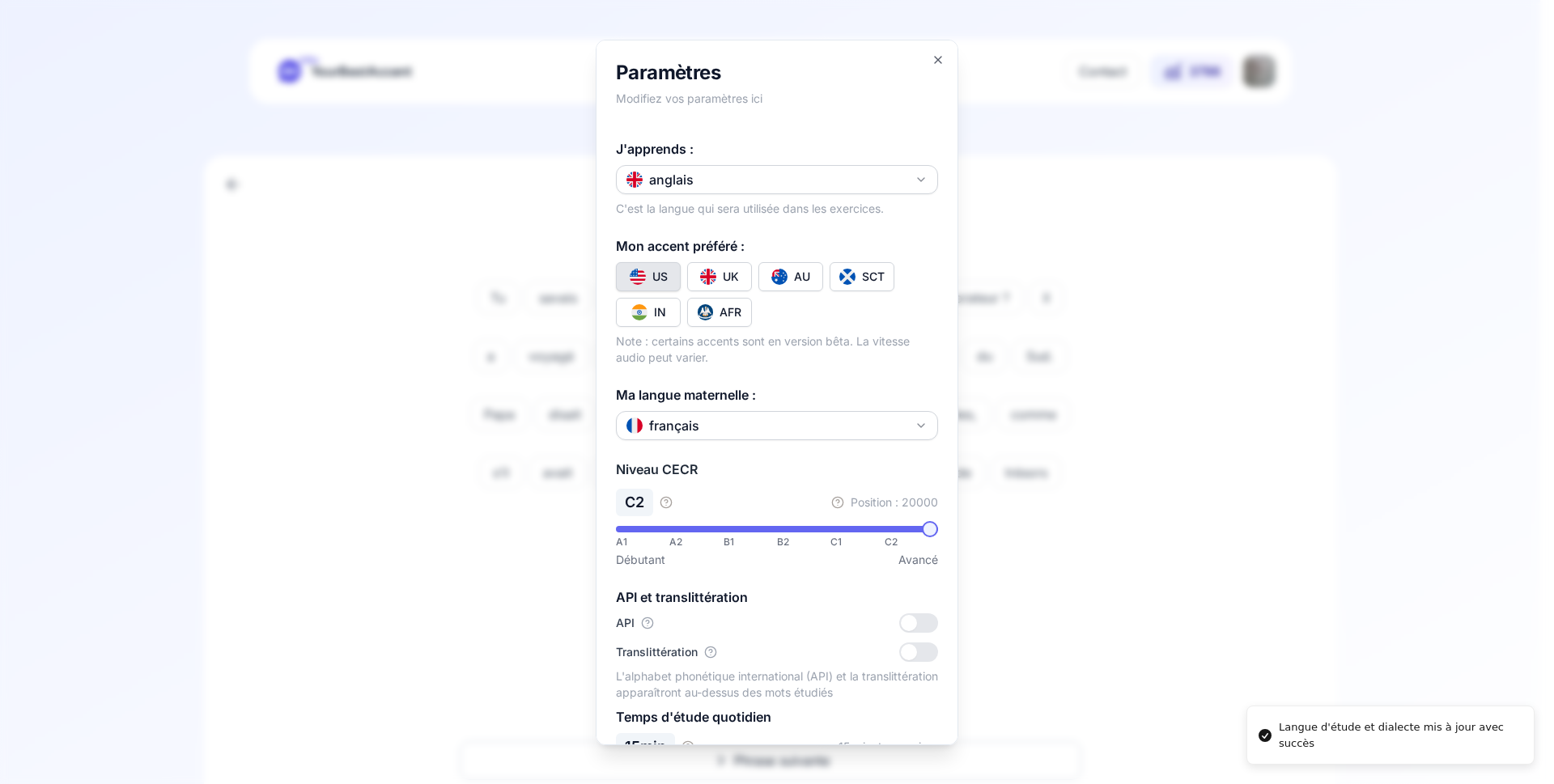
click at [351, 191] on div at bounding box center [777, 392] width 1554 height 784
